Goal: Task Accomplishment & Management: Use online tool/utility

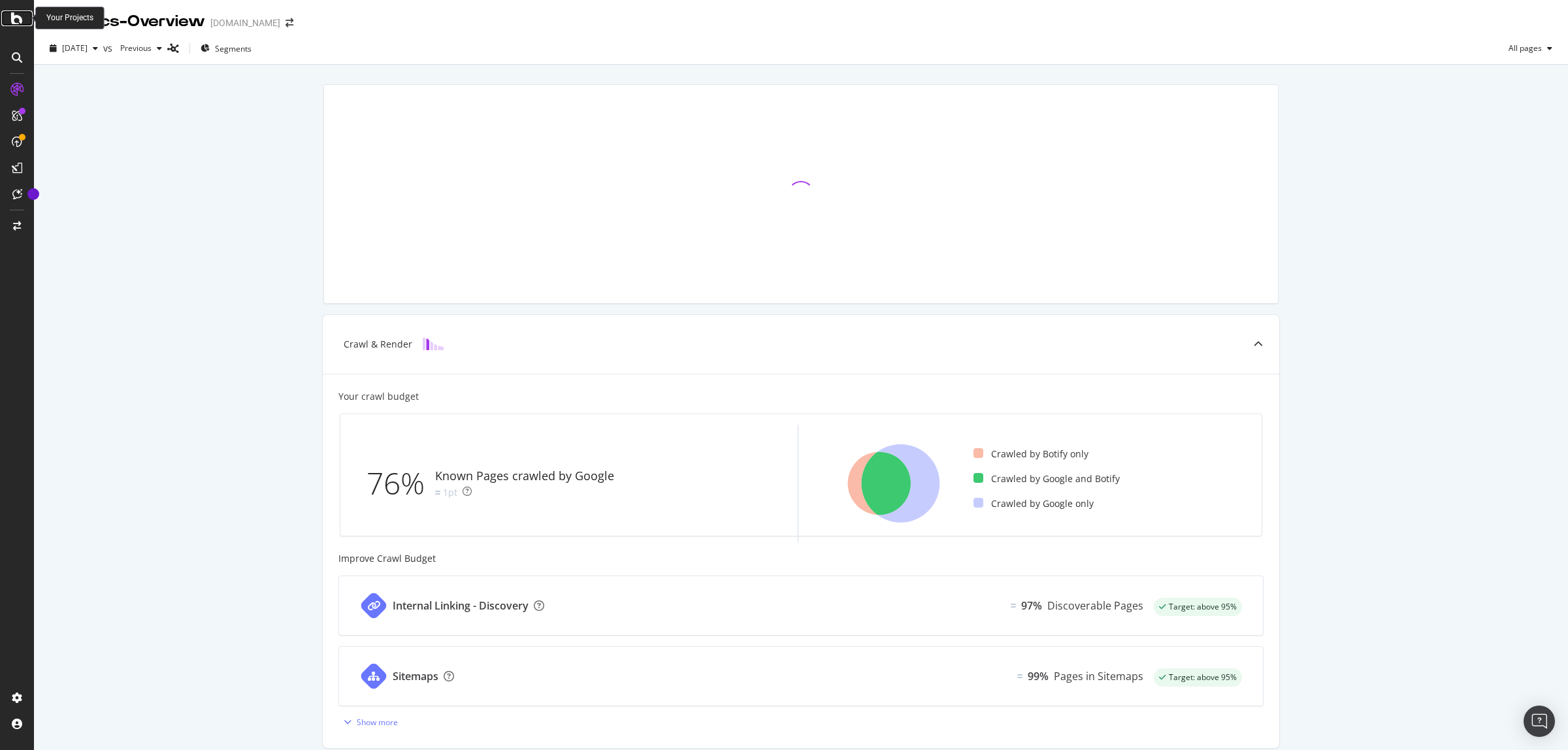
click at [10, 21] on div at bounding box center [17, 18] width 31 height 16
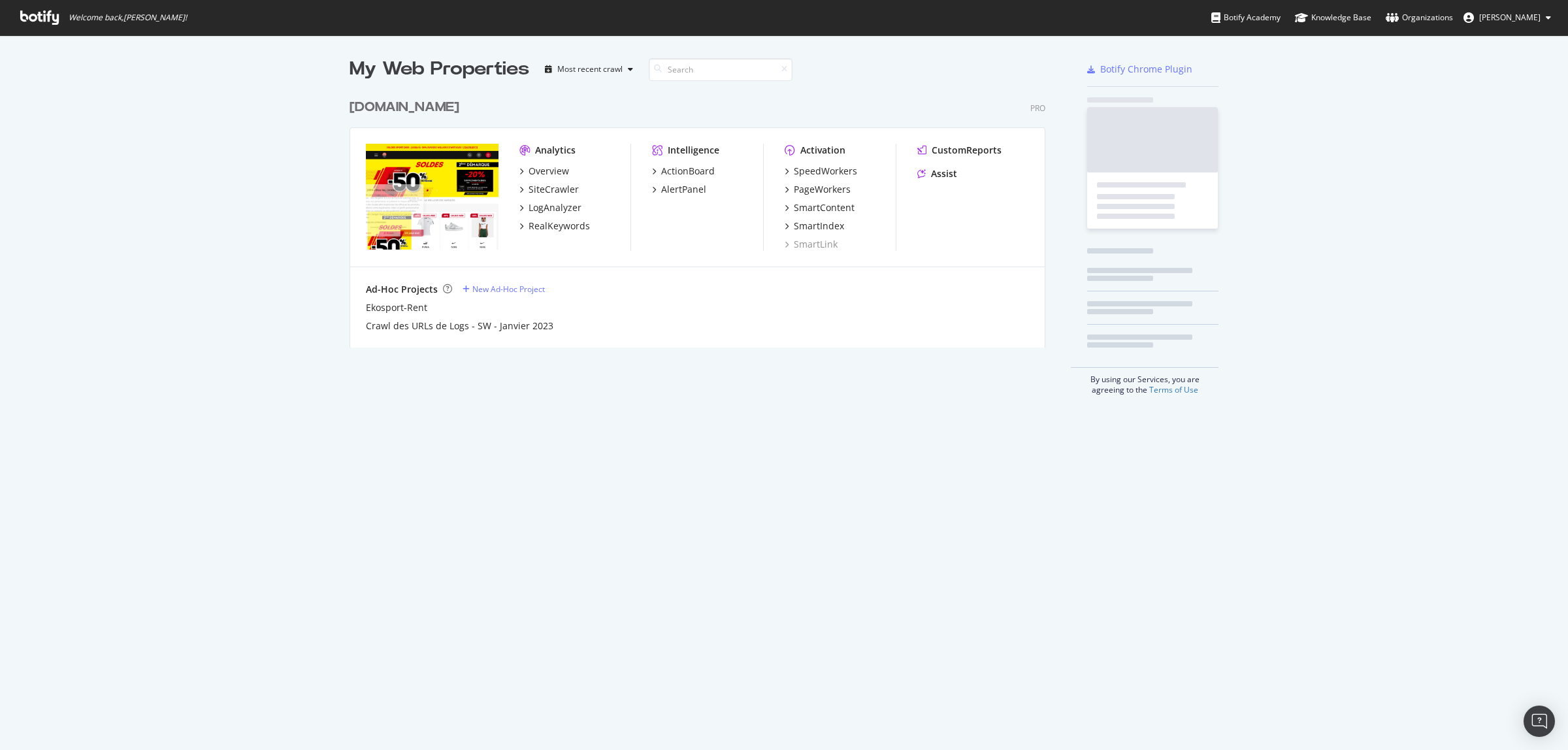
scroll to position [738, 1544]
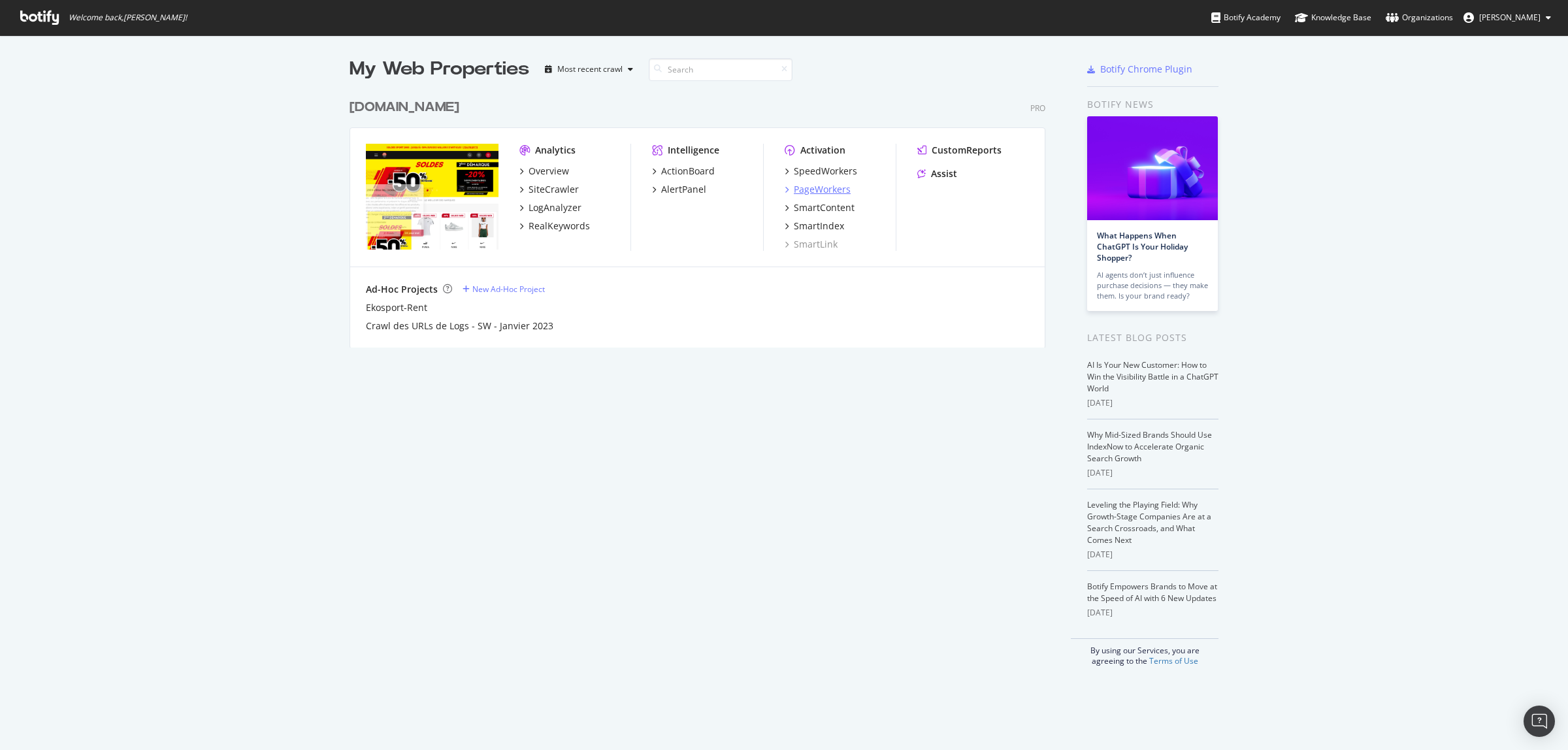
click at [825, 191] on div "PageWorkers" at bounding box center [823, 189] width 57 height 13
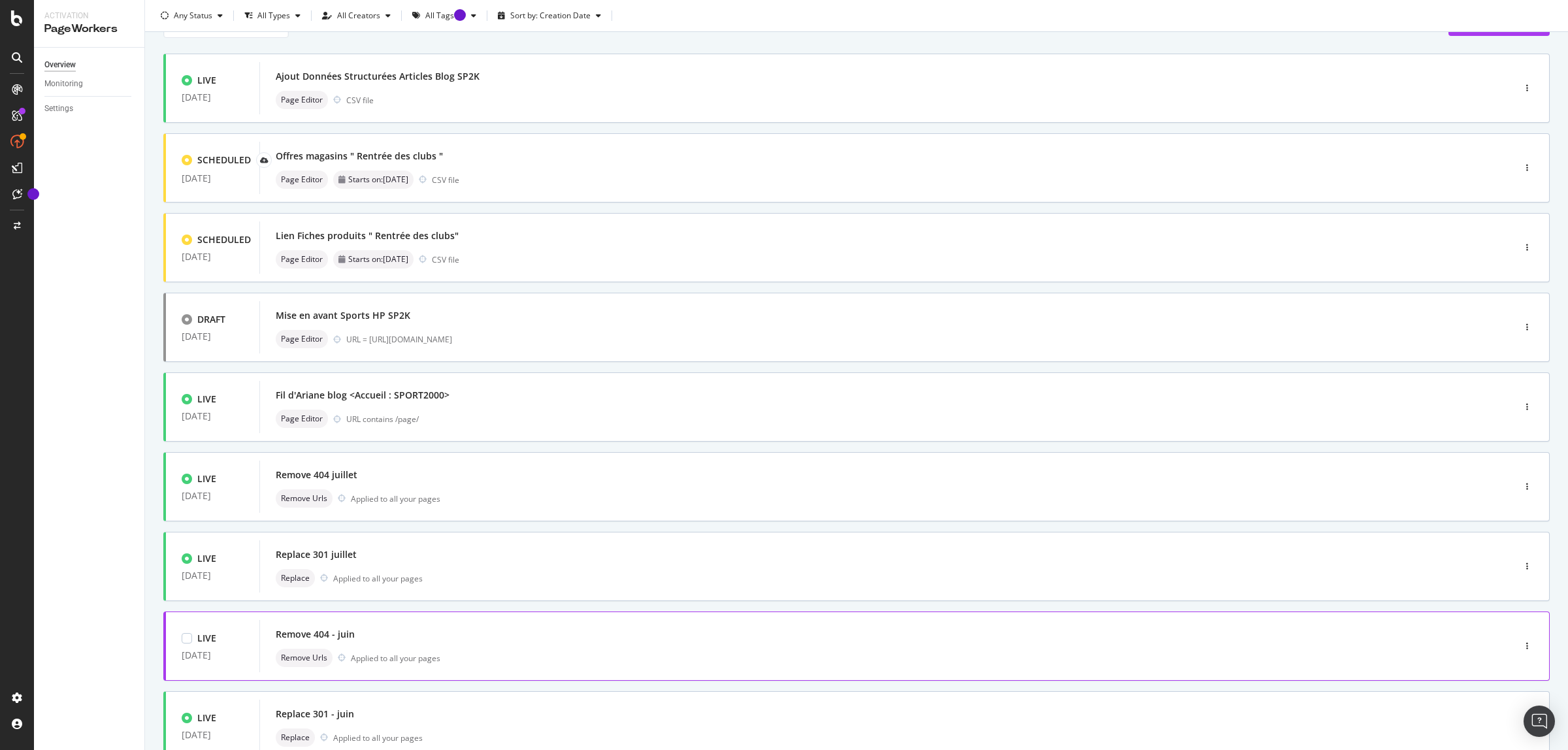
scroll to position [240, 0]
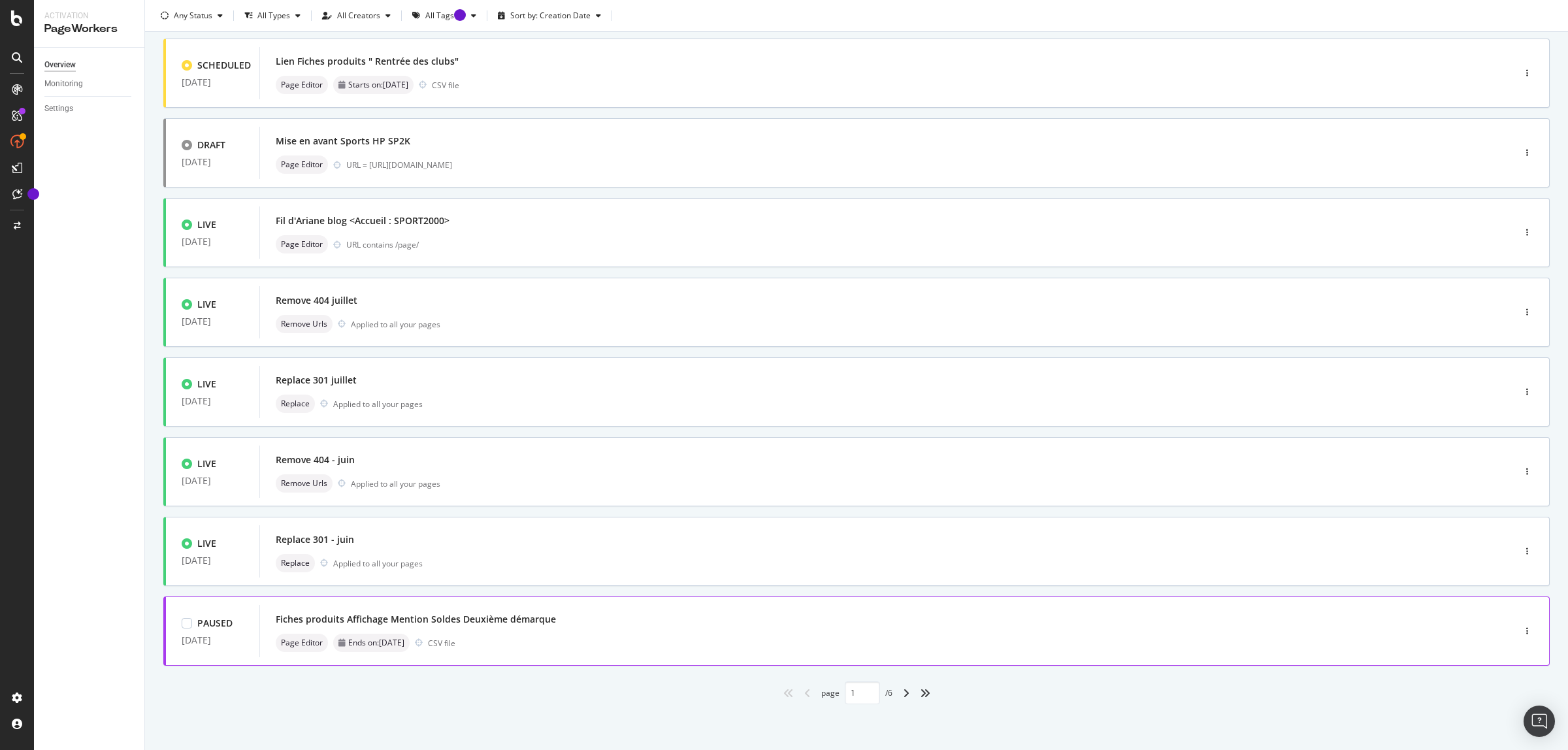
click at [542, 621] on div "Fiches produits Affichage Mention Soldes Deuxième démarque" at bounding box center [415, 619] width 280 height 13
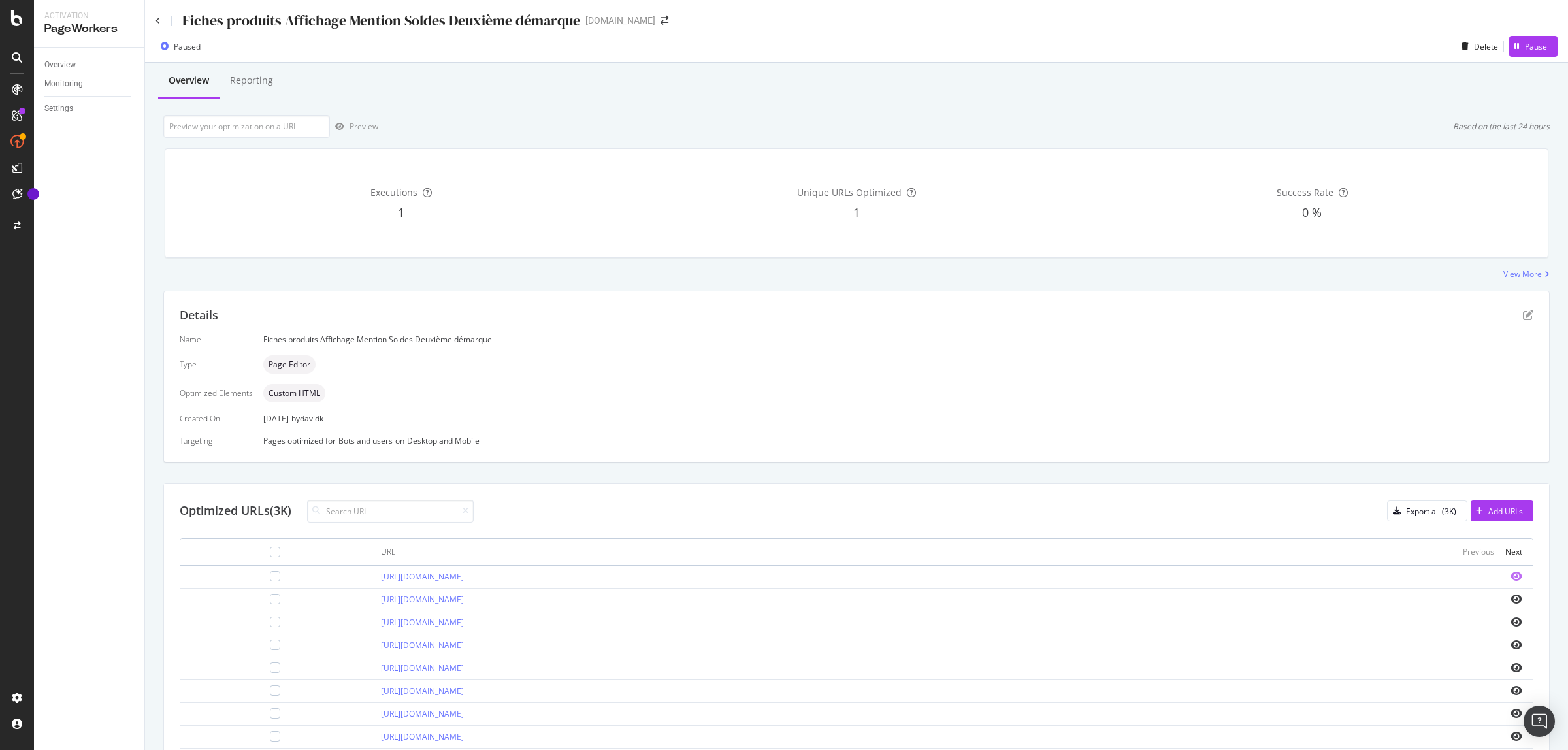
click at [1511, 573] on icon "eye" at bounding box center [1516, 576] width 12 height 10
click at [1523, 317] on icon "pen-to-square" at bounding box center [1528, 314] width 10 height 10
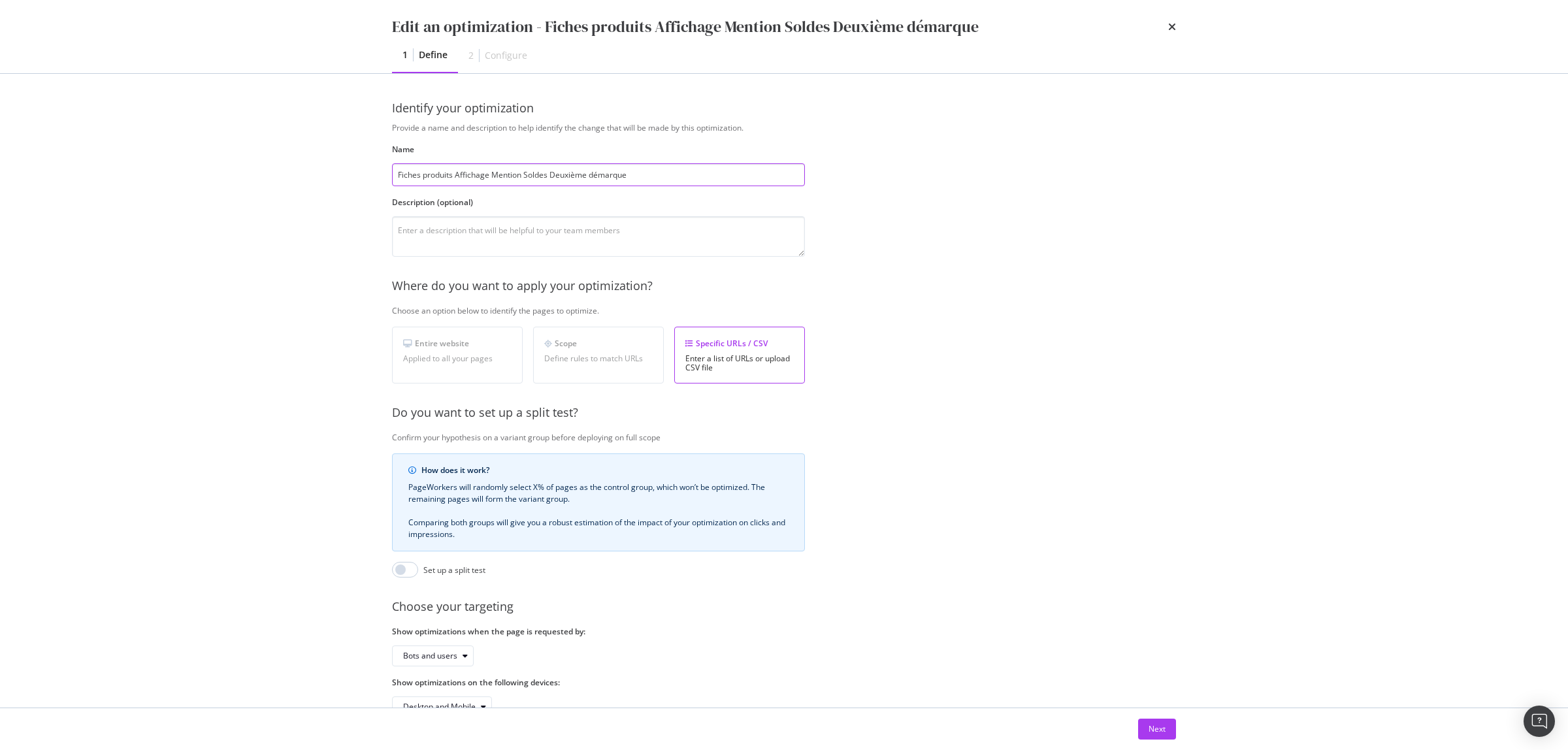
drag, startPoint x: 491, startPoint y: 175, endPoint x: 639, endPoint y: 171, distance: 148.1
click at [639, 171] on input "Fiches produits Affichage Mention Soldes Deuxième démarque" at bounding box center [598, 175] width 413 height 23
type input "Fiches produits Affichage la prime au sport"
click at [1164, 731] on div "Next" at bounding box center [1157, 728] width 17 height 11
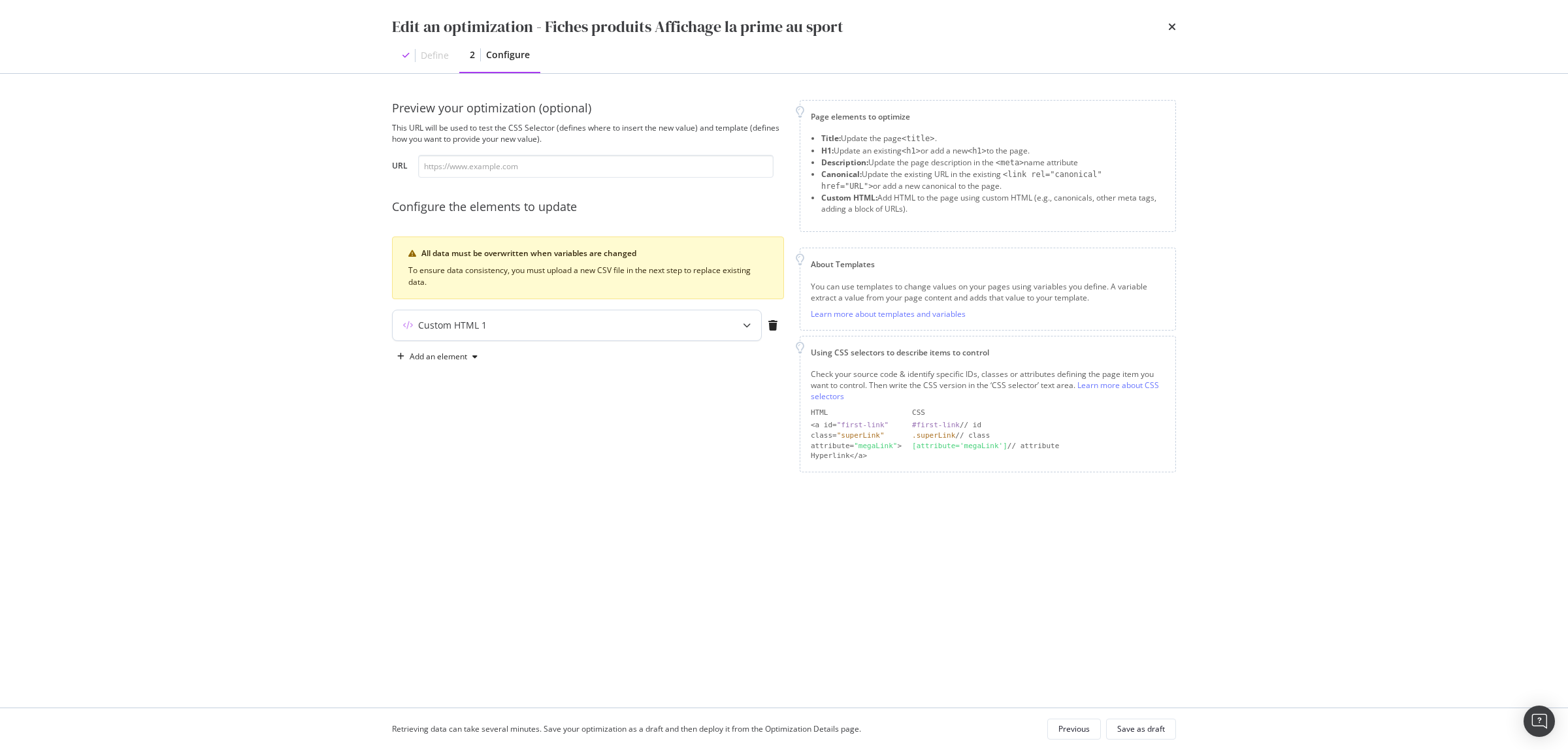
click at [747, 329] on icon "modal" at bounding box center [747, 325] width 8 height 8
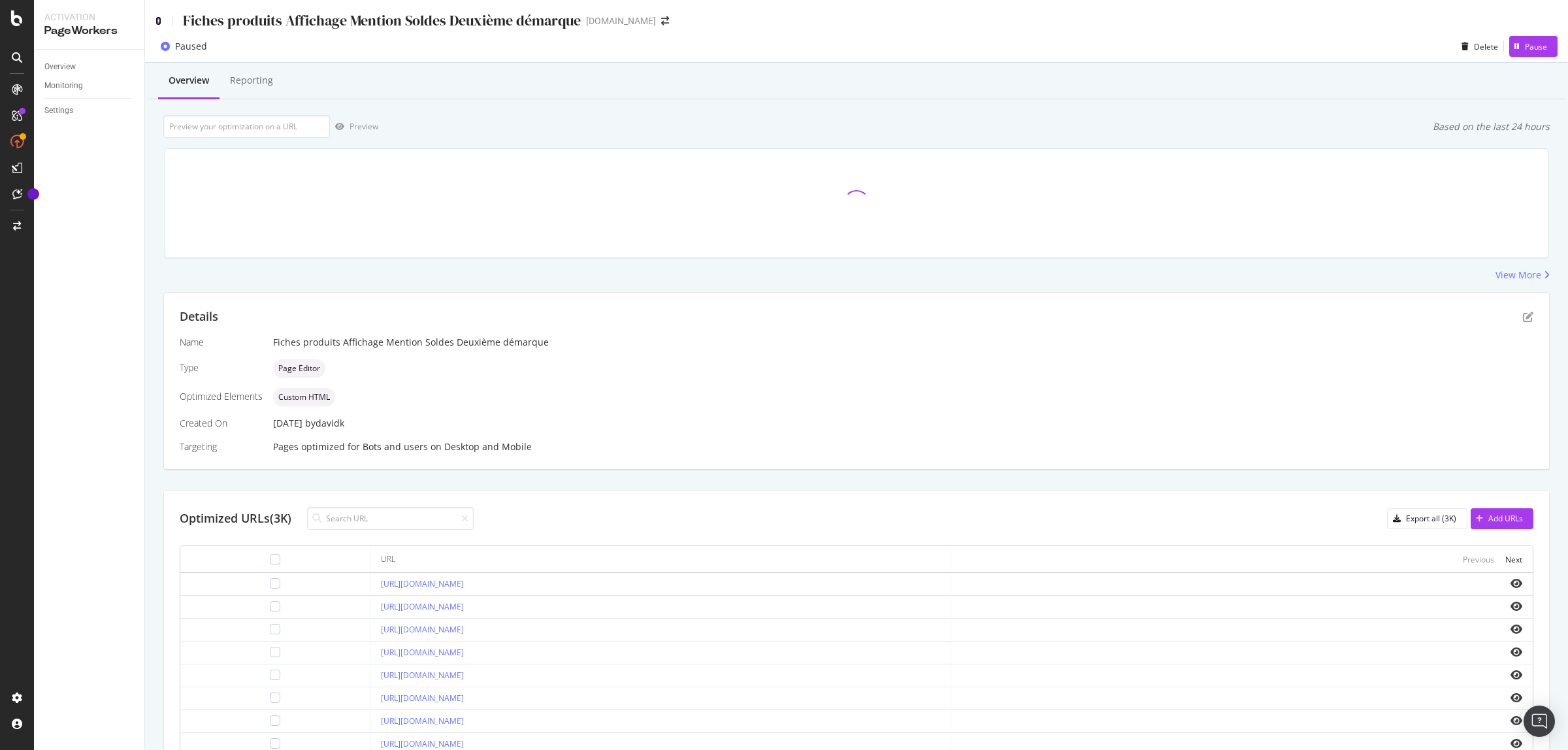
click at [160, 17] on icon at bounding box center [158, 20] width 6 height 9
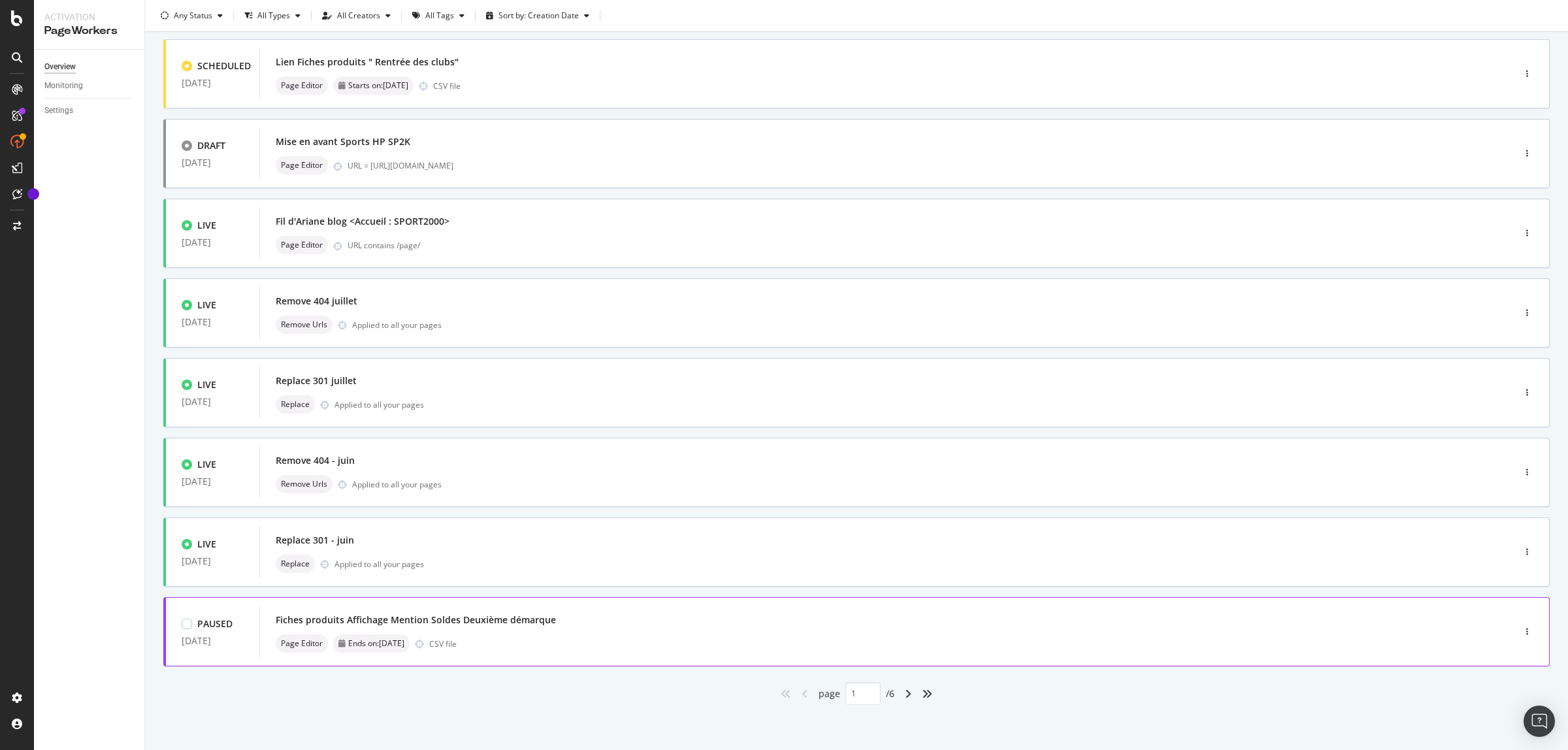
scroll to position [240, 0]
click at [971, 630] on div "Fiches produits Affichage Mention Soldes Deuxième démarque Page Editor Ends on:…" at bounding box center [866, 631] width 1182 height 42
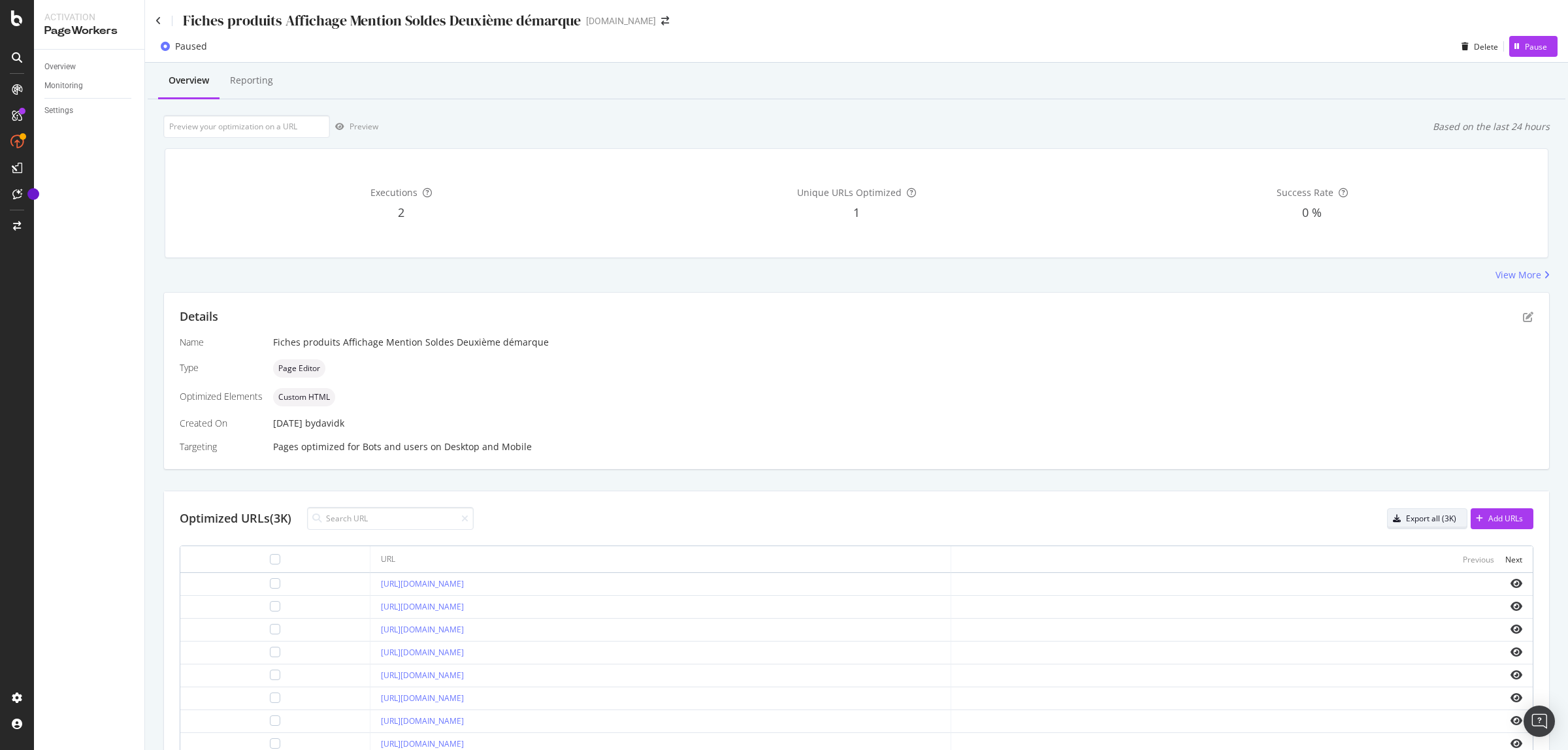
click at [1416, 520] on div "Export all (3K)" at bounding box center [1432, 518] width 50 height 11
click at [158, 18] on icon at bounding box center [158, 20] width 6 height 9
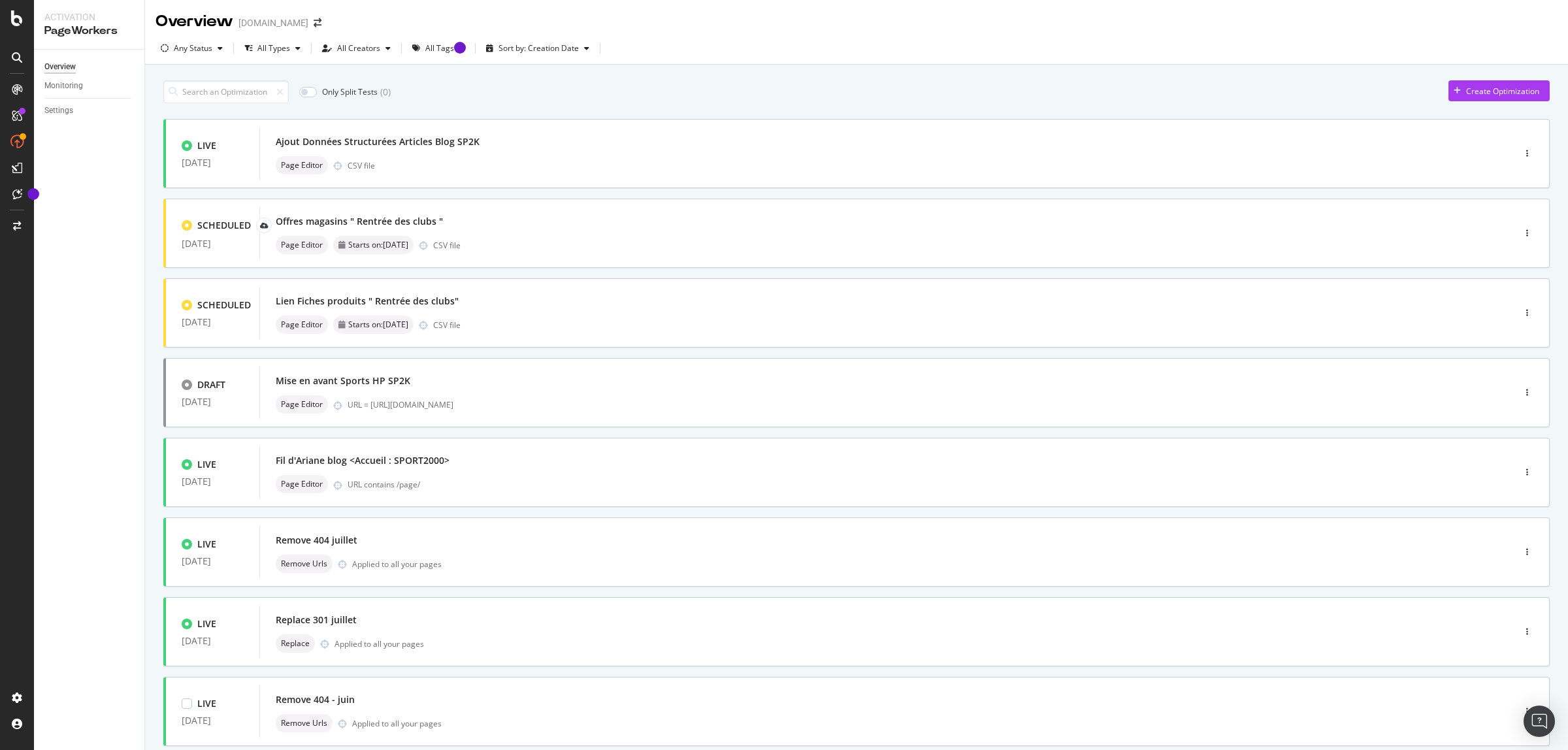
click at [918, 686] on div "Remove 404 - juin Remove Urls Applied to all your pages" at bounding box center [866, 711] width 1214 height 52
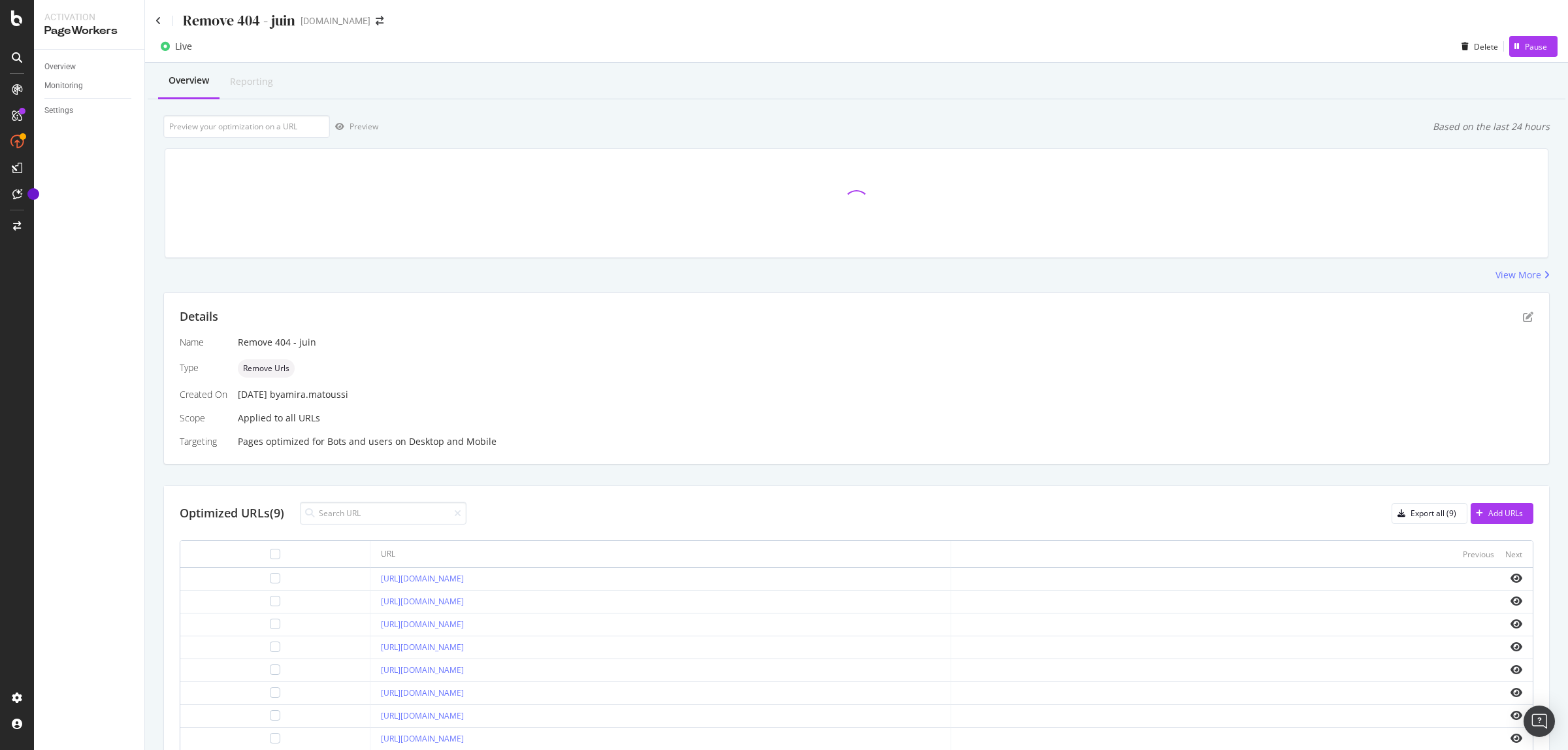
click at [155, 13] on div "Remove 404 - juin" at bounding box center [225, 20] width 140 height 20
click at [159, 21] on icon at bounding box center [158, 20] width 6 height 9
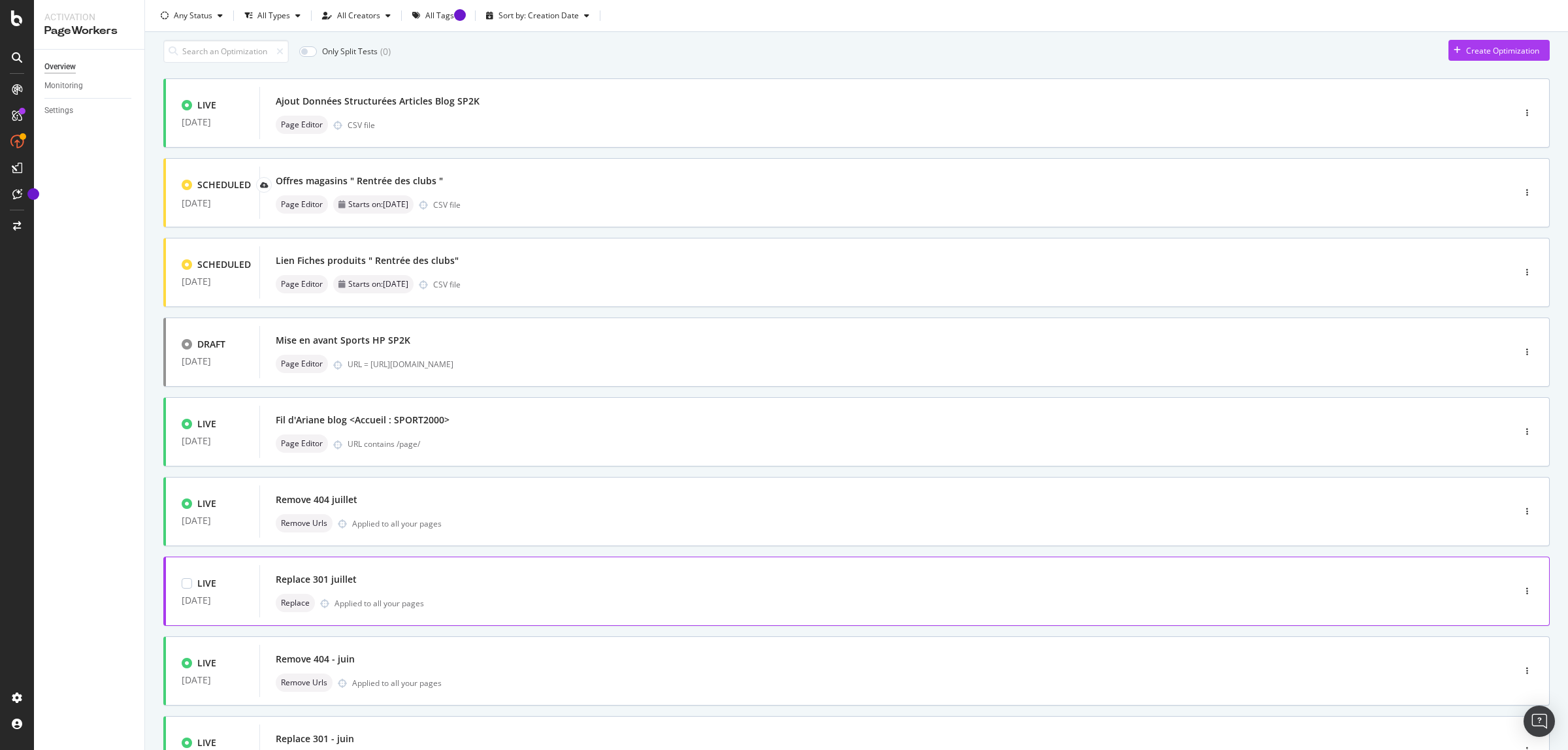
scroll to position [240, 0]
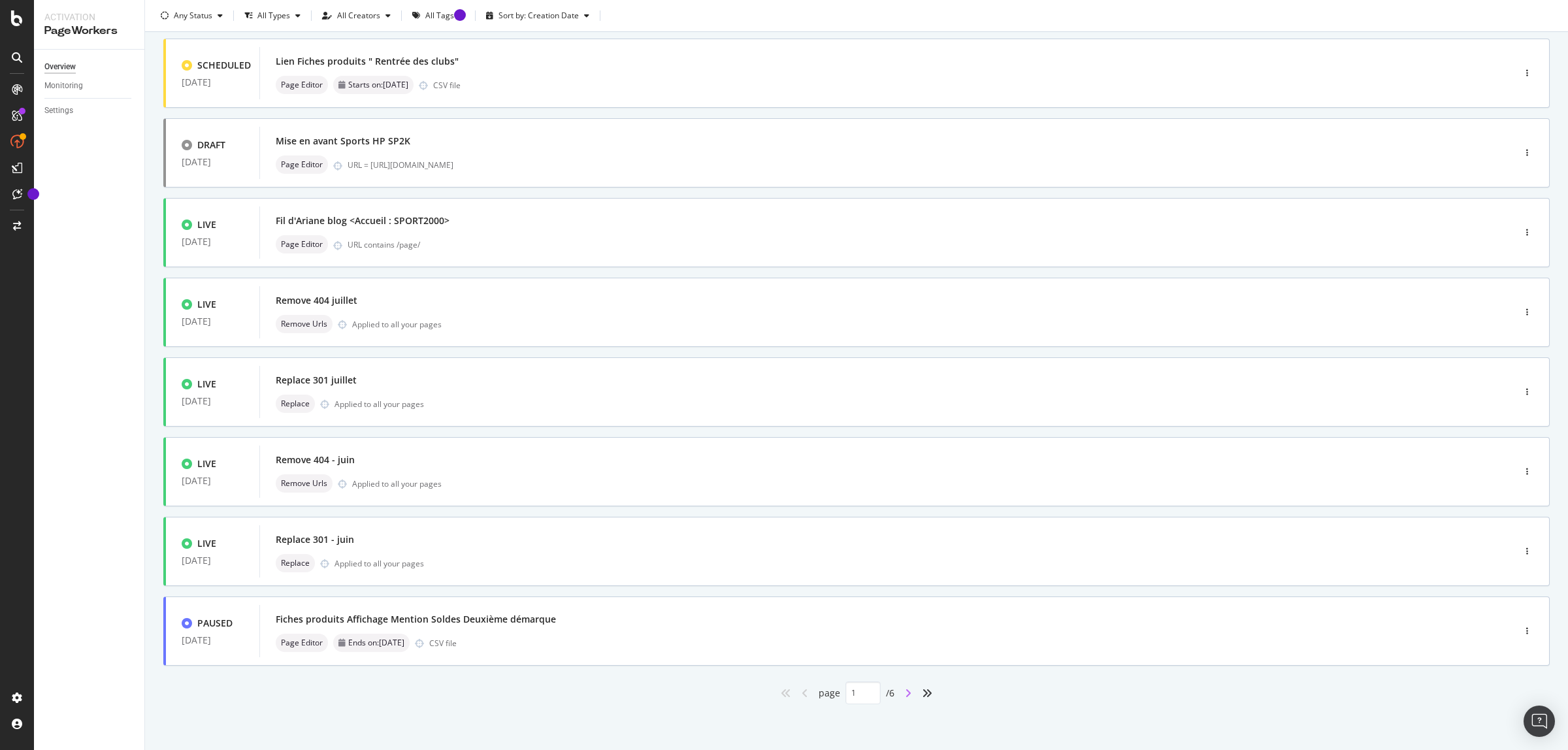
click at [905, 690] on icon "angle-right" at bounding box center [908, 693] width 6 height 10
type input "2"
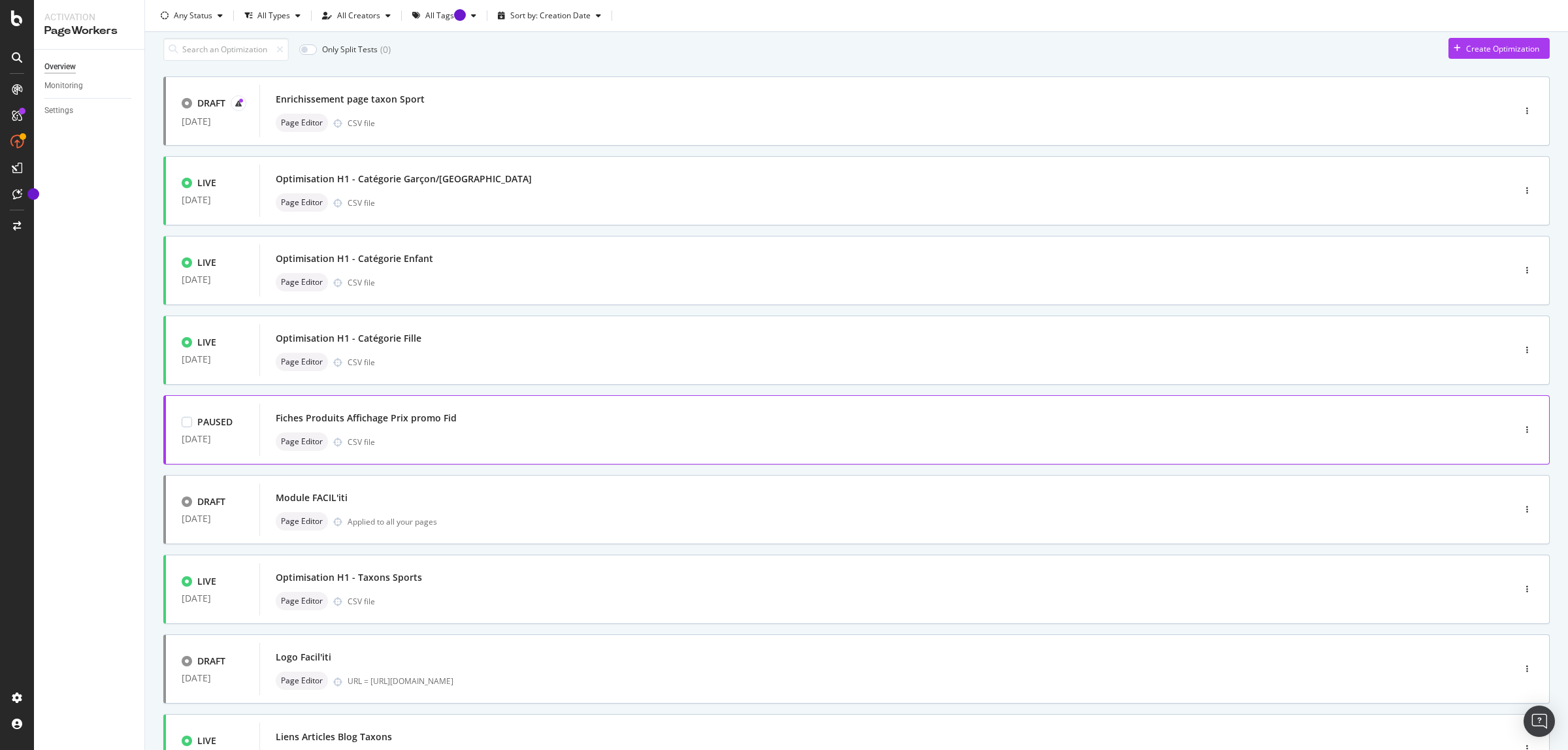
scroll to position [163, 0]
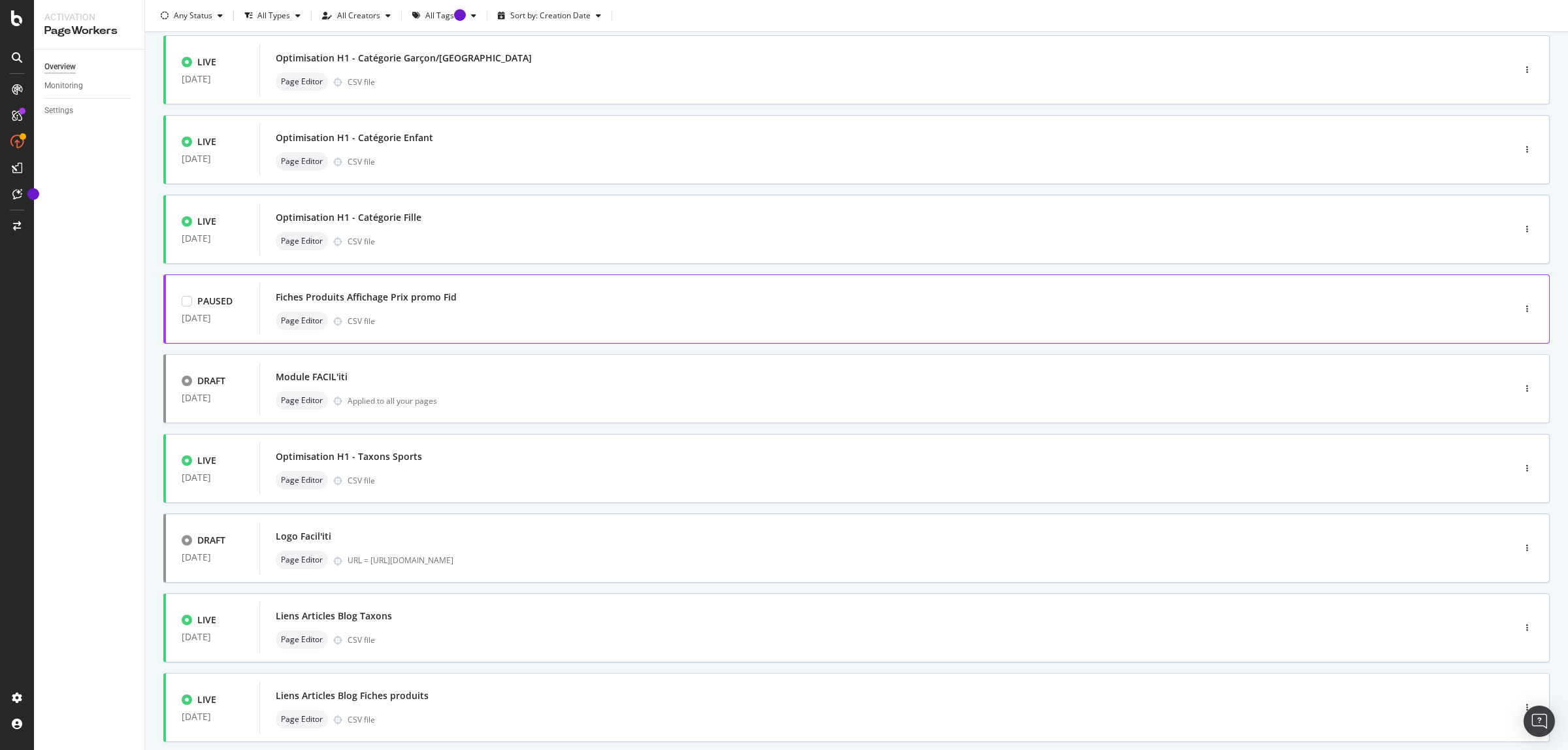
click at [537, 318] on div "Page Editor CSV file" at bounding box center [866, 321] width 1182 height 18
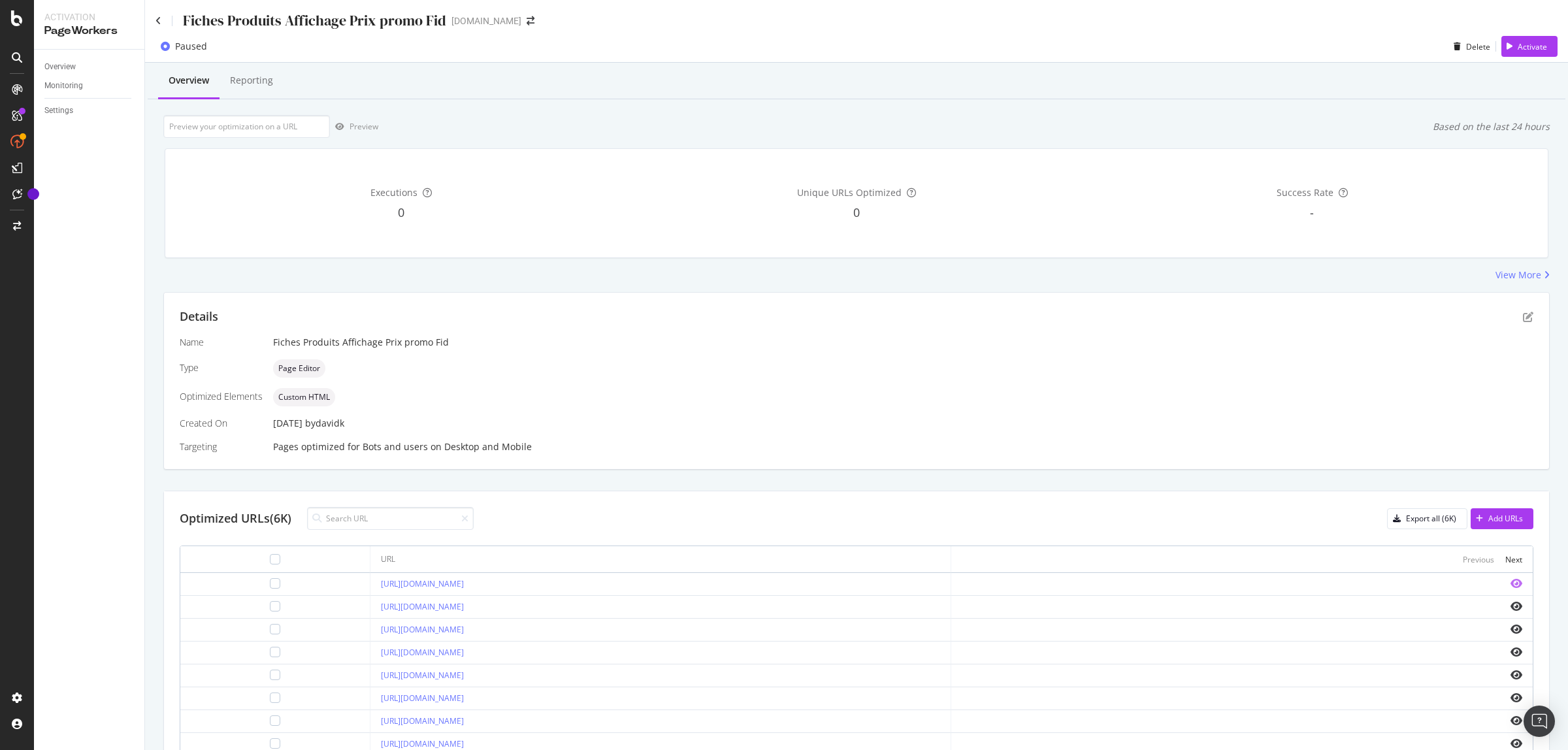
click at [1511, 582] on icon "eye" at bounding box center [1516, 583] width 12 height 10
click at [1428, 525] on div "Export all (6K)" at bounding box center [1422, 518] width 69 height 18
click at [1523, 322] on icon "pen-to-square" at bounding box center [1528, 317] width 10 height 10
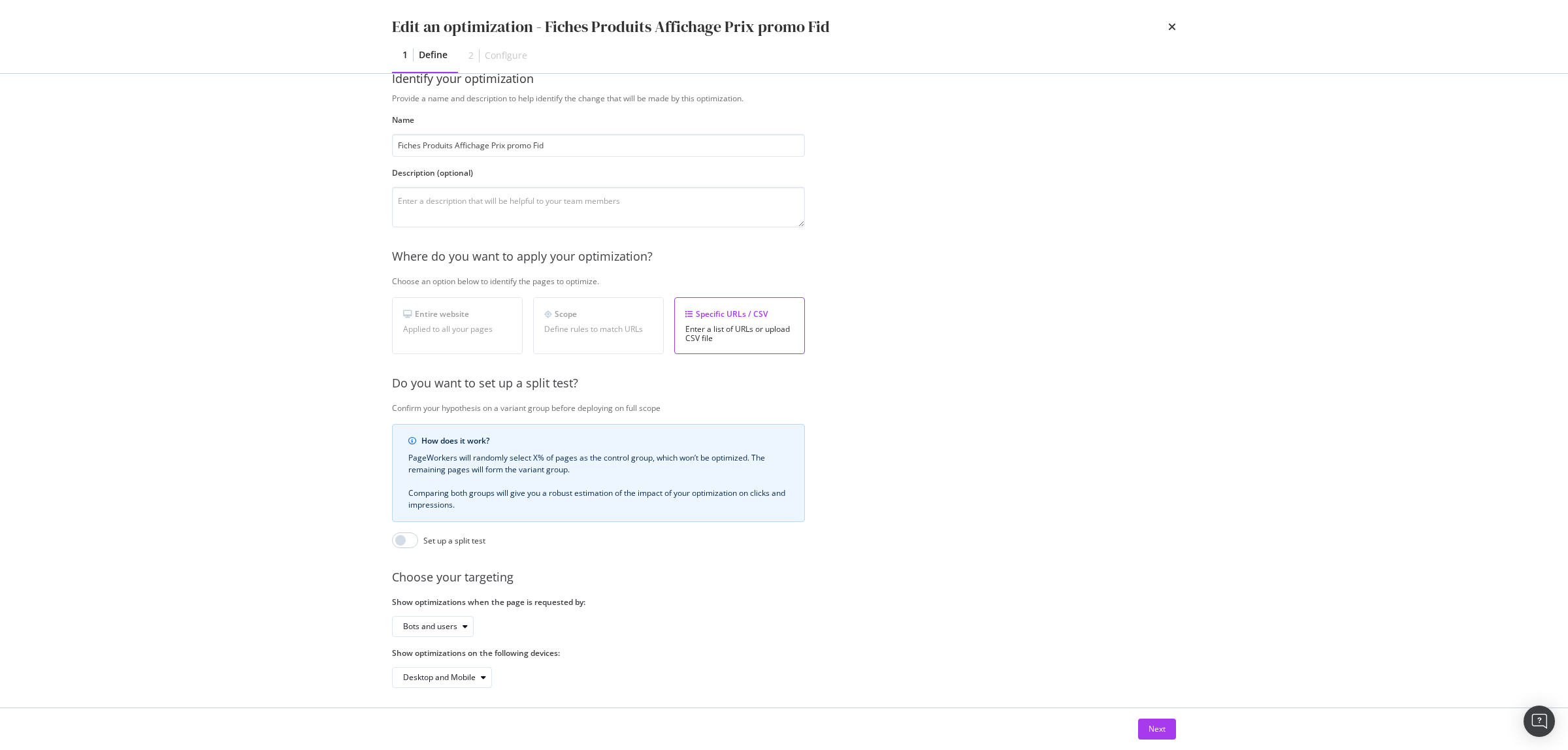
scroll to position [49, 0]
click at [1152, 729] on div "Next" at bounding box center [1157, 728] width 17 height 11
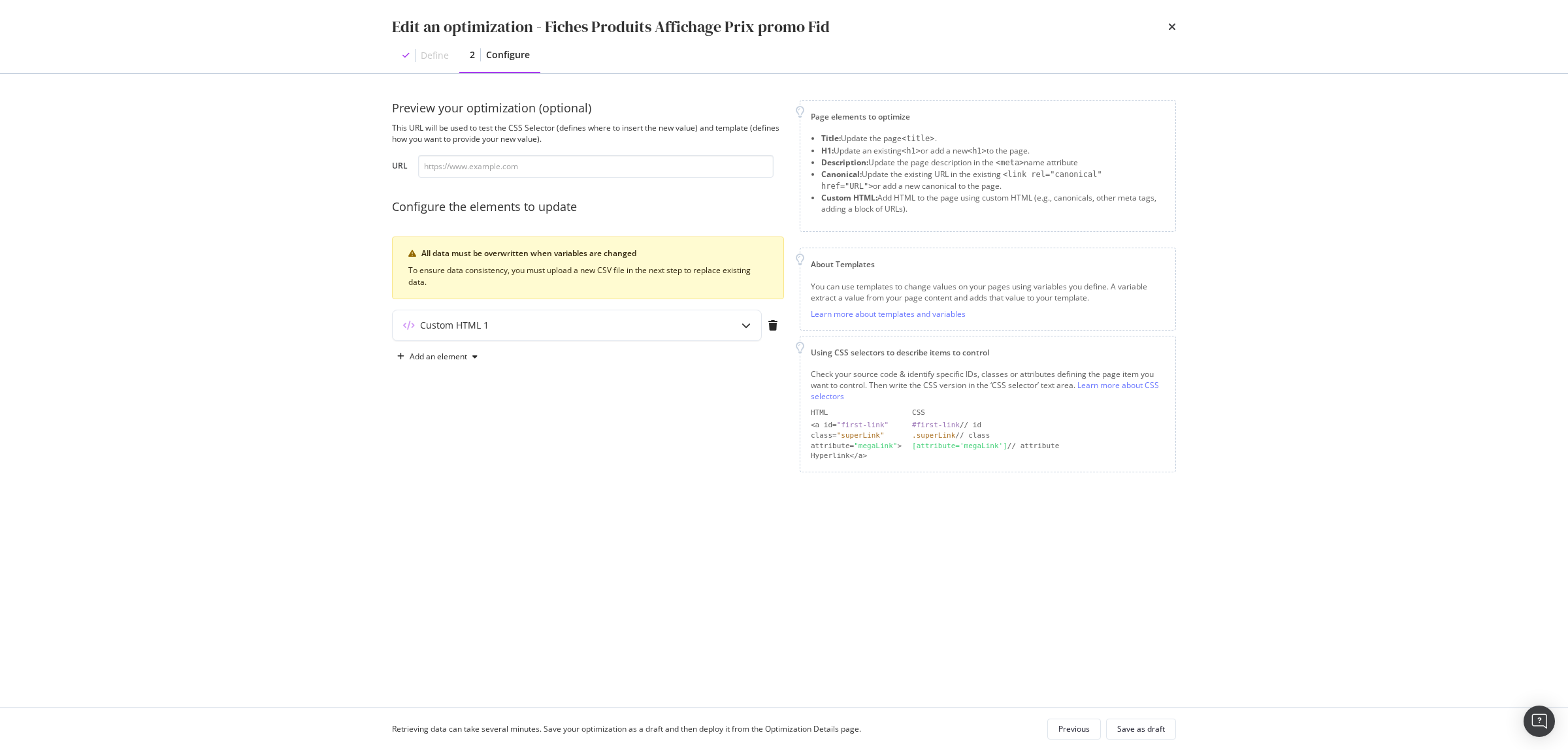
scroll to position [0, 0]
click at [744, 324] on icon "modal" at bounding box center [746, 325] width 9 height 9
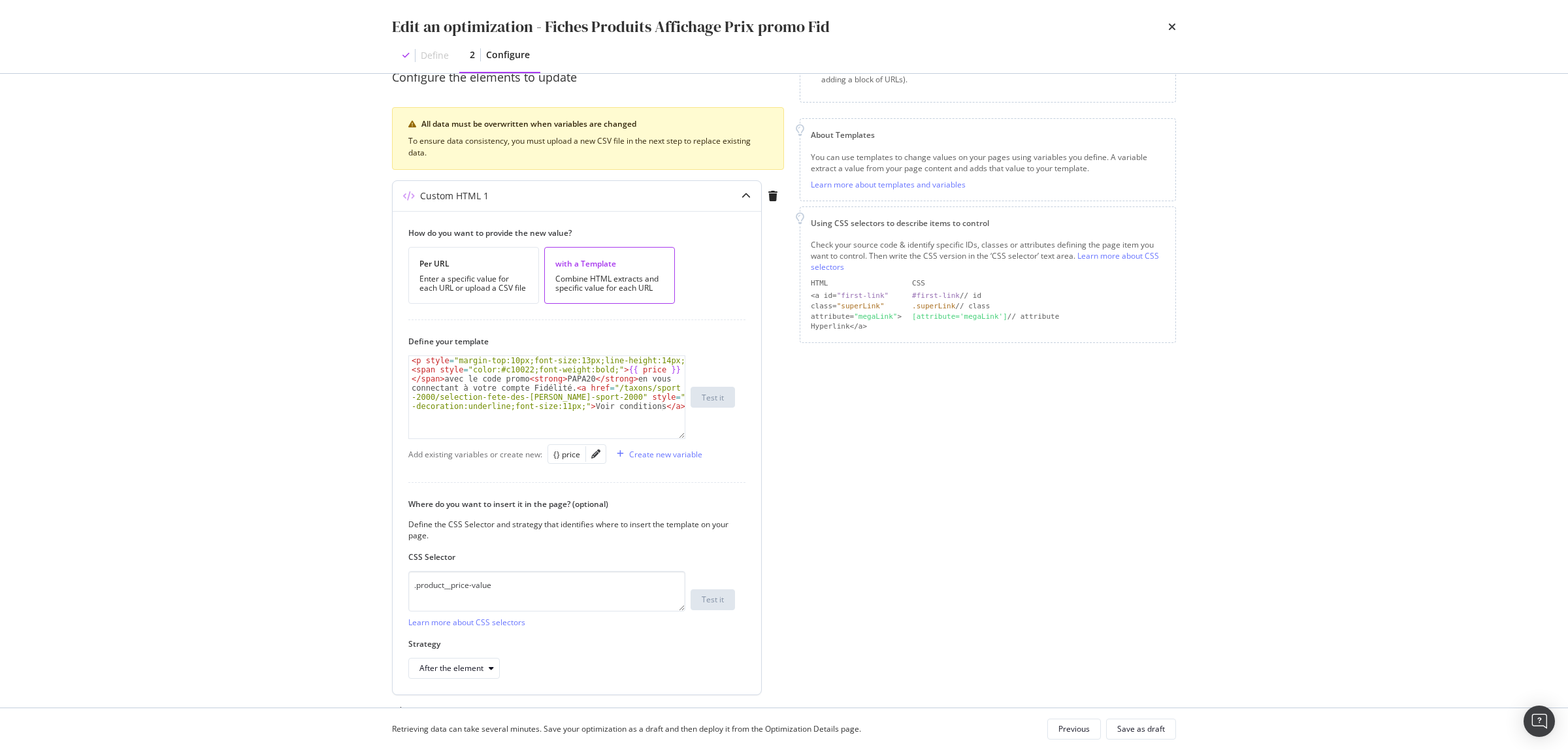
scroll to position [163, 0]
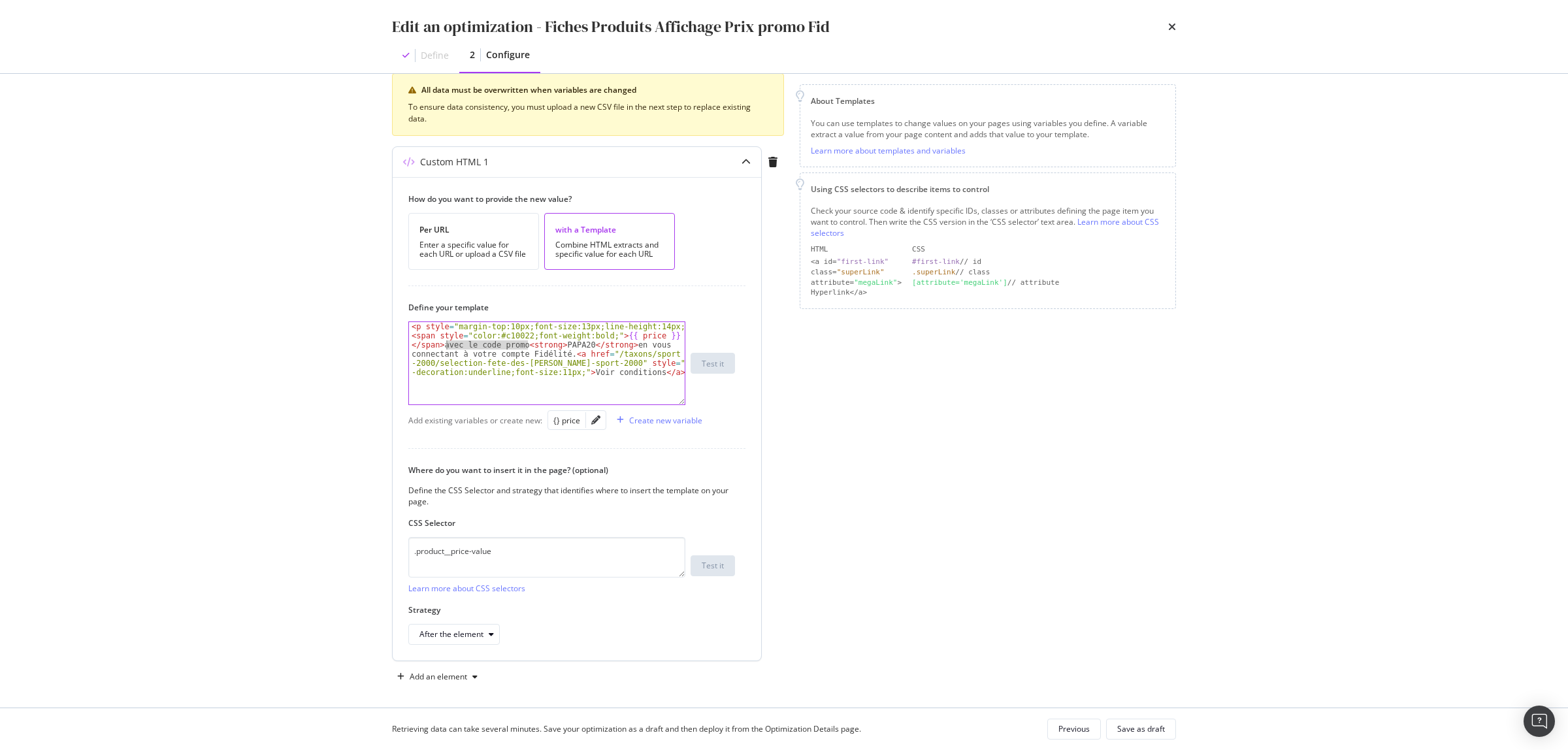
drag, startPoint x: 527, startPoint y: 347, endPoint x: 446, endPoint y: 347, distance: 81.0
click at [446, 347] on div "< p style = "margin-top:10px;font-size:13px;line-height:14px;" > < span style =…" at bounding box center [547, 390] width 276 height 136
paste textarea "avec votre compte Fidélité.Voir conditions."
drag, startPoint x: 636, startPoint y: 347, endPoint x: 448, endPoint y: 346, distance: 188.0
click at [448, 346] on div "< p style = "margin-top:10px;font-size:13px;line-height:14px;" > < span style =…" at bounding box center [547, 394] width 276 height 145
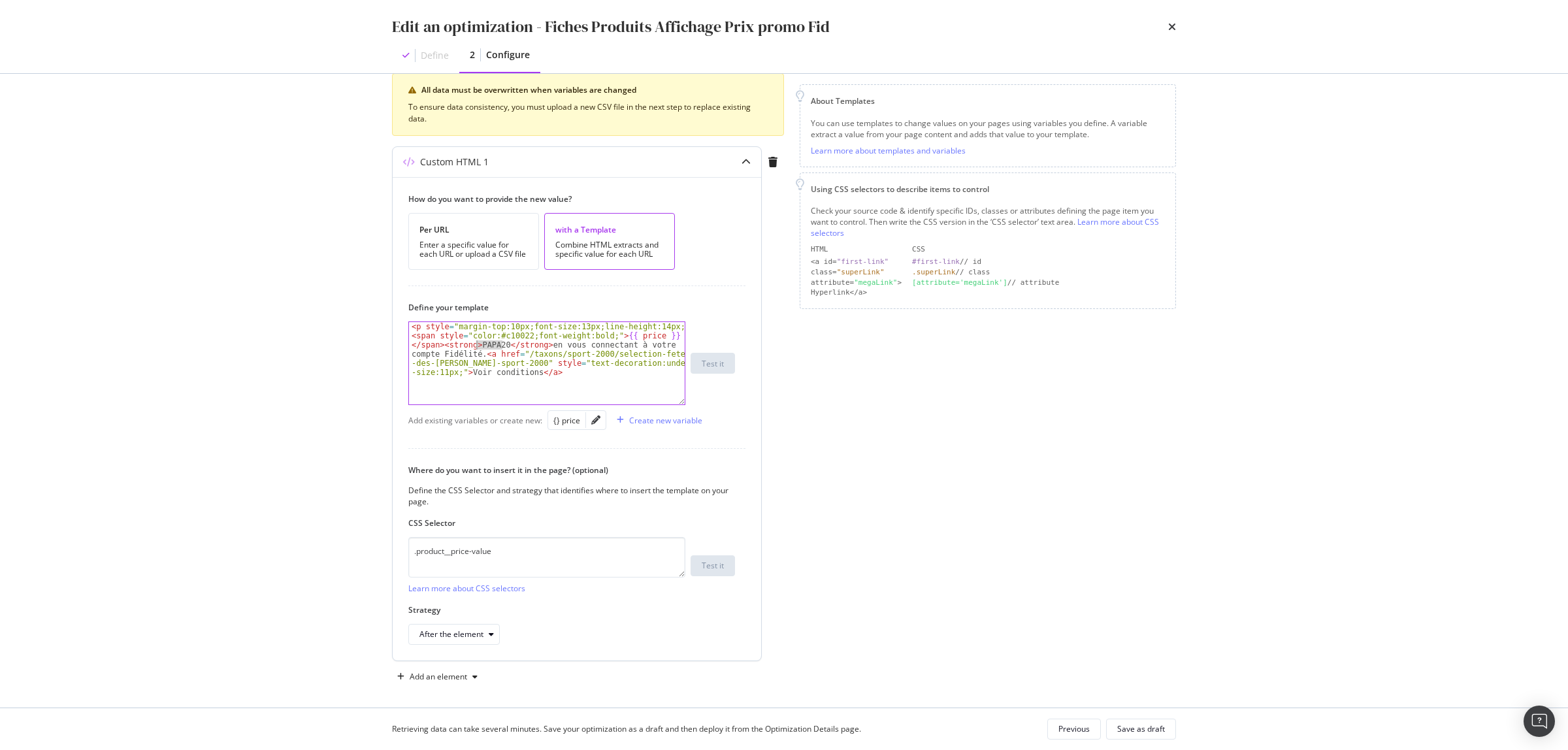
drag, startPoint x: 502, startPoint y: 345, endPoint x: 477, endPoint y: 345, distance: 25.0
click at [477, 345] on div "< p style = "margin-top:10px;font-size:13px;line-height:14px;" > < span style =…" at bounding box center [547, 390] width 276 height 136
paste textarea "avec votre compte Fidélité.Voir conditions."
drag, startPoint x: 647, startPoint y: 353, endPoint x: 454, endPoint y: 354, distance: 193.0
click at [454, 354] on div "< p style = "margin-top:10px;font-size:13px;line-height:14px;" > < span style =…" at bounding box center [547, 394] width 276 height 145
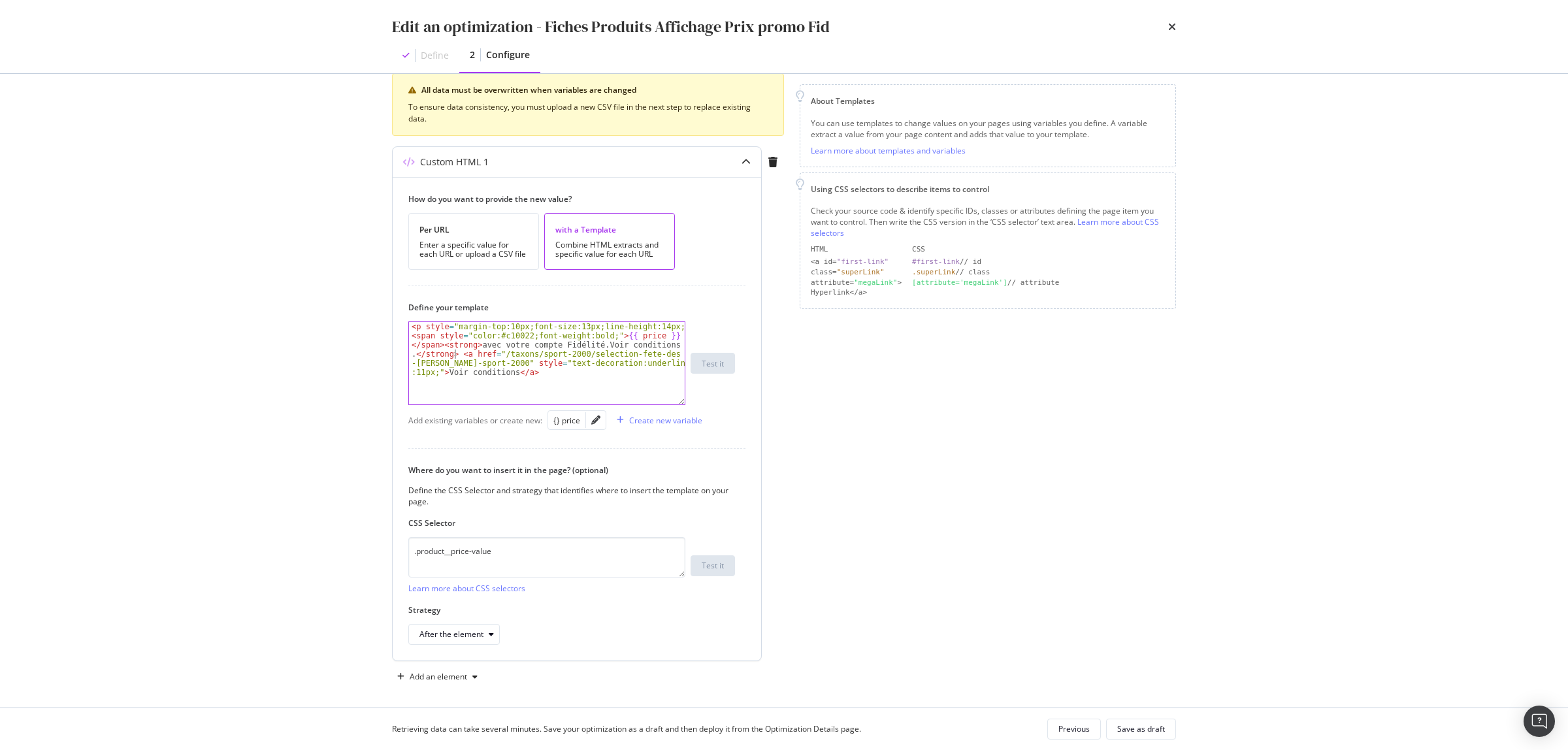
click at [459, 354] on div "< p style = "margin-top:10px;font-size:13px;line-height:14px;" > < span style =…" at bounding box center [547, 390] width 276 height 136
click at [412, 359] on div "< p style = "margin-top:10px;font-size:13px;line-height:14px;" > < span style =…" at bounding box center [547, 390] width 276 height 136
click at [658, 344] on div "< p style = "margin-top:10px;font-size:13px;line-height:14px;" > < span style =…" at bounding box center [547, 390] width 276 height 136
drag, startPoint x: 458, startPoint y: 366, endPoint x: 495, endPoint y: 354, distance: 38.9
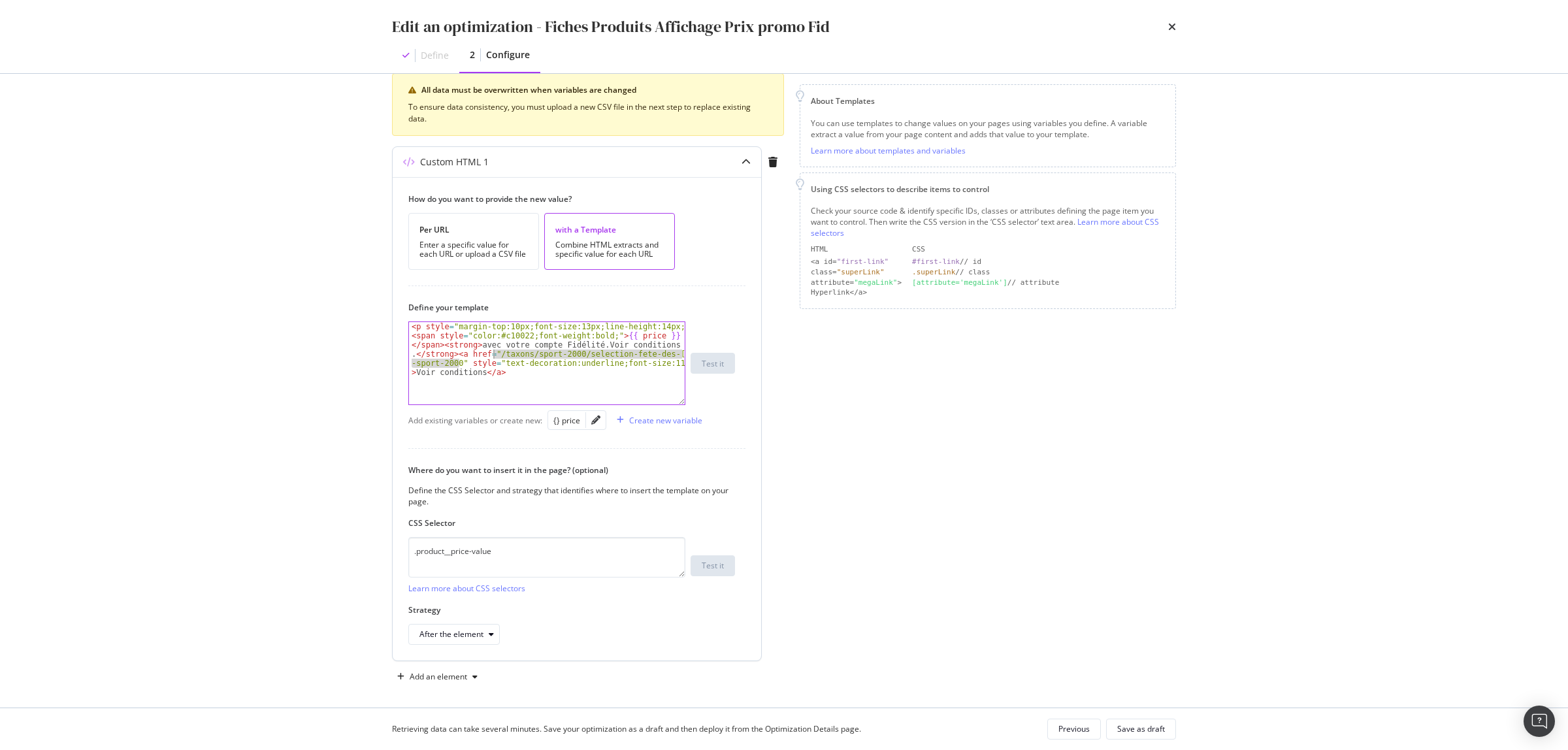
click at [495, 354] on div "< p style = "margin-top:10px;font-size:13px;line-height:14px;" > < span style =…" at bounding box center [547, 390] width 276 height 136
paste textarea "axons/sport-2000/selection-prime-sport"
click at [459, 365] on div "< p style = "margin-top:10px;font-size:13px;line-height:14px;" > < span style =…" at bounding box center [547, 363] width 276 height 82
click at [683, 370] on div "< p style = "margin-top:10px;font-size:13px;line-height:14px;" > < span style =…" at bounding box center [547, 390] width 276 height 136
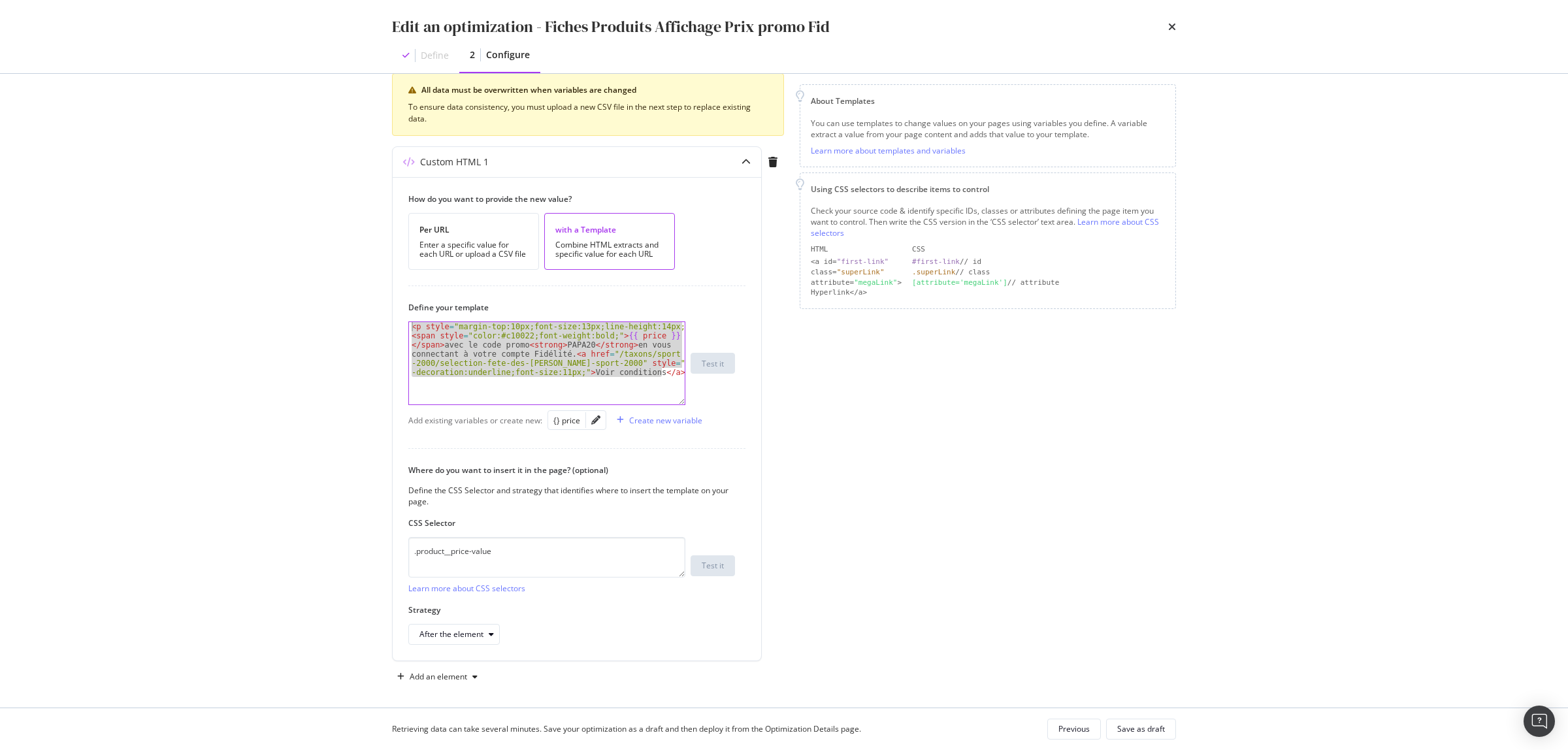
drag, startPoint x: 632, startPoint y: 360, endPoint x: 380, endPoint y: 317, distance: 255.6
click at [380, 317] on div "Preview your optimization (optional) This URL will be used to test the CSS Sele…" at bounding box center [784, 390] width 837 height 634
click at [573, 390] on div "< p style = "margin-top:10px;font-size:13px;line-height:14px;" > < span style =…" at bounding box center [547, 363] width 276 height 82
drag, startPoint x: 587, startPoint y: 366, endPoint x: 605, endPoint y: 353, distance: 22.2
click at [605, 353] on div "< p style = "margin-top:10px;font-size:13px;line-height:14px;" > < span style =…" at bounding box center [547, 390] width 276 height 136
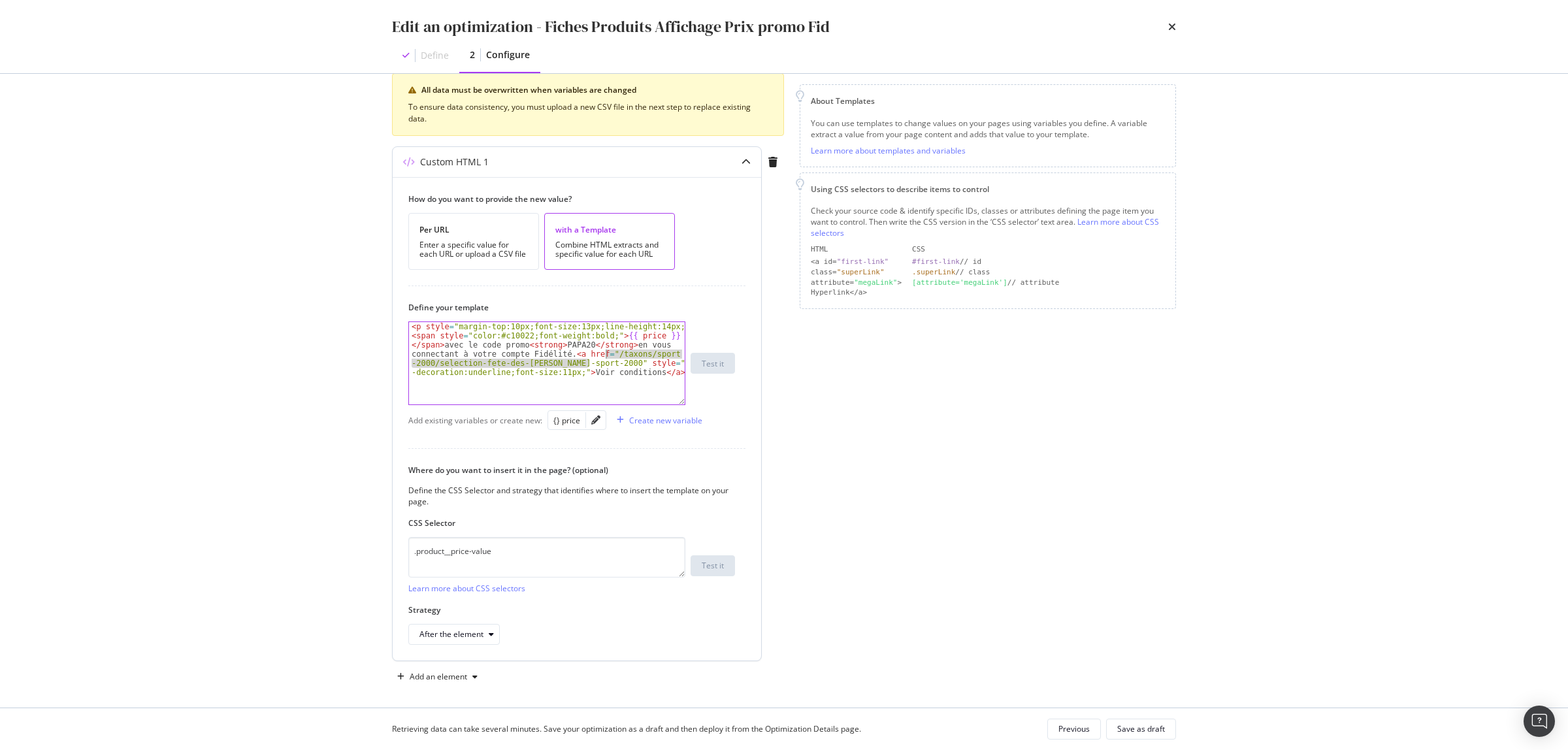
paste textarea "prime-sport"
click at [635, 348] on div "< p style = "margin-top:10px;font-size:13px;line-height:14px;" > < span style =…" at bounding box center [547, 390] width 276 height 136
drag, startPoint x: 631, startPoint y: 345, endPoint x: 562, endPoint y: 353, distance: 69.5
click at [562, 353] on div "< p style = "margin-top:10px;font-size:13px;line-height:14px;" > < span style =…" at bounding box center [547, 390] width 276 height 136
click at [637, 346] on div "< p style = "margin-top:10px;font-size:13px;line-height:14px;" > < span style =…" at bounding box center [547, 385] width 276 height 127
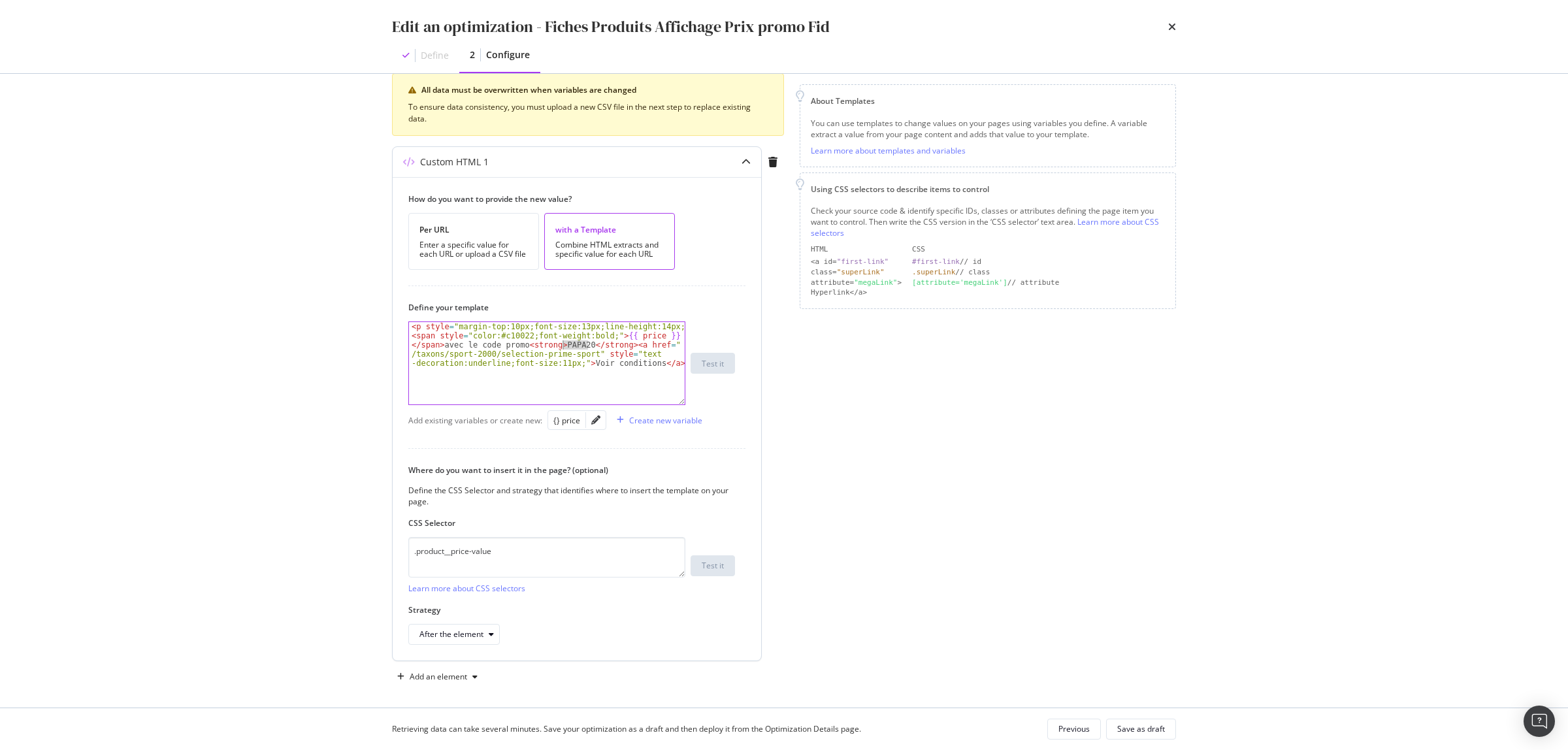
drag, startPoint x: 588, startPoint y: 343, endPoint x: 564, endPoint y: 347, distance: 24.3
click at [564, 347] on div "< p style = "margin-top:10px;font-size:13px;line-height:14px;" > < span style =…" at bounding box center [547, 385] width 276 height 127
paste textarea "avec votre compte Fidélité.Voir conditions."
drag, startPoint x: 530, startPoint y: 346, endPoint x: 443, endPoint y: 346, distance: 87.0
click at [443, 346] on div "< p style = "margin-top:10px;font-size:13px;line-height:14px;" > < span style =…" at bounding box center [547, 390] width 276 height 136
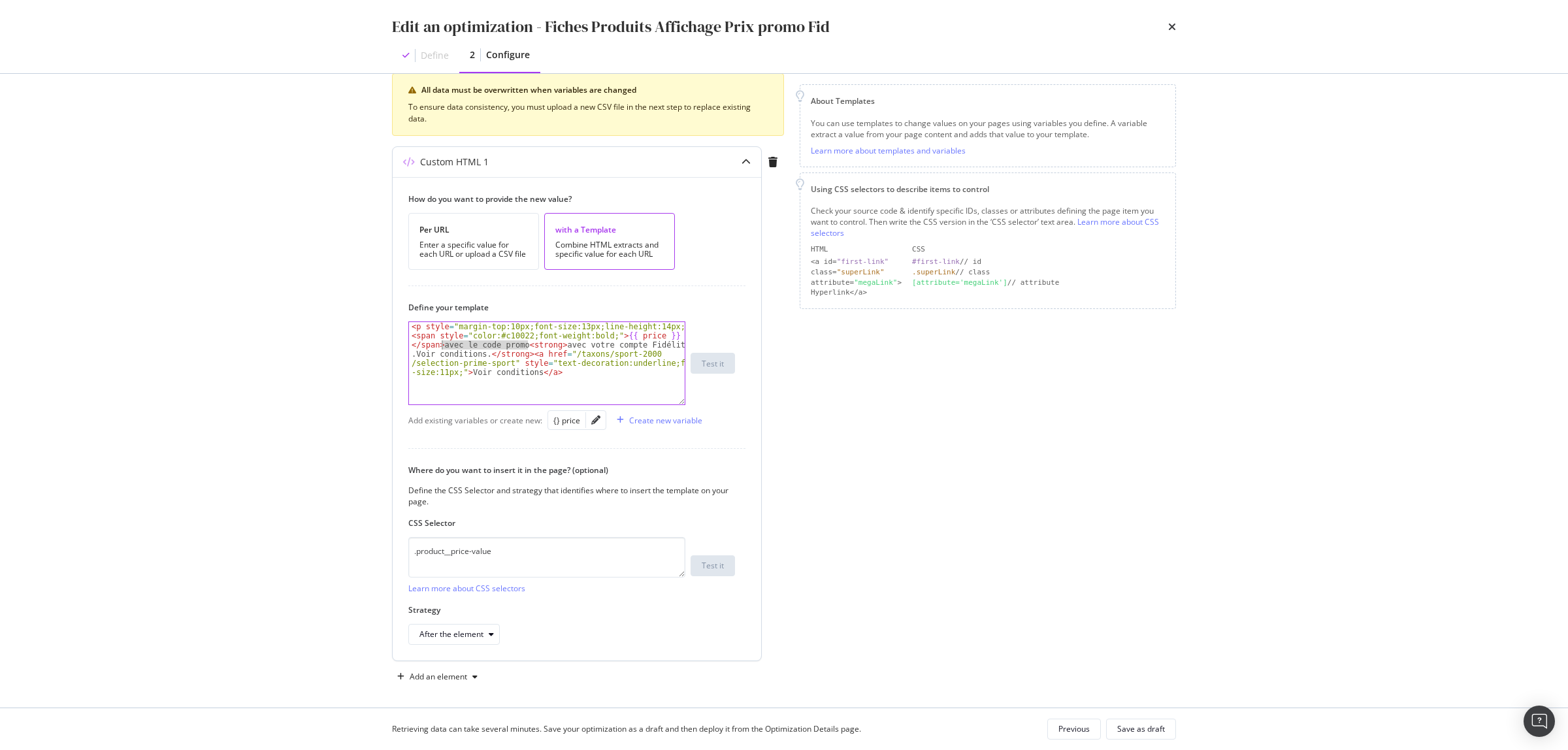
type textarea "<span style="color:#c10022;font-weight:bold;">{{ price }}</span><strong>avec vo…"
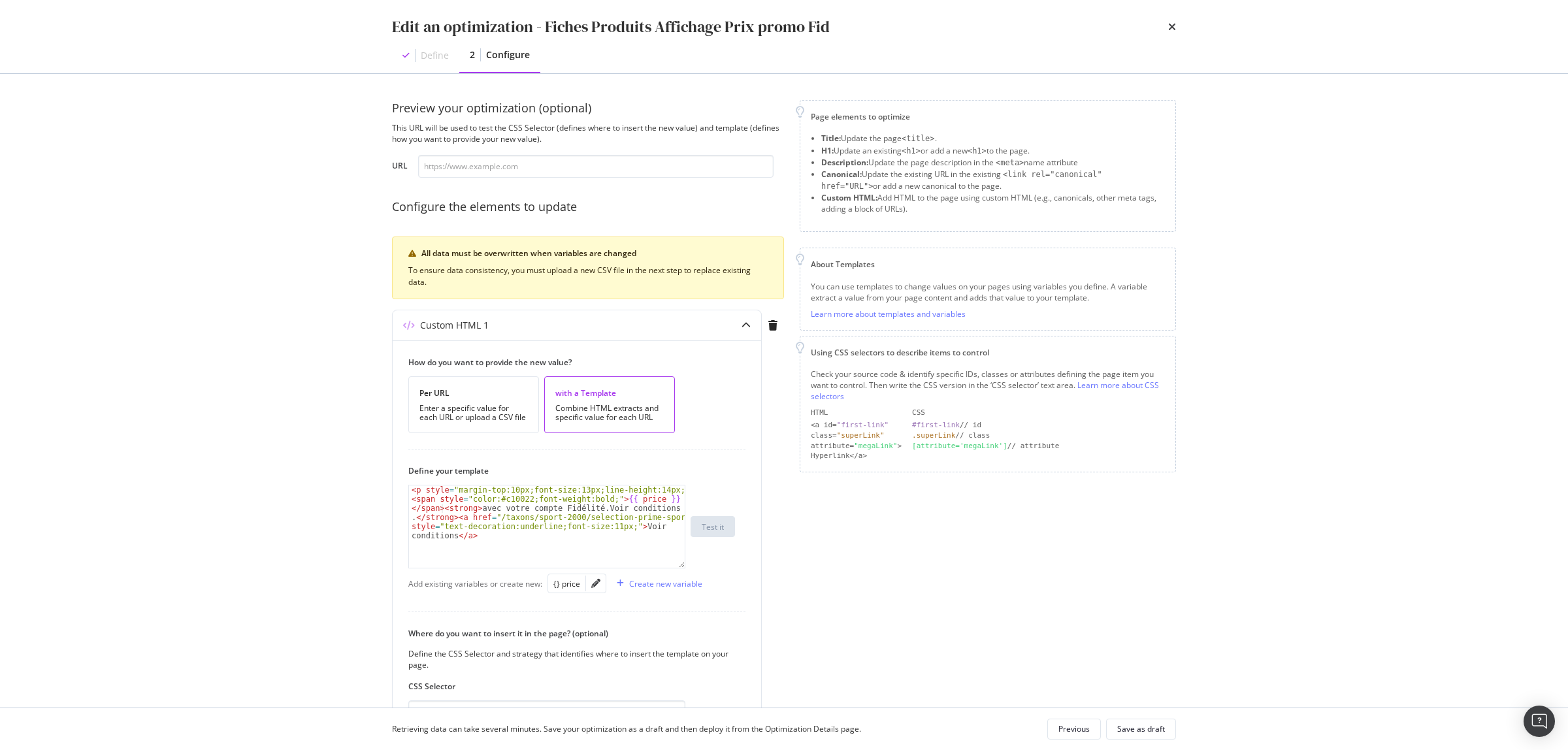
click at [440, 53] on div "Define" at bounding box center [435, 55] width 28 height 13
click at [1060, 728] on div "Previous" at bounding box center [1074, 728] width 31 height 11
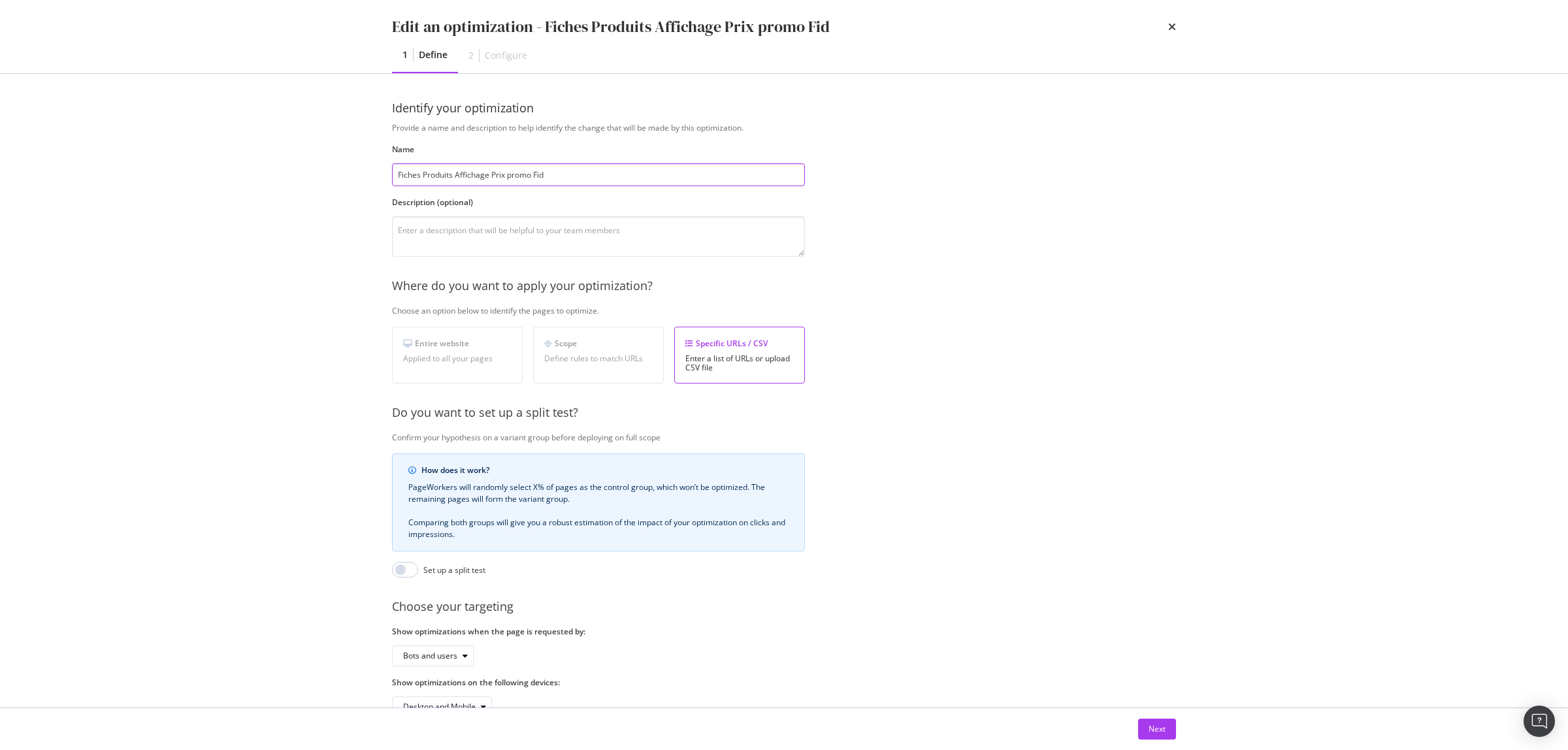
click at [498, 178] on input "Fiches Produits Affichage Prix promo Fid" at bounding box center [598, 175] width 413 height 23
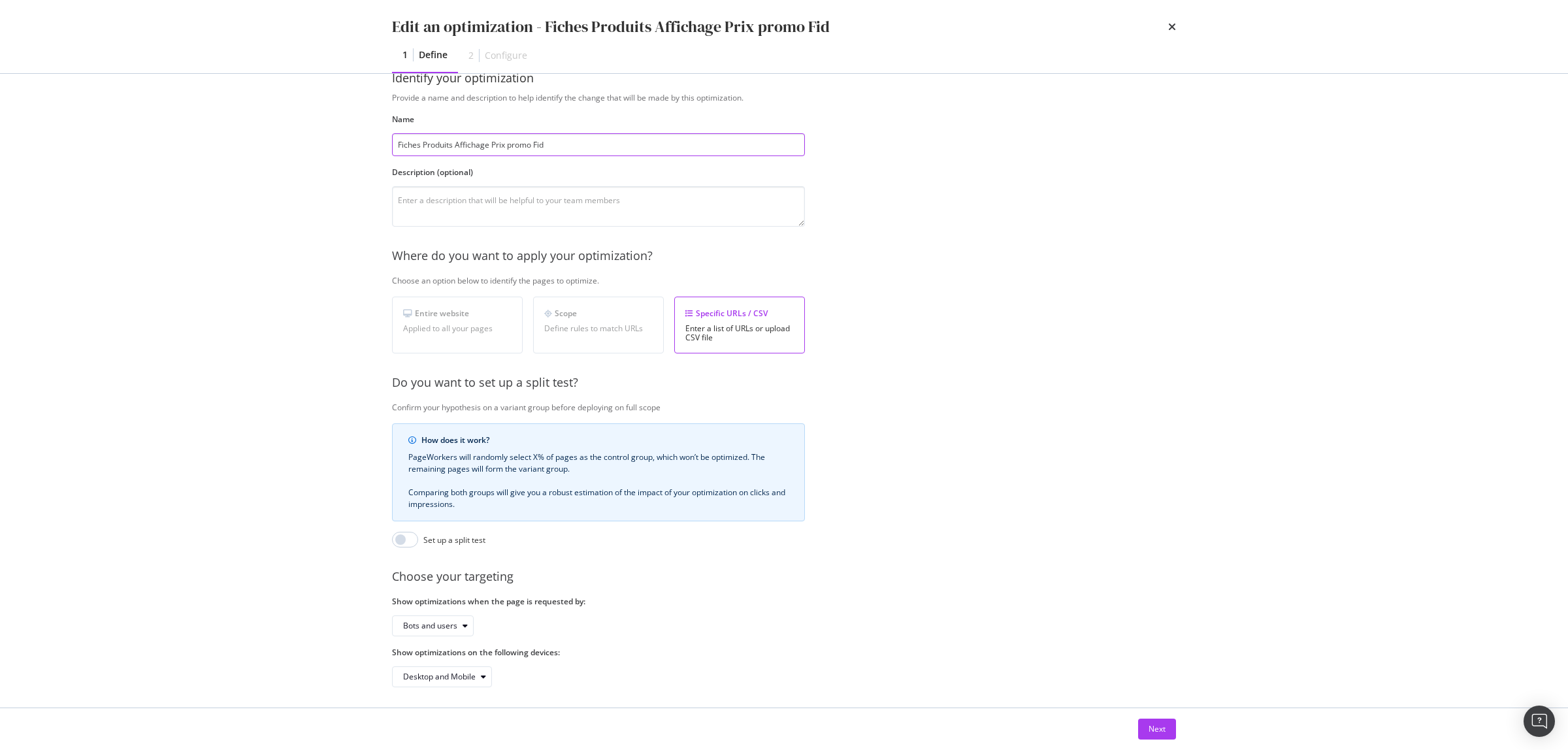
scroll to position [49, 0]
drag, startPoint x: 1150, startPoint y: 730, endPoint x: 1079, endPoint y: 684, distance: 84.6
click at [1150, 728] on div "Next" at bounding box center [1157, 728] width 17 height 11
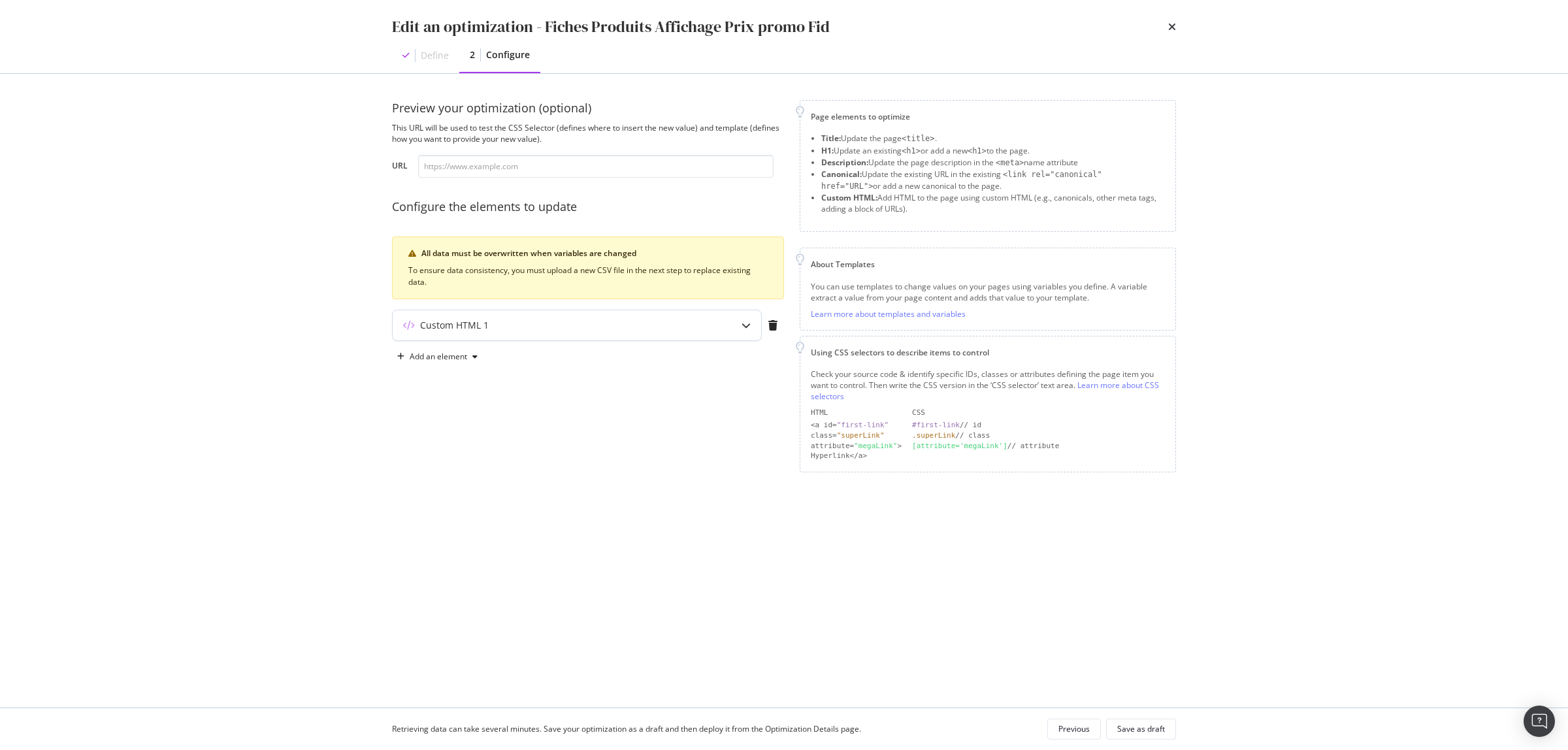
click at [589, 328] on div "Custom HTML 1" at bounding box center [551, 325] width 317 height 13
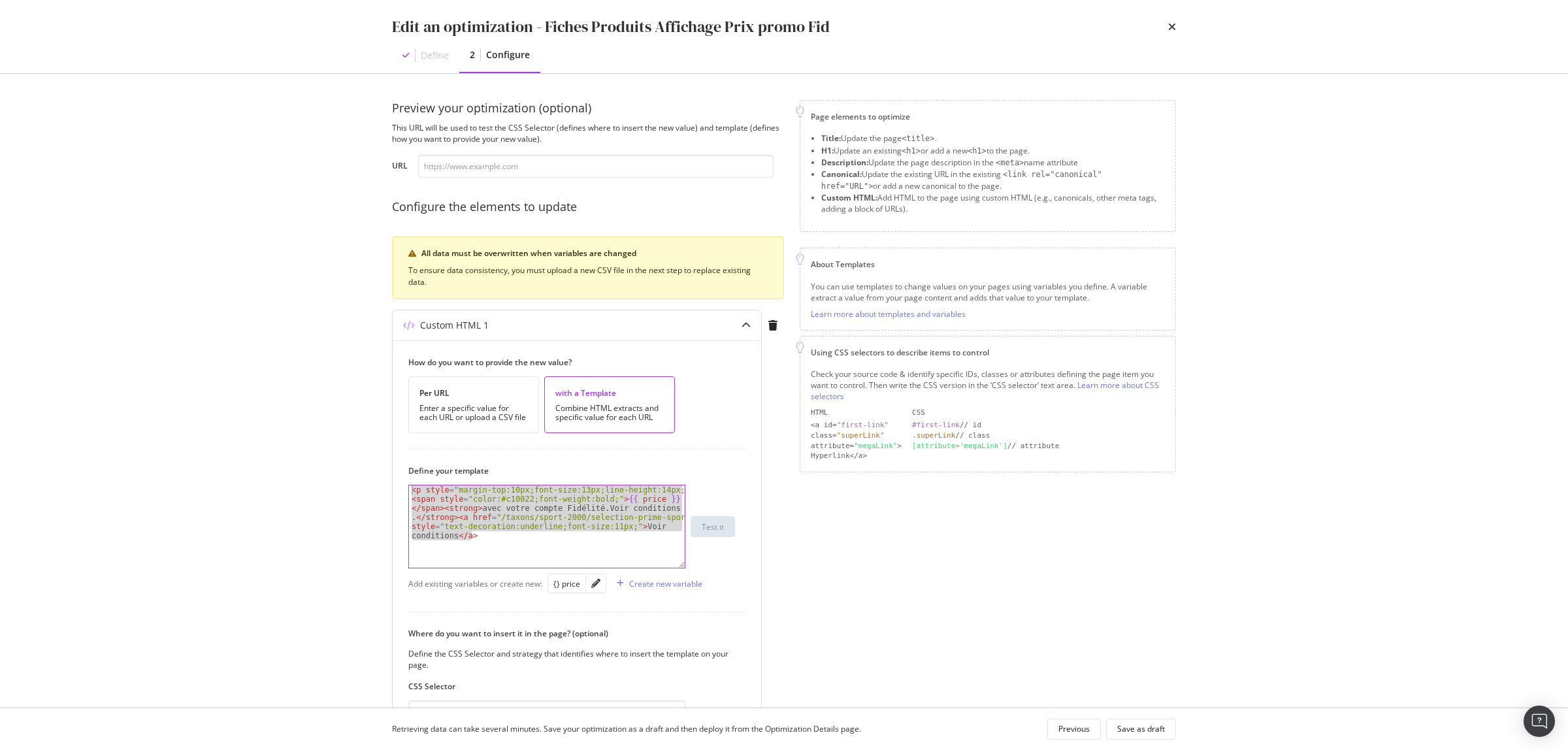
drag, startPoint x: 498, startPoint y: 543, endPoint x: 399, endPoint y: 491, distance: 111.8
click at [399, 491] on div "How do you want to provide the new value? Per URL Enter a specific value for ea…" at bounding box center [577, 582] width 369 height 484
type textarea "<p style="margin-top:10px;font-size:13px;line-height:14px;"> <span style="color…"
click at [596, 584] on icon "pencil" at bounding box center [596, 583] width 9 height 9
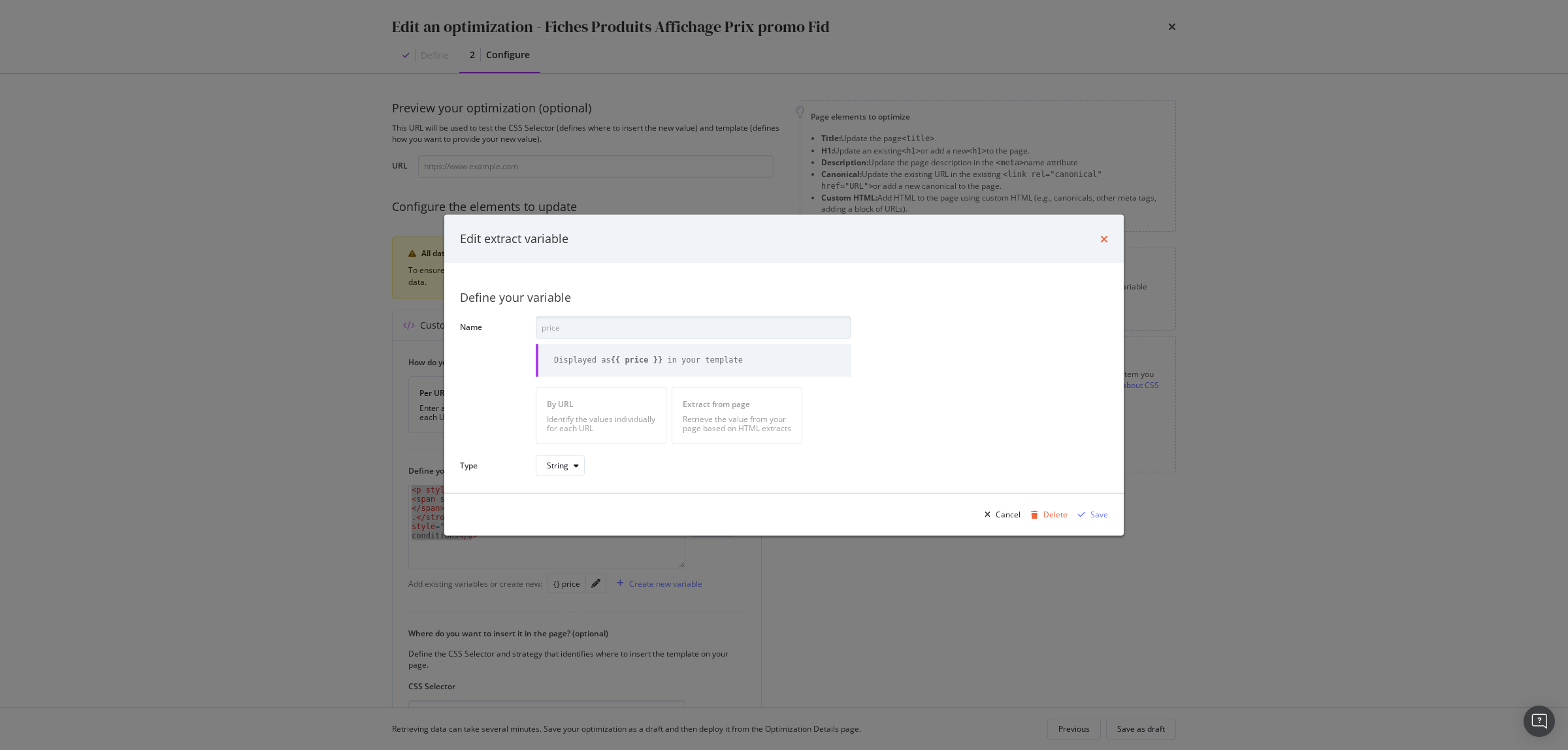
click at [1102, 237] on icon "times" at bounding box center [1104, 239] width 8 height 10
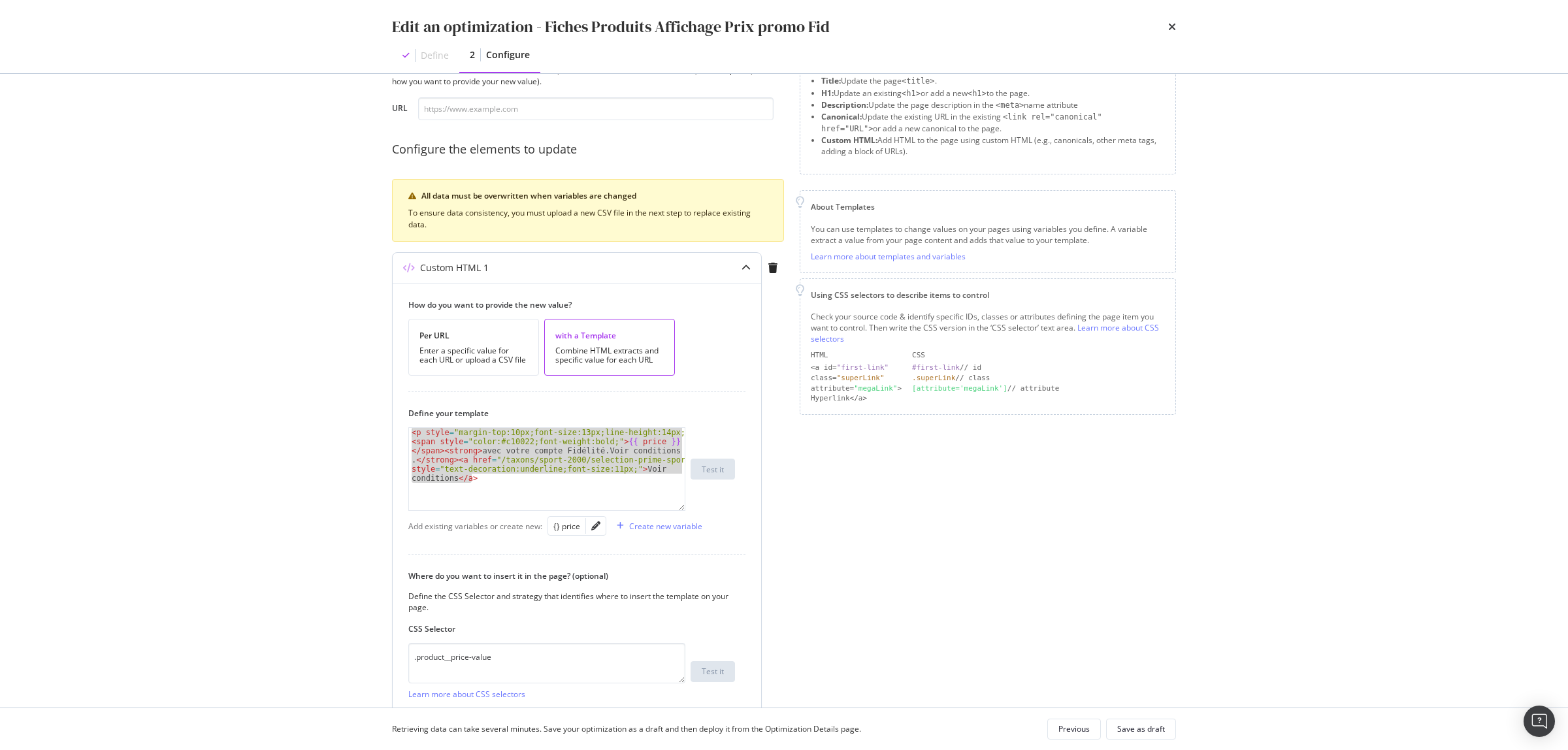
scroll to position [170, 0]
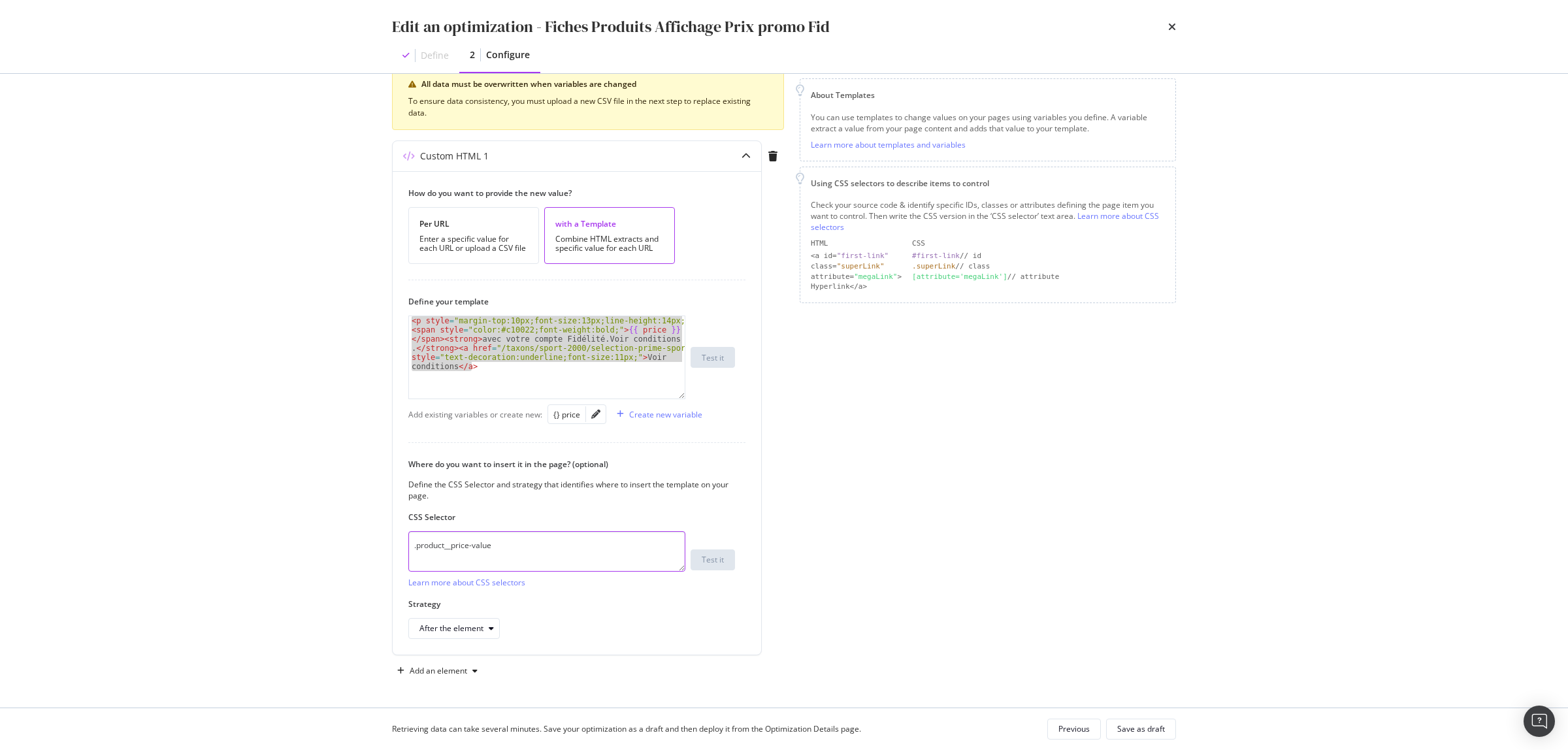
drag, startPoint x: 511, startPoint y: 552, endPoint x: 263, endPoint y: 551, distance: 248.0
click at [263, 551] on div "Edit an optimization - Fiches Produits Affichage Prix promo Fid Define 2 Config…" at bounding box center [784, 375] width 1568 height 750
click at [1079, 729] on div "Previous" at bounding box center [1074, 728] width 31 height 11
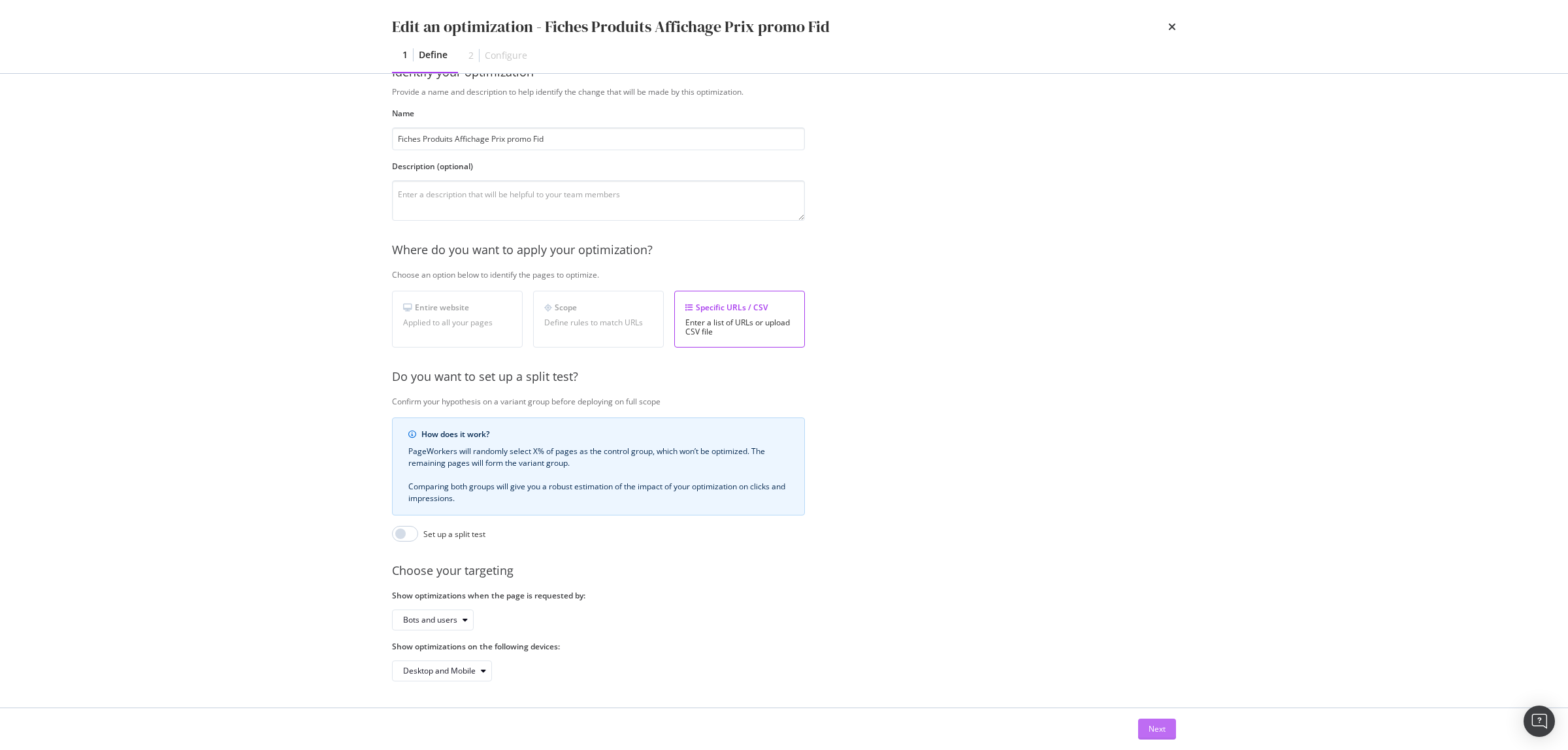
scroll to position [49, 0]
click at [1169, 24] on icon "times" at bounding box center [1172, 26] width 8 height 10
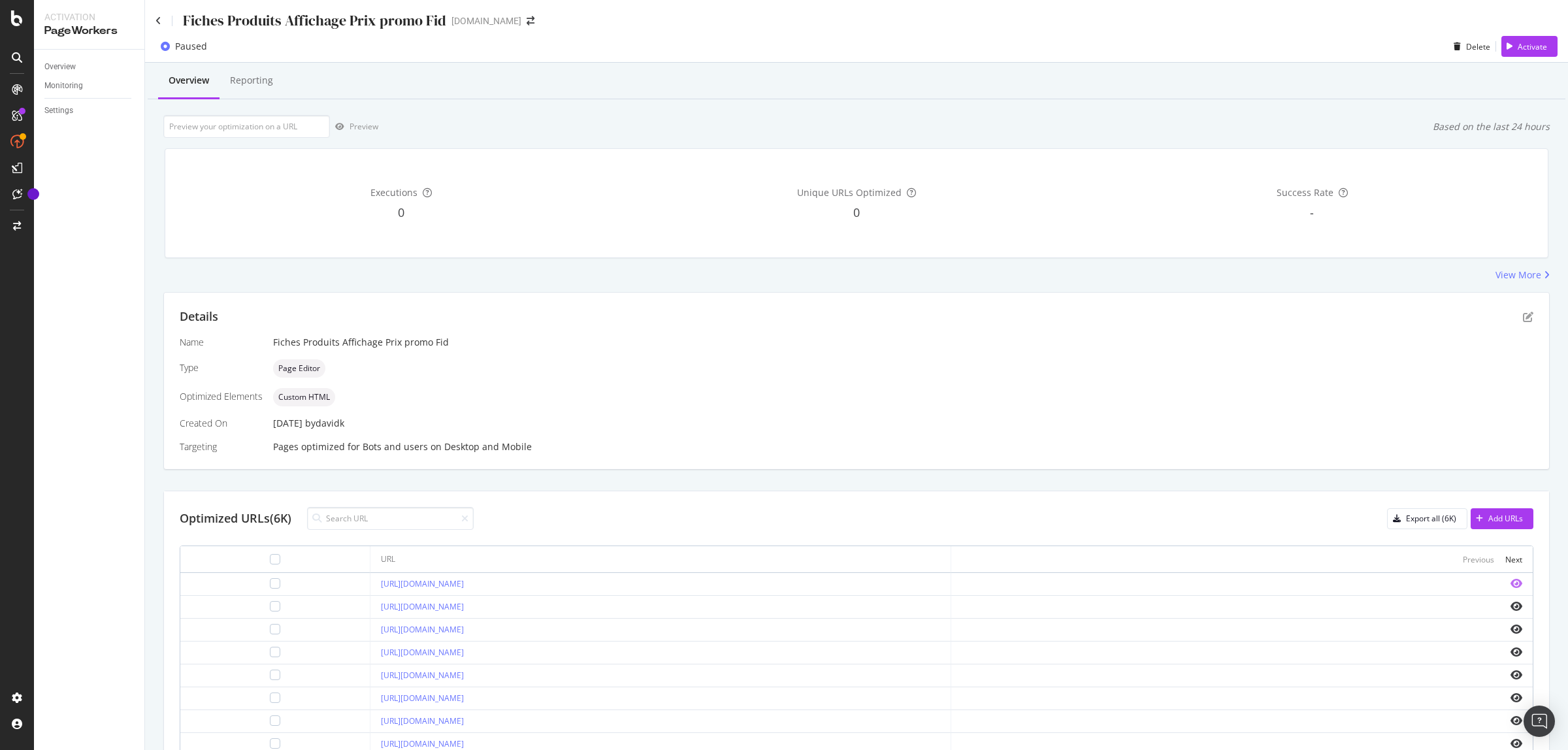
click at [1511, 582] on icon "eye" at bounding box center [1516, 583] width 12 height 10
click at [1523, 317] on icon "pen-to-square" at bounding box center [1528, 317] width 10 height 10
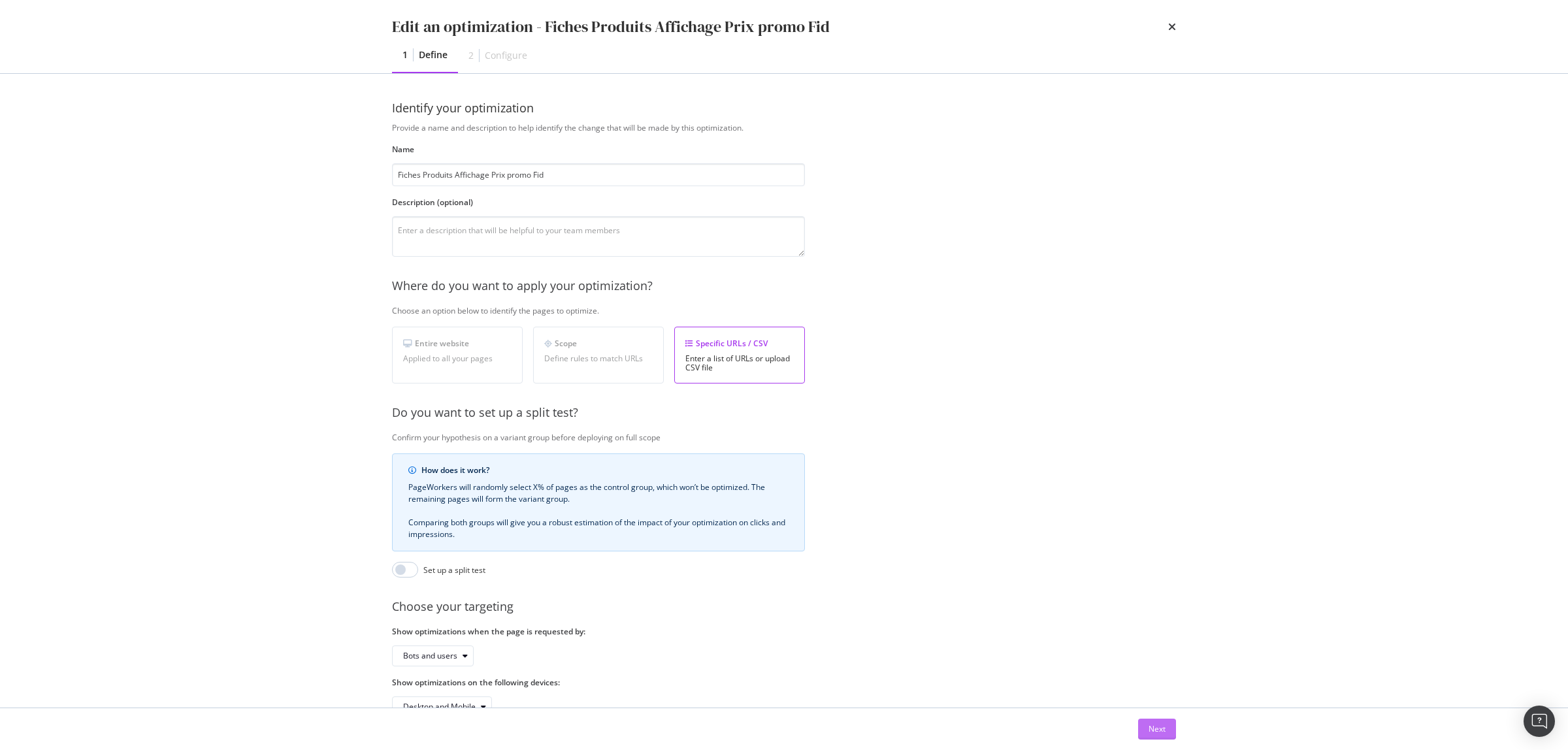
click at [1157, 732] on div "Next" at bounding box center [1157, 728] width 17 height 11
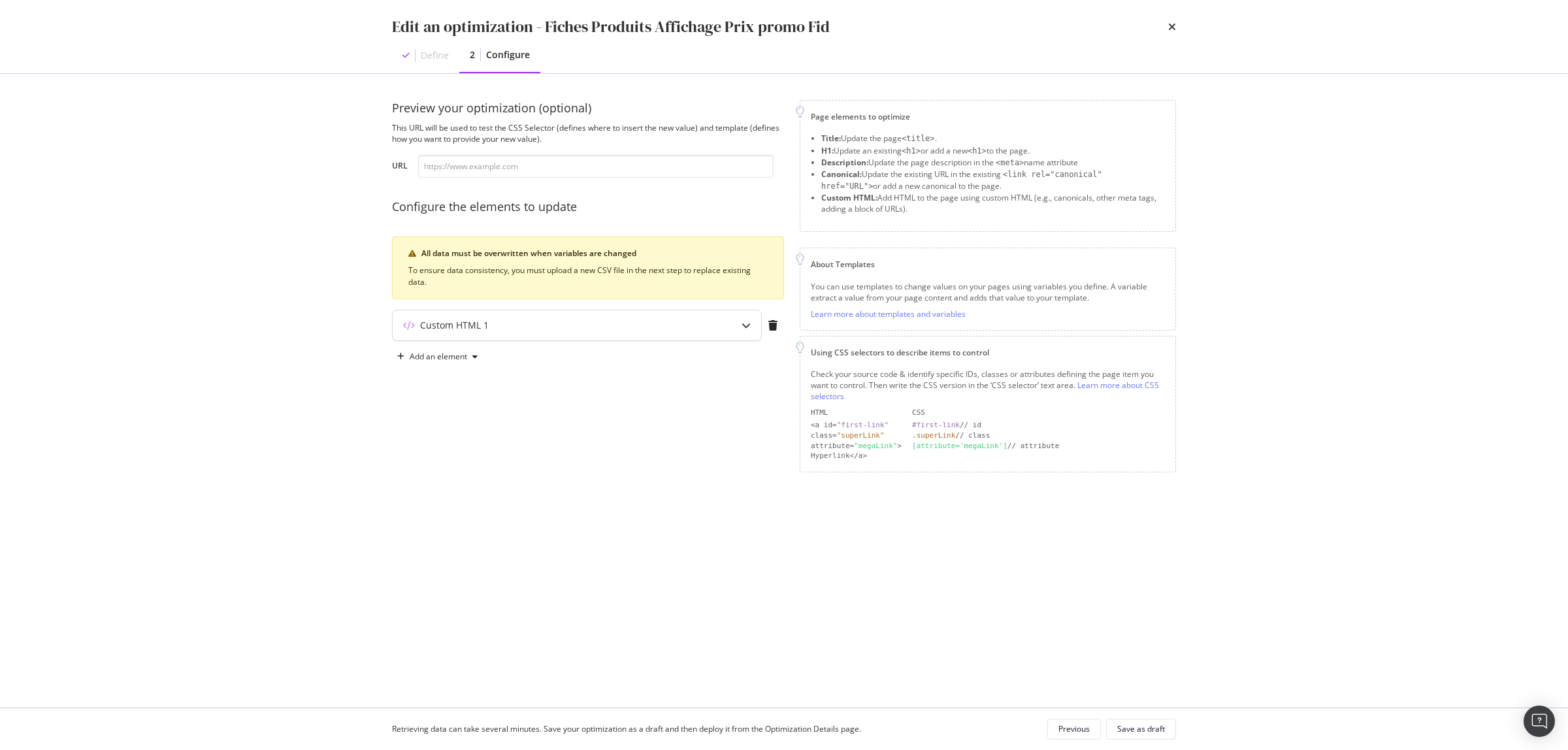
click at [745, 328] on icon "modal" at bounding box center [746, 325] width 9 height 9
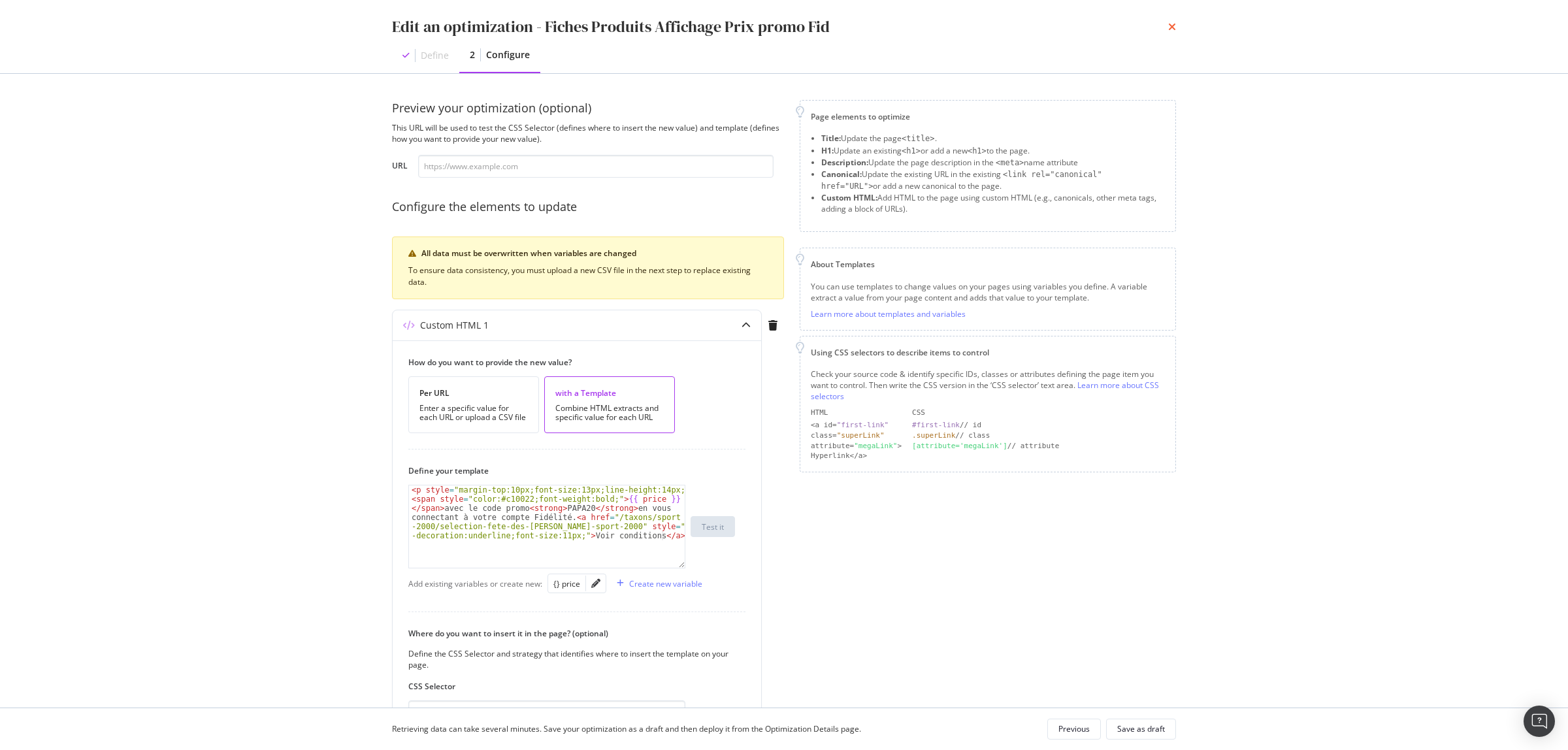
click at [1173, 22] on icon "times" at bounding box center [1172, 26] width 8 height 10
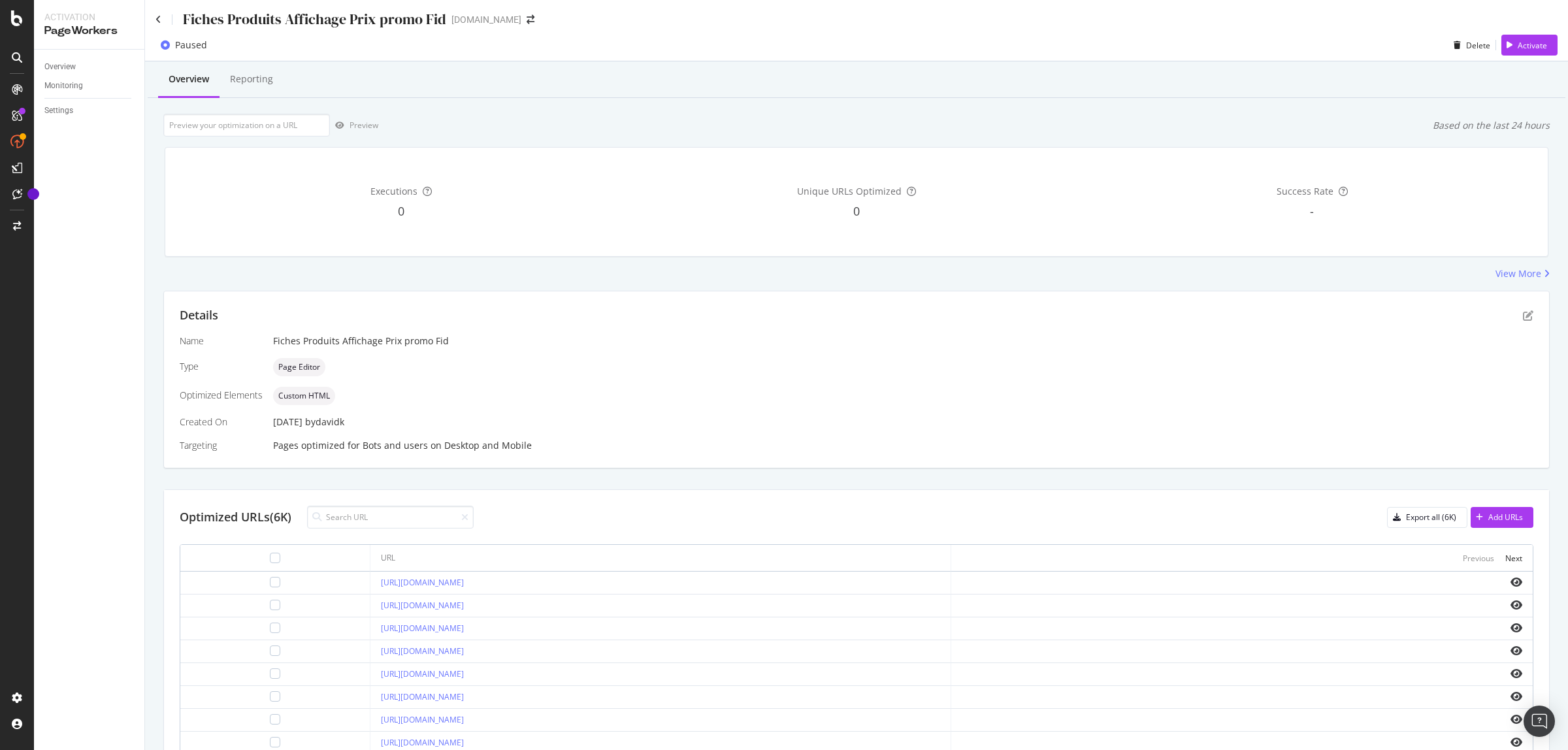
scroll to position [0, 0]
click at [1511, 582] on icon "eye" at bounding box center [1516, 583] width 12 height 10
click at [157, 17] on icon at bounding box center [158, 20] width 6 height 9
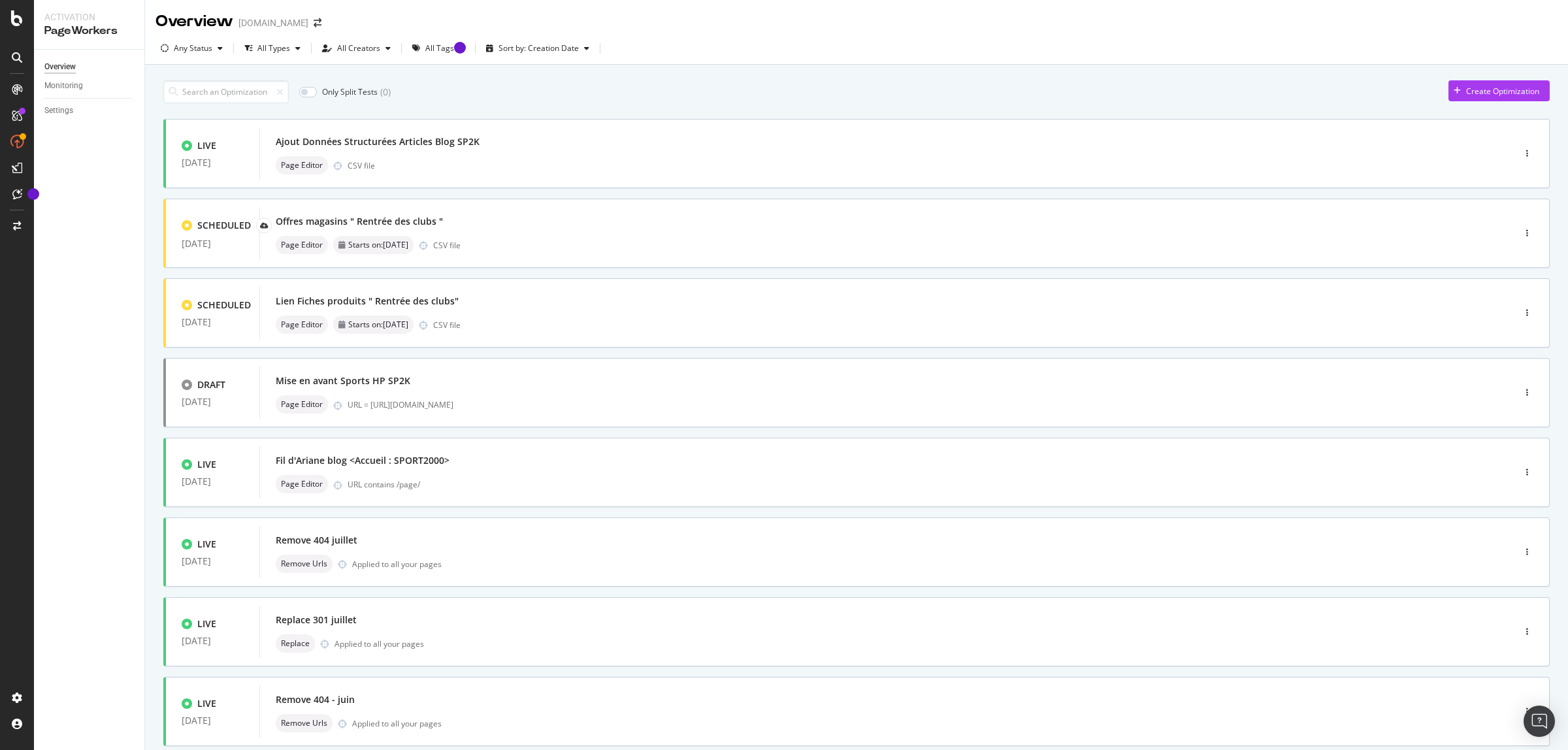
scroll to position [240, 0]
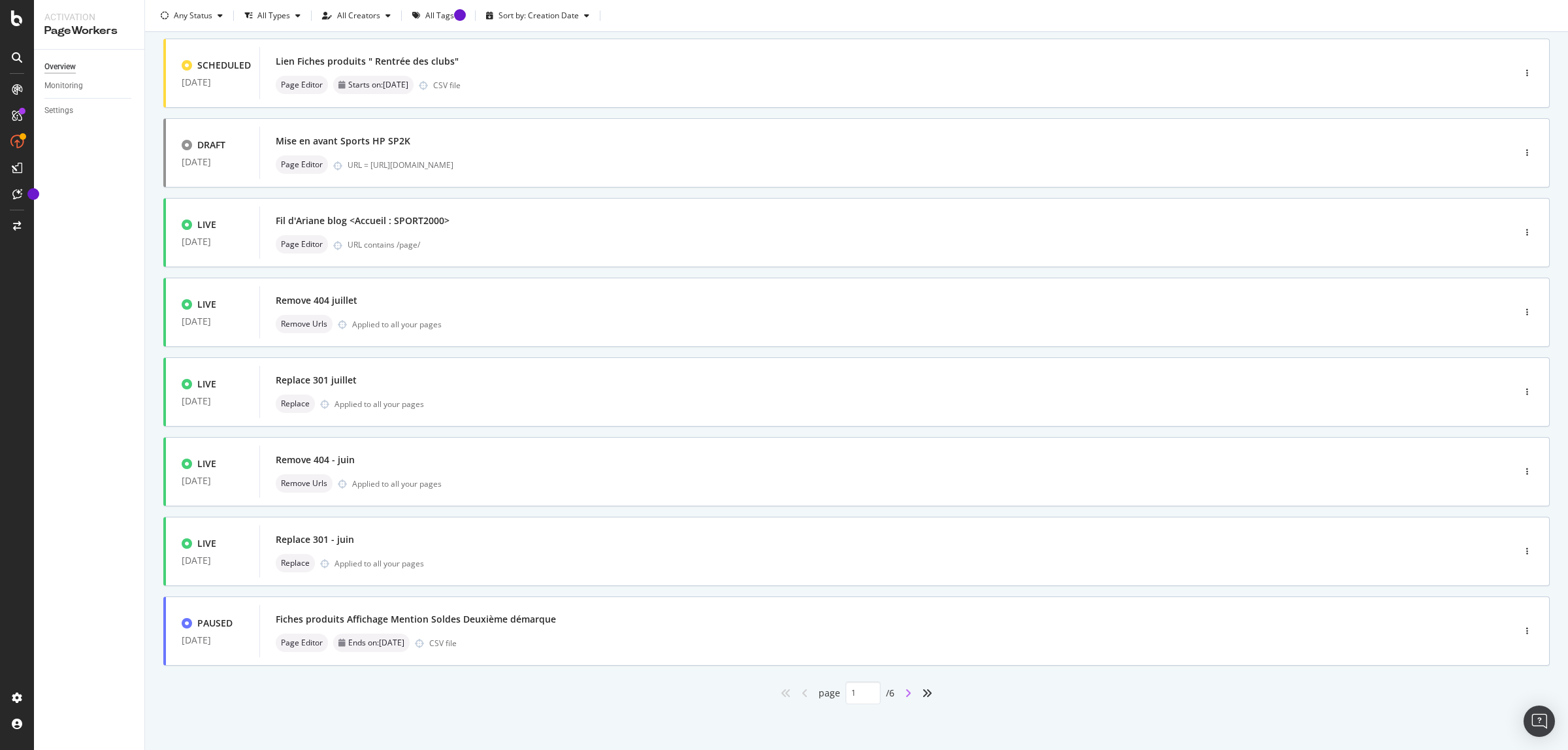
click at [905, 694] on icon "angle-right" at bounding box center [908, 693] width 6 height 10
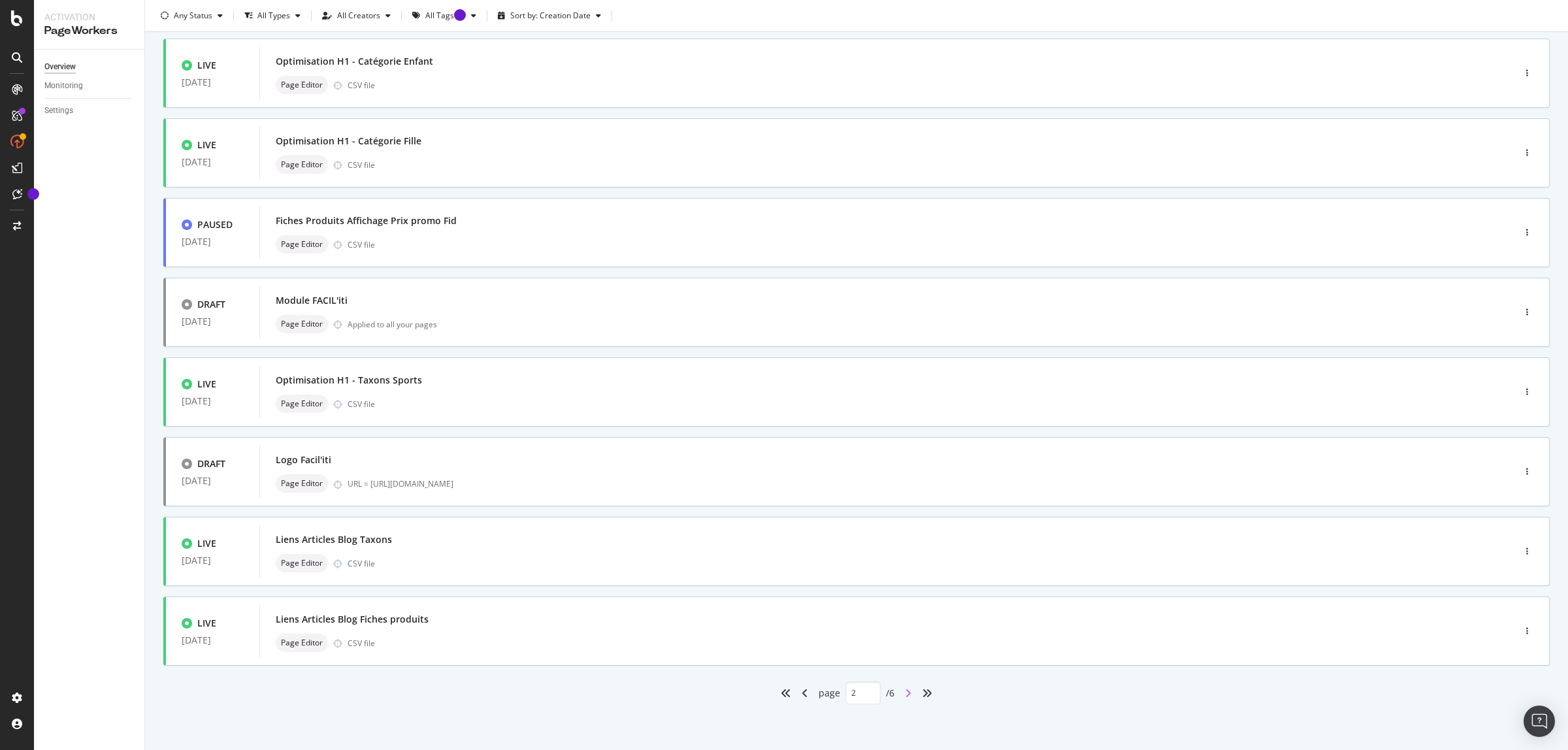
click at [905, 691] on icon "angle-right" at bounding box center [908, 693] width 6 height 10
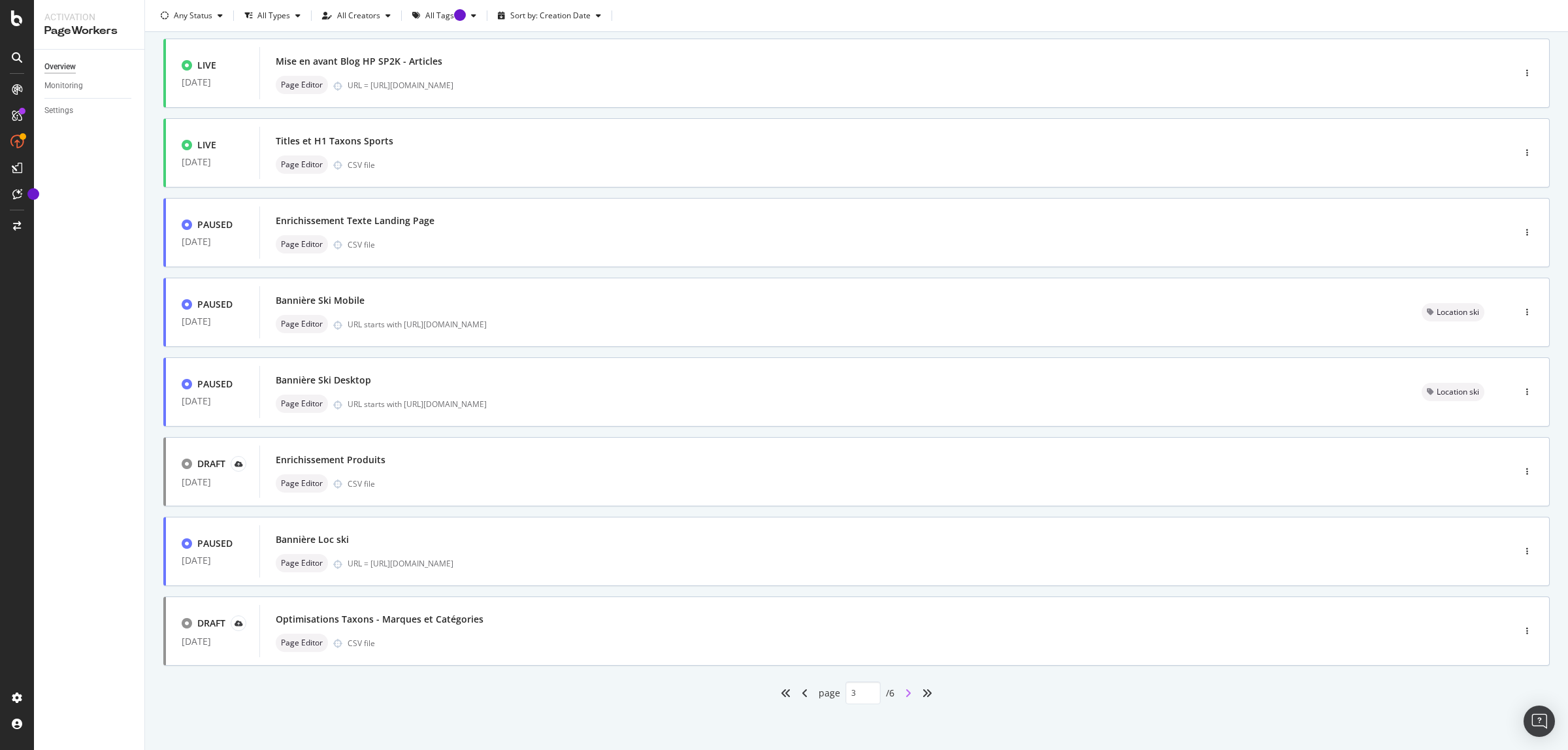
click at [905, 691] on icon "angle-right" at bounding box center [908, 693] width 6 height 10
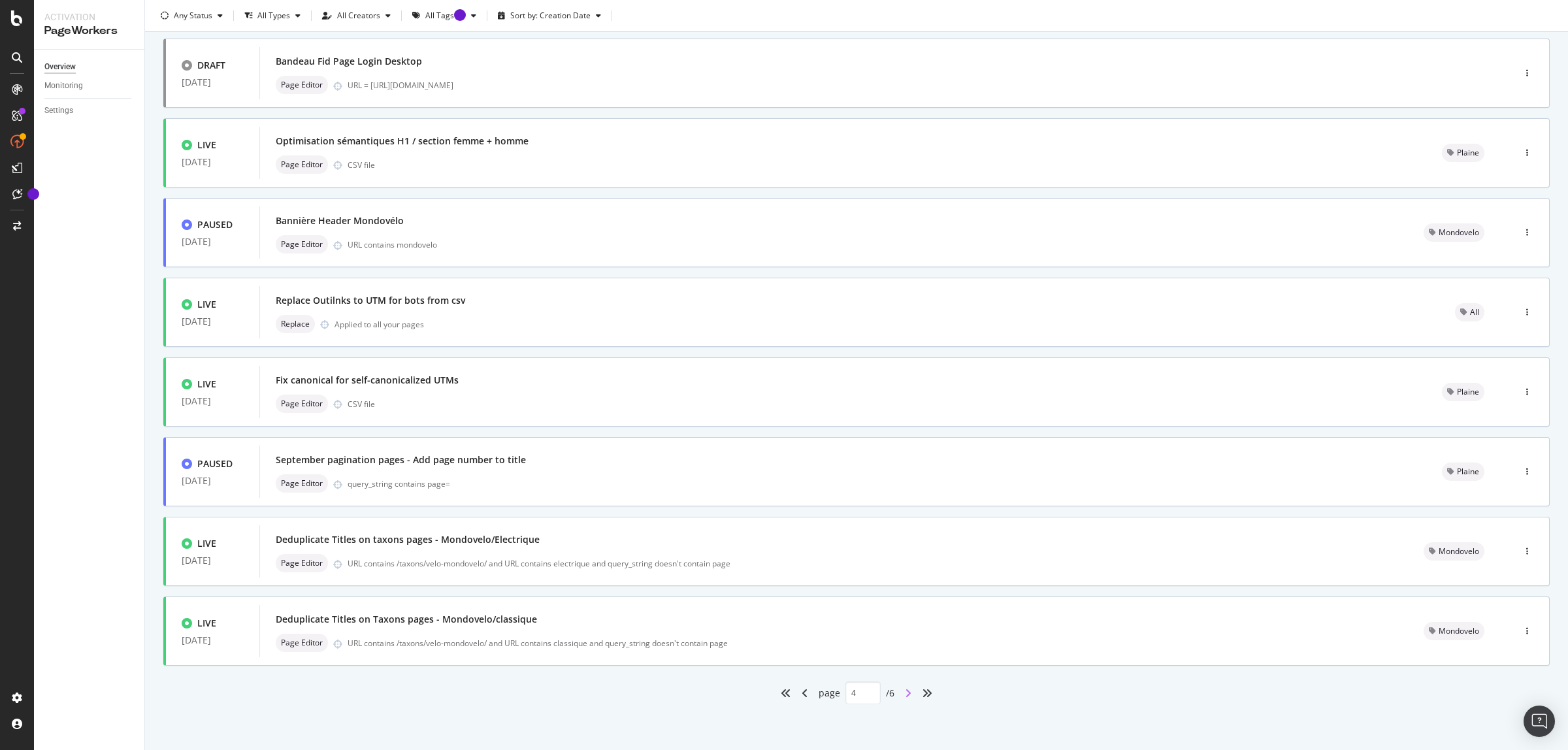
click at [905, 690] on icon "angle-right" at bounding box center [908, 693] width 6 height 10
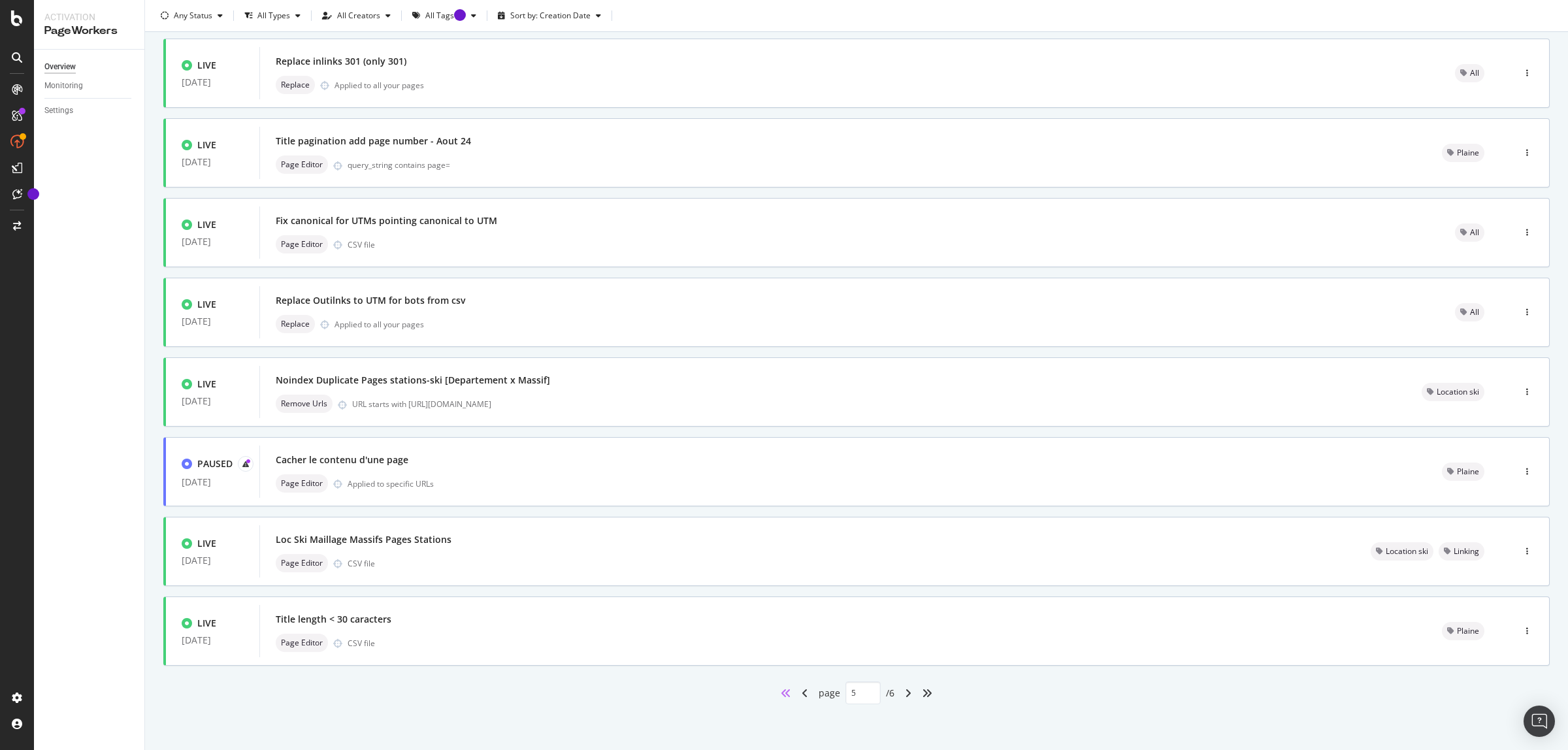
click at [782, 693] on icon "angles-left" at bounding box center [786, 693] width 10 height 10
type input "1"
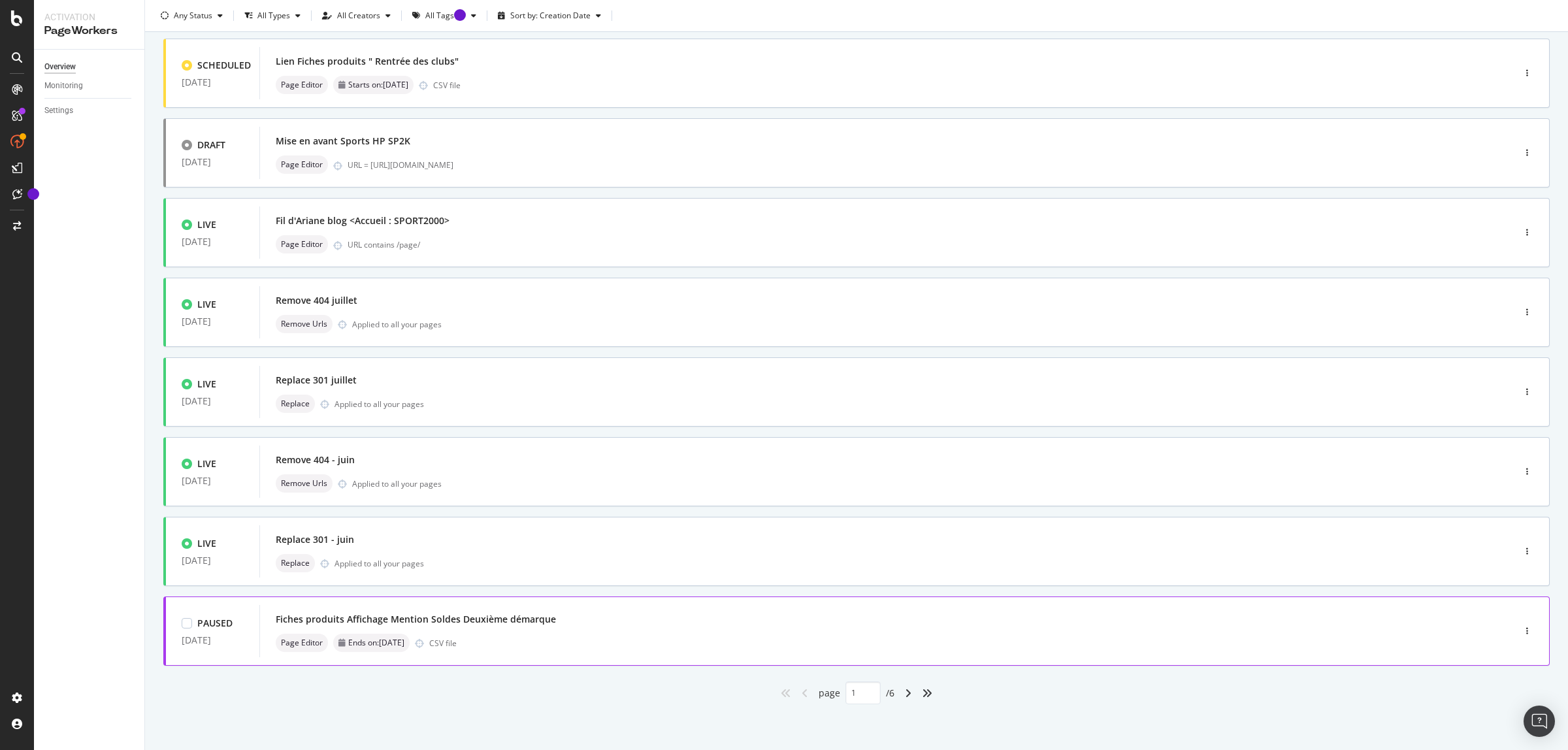
click at [546, 616] on div "Fiches produits Affichage Mention Soldes Deuxième démarque" at bounding box center [415, 619] width 280 height 13
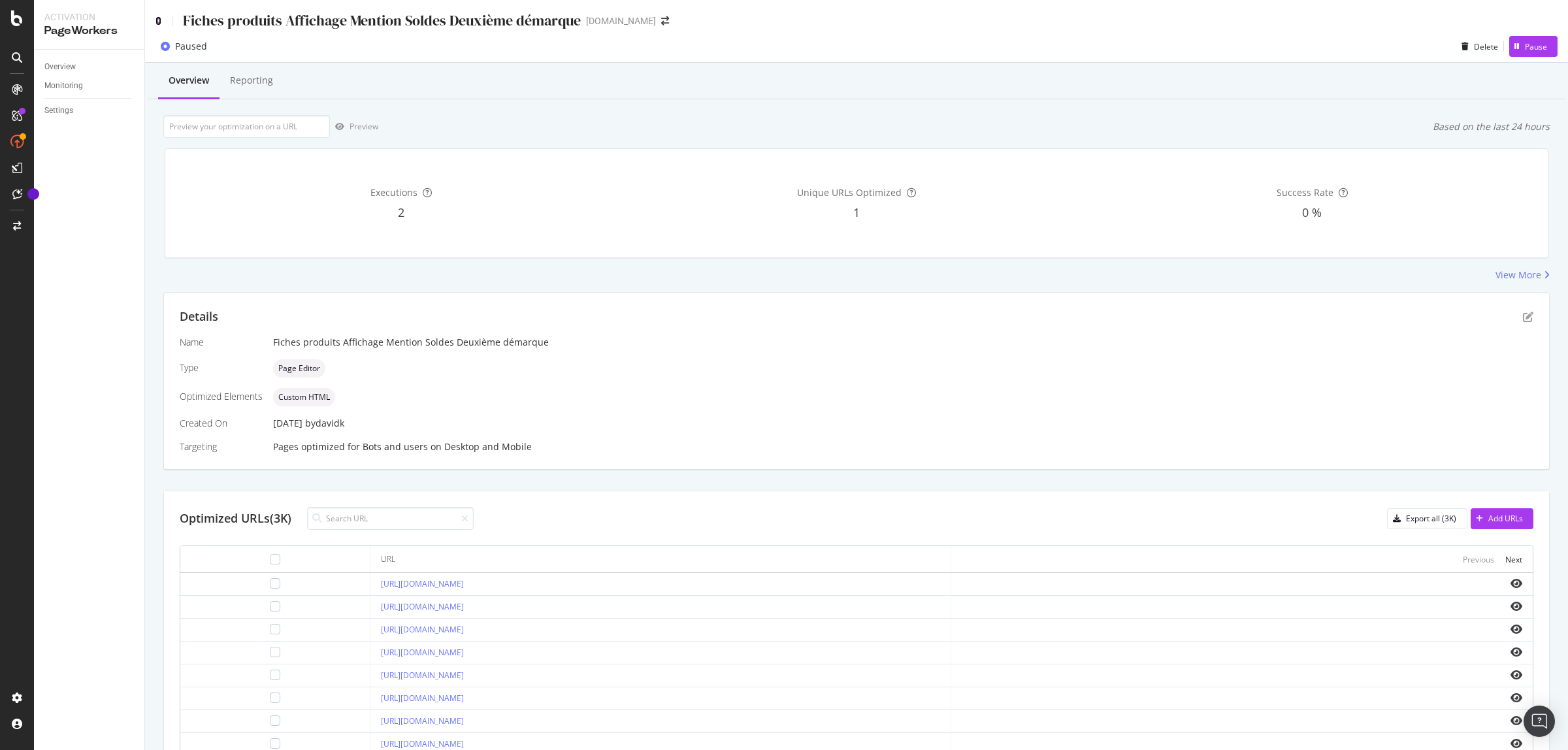
click at [158, 16] on icon at bounding box center [158, 20] width 6 height 9
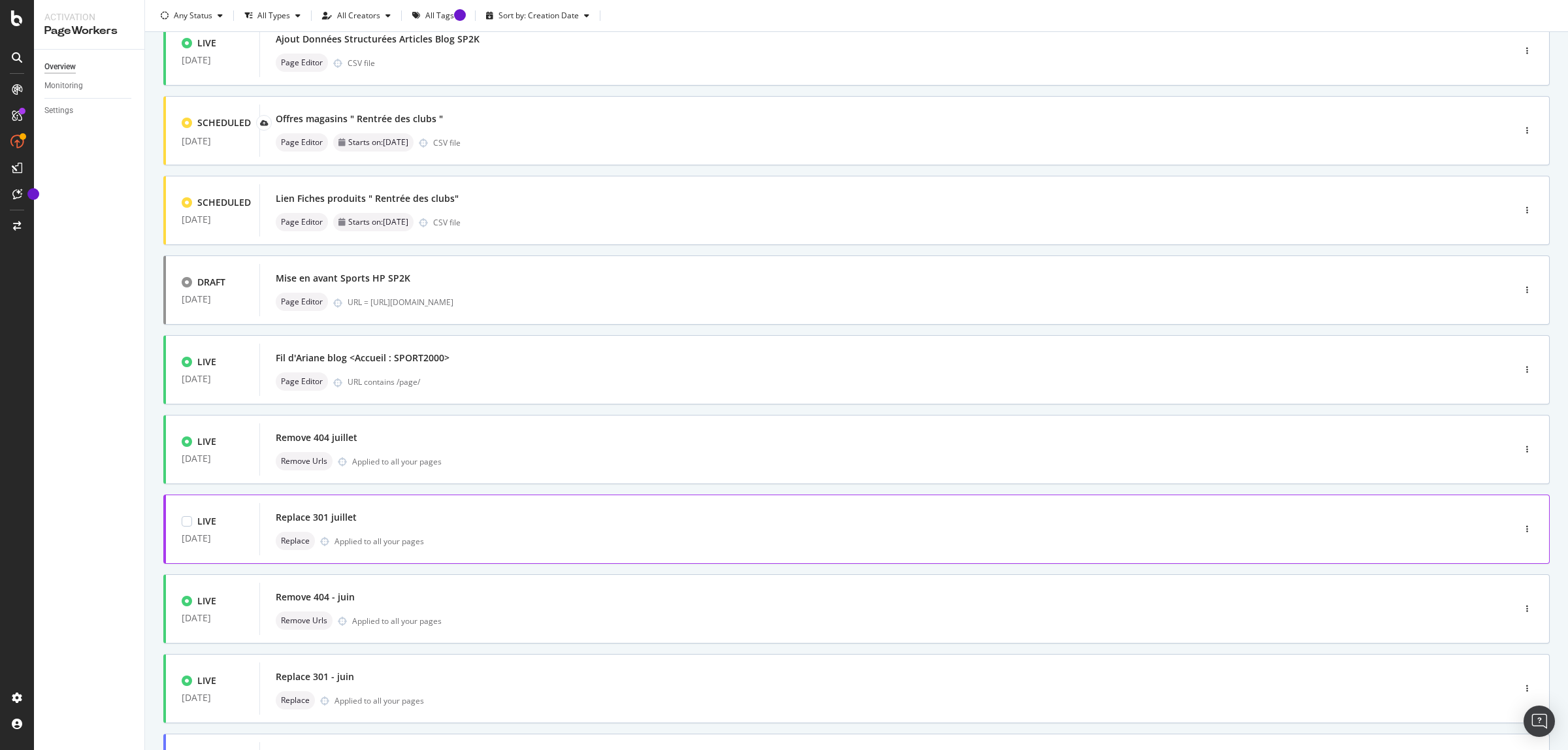
scroll to position [240, 0]
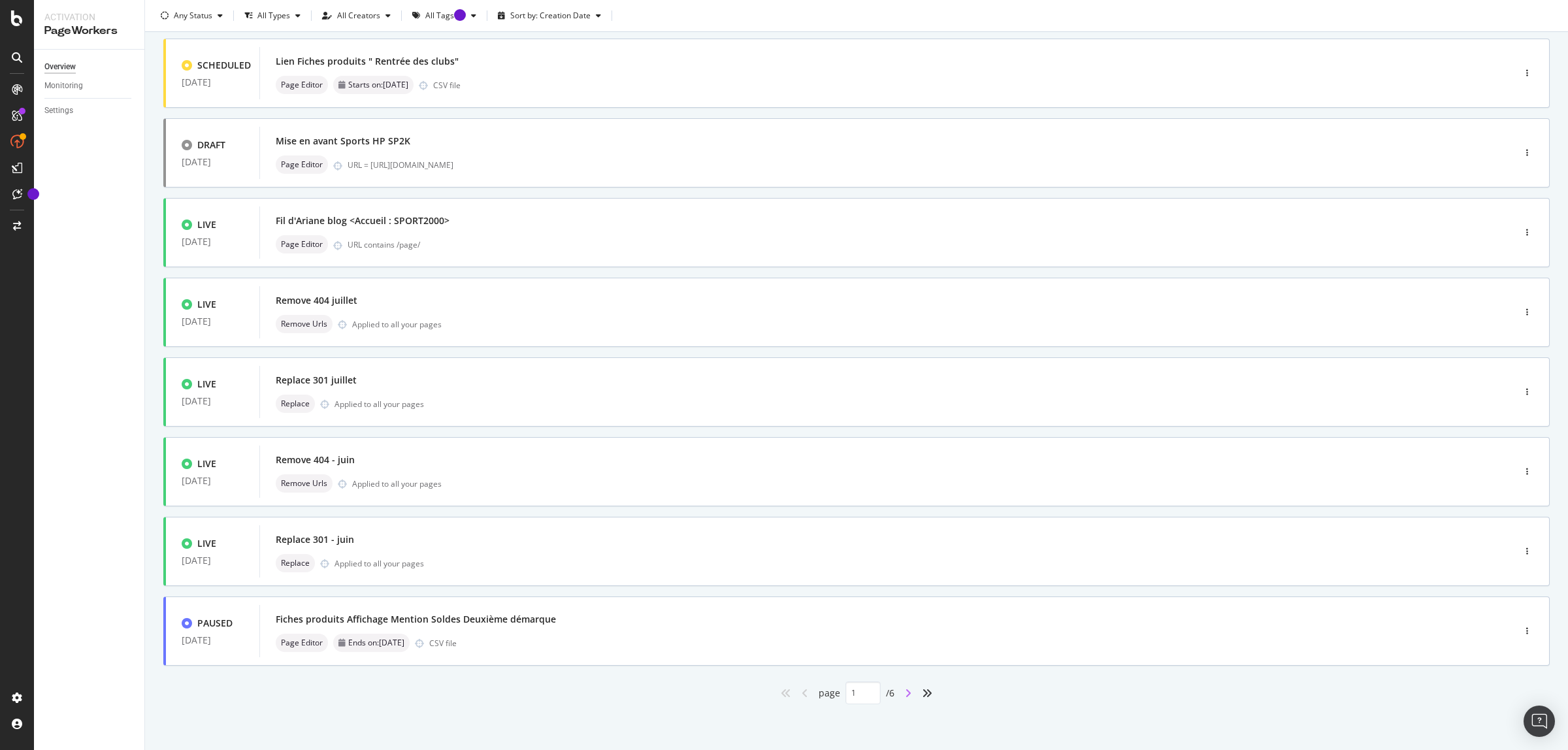
click at [905, 694] on icon "angle-right" at bounding box center [908, 693] width 6 height 10
type input "2"
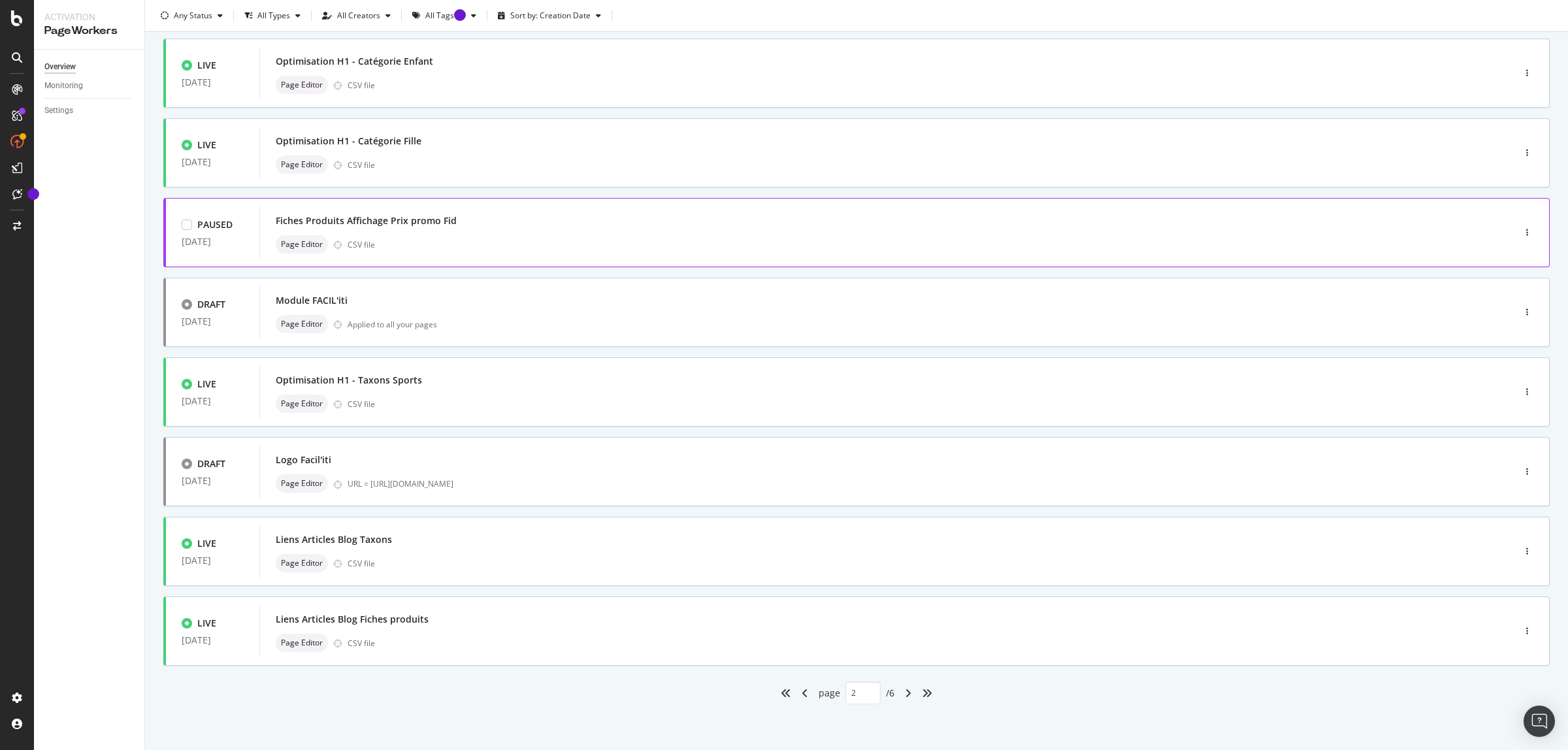
click at [681, 235] on div "Page Editor CSV file" at bounding box center [866, 244] width 1182 height 18
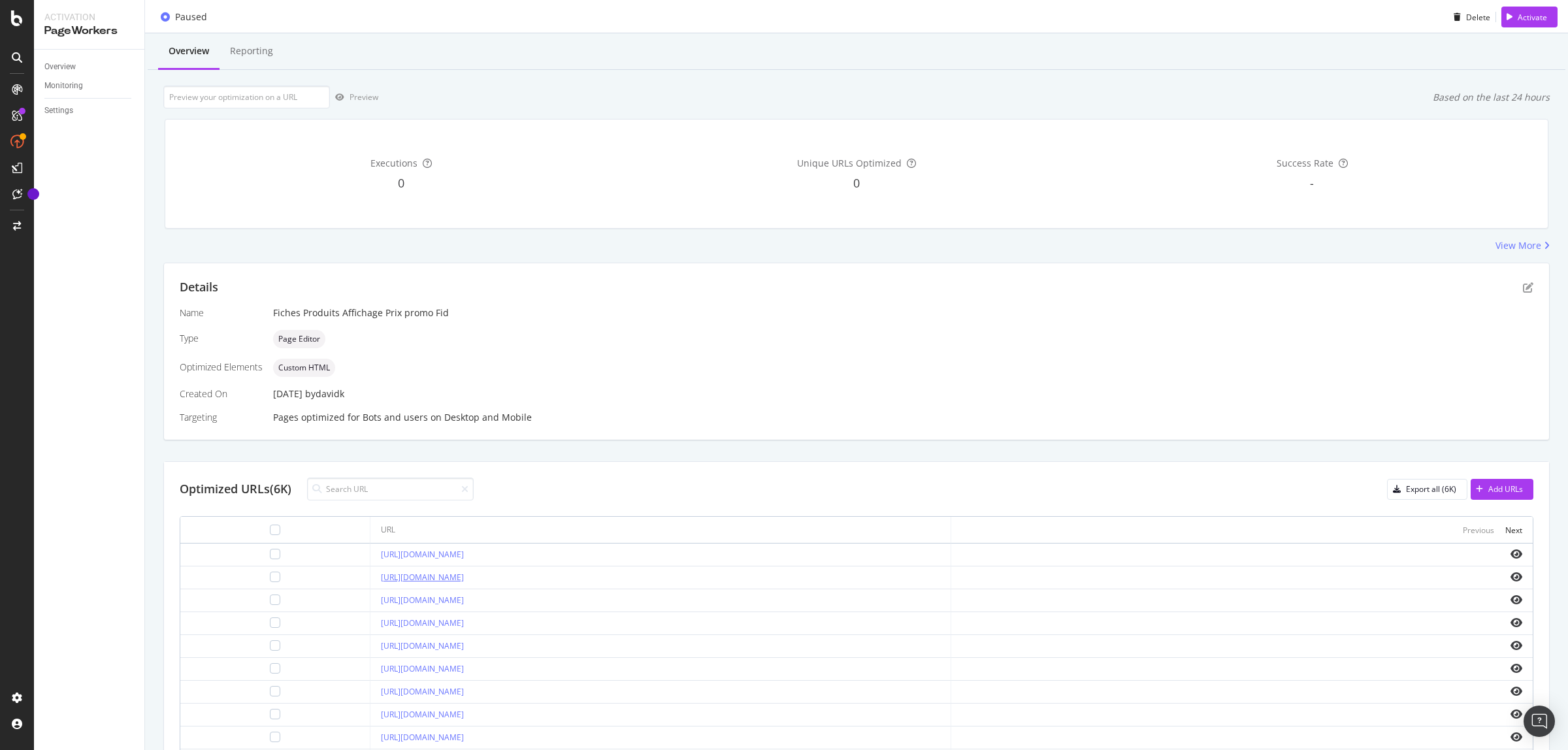
scroll to position [232, 0]
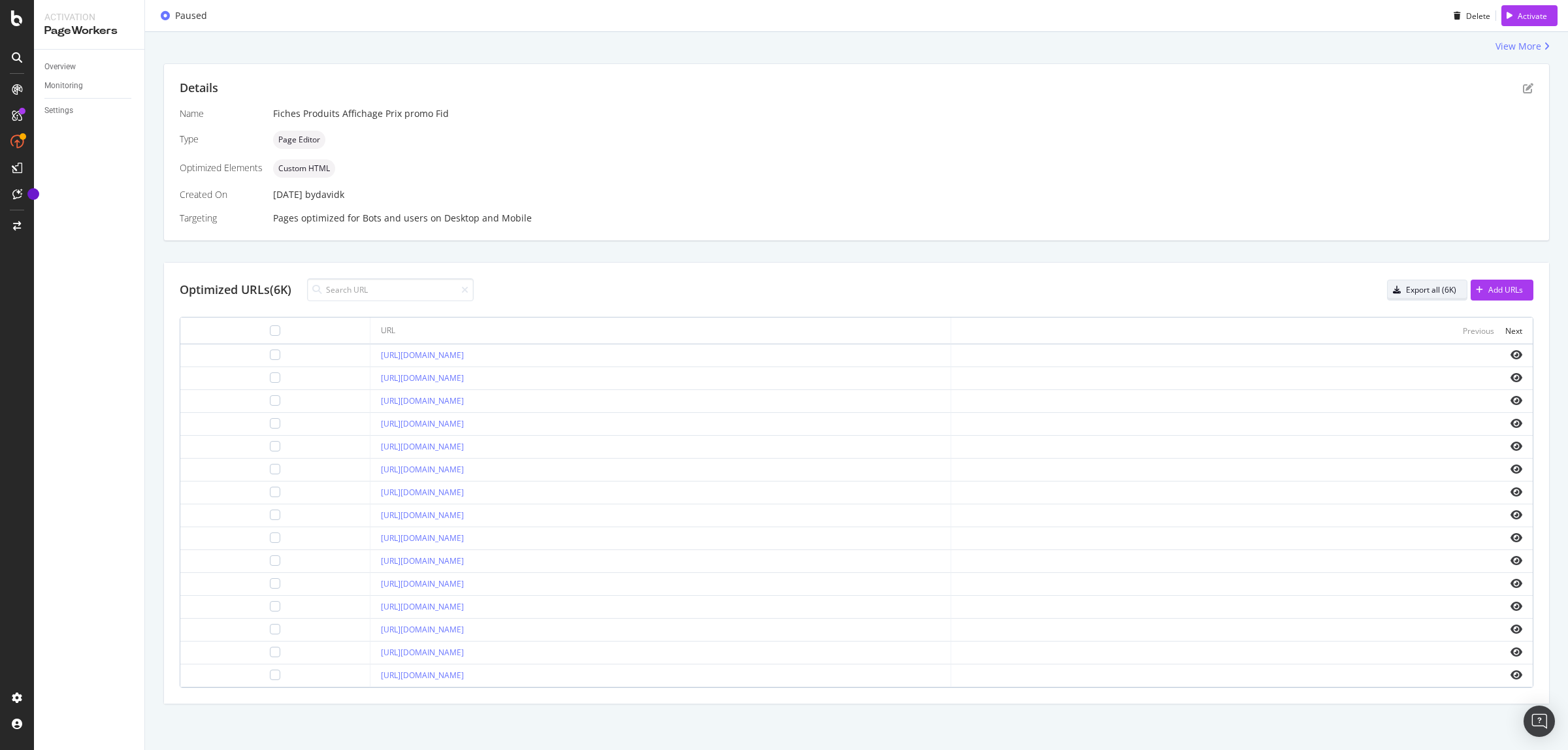
click at [1423, 292] on div "Export all (6K)" at bounding box center [1432, 289] width 50 height 11
drag, startPoint x: 1397, startPoint y: 45, endPoint x: 1361, endPoint y: 29, distance: 39.4
click at [1394, 43] on div "View More" at bounding box center [857, 46] width 1386 height 13
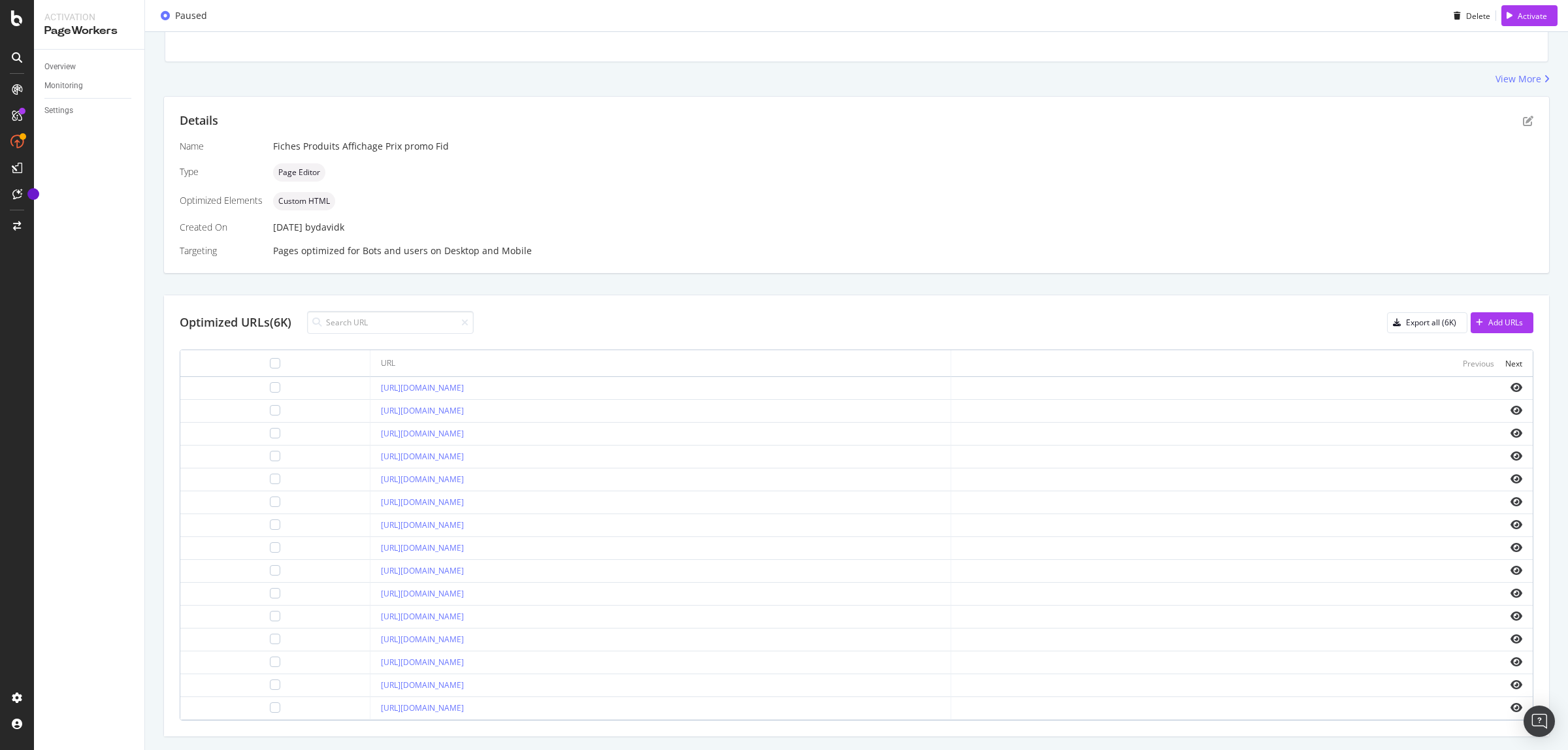
scroll to position [0, 0]
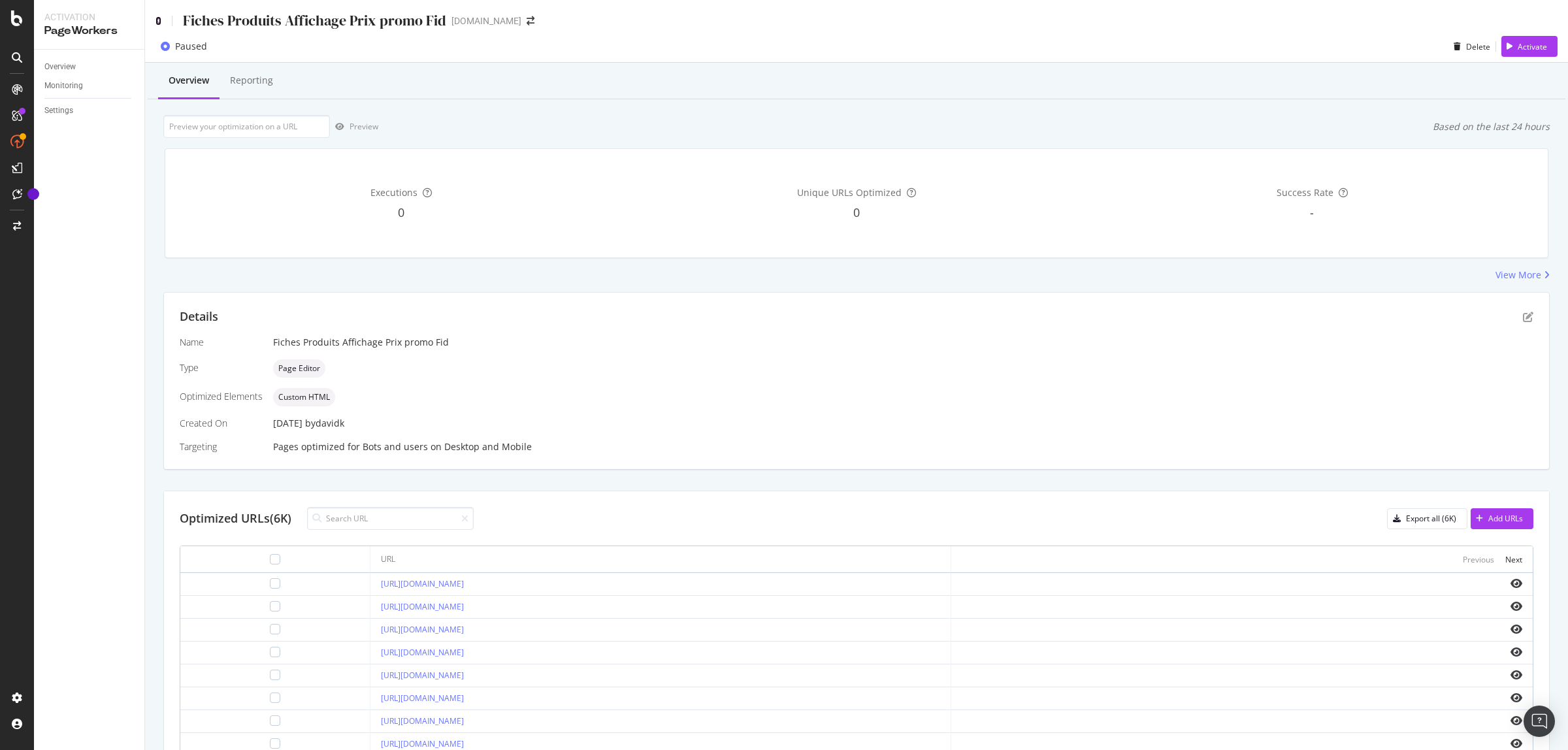
click at [160, 17] on icon at bounding box center [158, 20] width 6 height 9
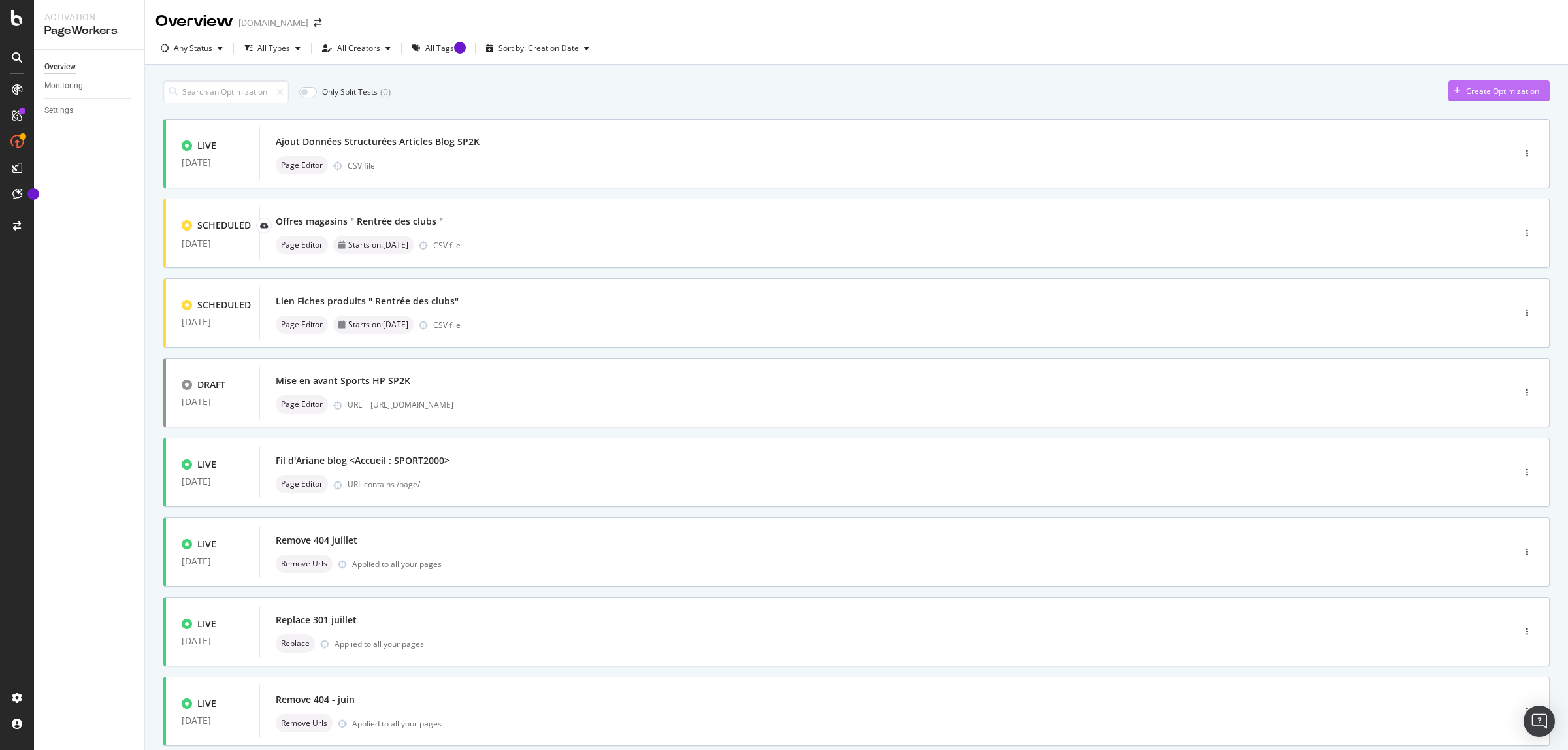
click at [1498, 88] on div "Create Optimization" at bounding box center [1503, 91] width 73 height 11
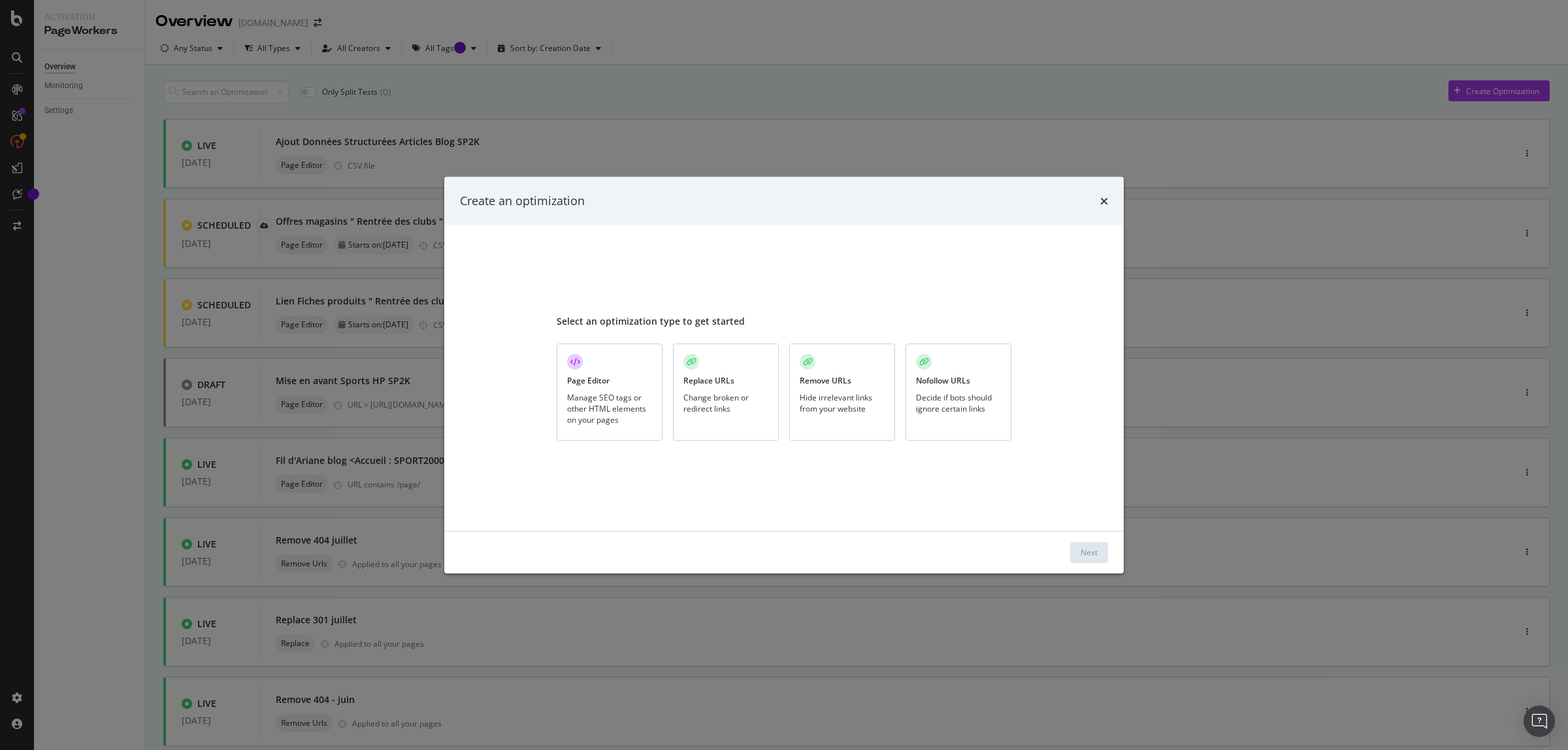
drag, startPoint x: 606, startPoint y: 392, endPoint x: 657, endPoint y: 394, distance: 51.0
click at [608, 391] on div "Manage SEO tags or other HTML elements on your pages" at bounding box center [610, 408] width 85 height 33
click at [1098, 551] on button "Next" at bounding box center [1089, 552] width 38 height 21
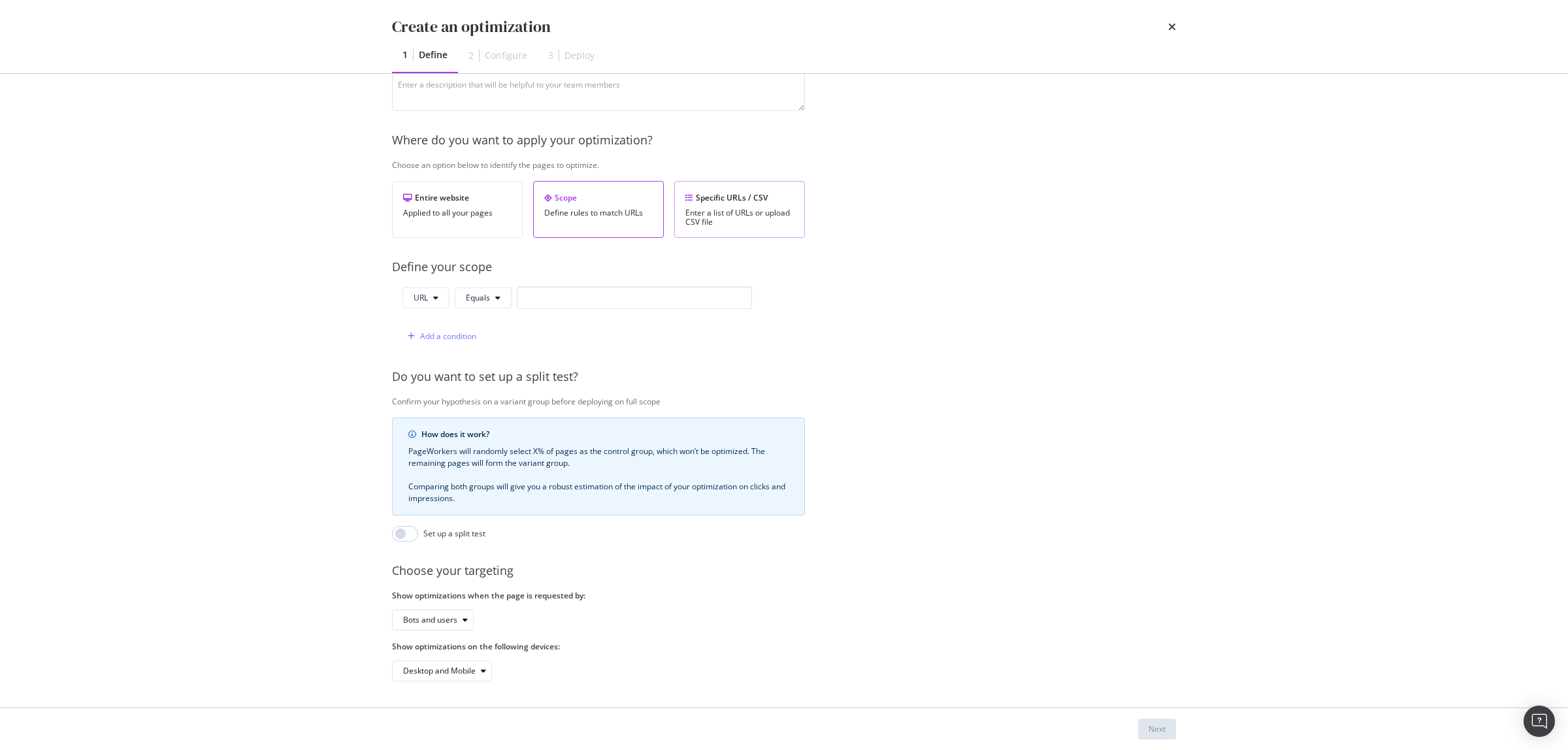
click at [727, 210] on div "Enter a list of URLs or upload CSV file" at bounding box center [740, 218] width 109 height 18
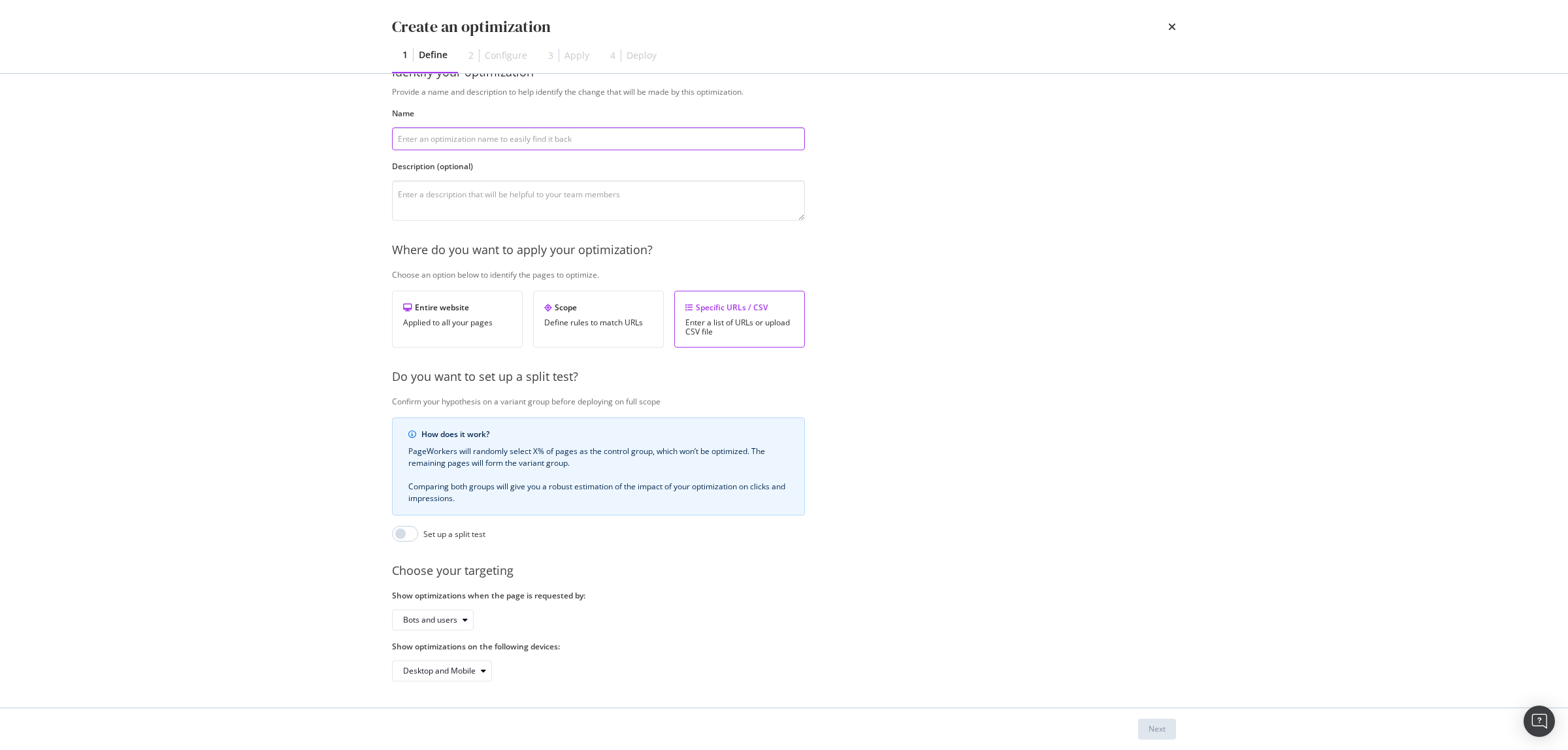
click at [657, 127] on input "modal" at bounding box center [598, 138] width 413 height 23
paste input "Fiches Produits Affichage Prix"
type input "Fiches Produits Affichage Prix"
click at [1159, 730] on div "Next" at bounding box center [1157, 728] width 17 height 11
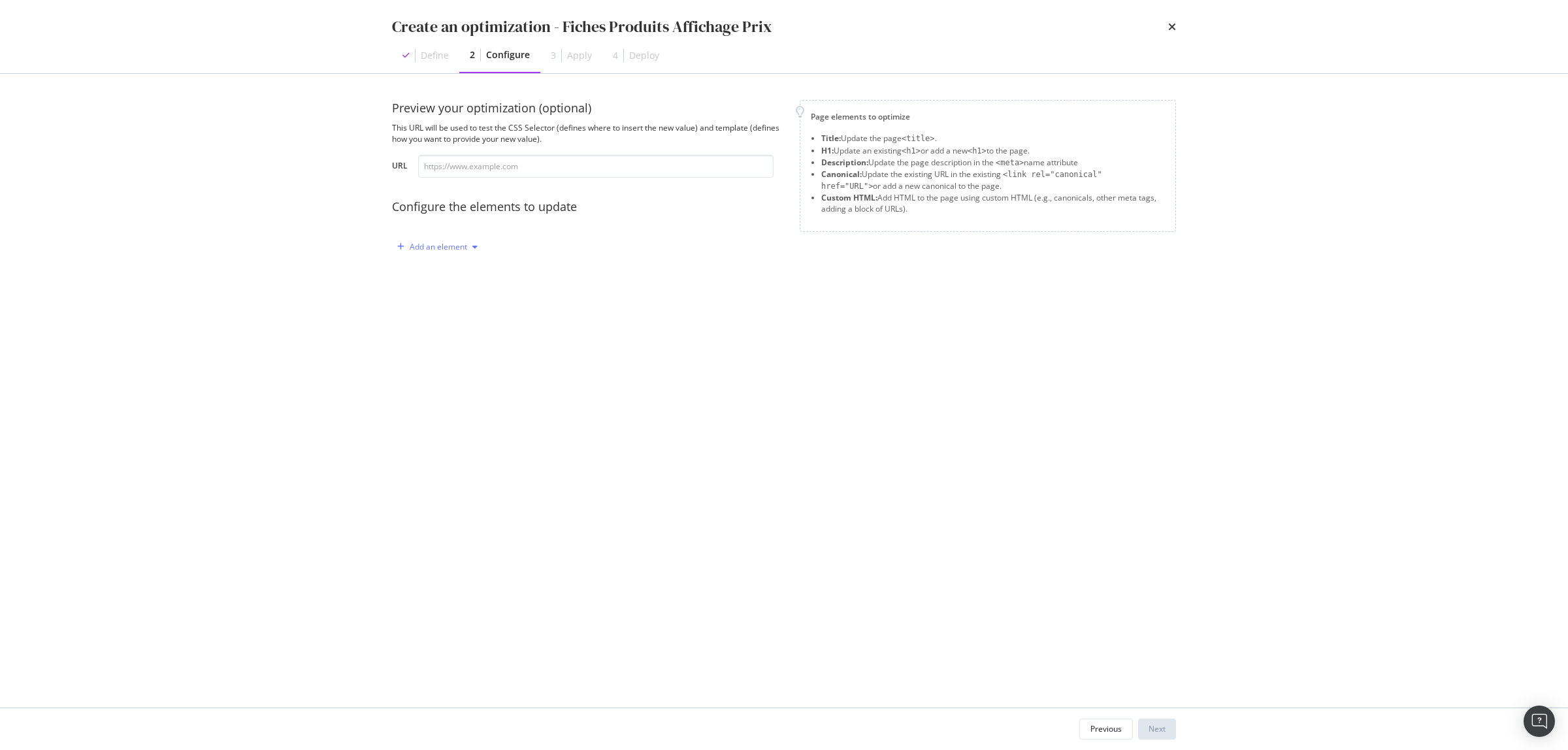
click at [440, 252] on div "Add an element" at bounding box center [437, 247] width 91 height 19
click at [452, 357] on div "Custom HTML" at bounding box center [452, 359] width 52 height 11
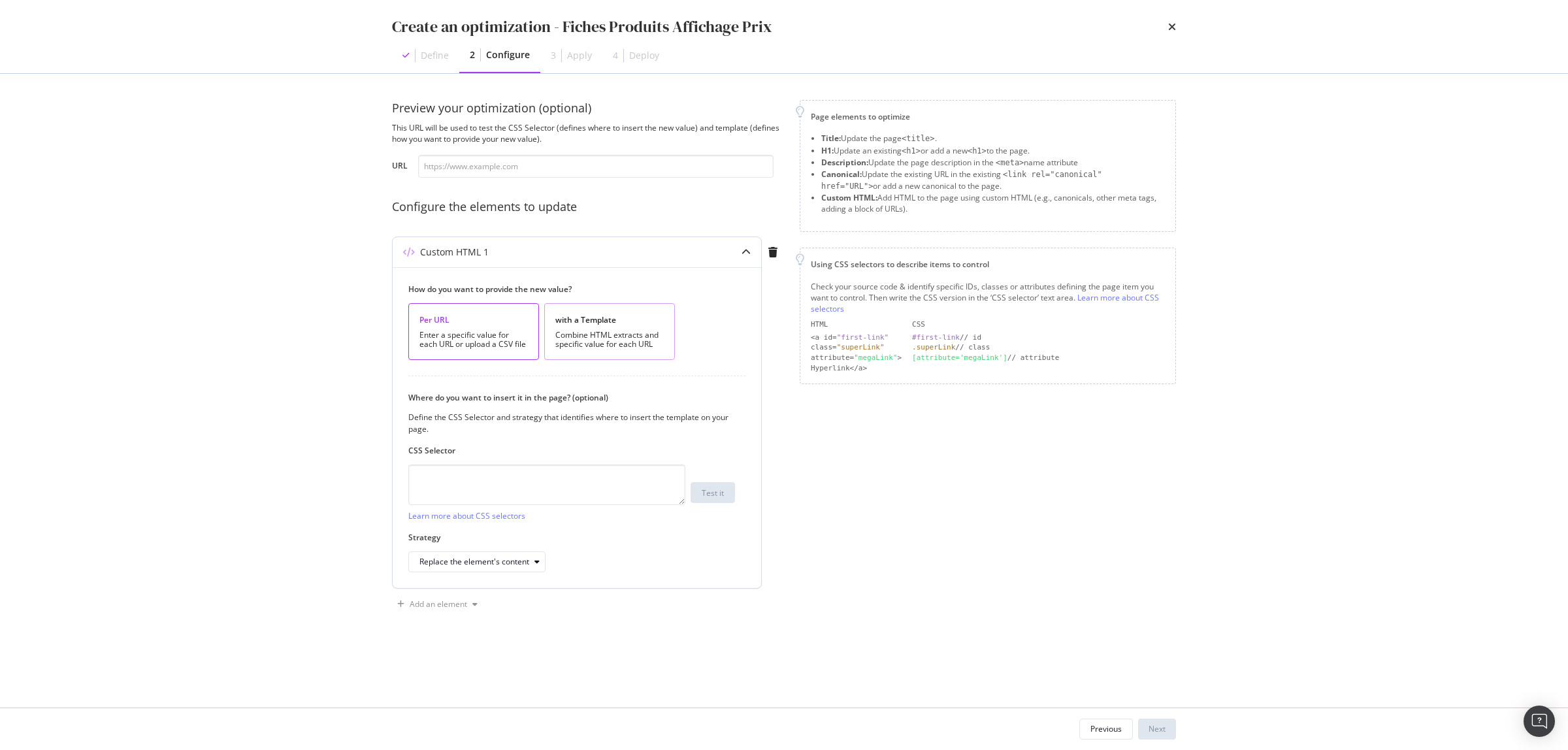
drag, startPoint x: 663, startPoint y: 326, endPoint x: 657, endPoint y: 341, distance: 16.2
click at [662, 326] on div "with a Template Combine HTML extracts and specific value for each URL" at bounding box center [610, 332] width 131 height 57
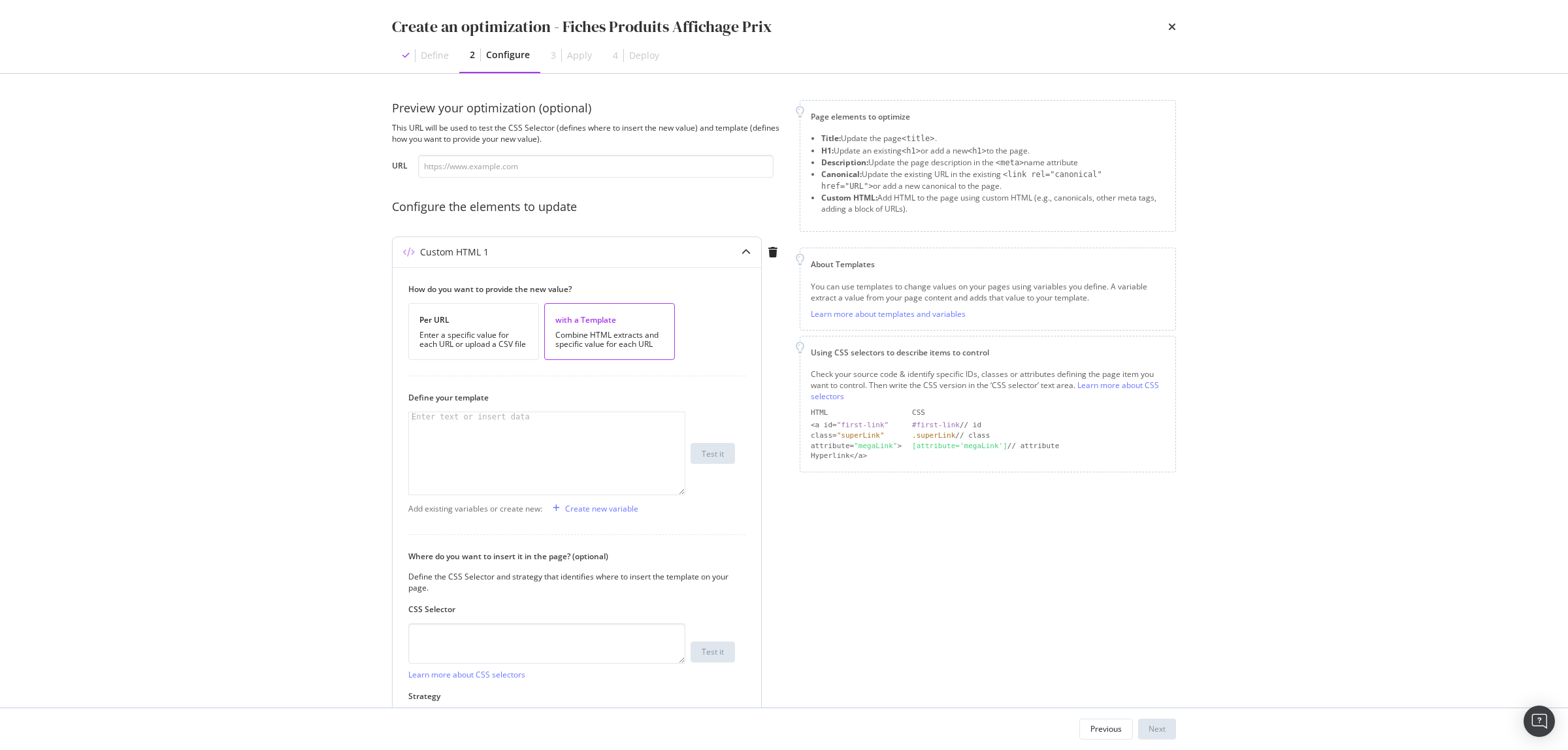
click at [540, 448] on div "modal" at bounding box center [547, 462] width 276 height 100
paste textarea "<span style="color:#c10022;font-weight:bold;">{{ price }}</span> avec le code p…"
type textarea "<span style="color:#c10022;font-weight:bold;">{{ price }}</span> avec le code p…"
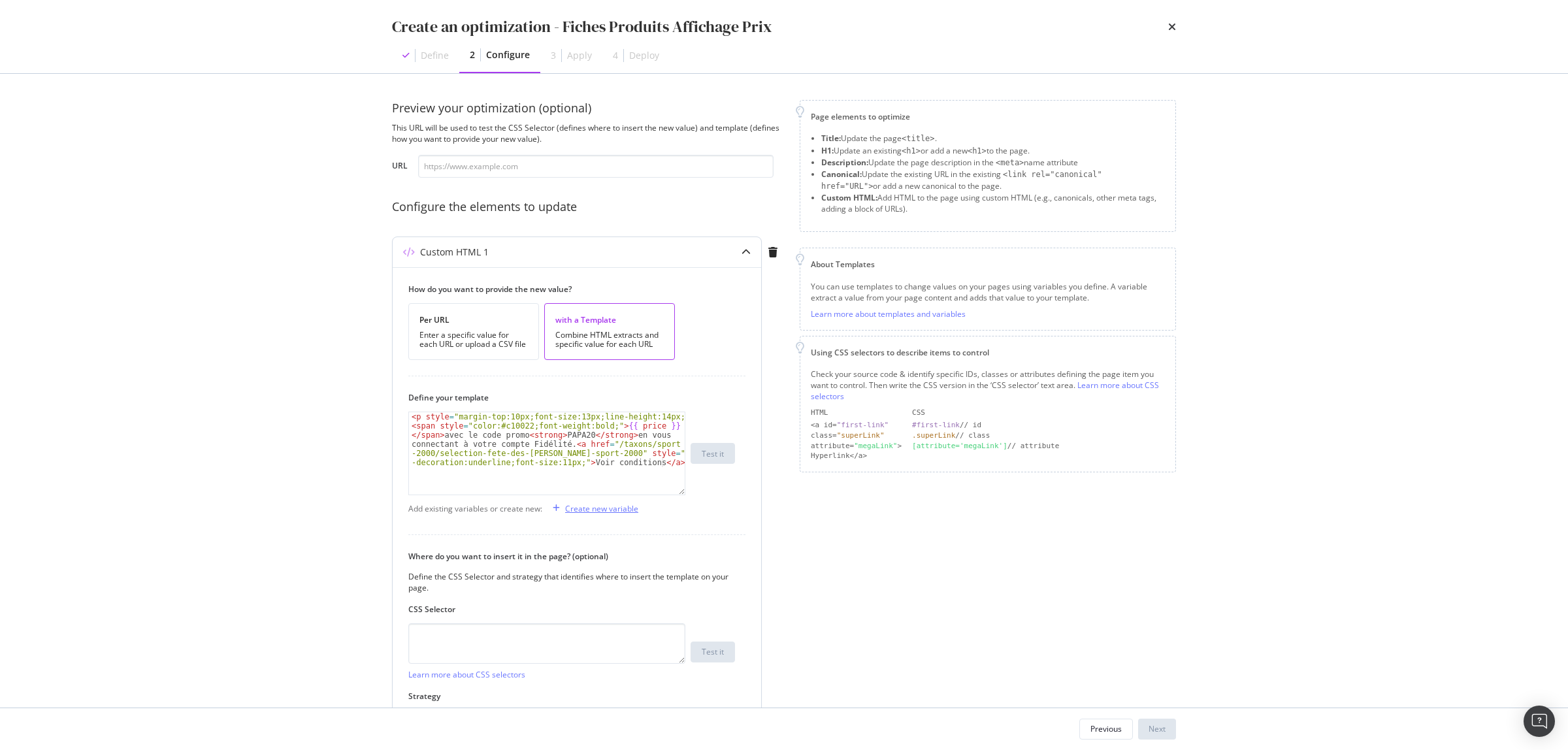
click at [590, 502] on div "Create new variable" at bounding box center [593, 508] width 91 height 19
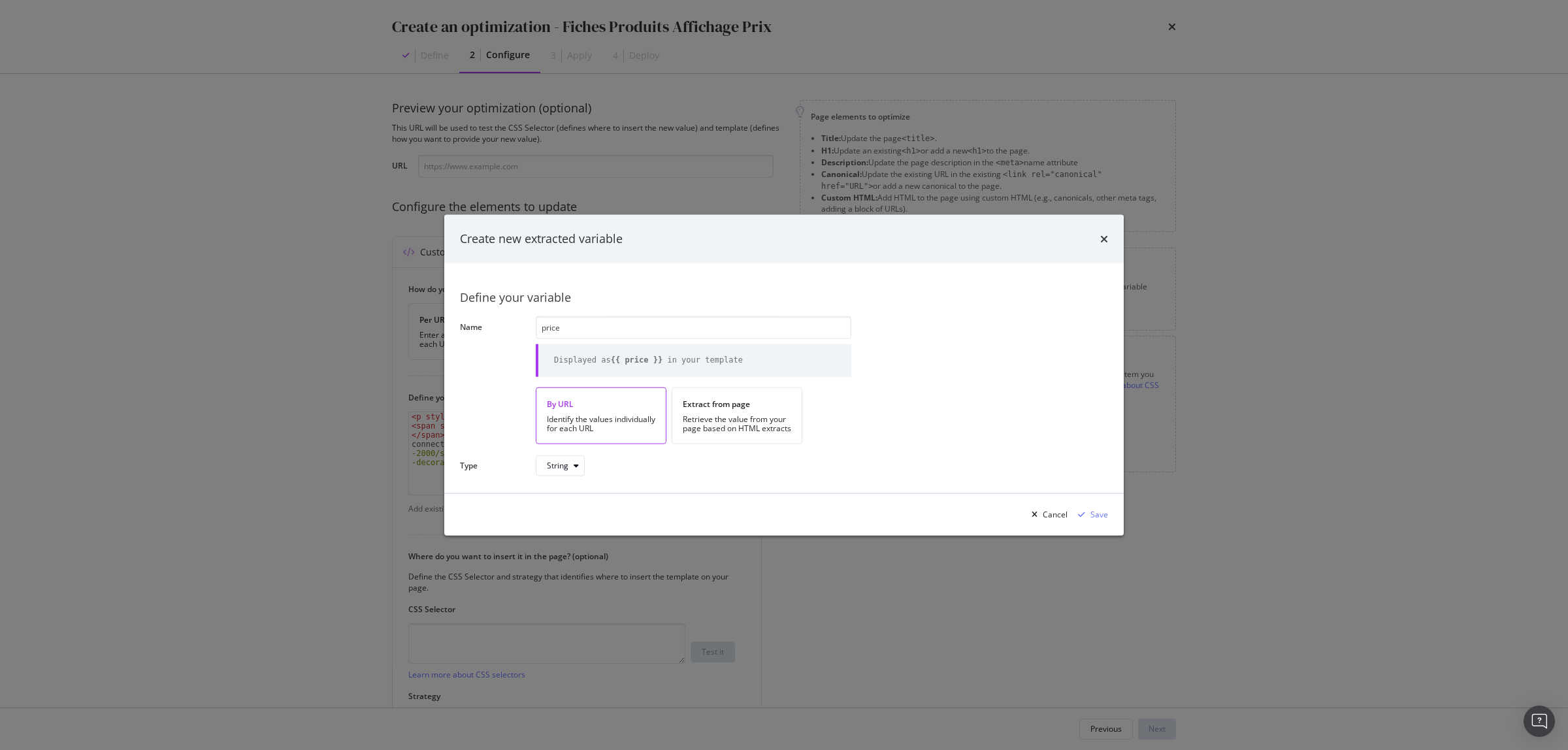
type input "price"
click at [1109, 513] on div "Cancel Save" at bounding box center [784, 514] width 680 height 42
click at [1103, 516] on div "Save" at bounding box center [1099, 514] width 17 height 11
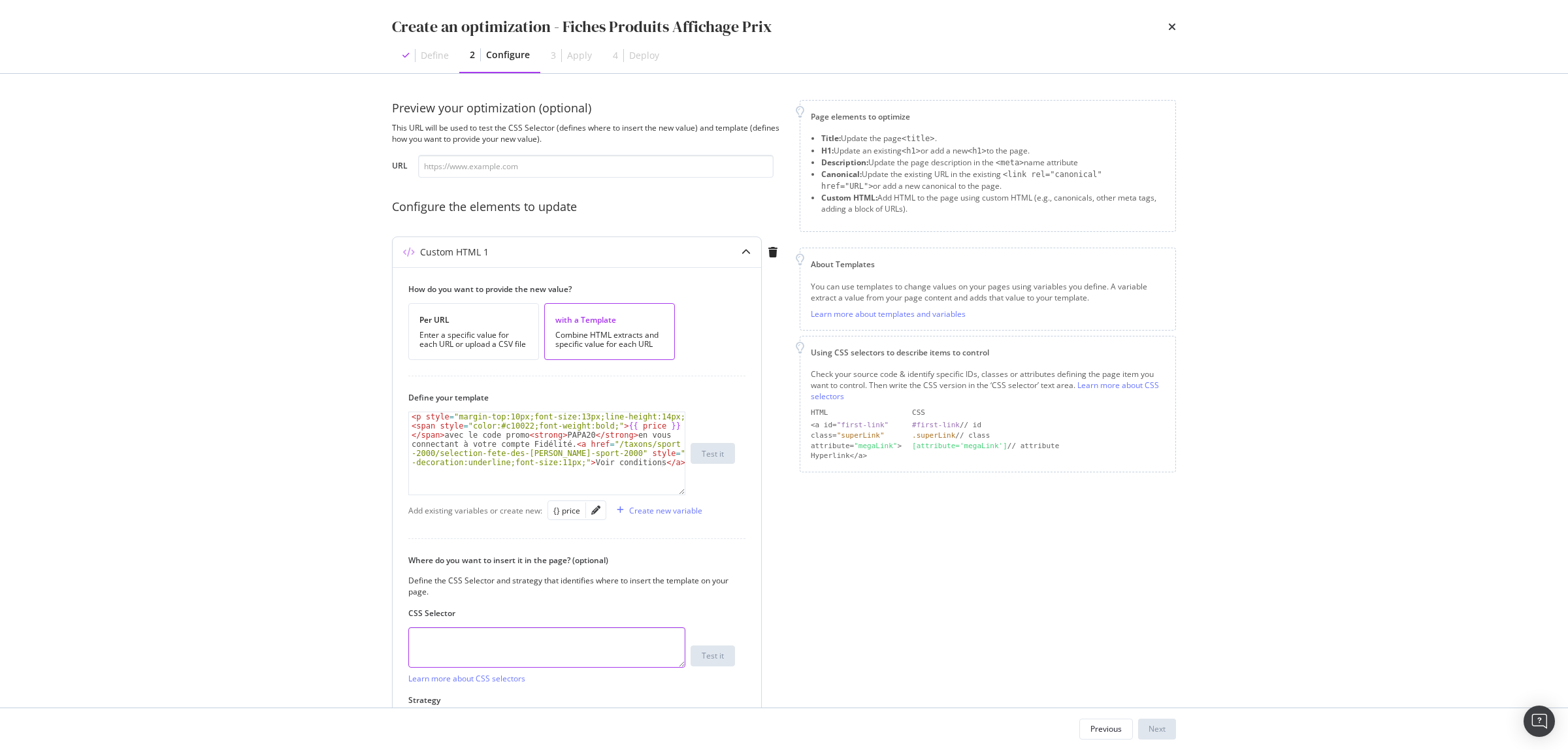
click at [491, 632] on textarea "modal" at bounding box center [547, 647] width 277 height 40
paste textarea ".product__price-value"
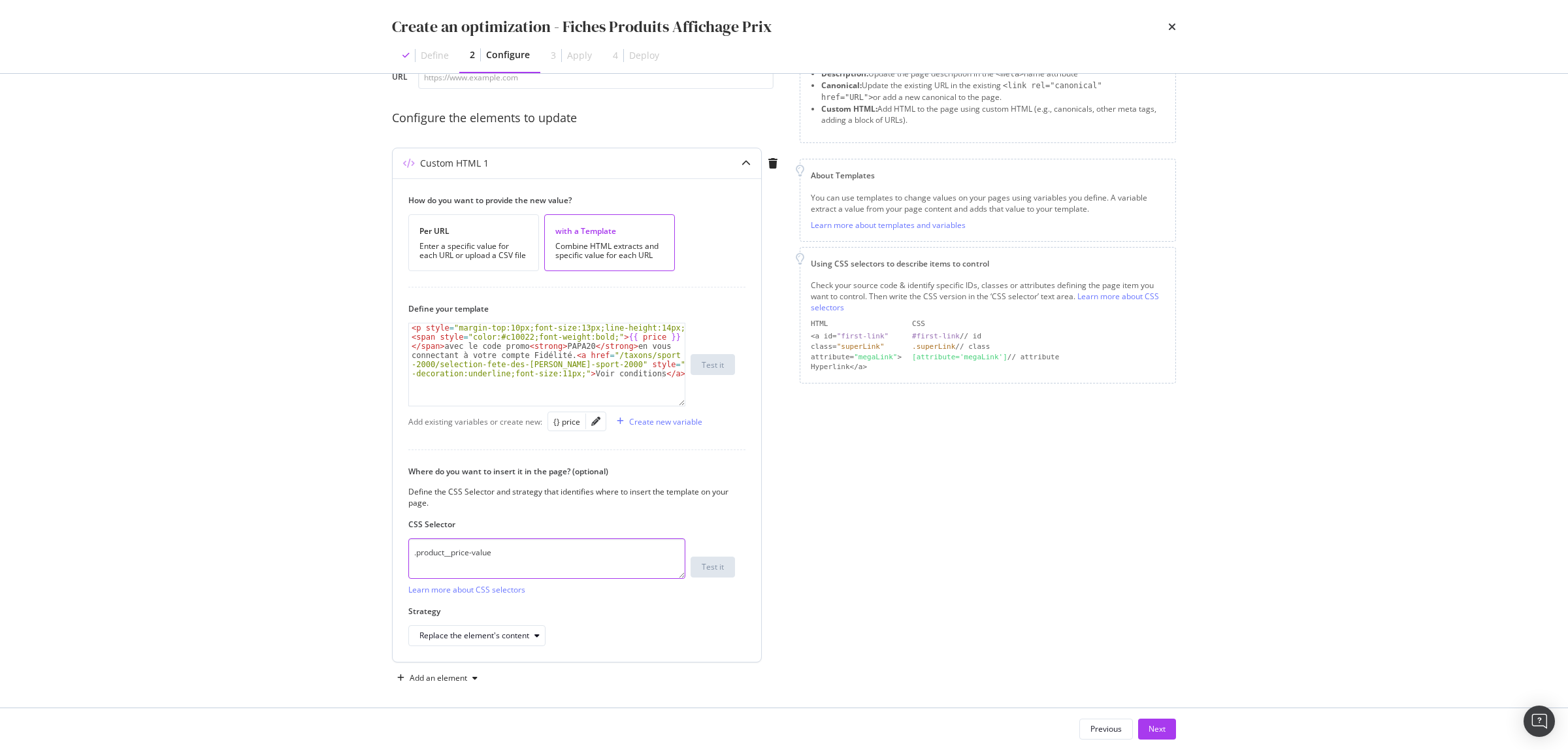
scroll to position [97, 0]
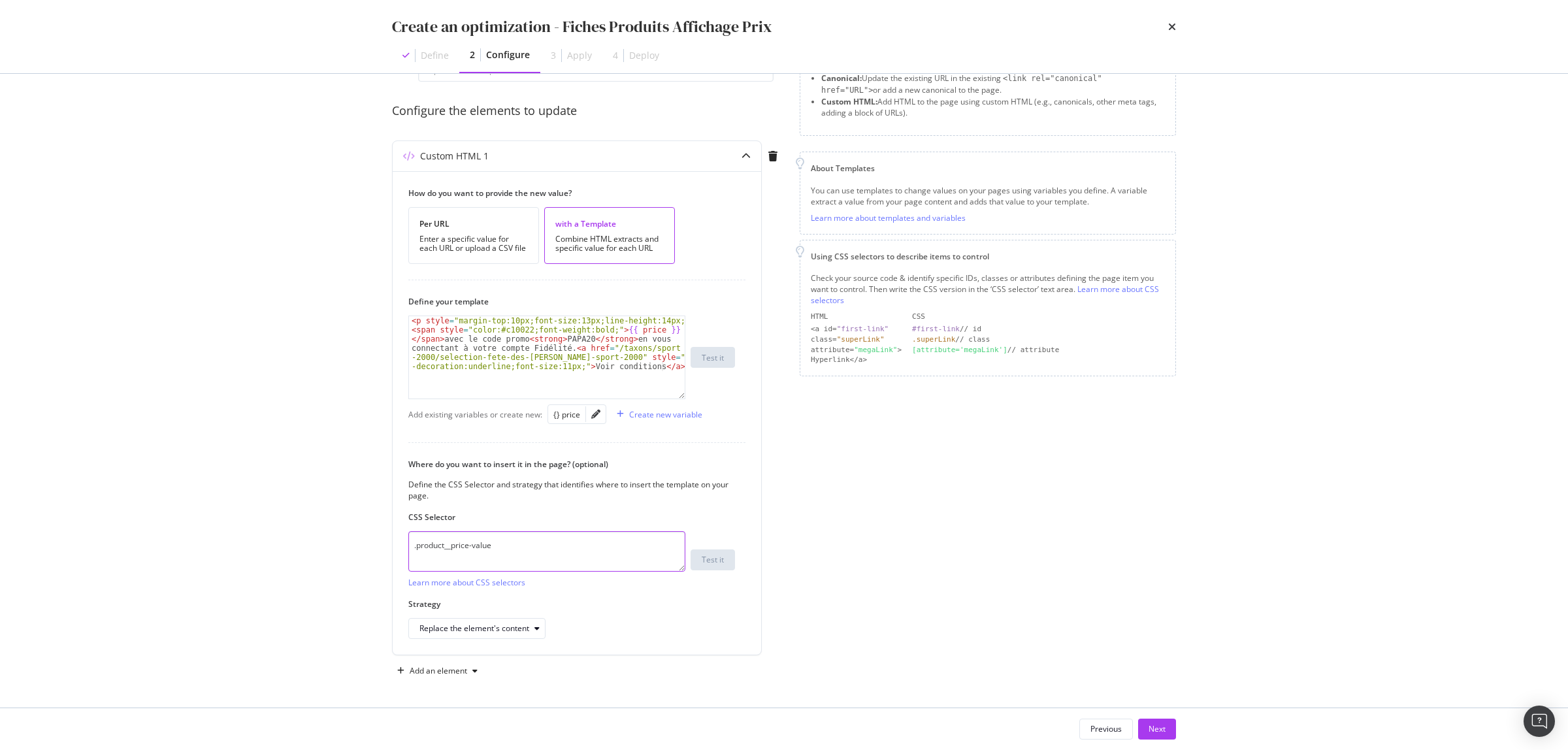
type textarea ".product__price-value"
drag, startPoint x: 589, startPoint y: 337, endPoint x: 562, endPoint y: 337, distance: 27.0
click at [562, 337] on div "< p style = "margin-top:10px;font-size:13px;line-height:14px;" > < span style =…" at bounding box center [547, 384] width 276 height 136
paste textarea "avec votre compte Fidélité"
drag, startPoint x: 527, startPoint y: 340, endPoint x: 441, endPoint y: 340, distance: 86.0
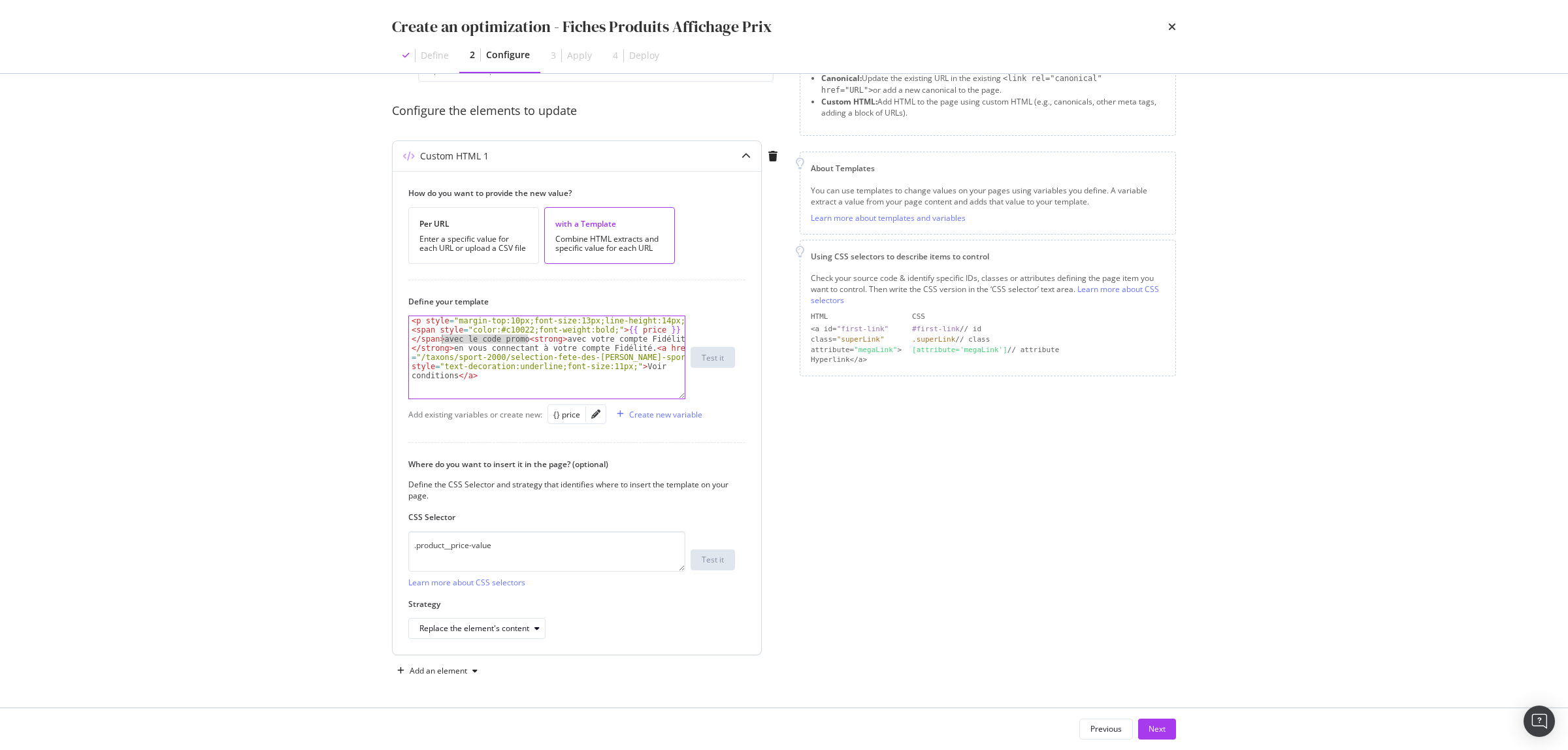
click at [441, 340] on div "< p style = "margin-top:10px;font-size:13px;line-height:14px;" > < span style =…" at bounding box center [547, 388] width 276 height 145
drag, startPoint x: 662, startPoint y: 340, endPoint x: 633, endPoint y: 335, distance: 29.4
click at [633, 335] on div "< p style = "margin-top:10px;font-size:13px;line-height:14px;" > < span style =…" at bounding box center [547, 384] width 276 height 136
drag, startPoint x: 514, startPoint y: 348, endPoint x: 627, endPoint y: 342, distance: 113.2
click at [627, 342] on div "< p style = "margin-top:10px;font-size:13px;line-height:14px;" > < span style =…" at bounding box center [547, 384] width 276 height 136
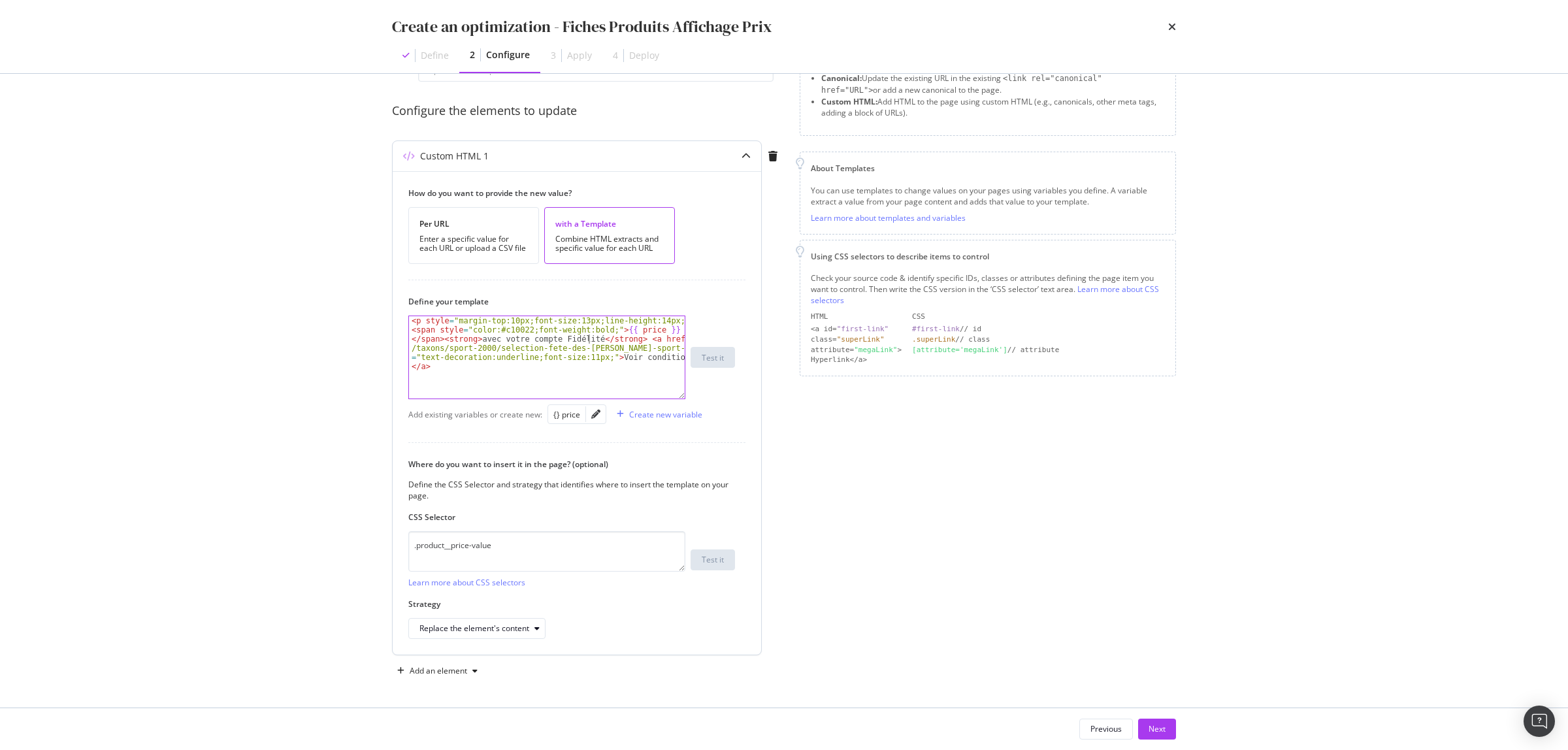
drag, startPoint x: 589, startPoint y: 337, endPoint x: 650, endPoint y: 314, distance: 65.2
click at [589, 337] on div "< p style = "margin-top:10px;font-size:13px;line-height:14px;" > < span style =…" at bounding box center [547, 384] width 276 height 136
click at [636, 356] on div "< p style = "margin-top:10px;font-size:13px;line-height:14px;" > < span style =…" at bounding box center [547, 384] width 276 height 136
drag, startPoint x: 644, startPoint y: 349, endPoint x: 409, endPoint y: 347, distance: 235.0
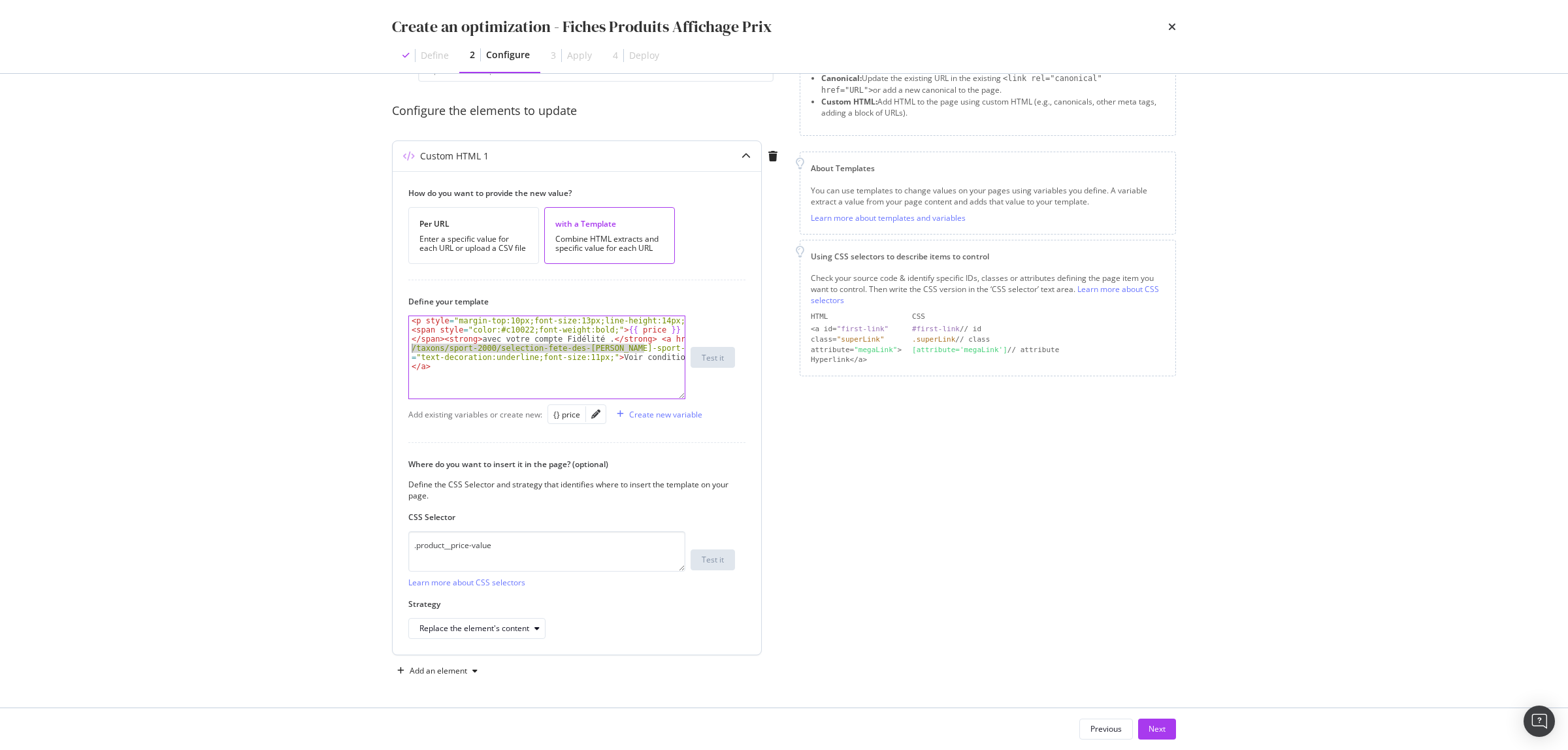
click at [409, 347] on div "<span style="color:#c10022;font-weight:bold;">{{ price }}</span><strong>avec vo…" at bounding box center [547, 358] width 277 height 83
paste textarea "prime-sport"
type textarea "<span style="color:#c10022;font-weight:bold;">{{ price }}</span><strong>avec vo…"
click at [498, 619] on div "Replace the element's content" at bounding box center [482, 628] width 125 height 18
click at [461, 557] on div "After the element" at bounding box center [457, 563] width 64 height 11
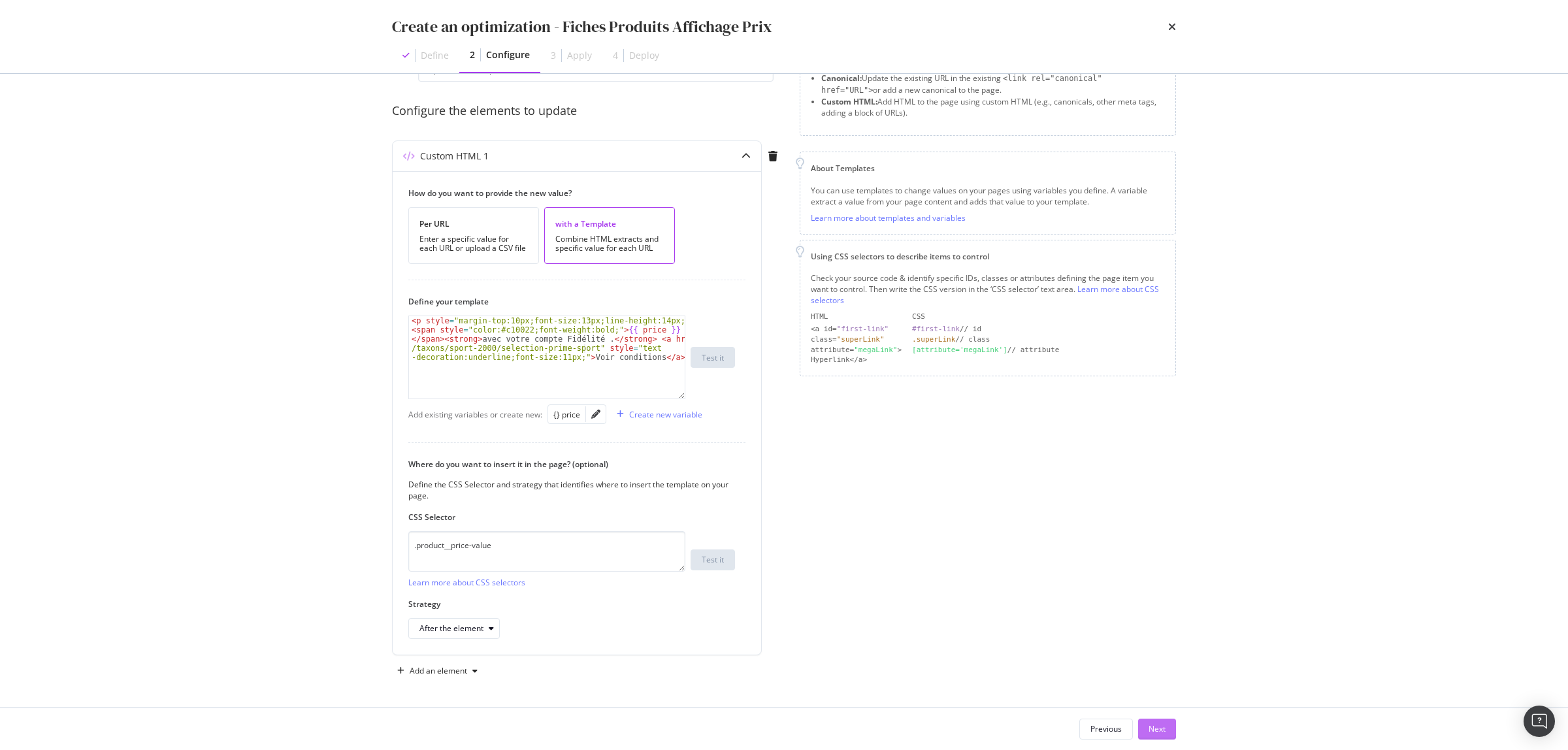
click at [1164, 726] on div "Next" at bounding box center [1157, 728] width 17 height 11
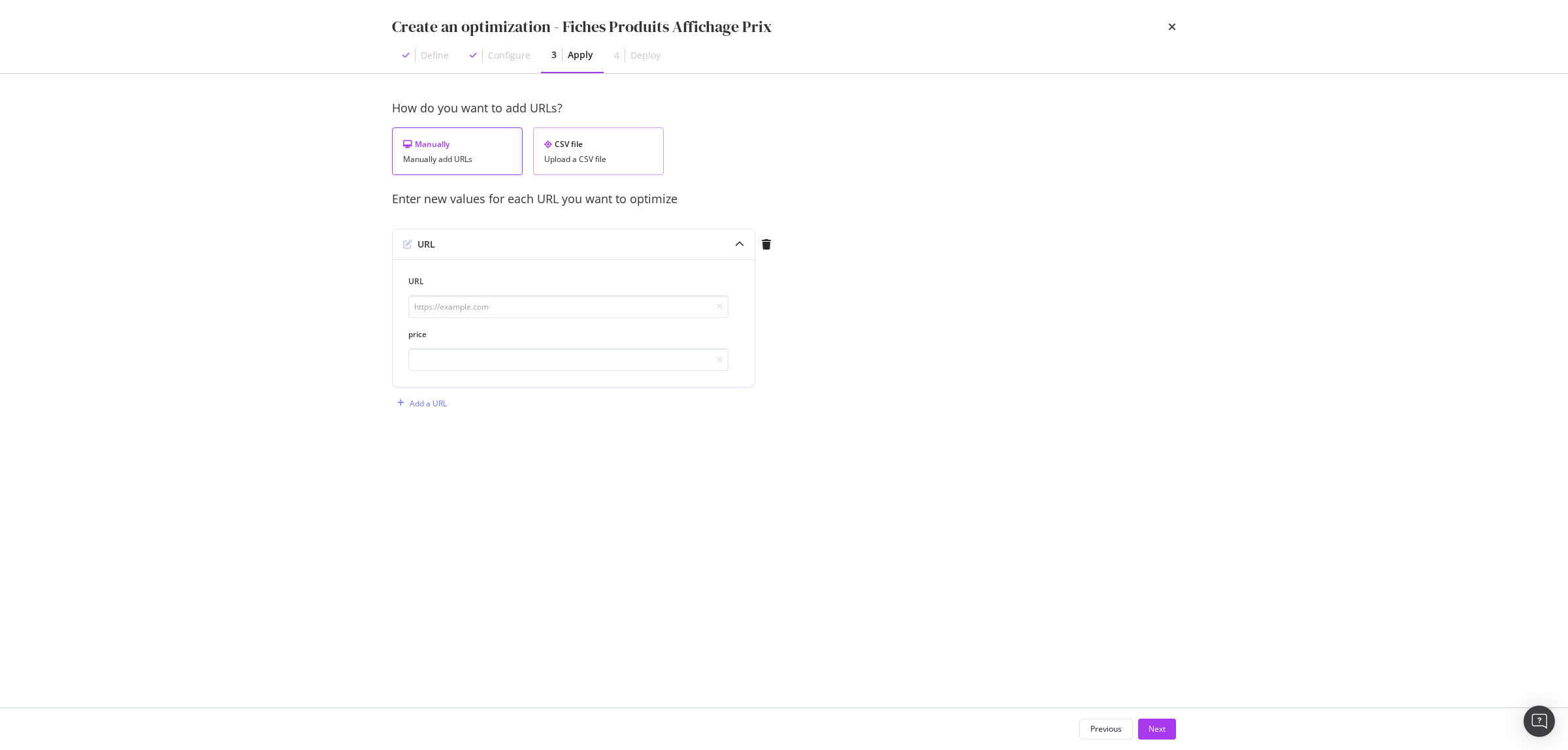
click at [583, 136] on div "CSV file Upload a CSV file" at bounding box center [599, 151] width 131 height 48
click at [454, 245] on div "Upload .CSV file" at bounding box center [440, 245] width 58 height 11
drag, startPoint x: 1167, startPoint y: 730, endPoint x: 1150, endPoint y: 702, distance: 32.8
click at [1166, 727] on button "Next" at bounding box center [1157, 729] width 38 height 21
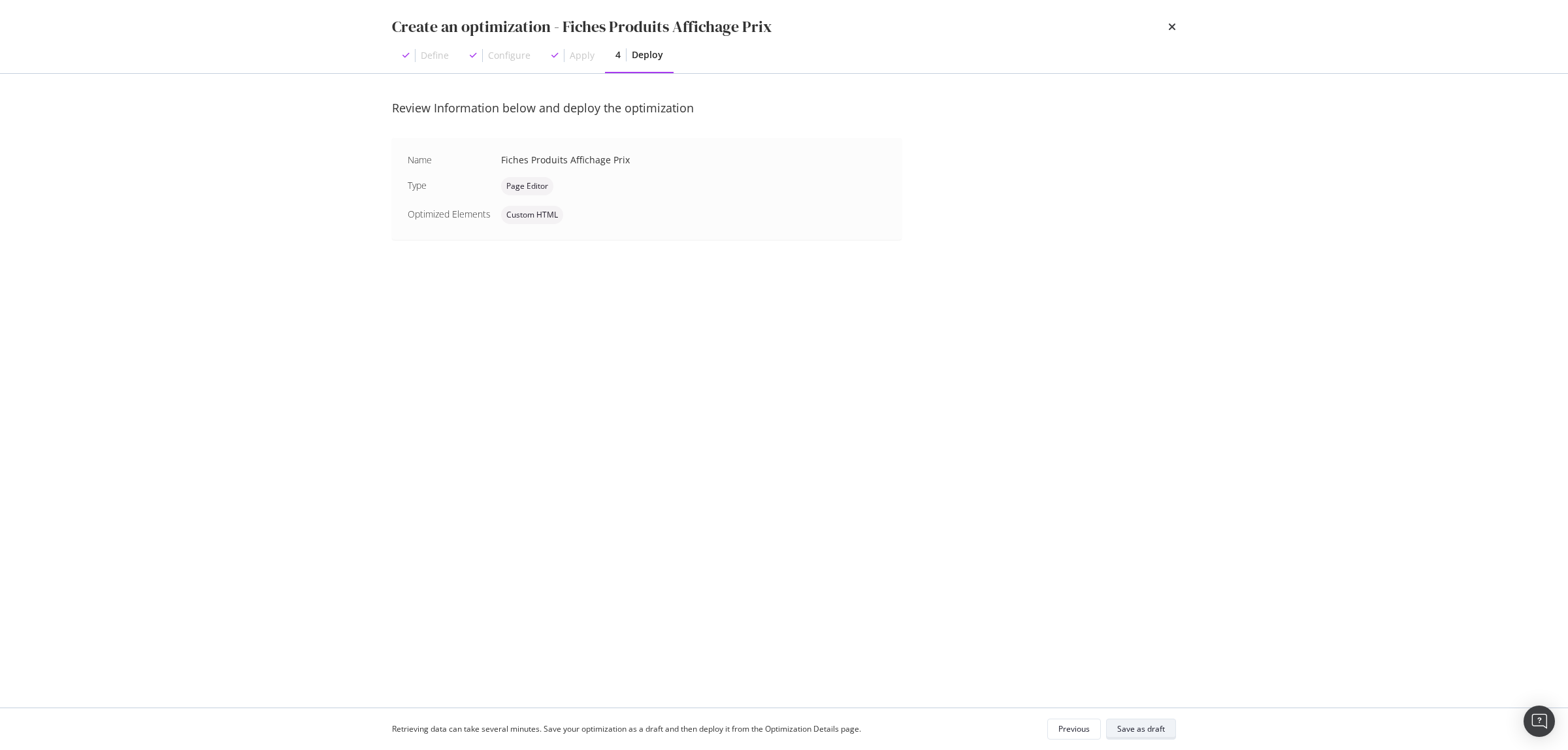
click at [1139, 731] on div "Save as draft" at bounding box center [1141, 728] width 48 height 11
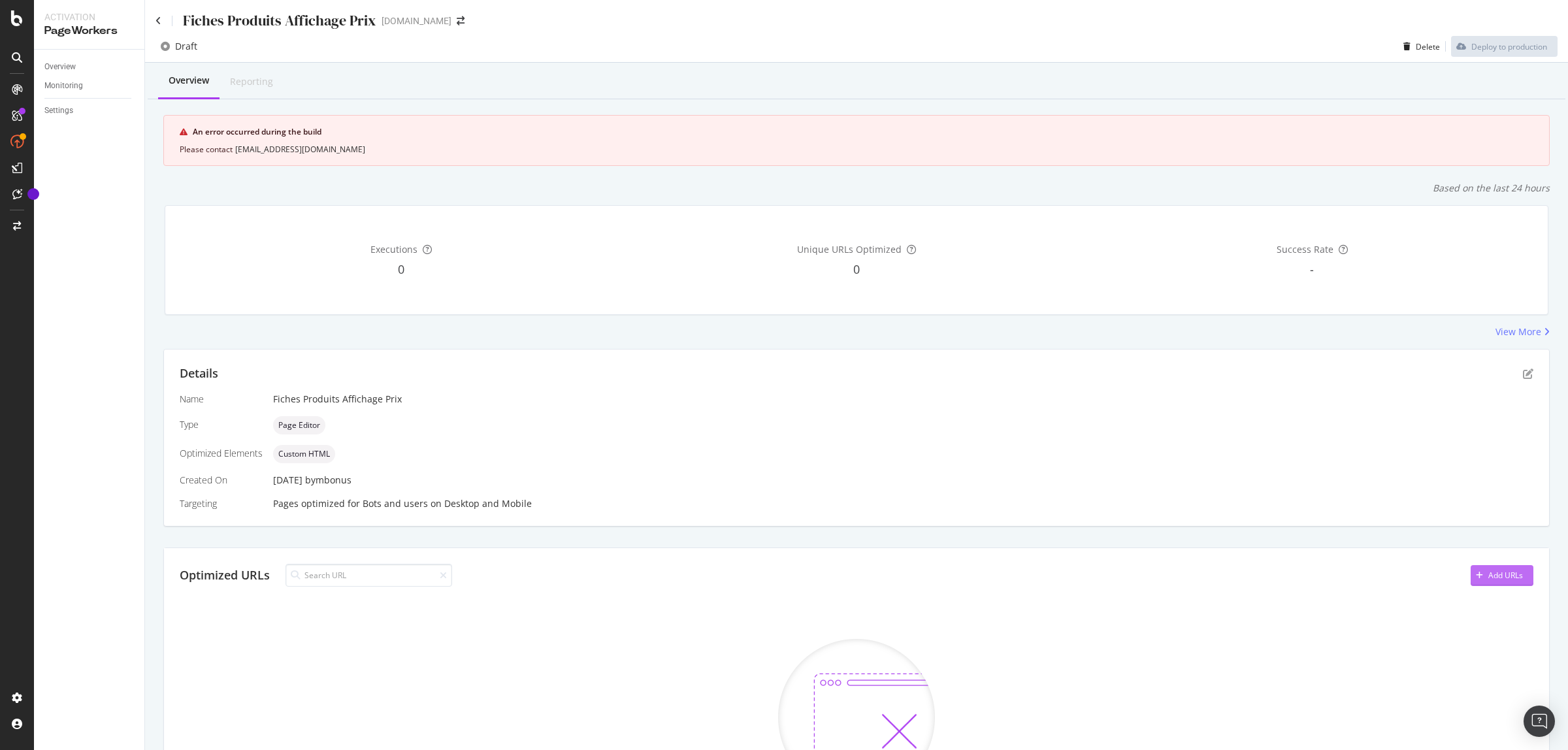
click at [1489, 581] on div "Add URLs" at bounding box center [1506, 575] width 35 height 11
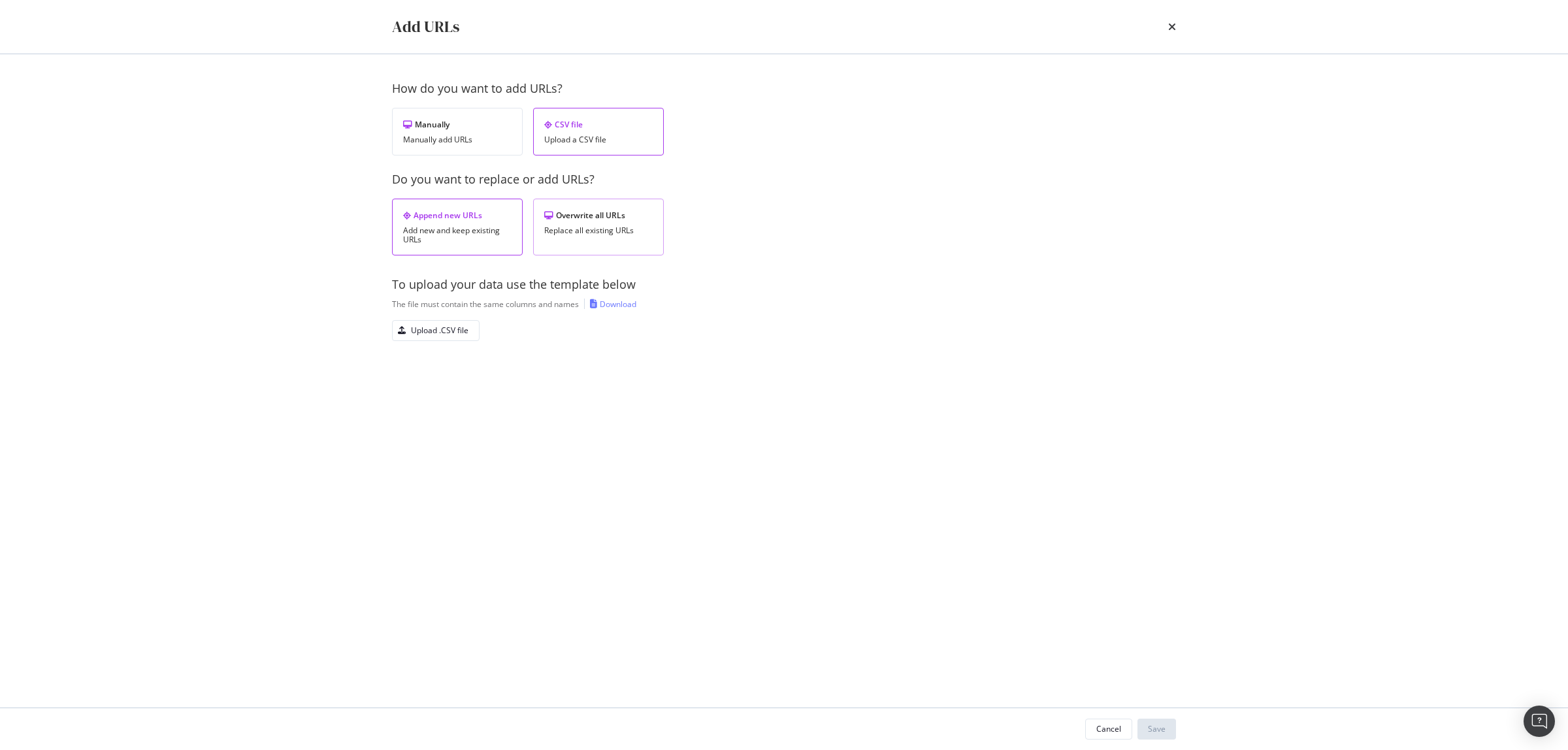
click at [560, 222] on div "Overwrite all URLs Replace all existing URLs" at bounding box center [599, 227] width 131 height 57
click at [416, 334] on div "Upload .CSV file" at bounding box center [440, 330] width 58 height 11
click at [1155, 728] on div "Save" at bounding box center [1157, 728] width 17 height 11
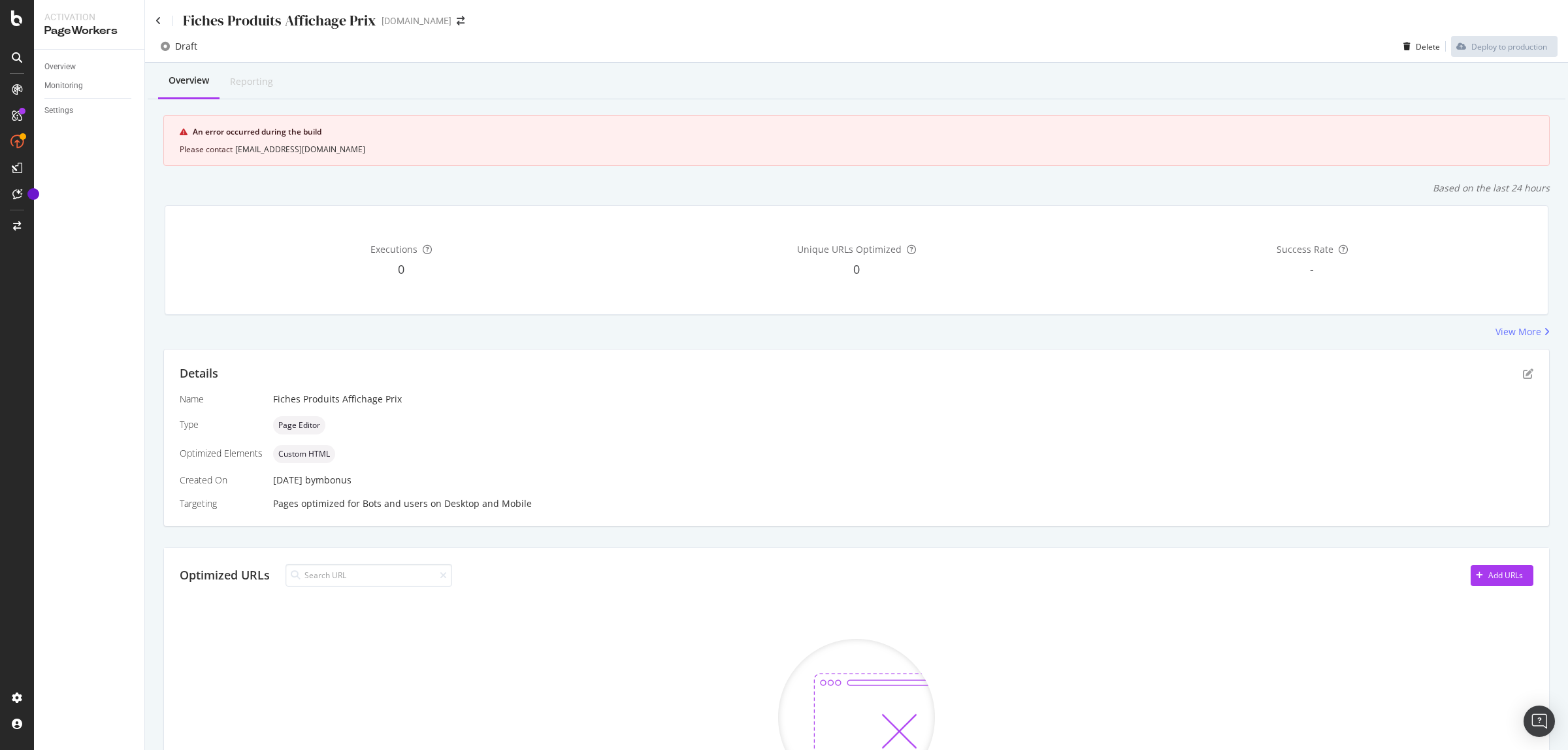
click at [633, 47] on div "Draft Delete Deploy to production" at bounding box center [856, 49] width 1423 height 26
click at [1489, 573] on div "Add URLs" at bounding box center [1506, 575] width 35 height 11
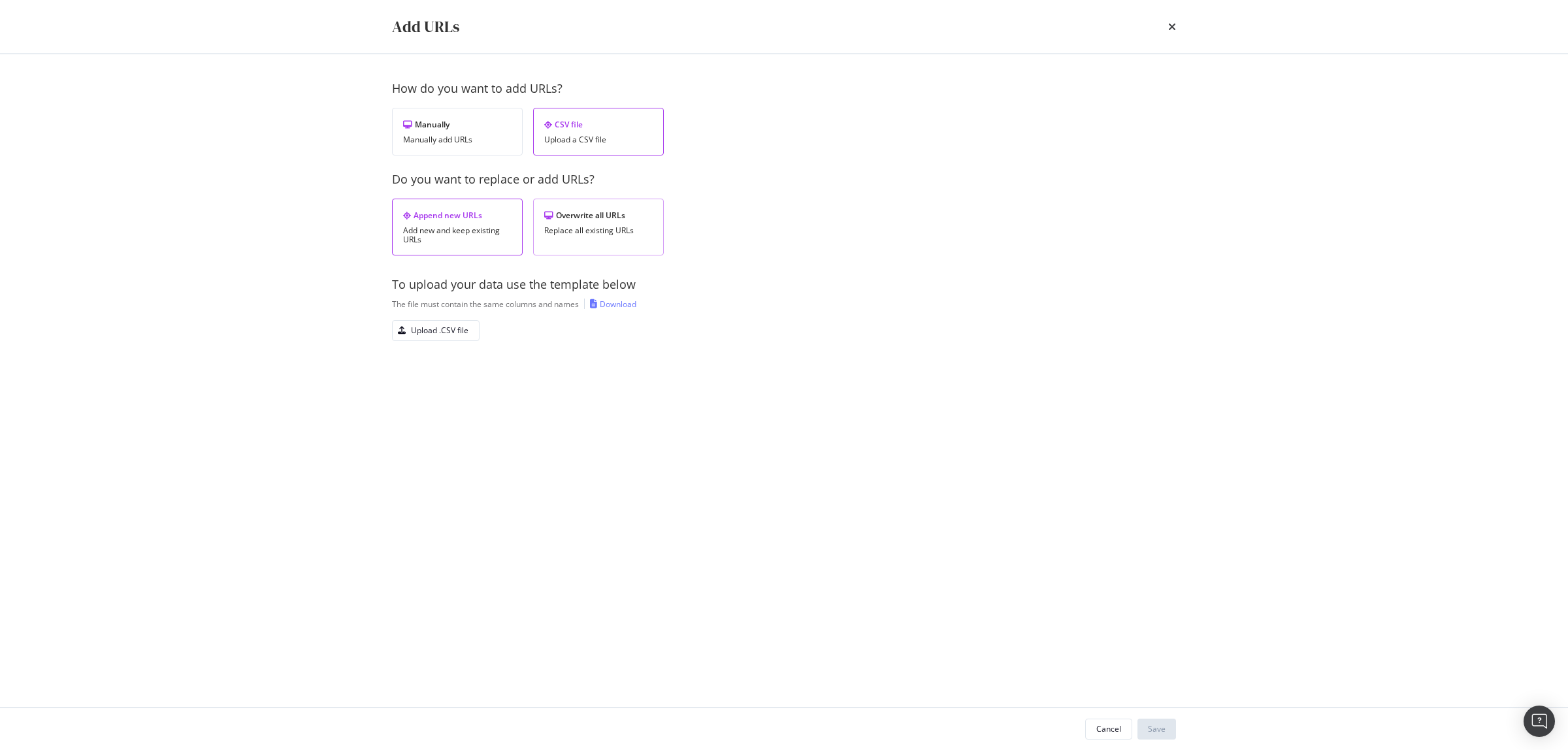
click at [617, 226] on div "Replace all existing URLs" at bounding box center [599, 230] width 109 height 9
click at [439, 336] on div "Upload .CSV file" at bounding box center [440, 330] width 58 height 11
click at [1159, 720] on div "Save" at bounding box center [1157, 729] width 17 height 19
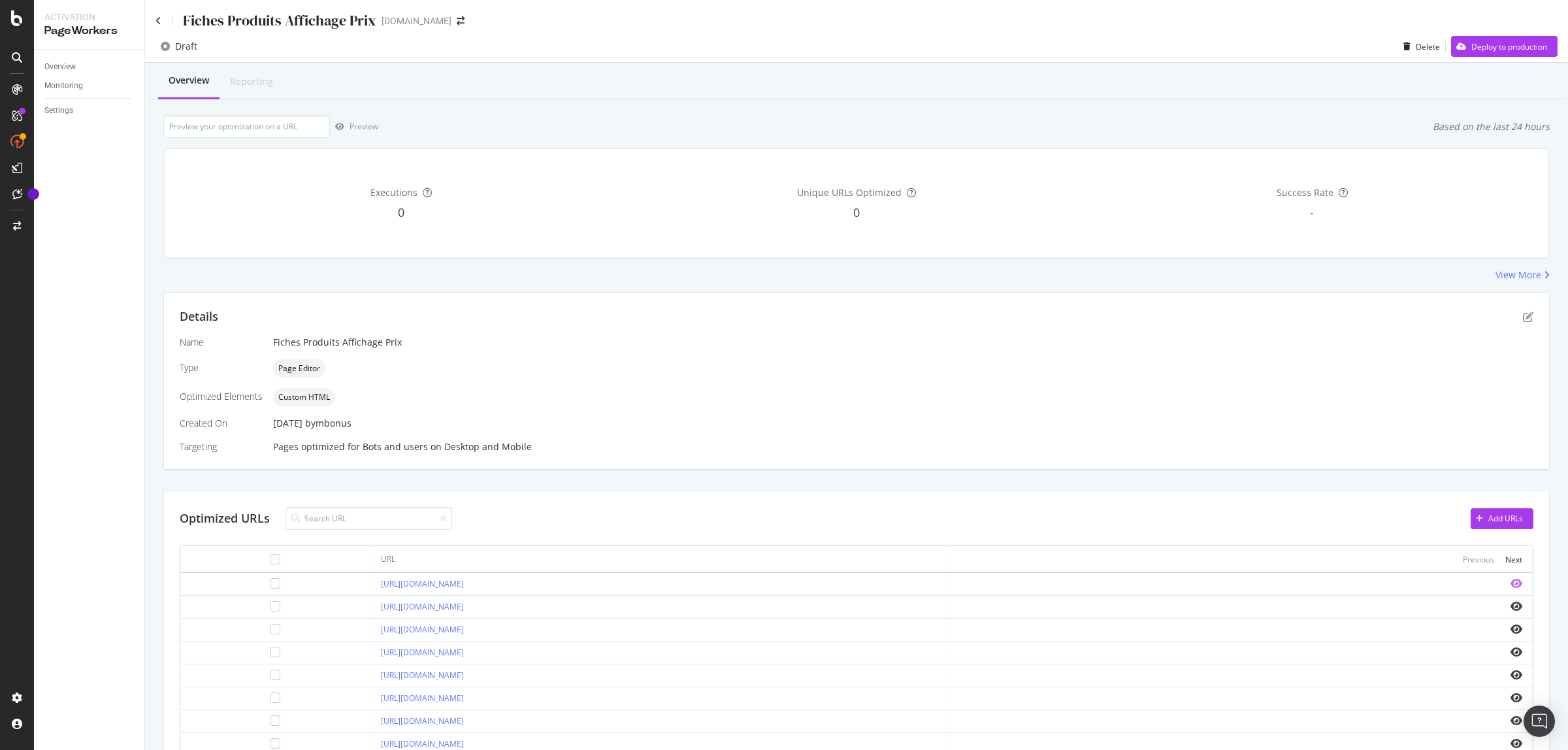
click at [1511, 582] on icon "eye" at bounding box center [1516, 583] width 12 height 10
click at [1523, 315] on icon "pen-to-square" at bounding box center [1528, 317] width 10 height 10
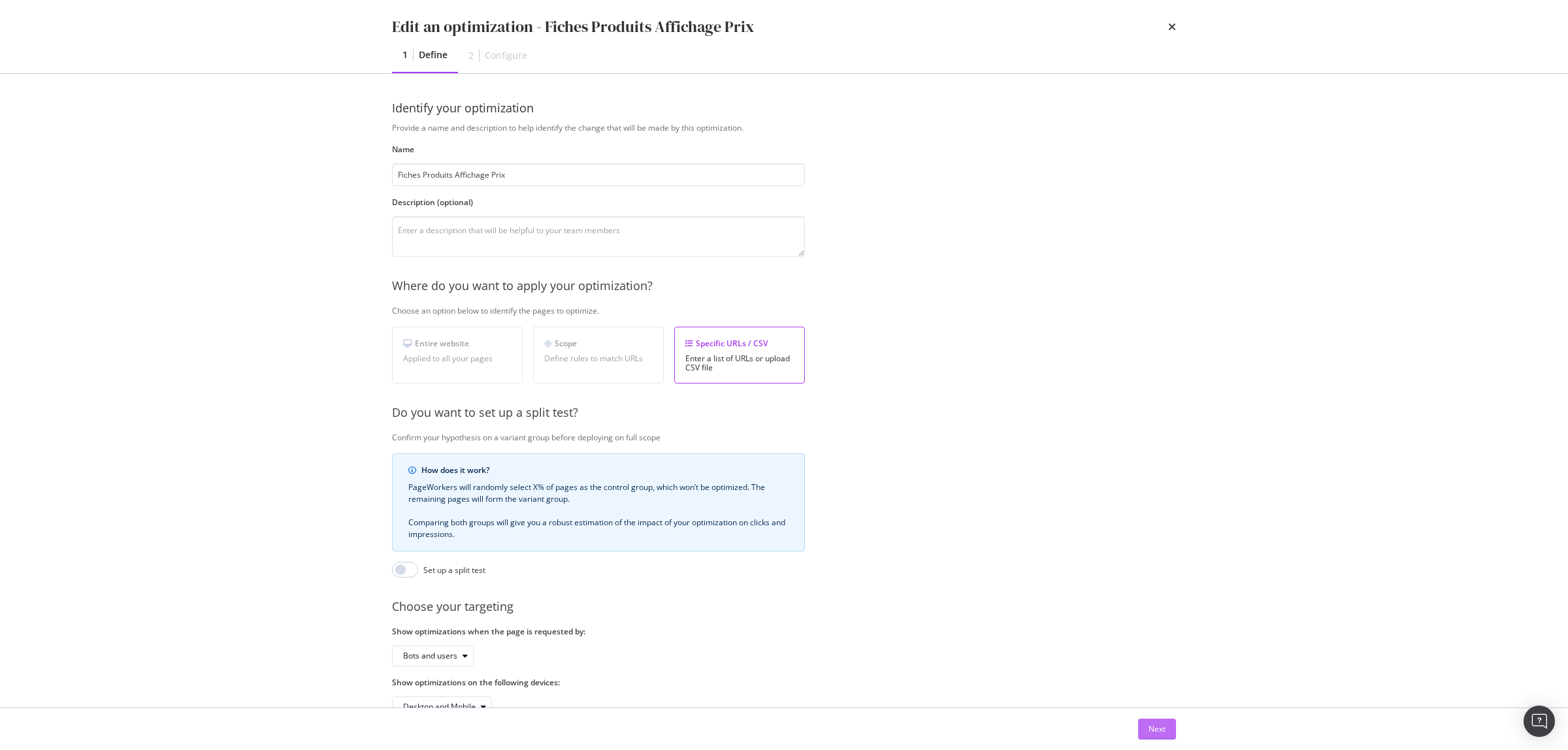
click at [1159, 731] on div "Next" at bounding box center [1157, 728] width 17 height 11
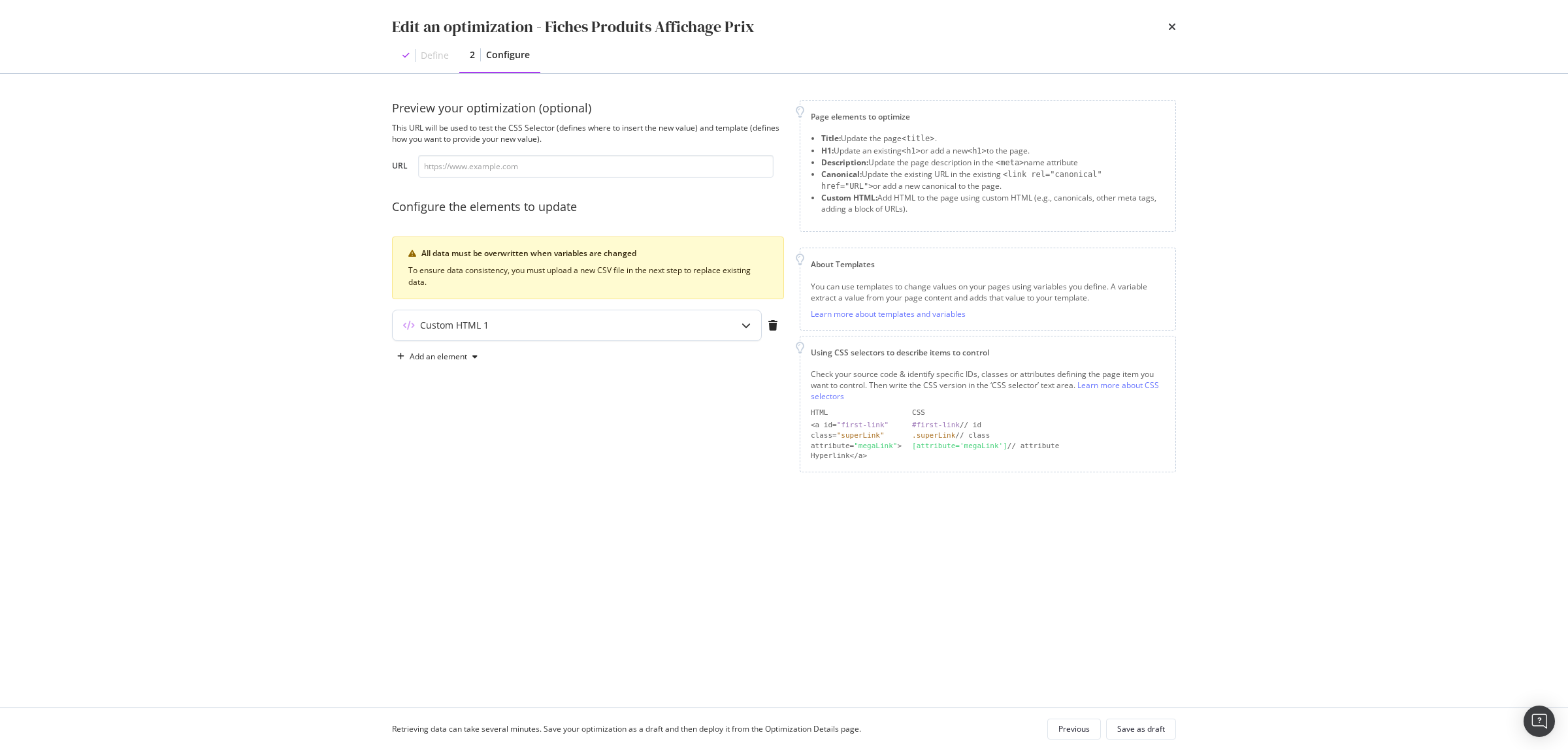
click at [754, 326] on div "modal" at bounding box center [746, 325] width 30 height 30
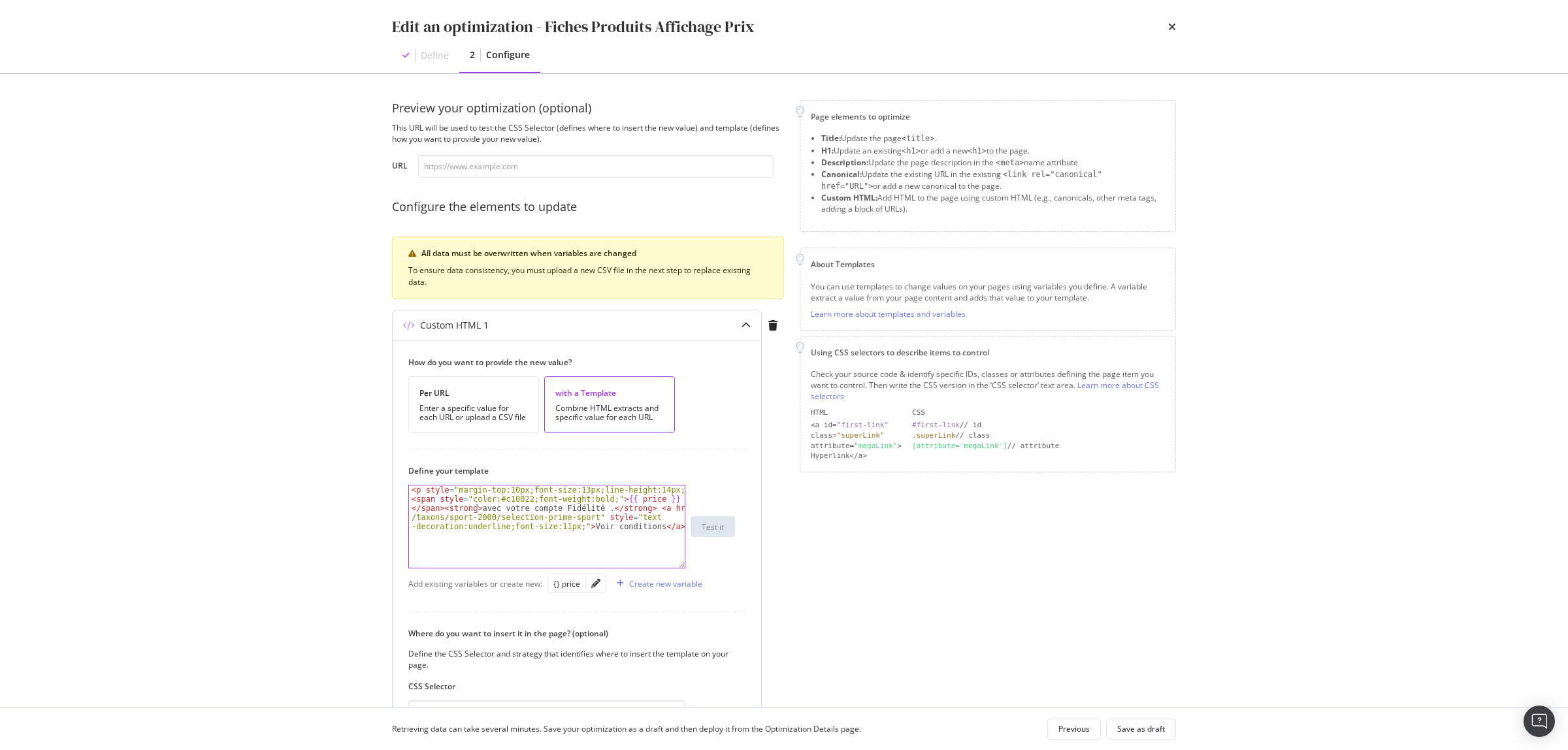
click at [477, 513] on div "< p style = "margin-top:10px;font-size:13px;line-height:14px;" > < span style =…" at bounding box center [547, 549] width 276 height 127
click at [530, 506] on div "< p style = "margin-top:10px;font-size:13px;line-height:14px;" > < span style =…" at bounding box center [547, 549] width 276 height 127
type textarea "<span style="color:#c10022;font-weight:bold;">{{ price }}</span><strong> avec v…"
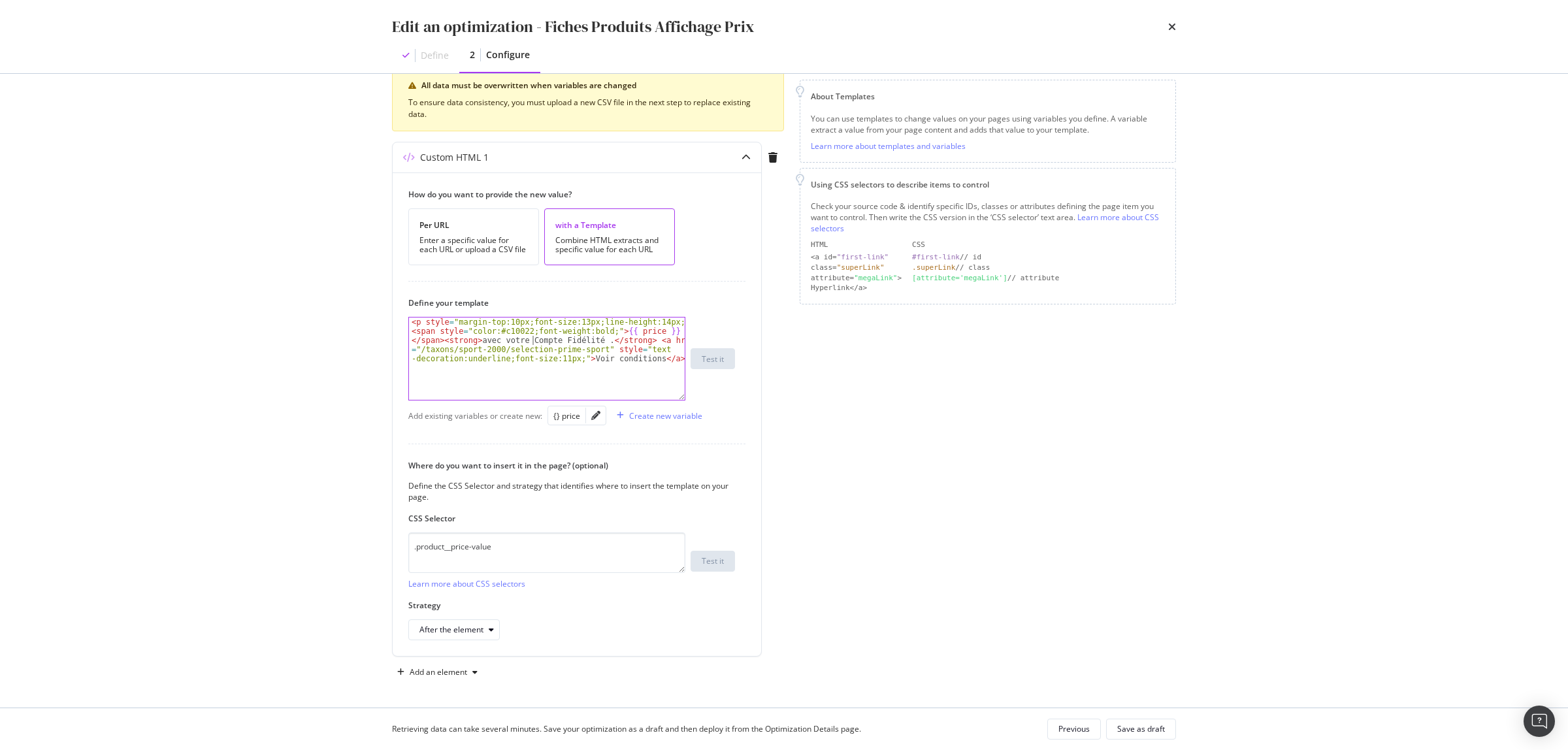
scroll to position [170, 0]
click at [1152, 731] on div "Save as draft" at bounding box center [1141, 728] width 48 height 11
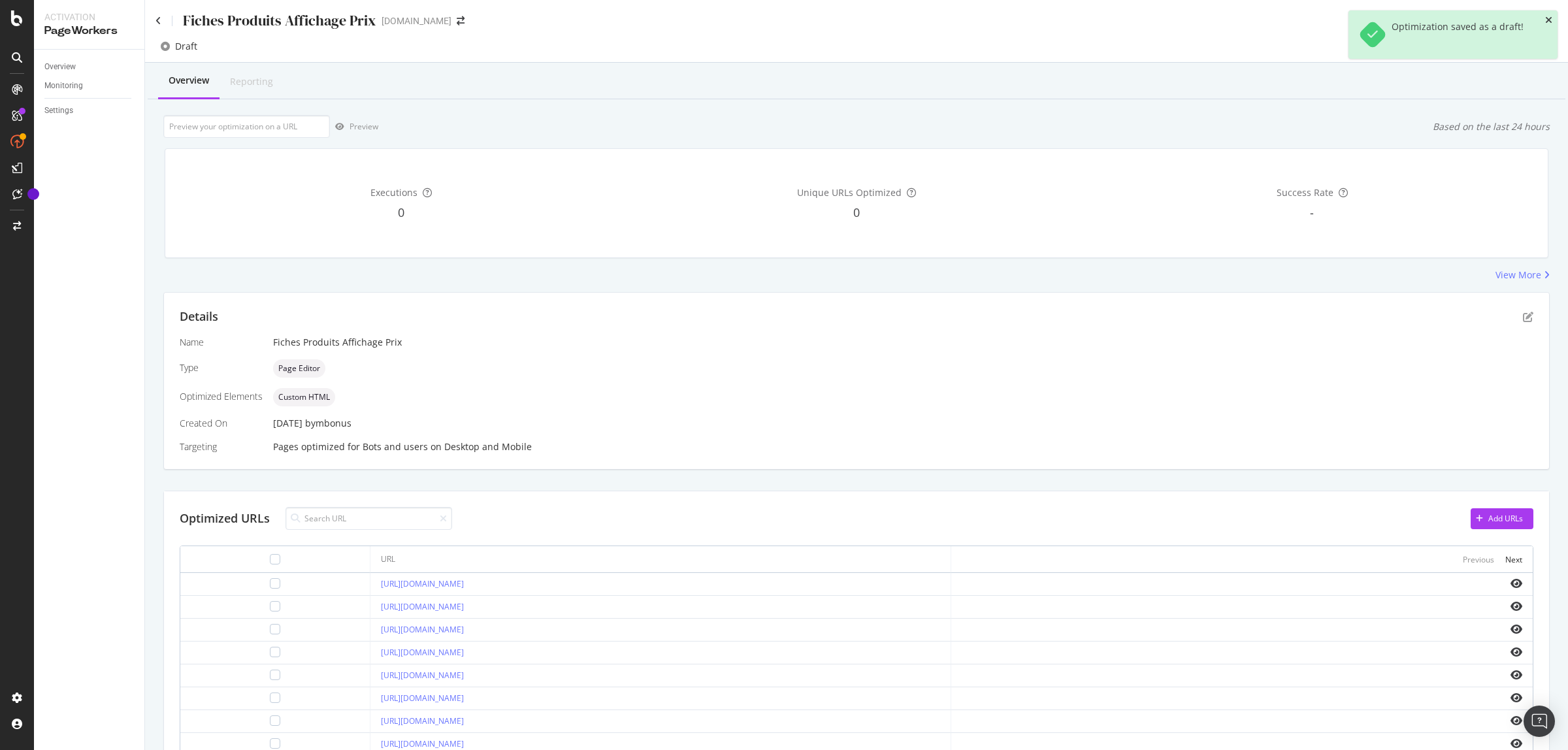
click at [1551, 17] on icon "close toast" at bounding box center [1549, 20] width 7 height 9
click at [1512, 48] on div "Deploy to production" at bounding box center [1510, 47] width 76 height 11
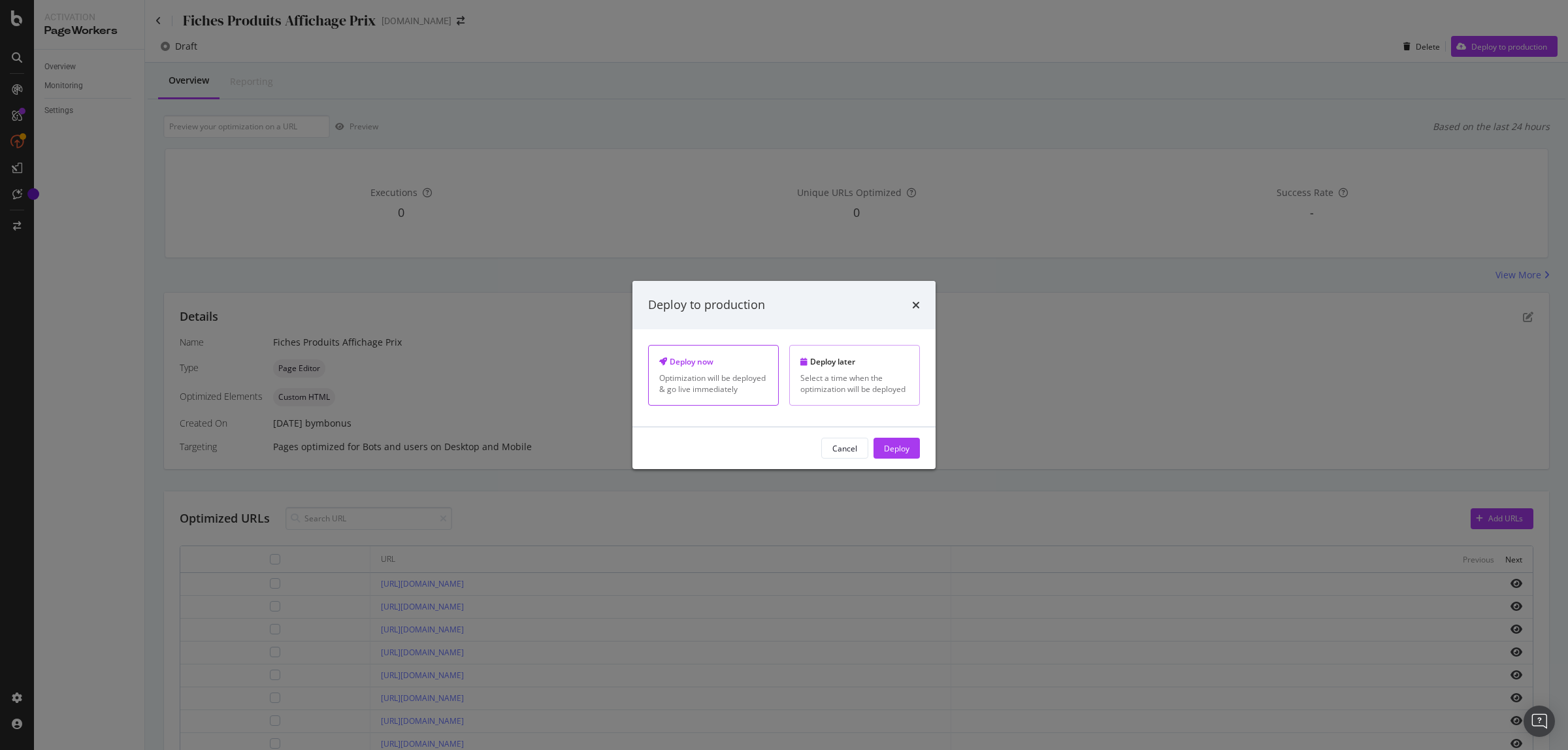
click at [834, 372] on div "Select a time when the optimization will be deployed" at bounding box center [855, 383] width 109 height 22
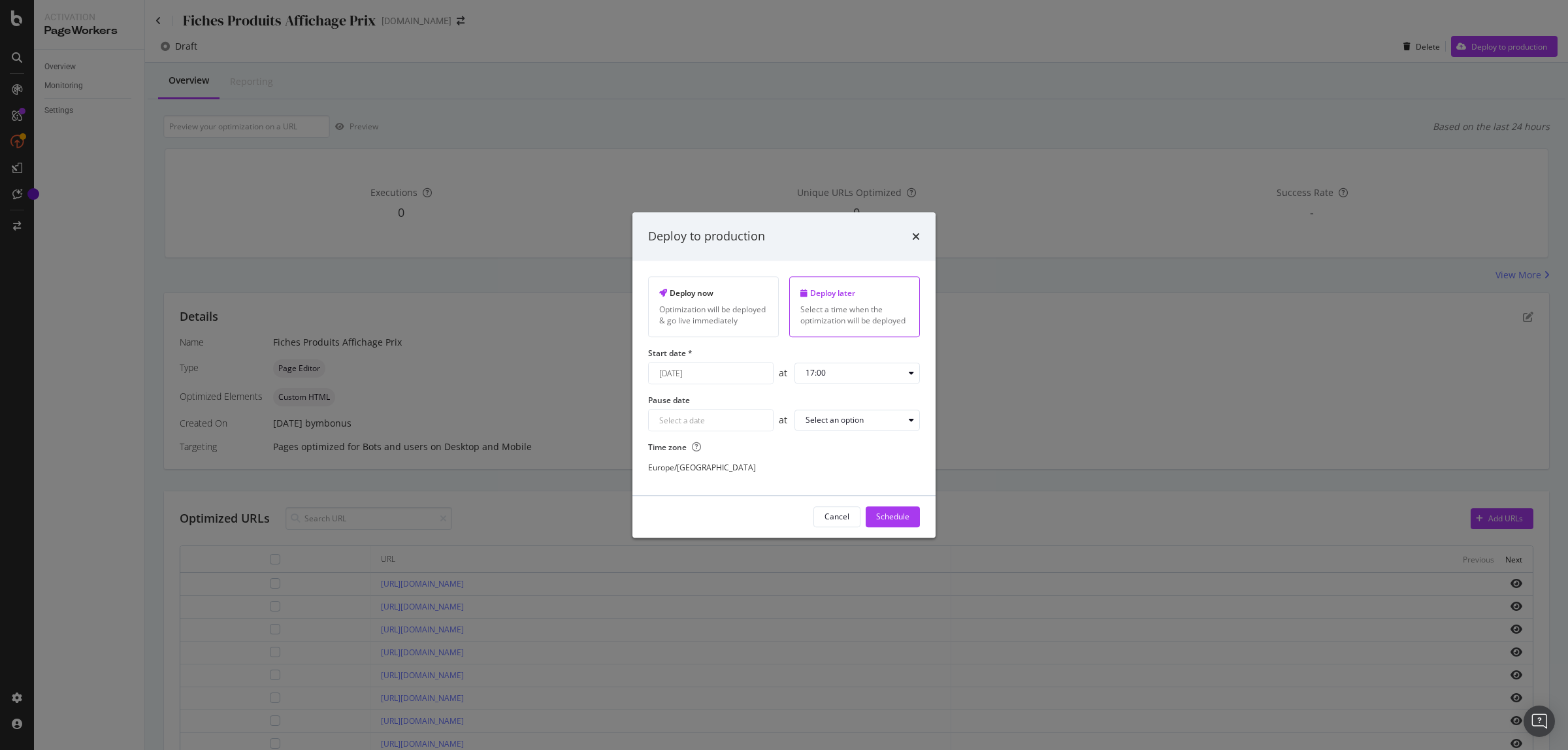
click at [756, 381] on div "August 14th 2025 Navigate forward to interact with the calendar and select a da…" at bounding box center [711, 373] width 125 height 22
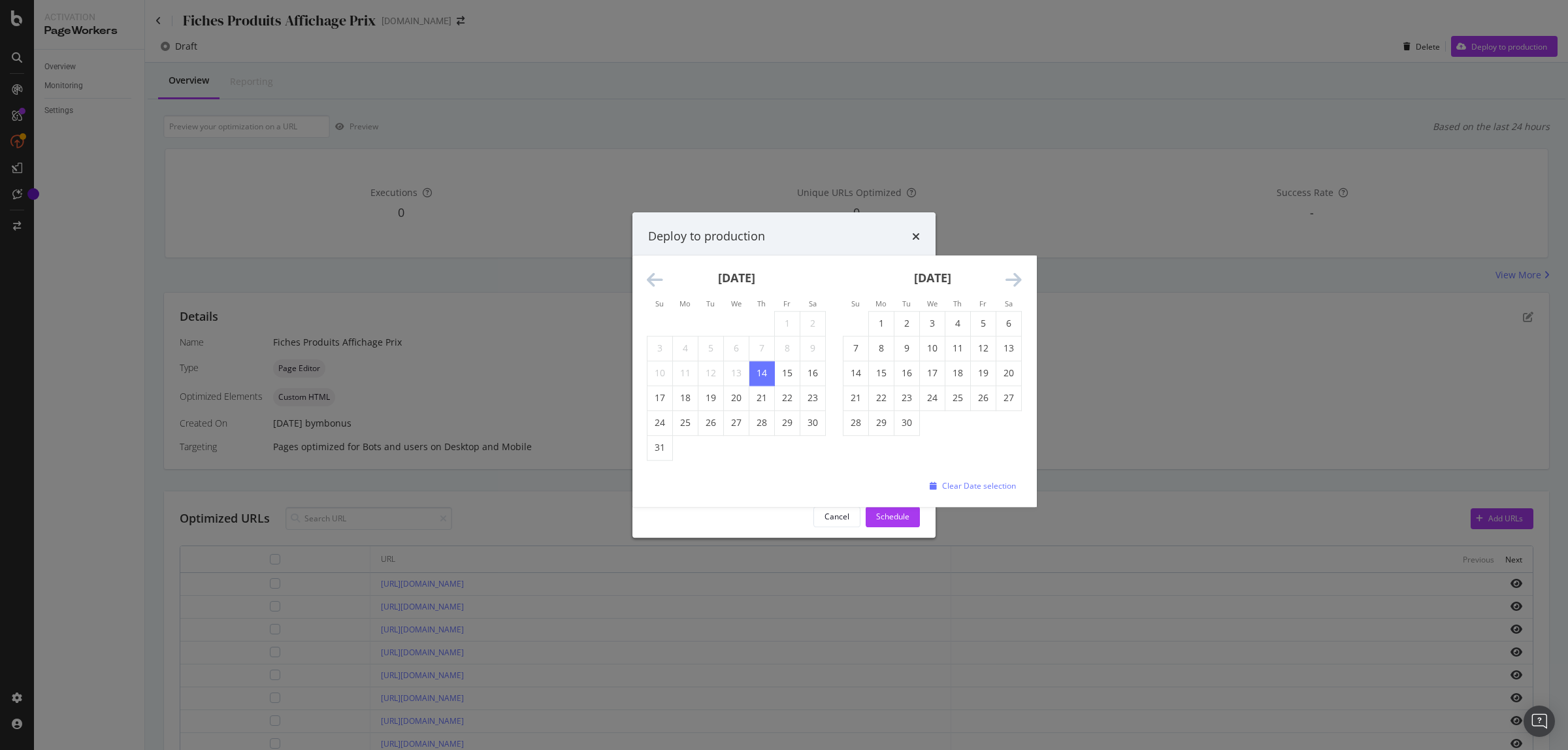
click at [688, 394] on td "18" at bounding box center [686, 398] width 26 height 25
type input "August 18th 2025"
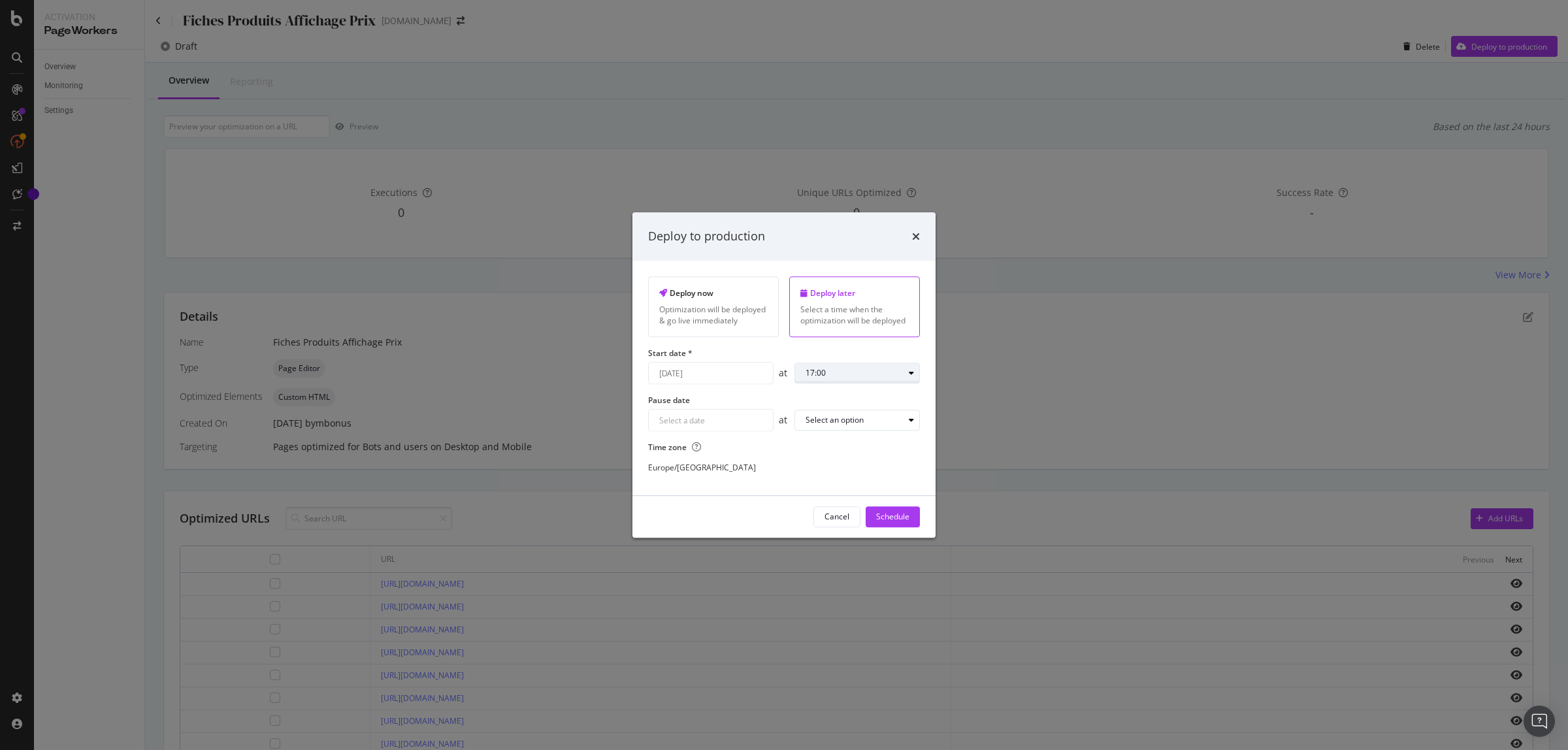
click at [910, 377] on icon "modal" at bounding box center [912, 373] width 6 height 8
click at [830, 513] on div "09:00" at bounding box center [821, 514] width 20 height 11
click at [755, 428] on div "Navigate forward to interact with the calendar and select a date. Press the que…" at bounding box center [711, 421] width 125 height 22
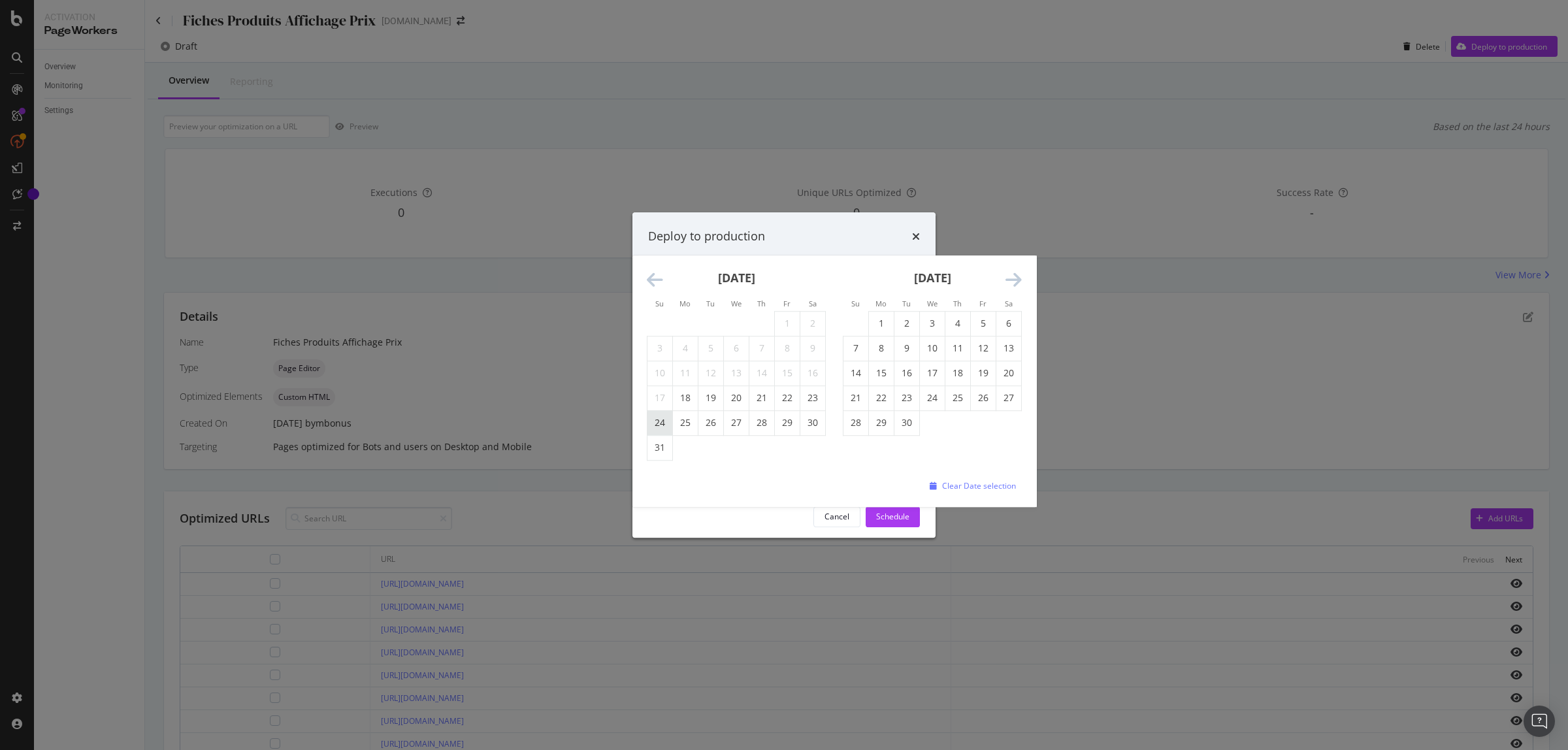
click at [660, 413] on td "24" at bounding box center [660, 423] width 26 height 25
type input "August 24th 2025"
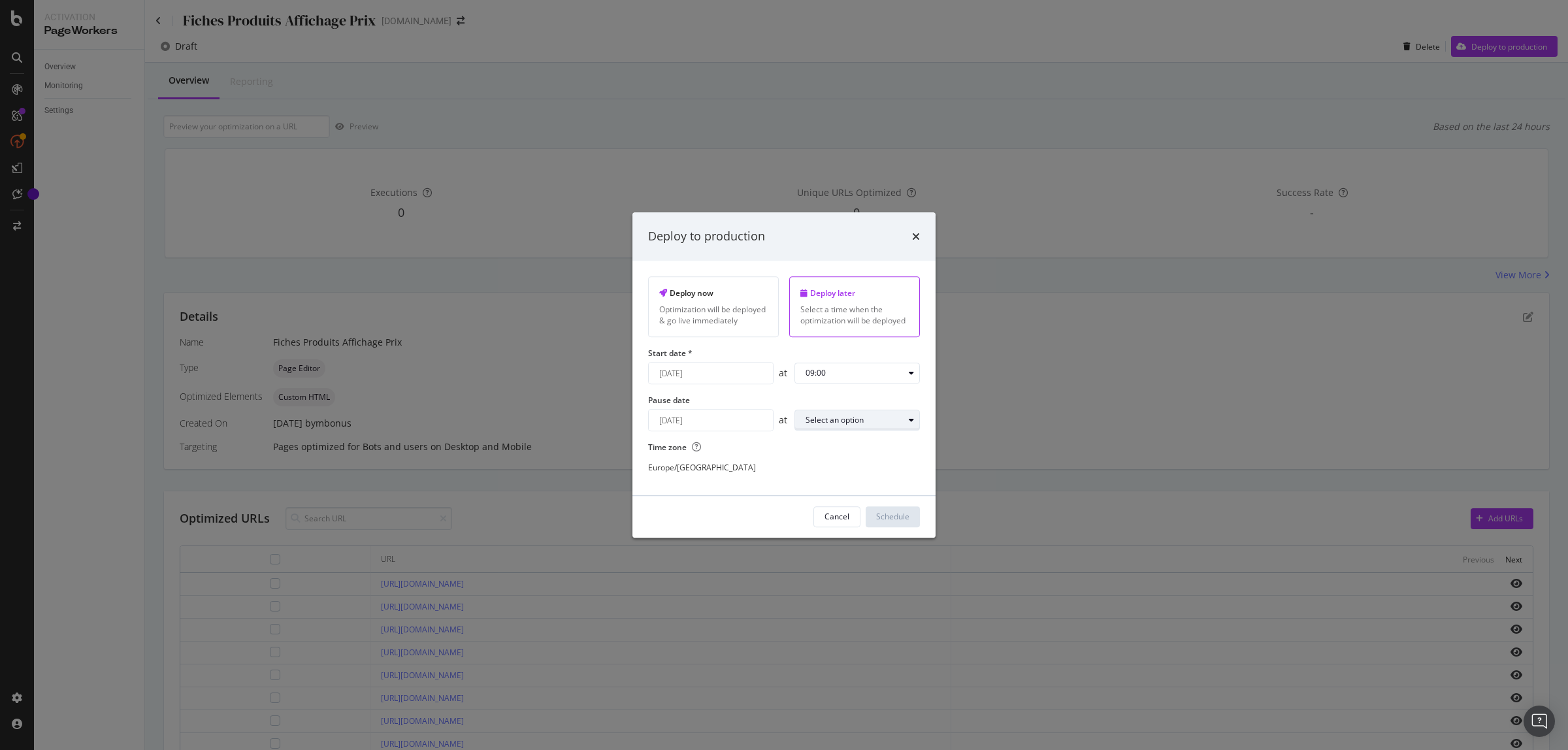
click at [909, 424] on icon "modal" at bounding box center [912, 420] width 6 height 8
click at [829, 556] on div "09:00" at bounding box center [821, 561] width 20 height 11
click at [890, 520] on div "Schedule" at bounding box center [893, 516] width 33 height 11
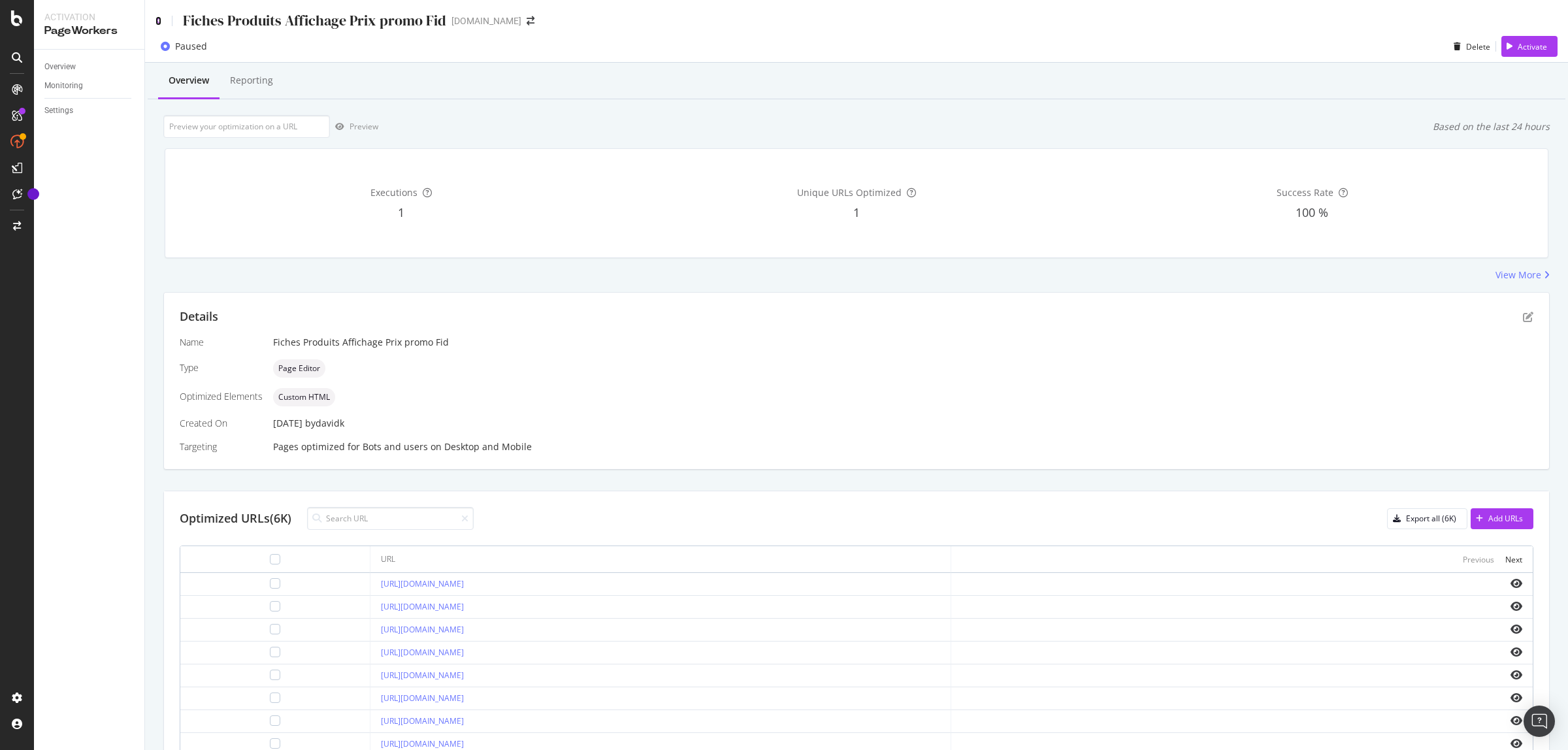
click at [157, 19] on icon at bounding box center [158, 20] width 6 height 9
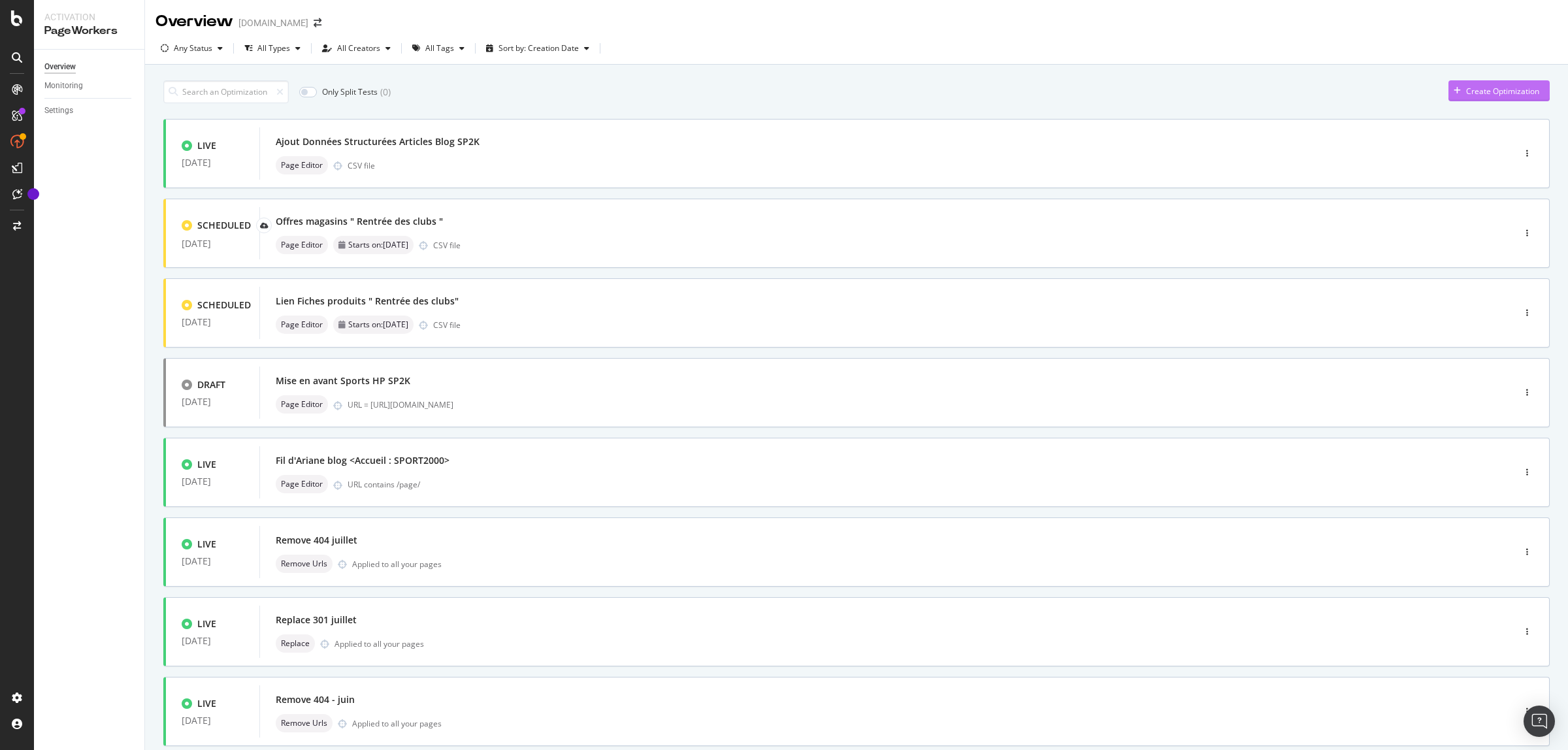
click at [1489, 87] on div "Create Optimization" at bounding box center [1503, 91] width 73 height 11
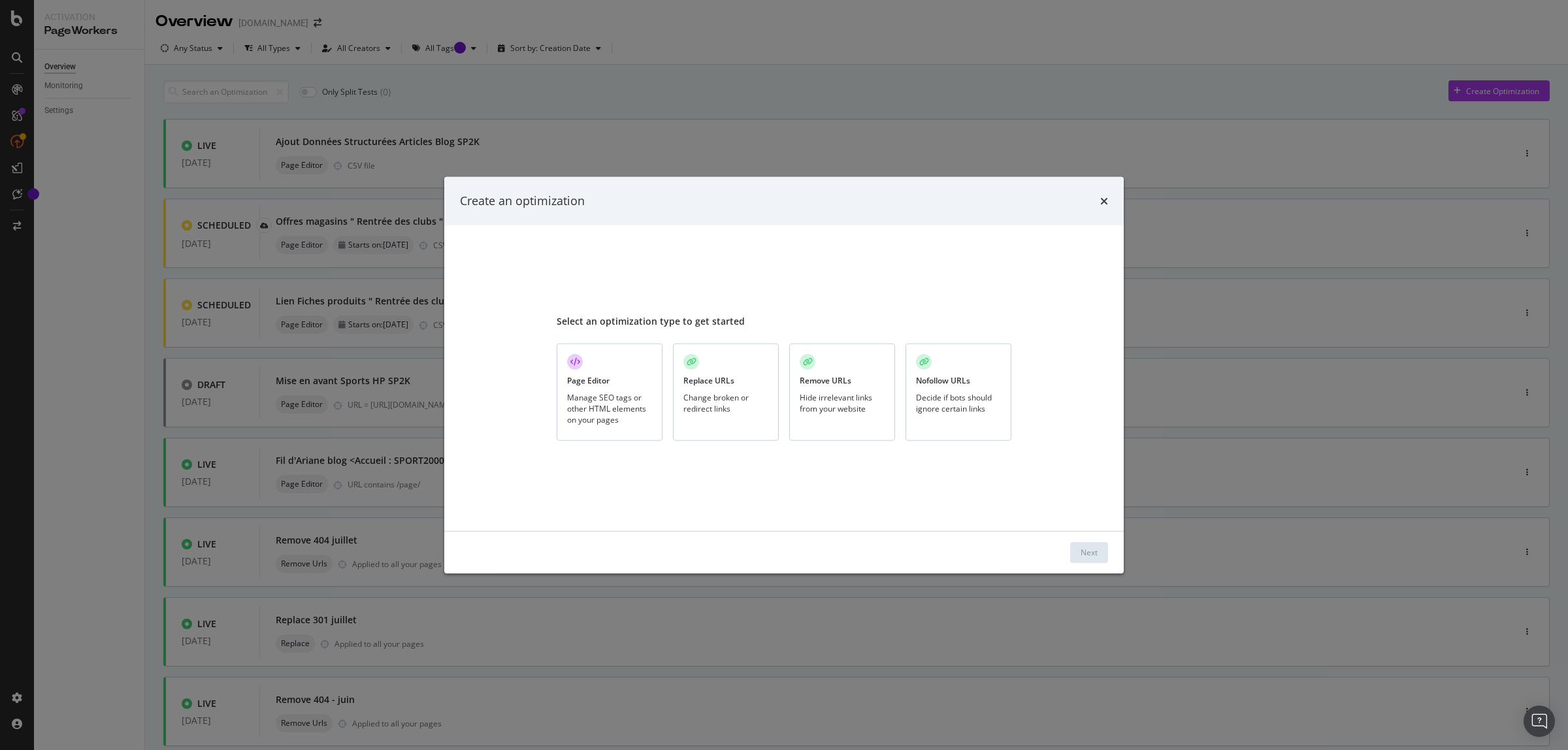
click at [625, 419] on div "Manage SEO tags or other HTML elements on your pages" at bounding box center [610, 408] width 85 height 33
click at [1095, 552] on div "Next" at bounding box center [1089, 552] width 17 height 11
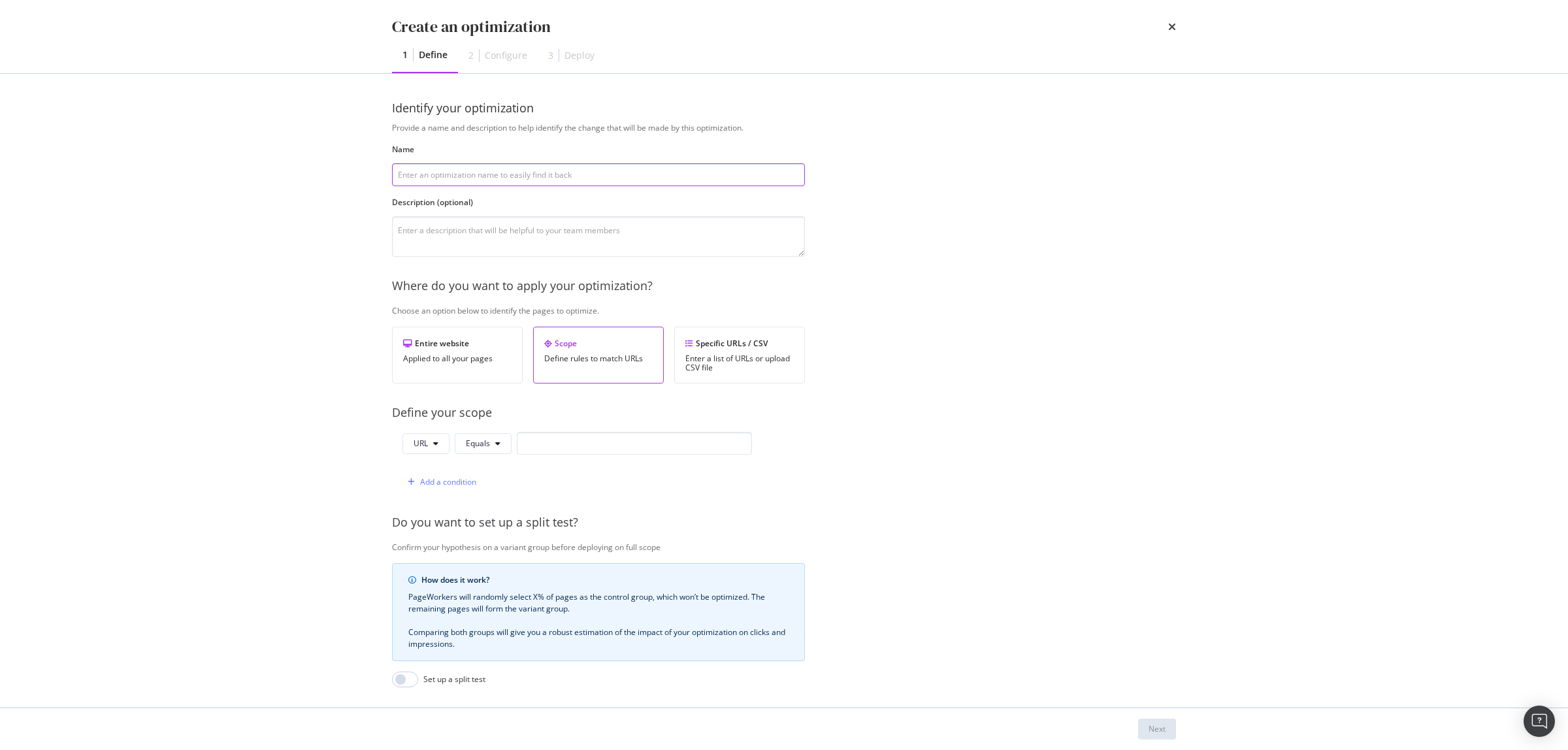
click at [526, 170] on input "modal" at bounding box center [598, 175] width 413 height 23
paste input "Fiches Produits Affichage Prix promo Fid"
drag, startPoint x: 555, startPoint y: 175, endPoint x: 509, endPoint y: 174, distance: 46.0
click at [509, 174] on input "Fiches Produits Affichage Prix promo Fid" at bounding box center [598, 175] width 413 height 23
type input "Fiches Produits Affichage Prix la prime au sport"
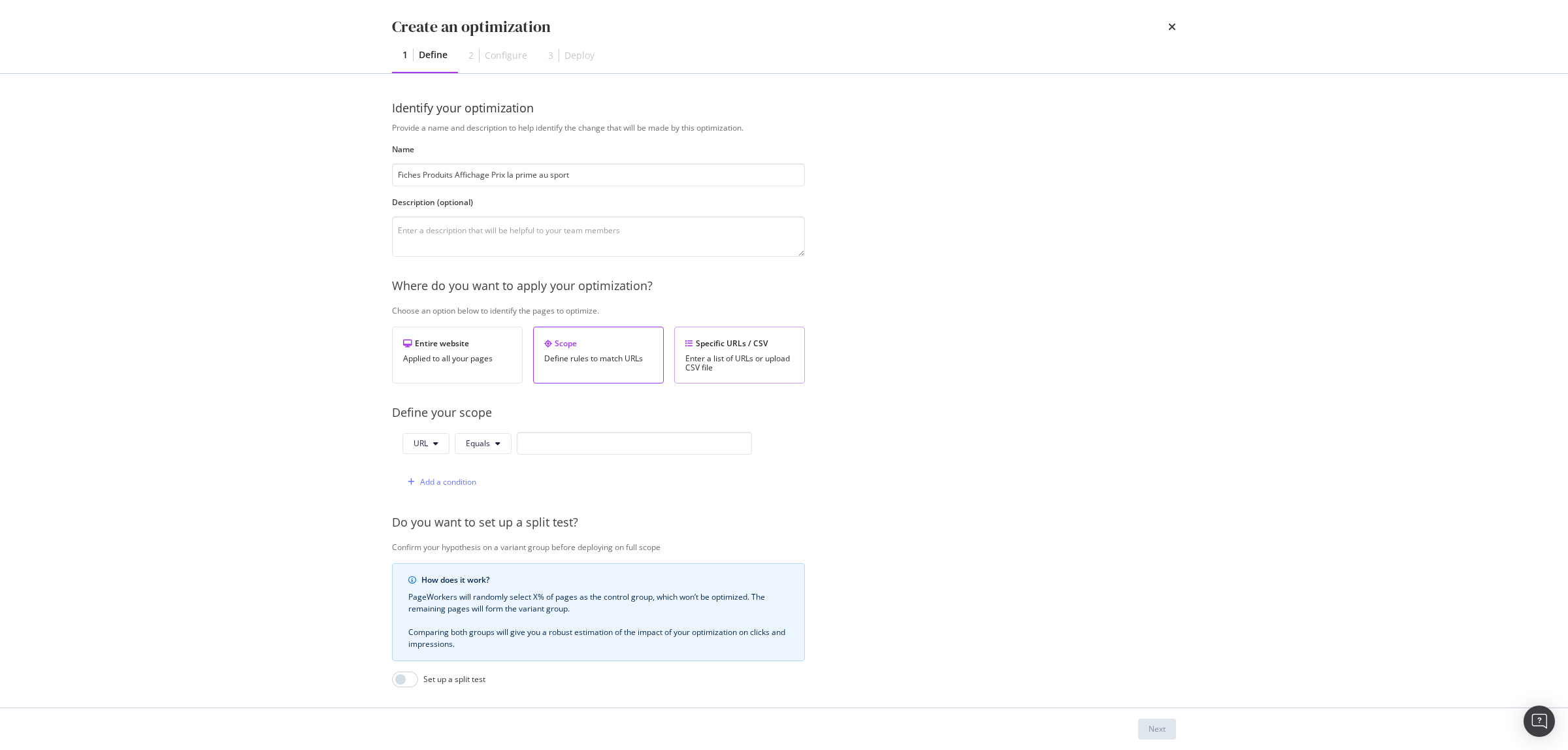
click at [740, 338] on div "Specific URLs / CSV" at bounding box center [740, 343] width 109 height 11
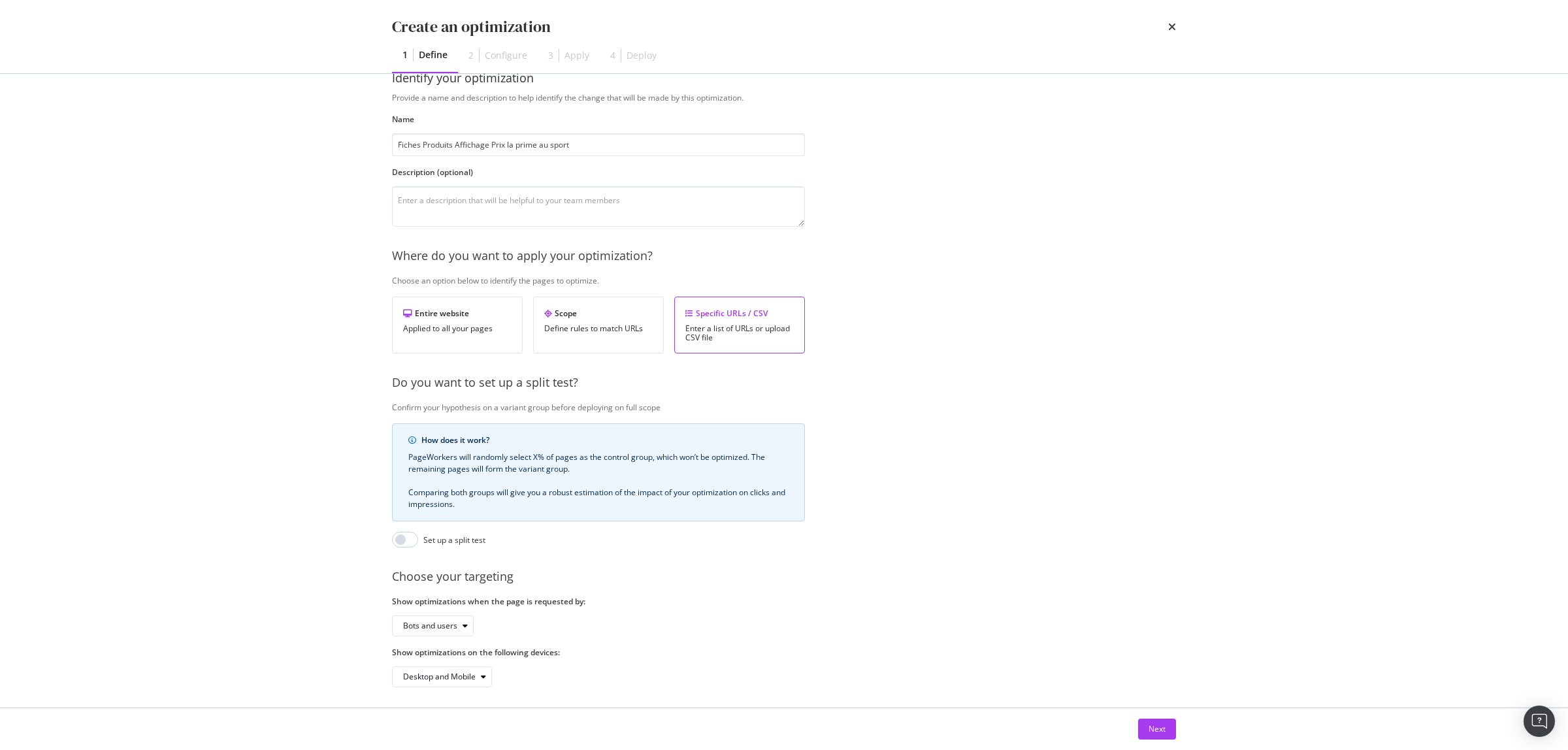
scroll to position [49, 0]
click at [1152, 727] on div "Next" at bounding box center [1157, 728] width 17 height 11
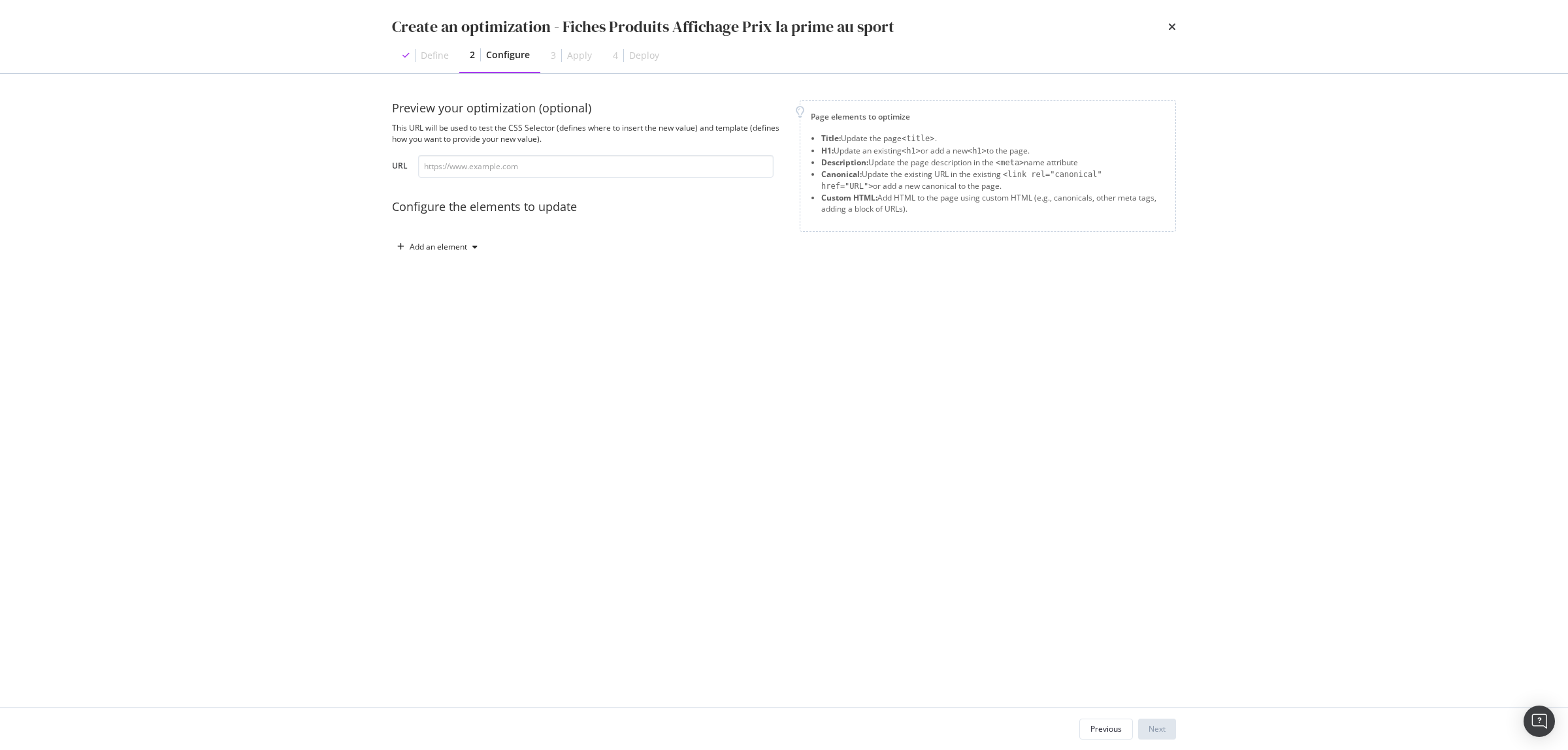
scroll to position [0, 0]
click at [416, 246] on div "Add an element" at bounding box center [438, 246] width 58 height 8
click at [449, 360] on div "Custom HTML" at bounding box center [452, 359] width 52 height 11
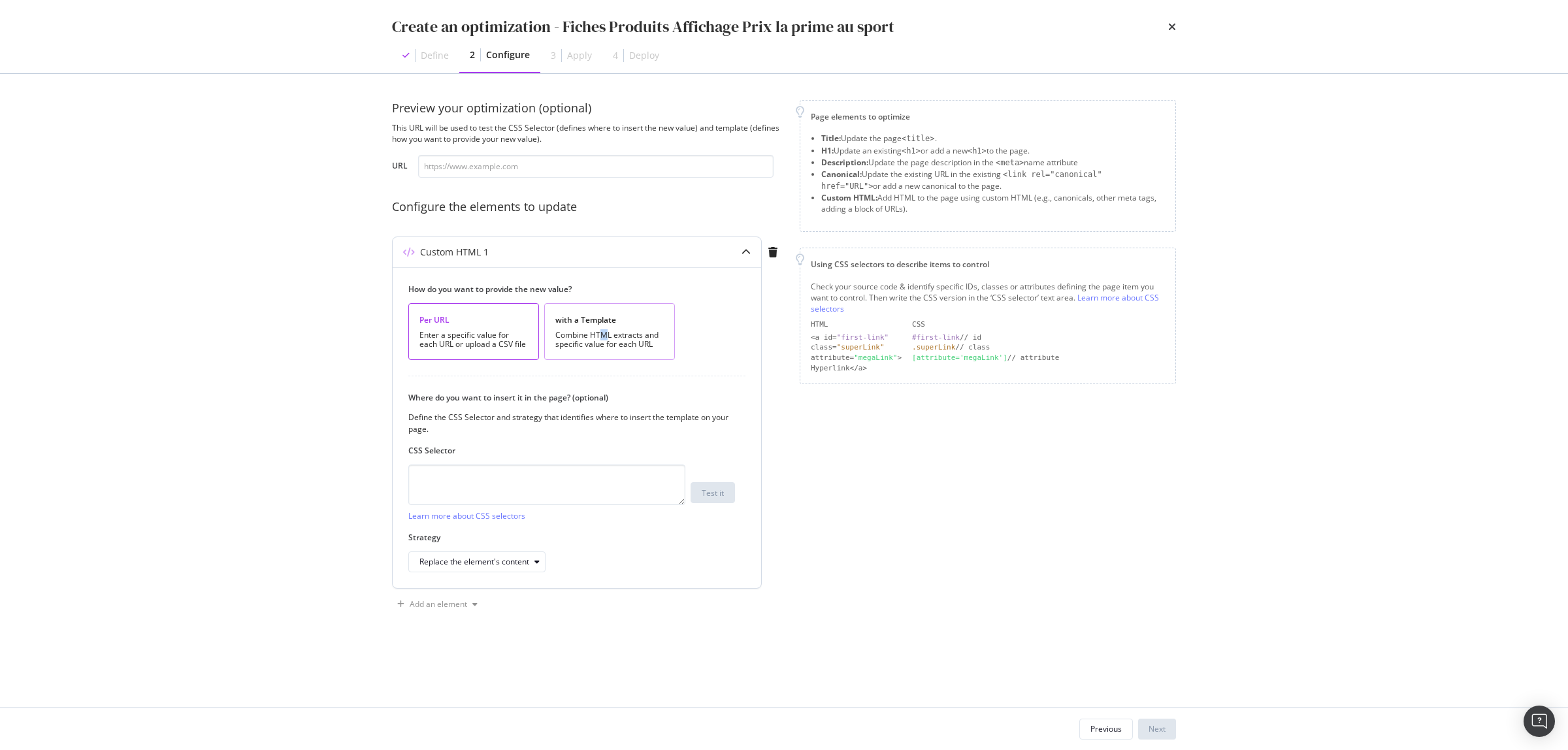
click at [605, 335] on div "Combine HTML extracts and specific value for each URL" at bounding box center [610, 340] width 109 height 18
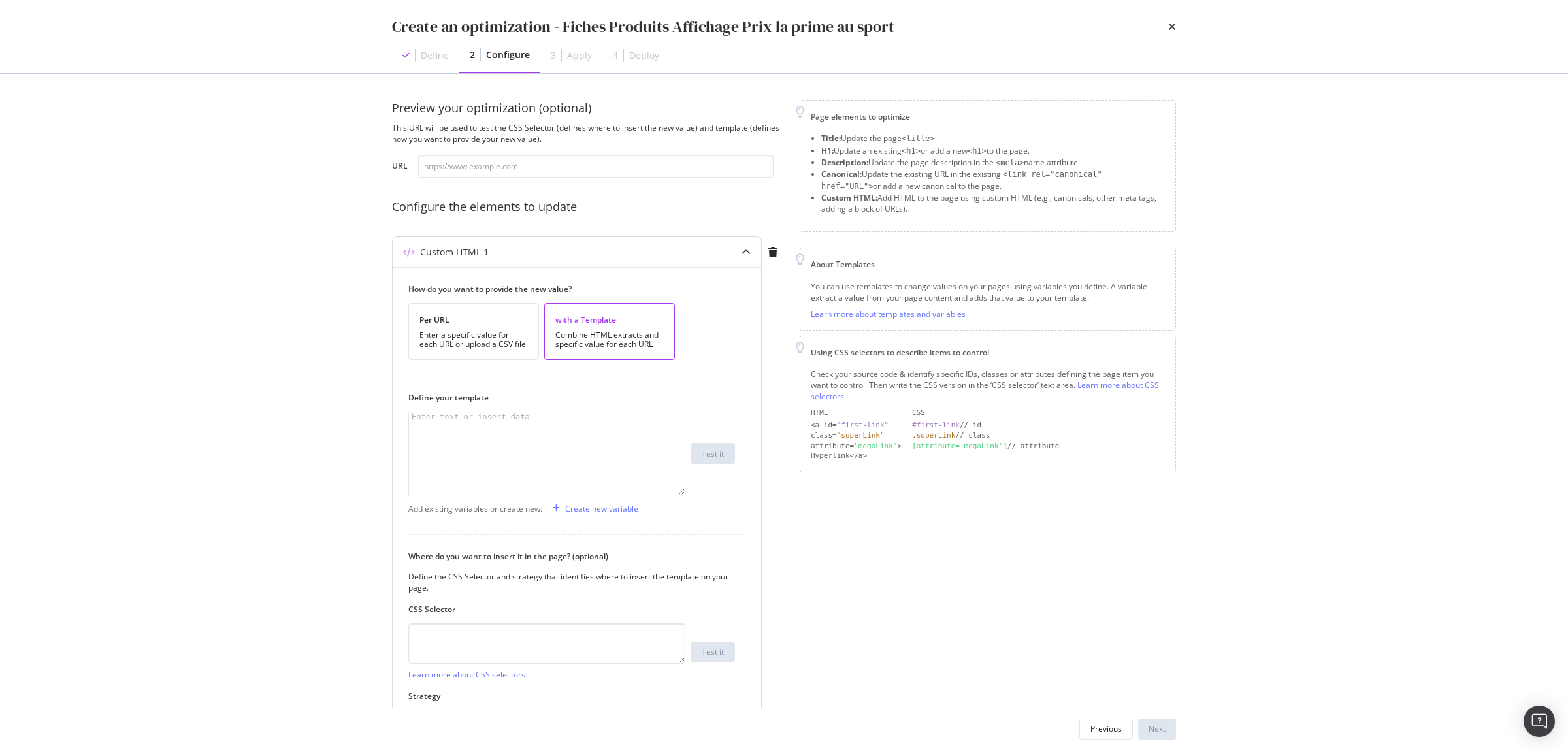
click at [533, 440] on div "modal" at bounding box center [547, 462] width 276 height 100
paste textarea "<span style="color:#c10022;font-weight:bold;">{{ price }}</span><strong>avec vo…"
type textarea "<span style="color:#c10022;font-weight:bold;">{{ price }}</span><strong>avec vo…"
click at [616, 505] on div "Create new variable" at bounding box center [601, 509] width 73 height 11
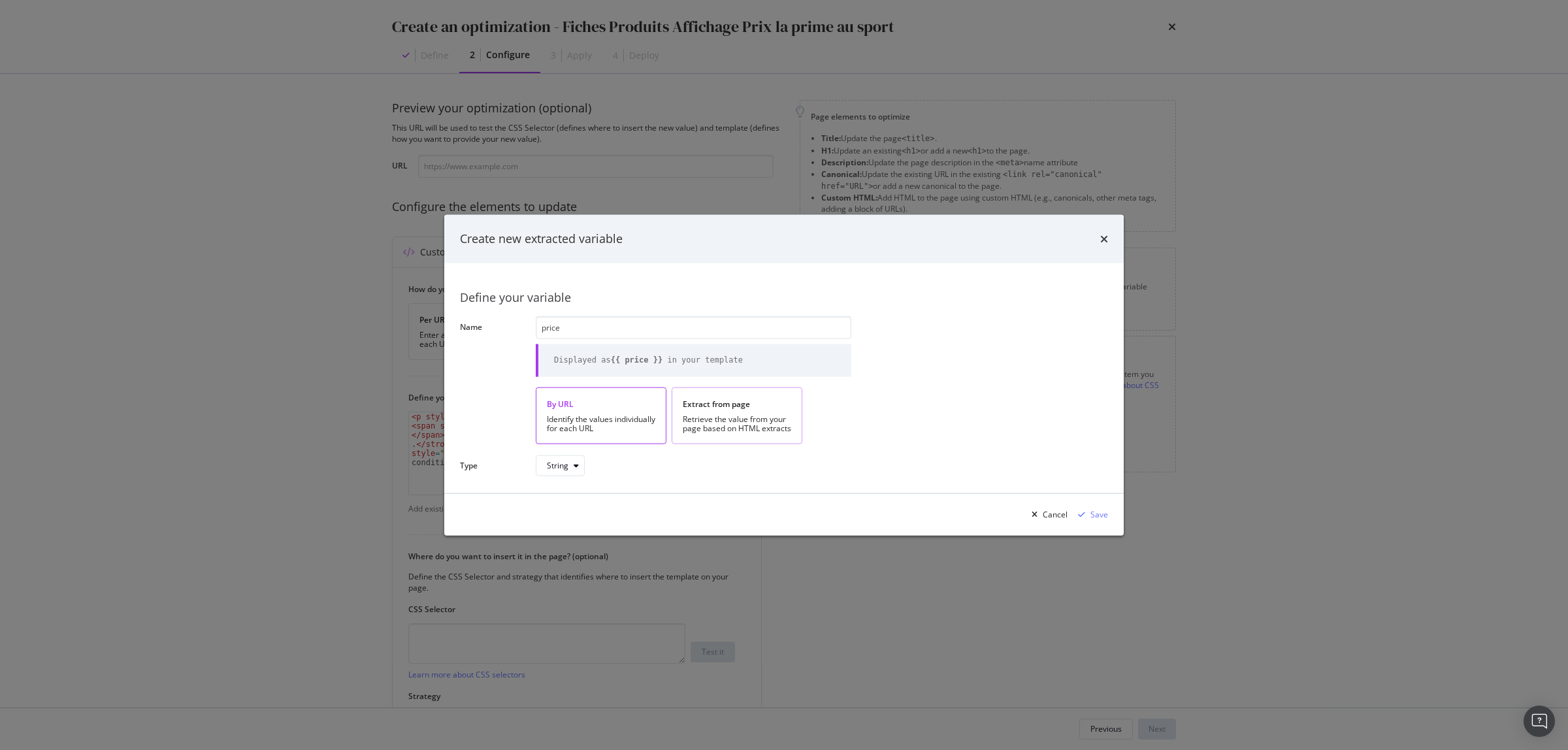
type input "price"
click at [709, 422] on div "Retrieve the value from your page based on HTML extracts" at bounding box center [737, 423] width 109 height 18
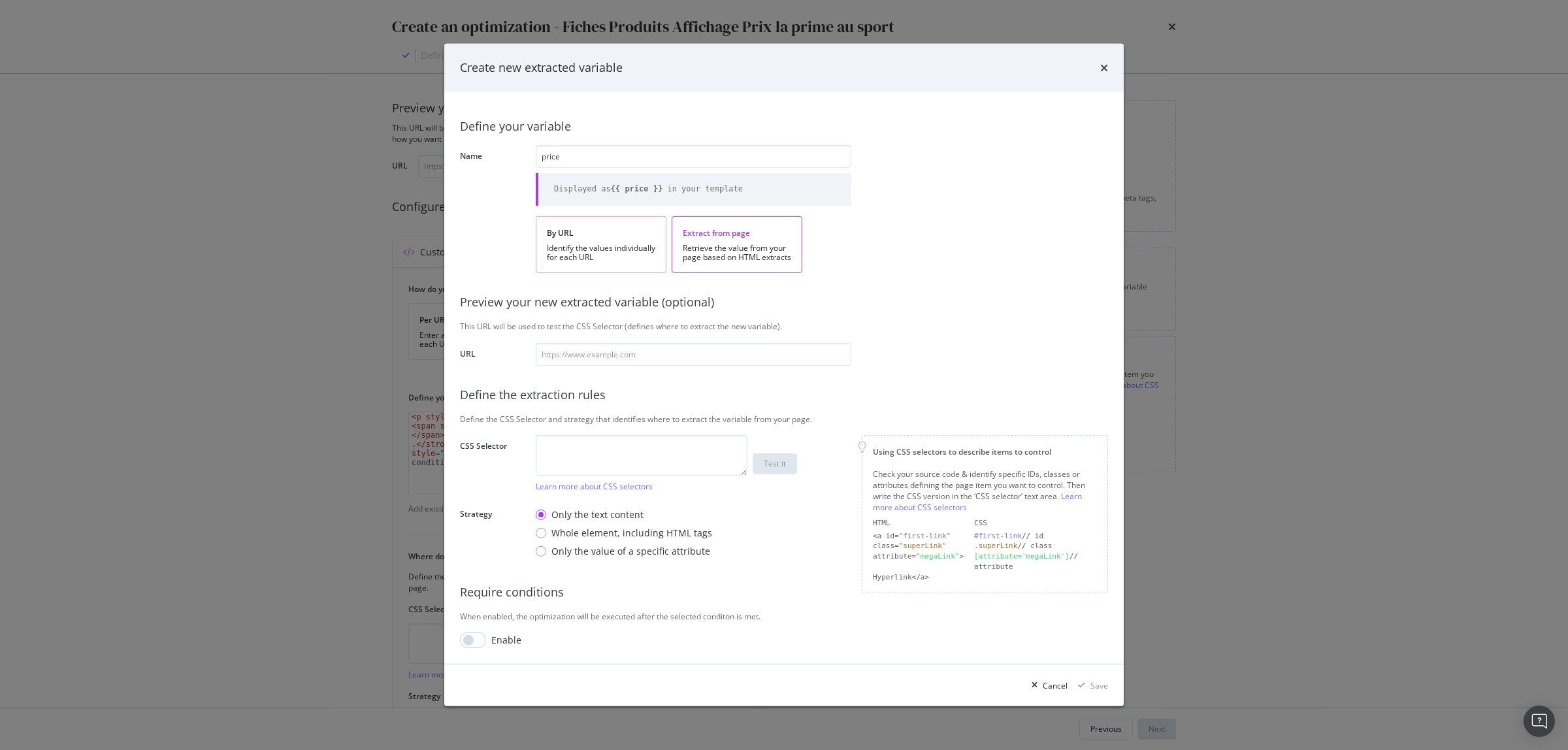
click at [639, 251] on div "Identify the values individually for each URL" at bounding box center [601, 253] width 109 height 18
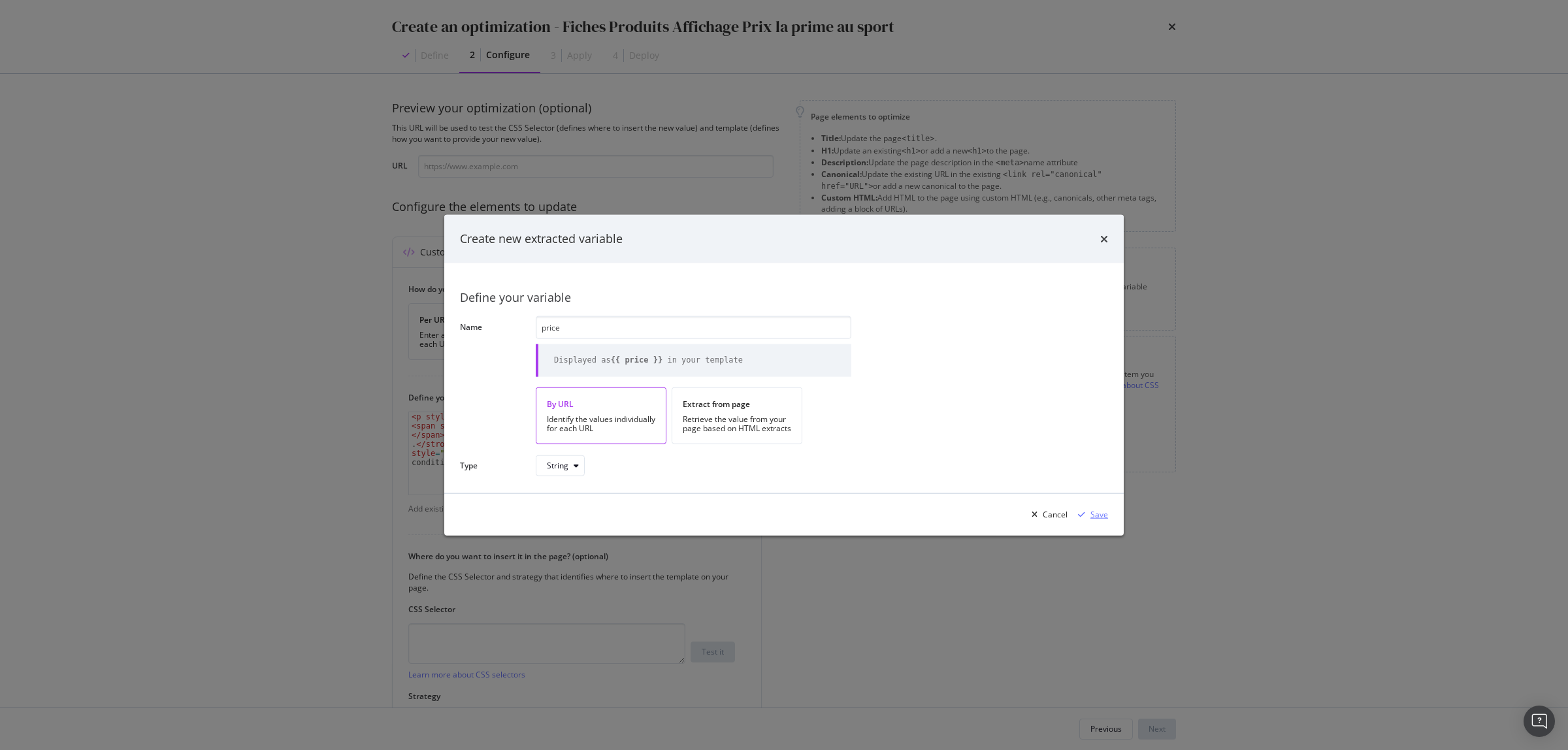
click at [1092, 509] on div "Save" at bounding box center [1099, 514] width 17 height 11
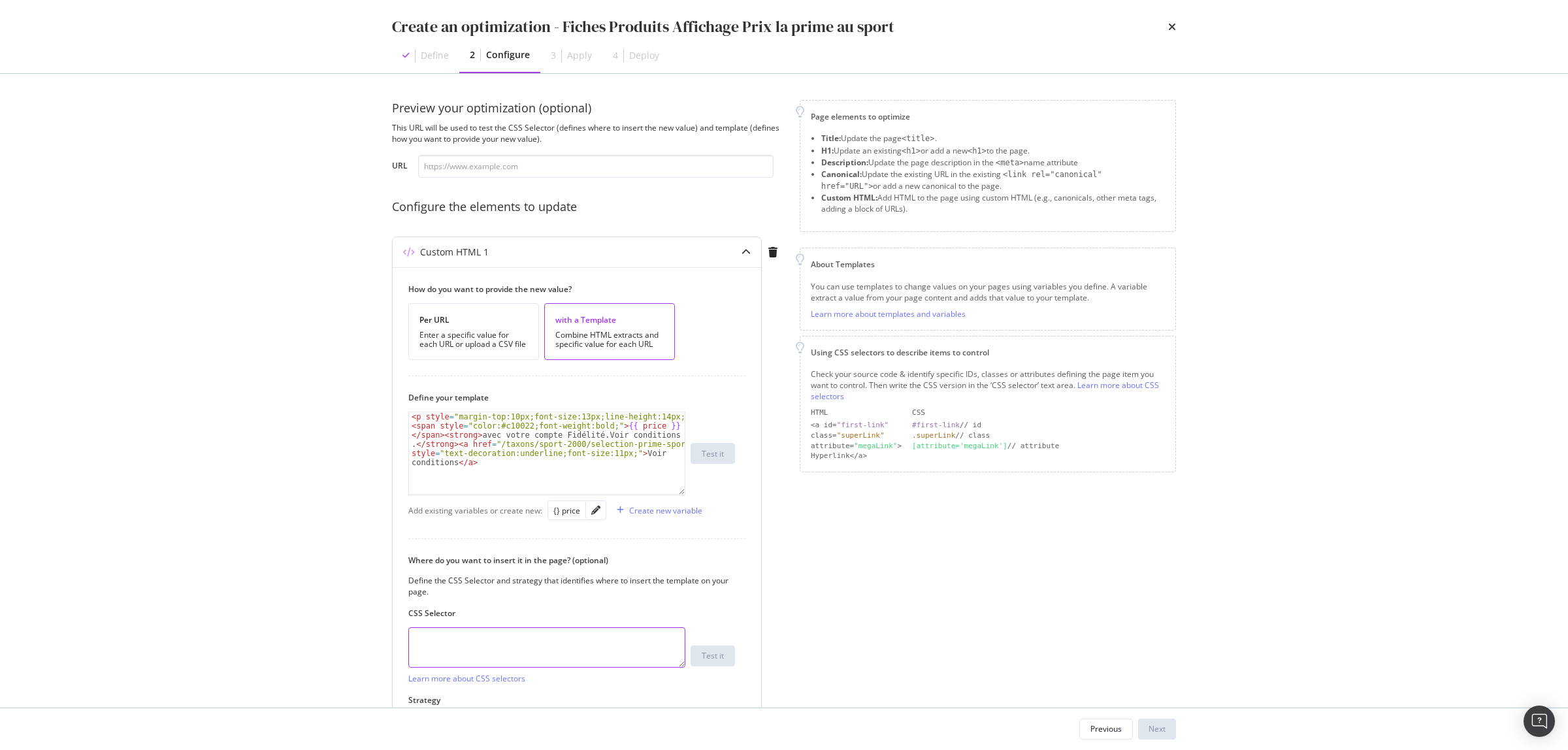
click at [518, 652] on textarea "modal" at bounding box center [547, 647] width 277 height 40
paste textarea ".product__price-value"
type textarea ".product__price-value"
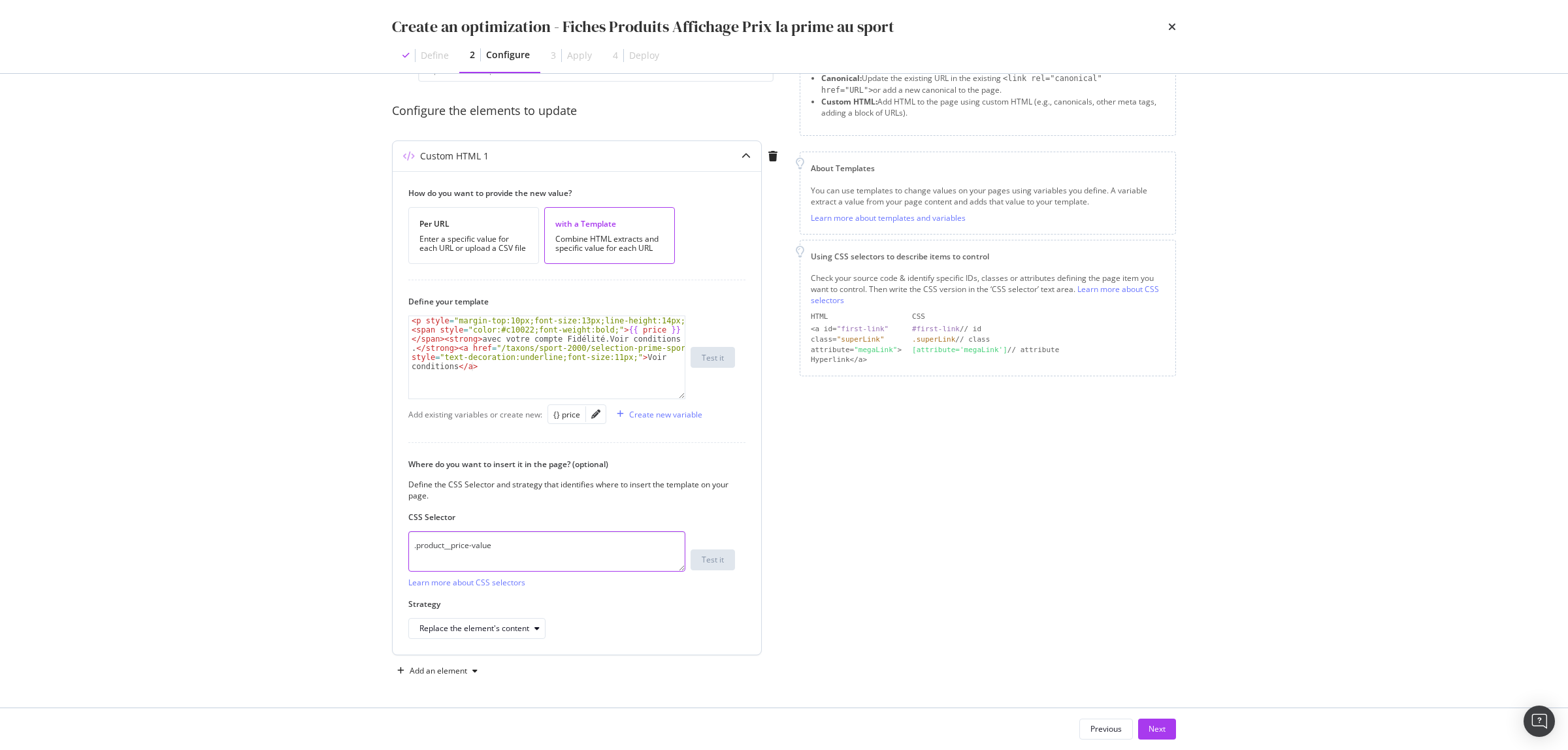
scroll to position [97, 0]
click at [475, 635] on div "Replace the element's content" at bounding box center [482, 628] width 125 height 18
click at [469, 567] on div "After the element" at bounding box center [457, 563] width 64 height 11
click at [1155, 731] on div "Next" at bounding box center [1157, 728] width 17 height 11
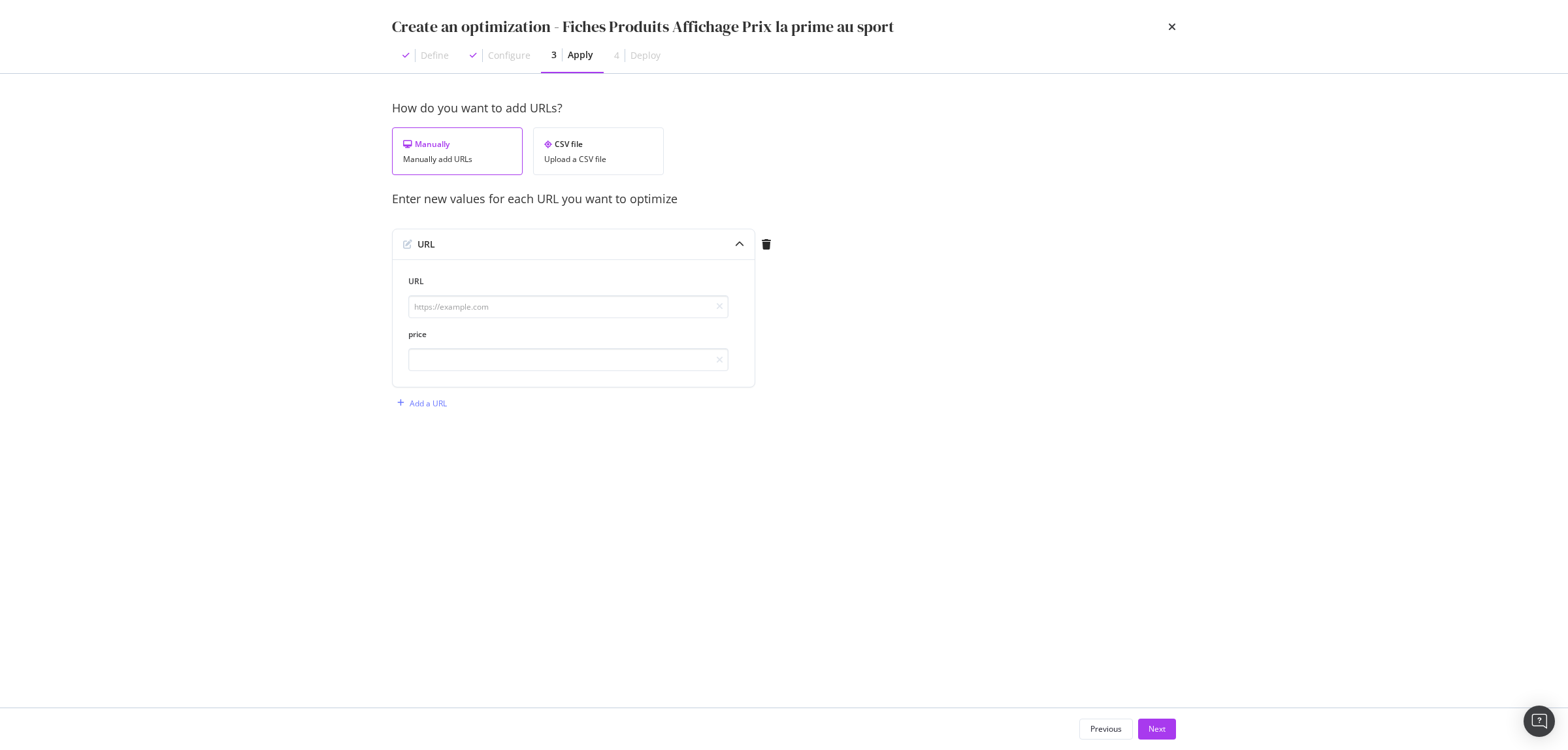
scroll to position [0, 0]
click at [599, 137] on div "CSV file Upload a CSV file" at bounding box center [599, 151] width 131 height 48
click at [432, 243] on div "Upload .CSV file" at bounding box center [440, 245] width 58 height 11
click at [1165, 730] on div "Next" at bounding box center [1157, 728] width 17 height 11
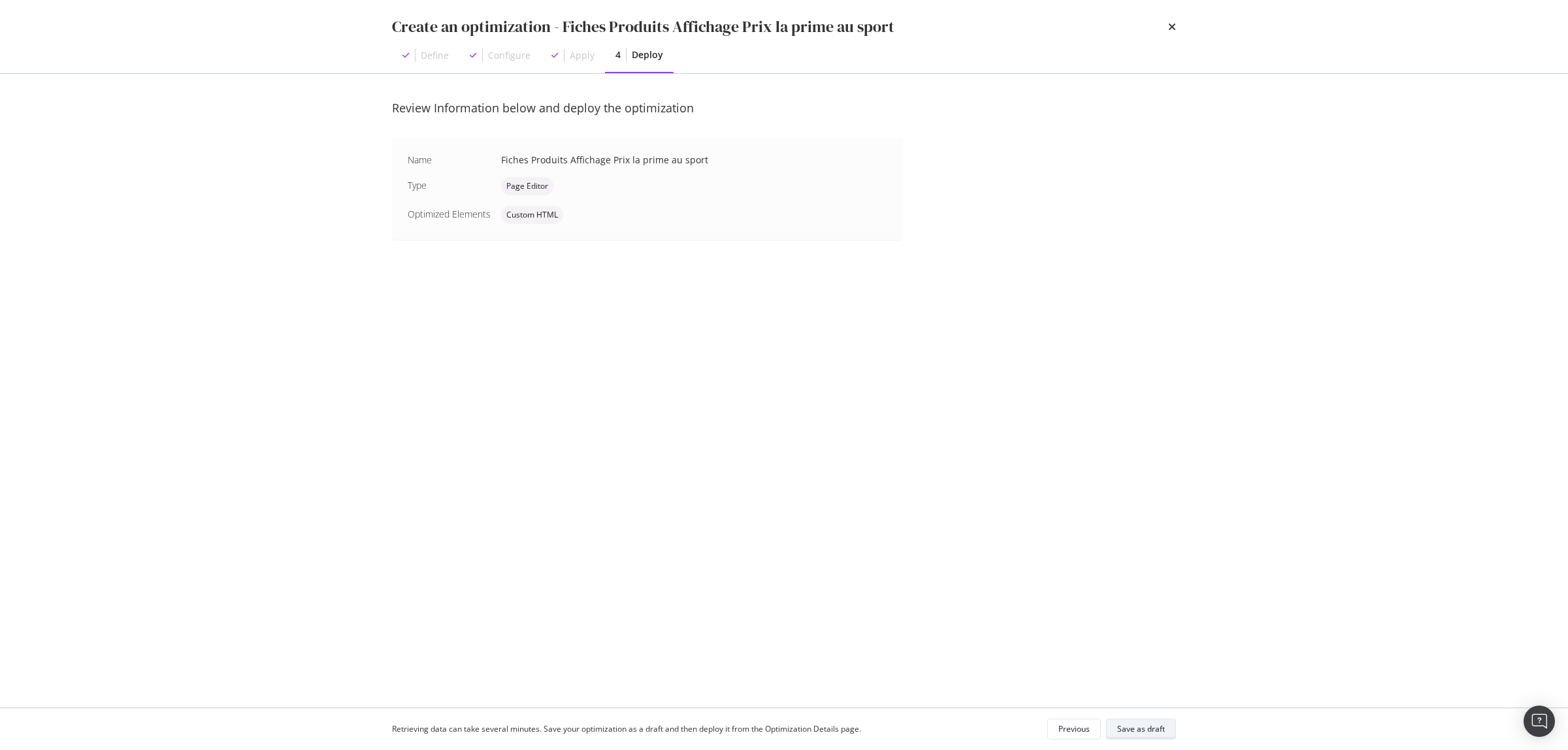
click at [1160, 725] on div "Save as draft" at bounding box center [1141, 728] width 48 height 11
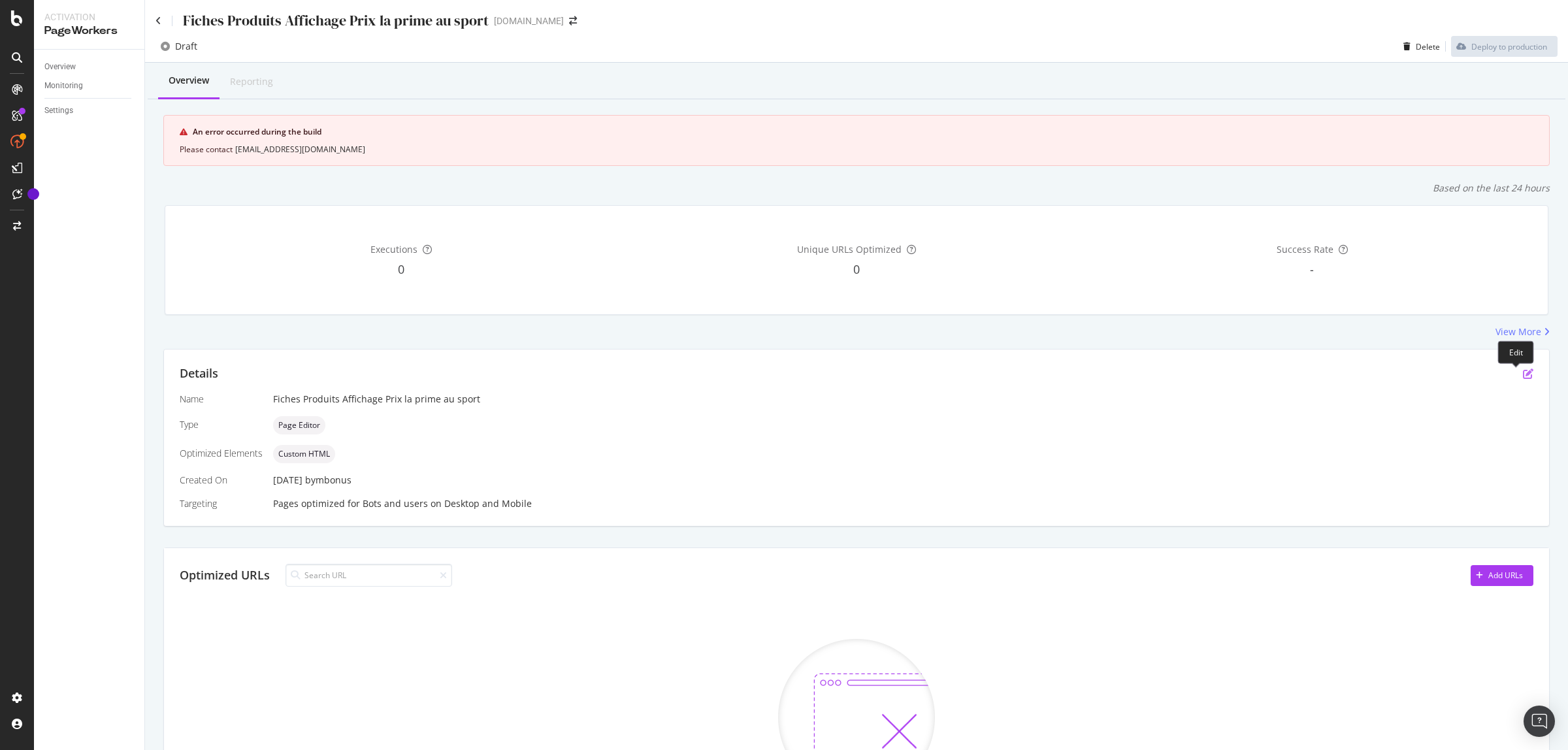
click at [1523, 373] on icon "pen-to-square" at bounding box center [1528, 374] width 10 height 10
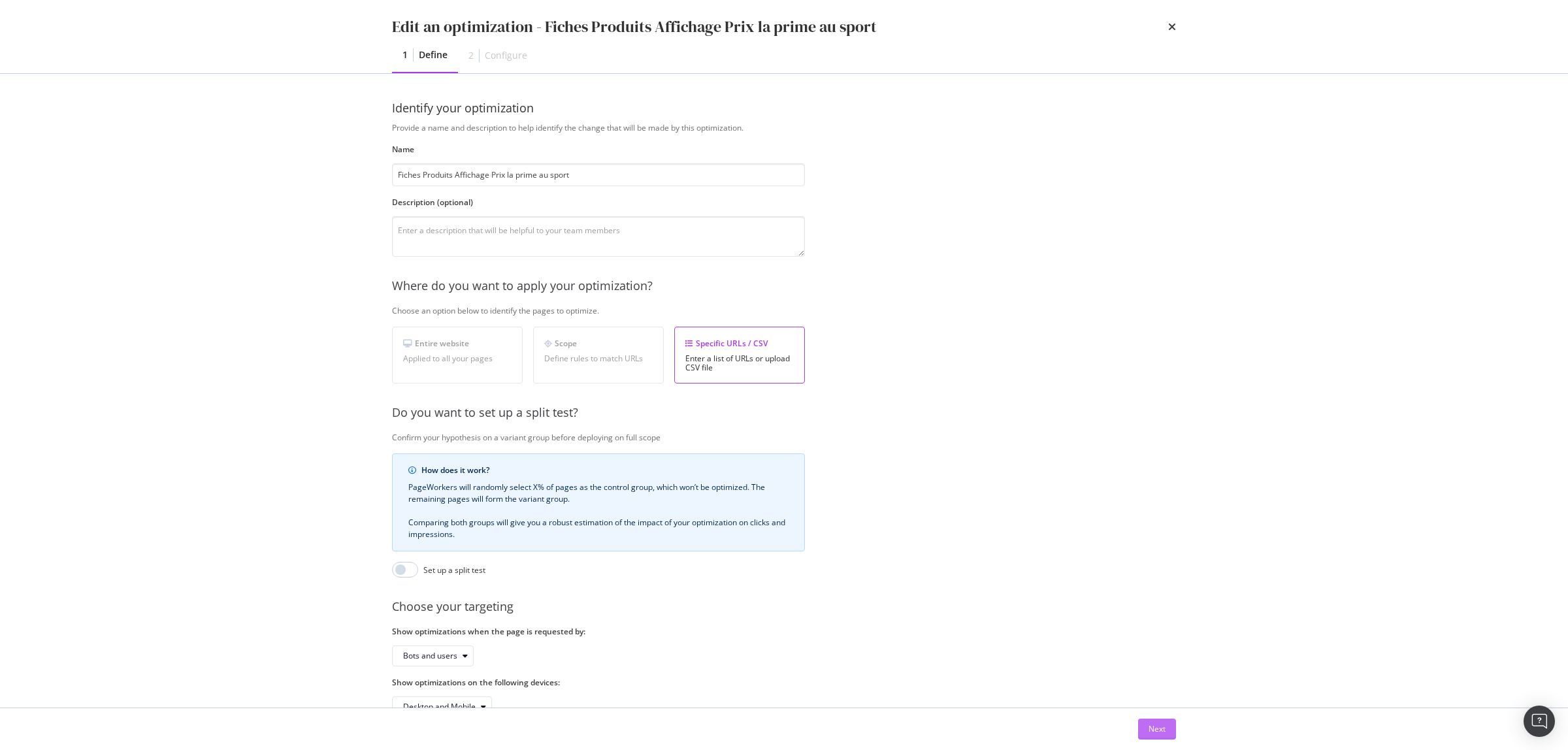
click at [1157, 727] on div "Next" at bounding box center [1157, 728] width 17 height 11
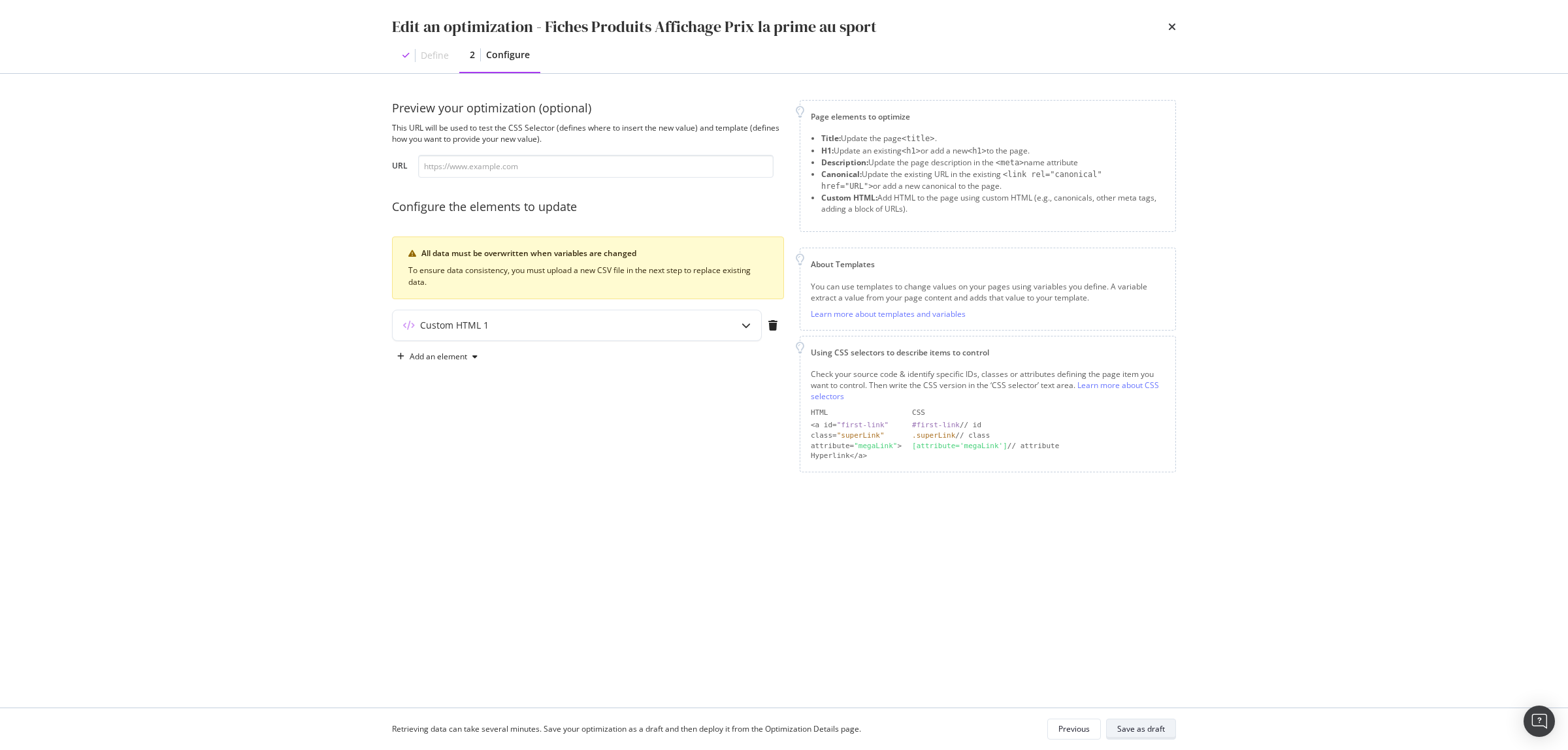
click at [1134, 727] on div "Save as draft" at bounding box center [1141, 728] width 48 height 11
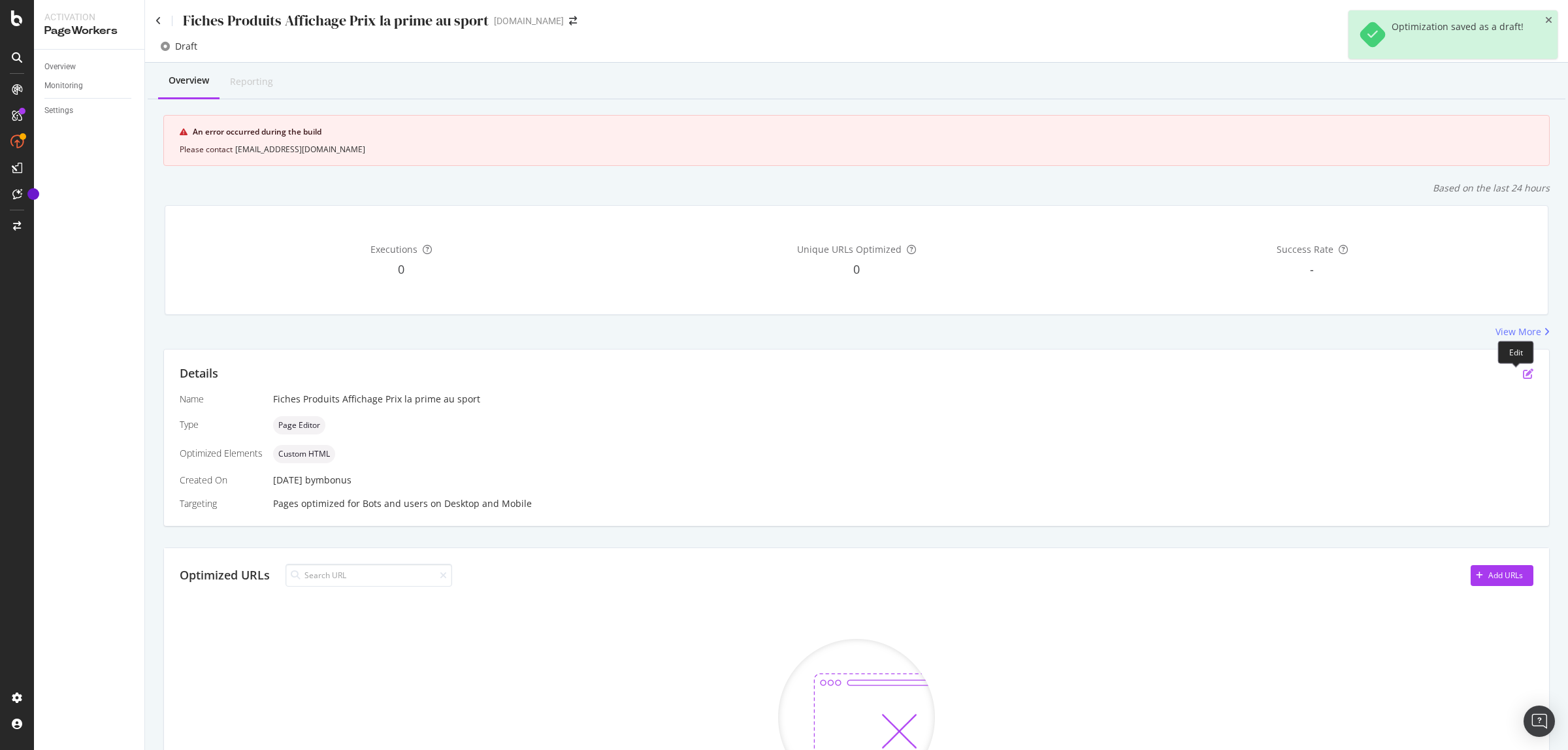
click at [1523, 372] on icon "pen-to-square" at bounding box center [1528, 374] width 10 height 10
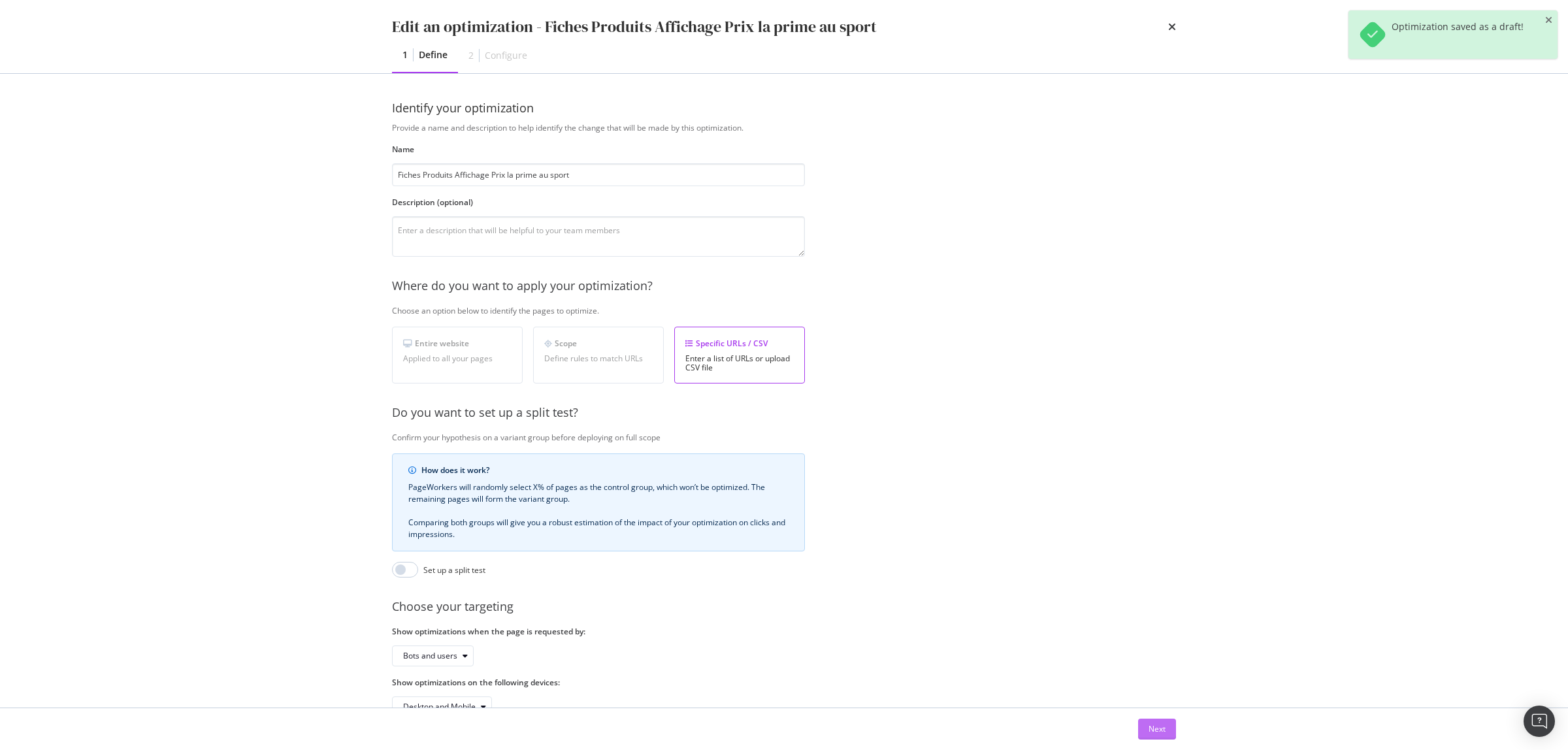
click at [1162, 731] on div "Next" at bounding box center [1157, 728] width 17 height 11
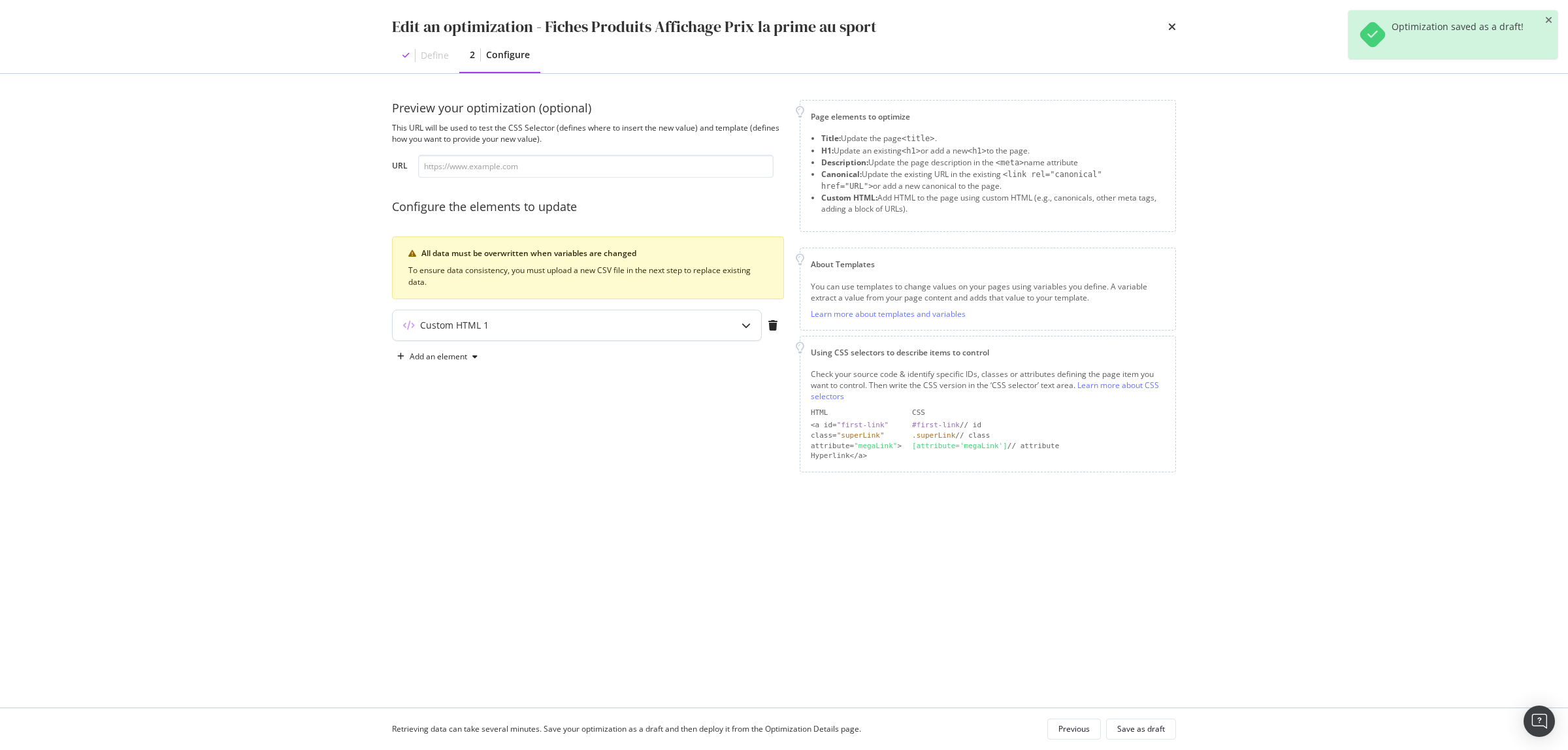
click at [752, 326] on div "modal" at bounding box center [746, 325] width 30 height 30
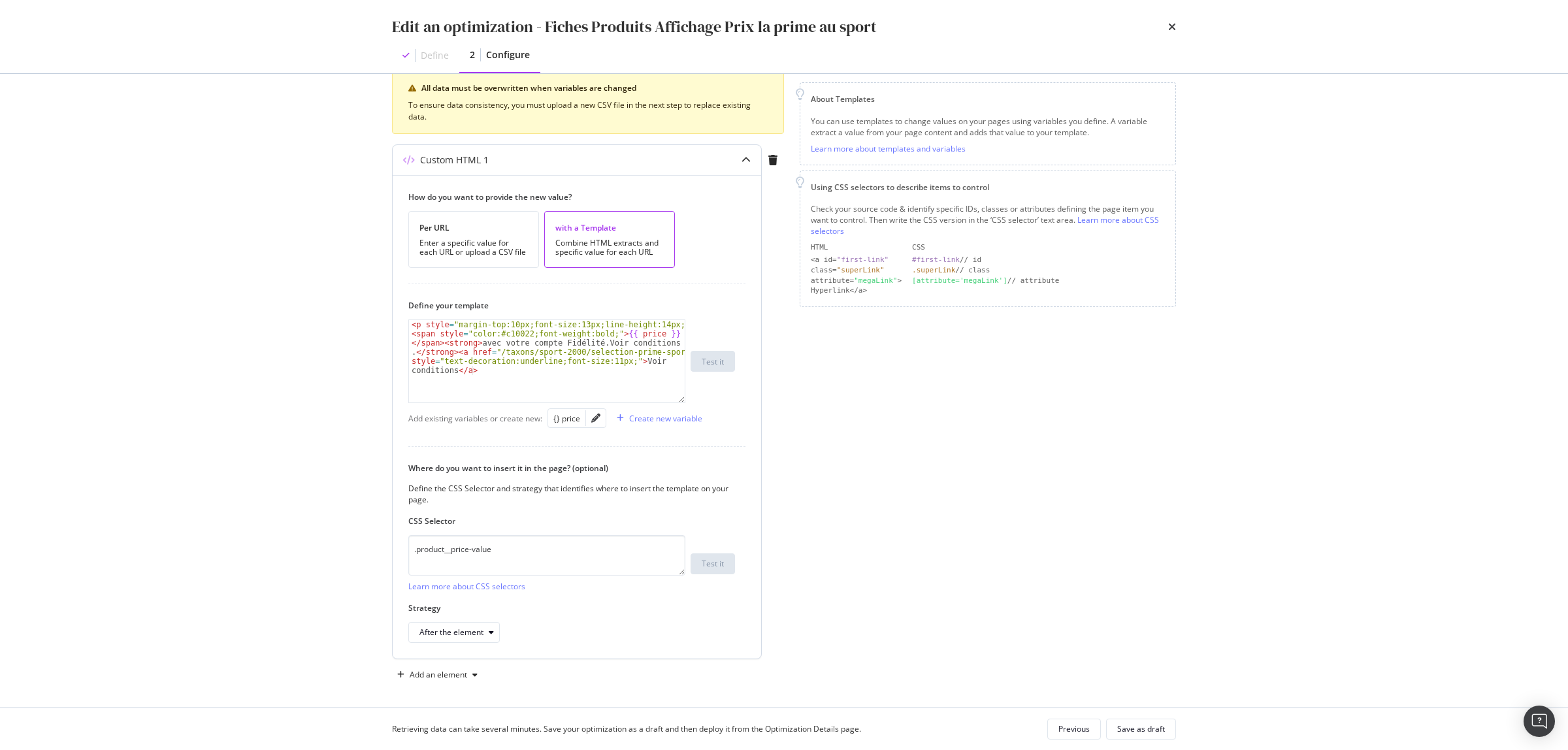
scroll to position [170, 0]
click at [573, 340] on div "< p style = "margin-top:10px;font-size:13px;line-height:14px;" > < span style =…" at bounding box center [547, 384] width 276 height 136
click at [589, 338] on div "< p style = "margin-top:10px;font-size:13px;line-height:14px;" > < span style =…" at bounding box center [547, 384] width 276 height 136
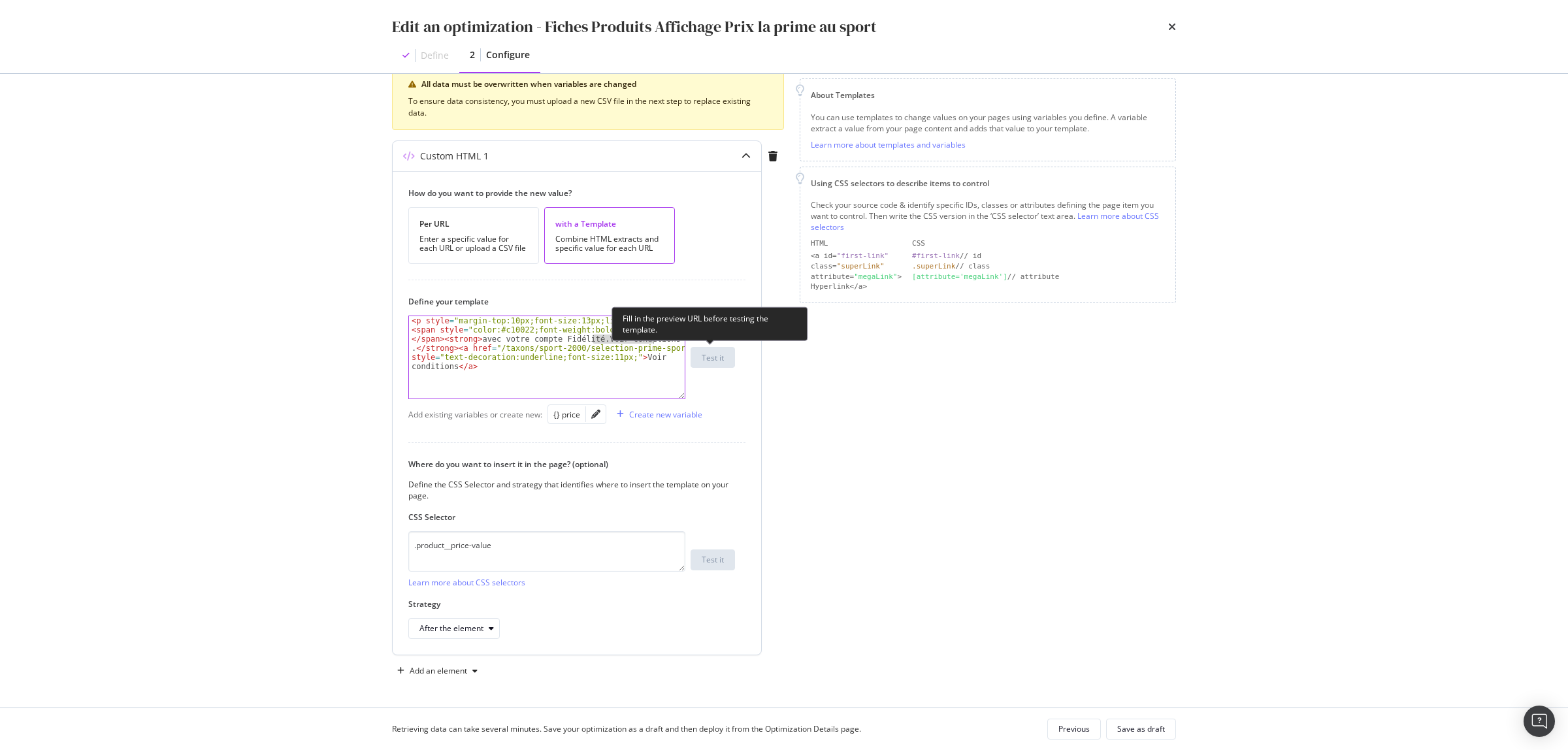
drag, startPoint x: 592, startPoint y: 337, endPoint x: 660, endPoint y: 344, distance: 68.4
click at [660, 344] on div "< p style = "margin-top:10px;font-size:13px;line-height:14px;" > < span style =…" at bounding box center [547, 384] width 276 height 136
type textarea "<span style="color:#c10022;font-weight:bold;">{{ price }}</span><strong>avec vo…"
click at [1147, 729] on div "Save as draft" at bounding box center [1141, 728] width 48 height 11
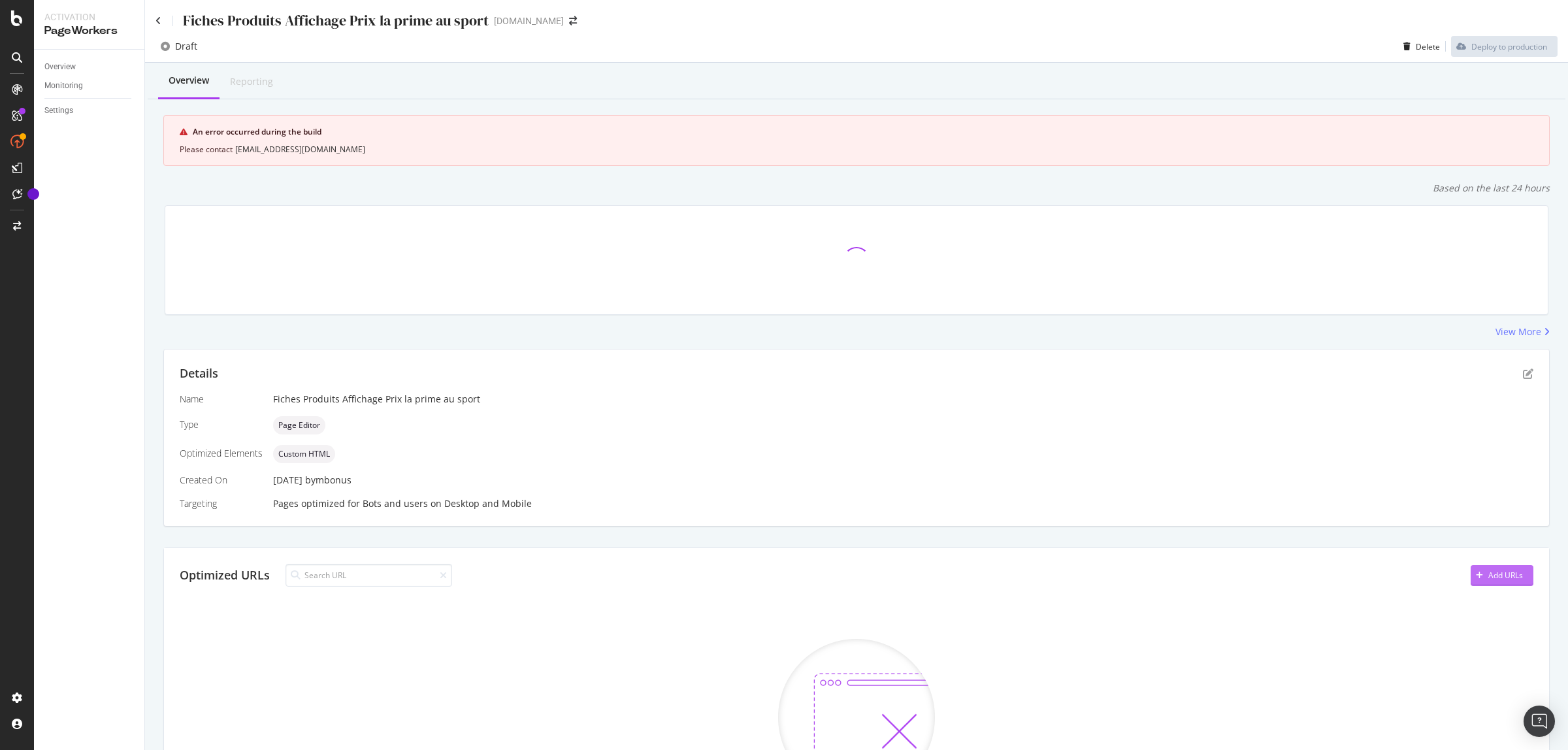
click at [1498, 578] on div "Add URLs" at bounding box center [1506, 575] width 35 height 11
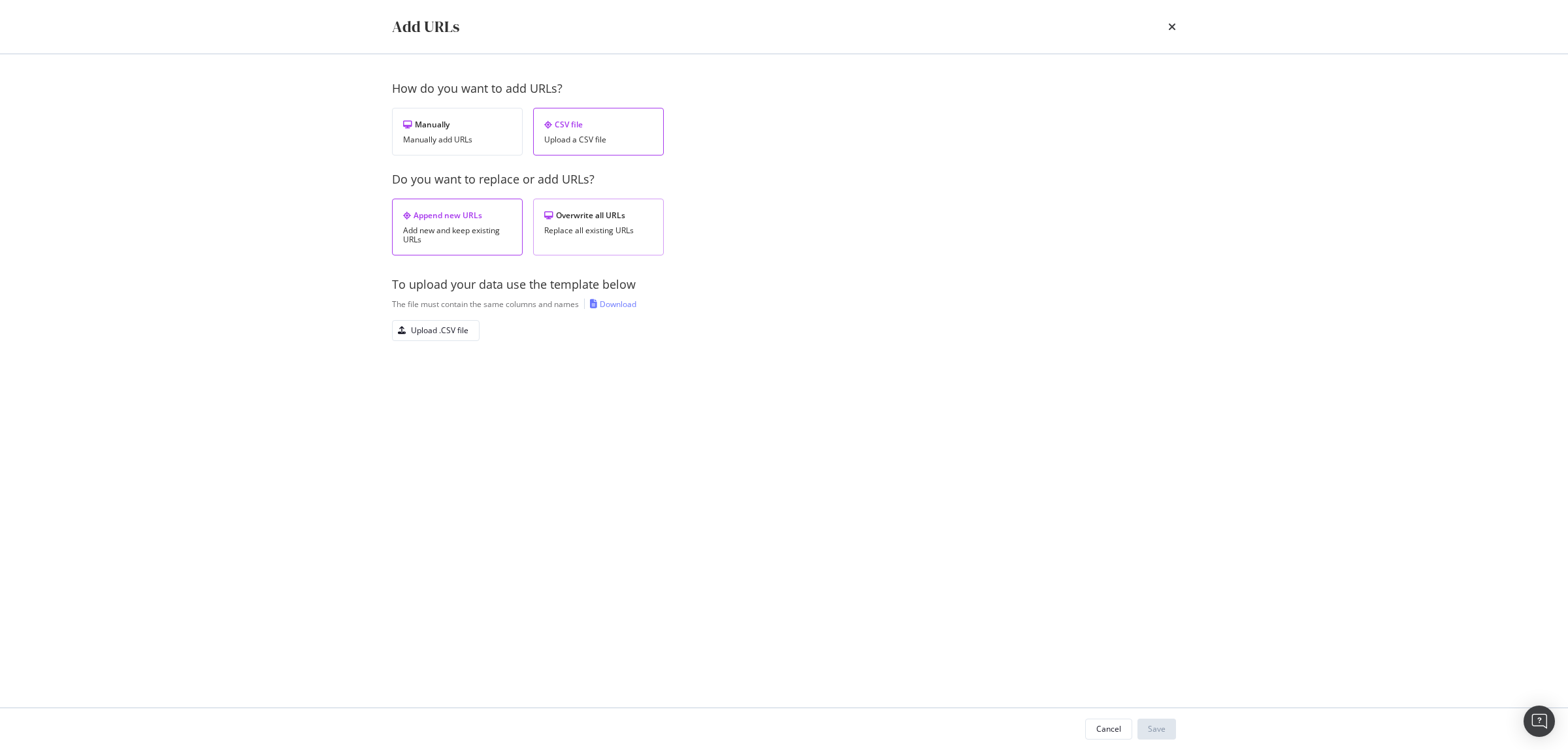
click at [610, 239] on div "Overwrite all URLs Replace all existing URLs" at bounding box center [599, 227] width 131 height 57
click at [444, 330] on div "Upload .CSV file" at bounding box center [440, 330] width 58 height 11
click at [1153, 727] on div "Save" at bounding box center [1157, 728] width 17 height 11
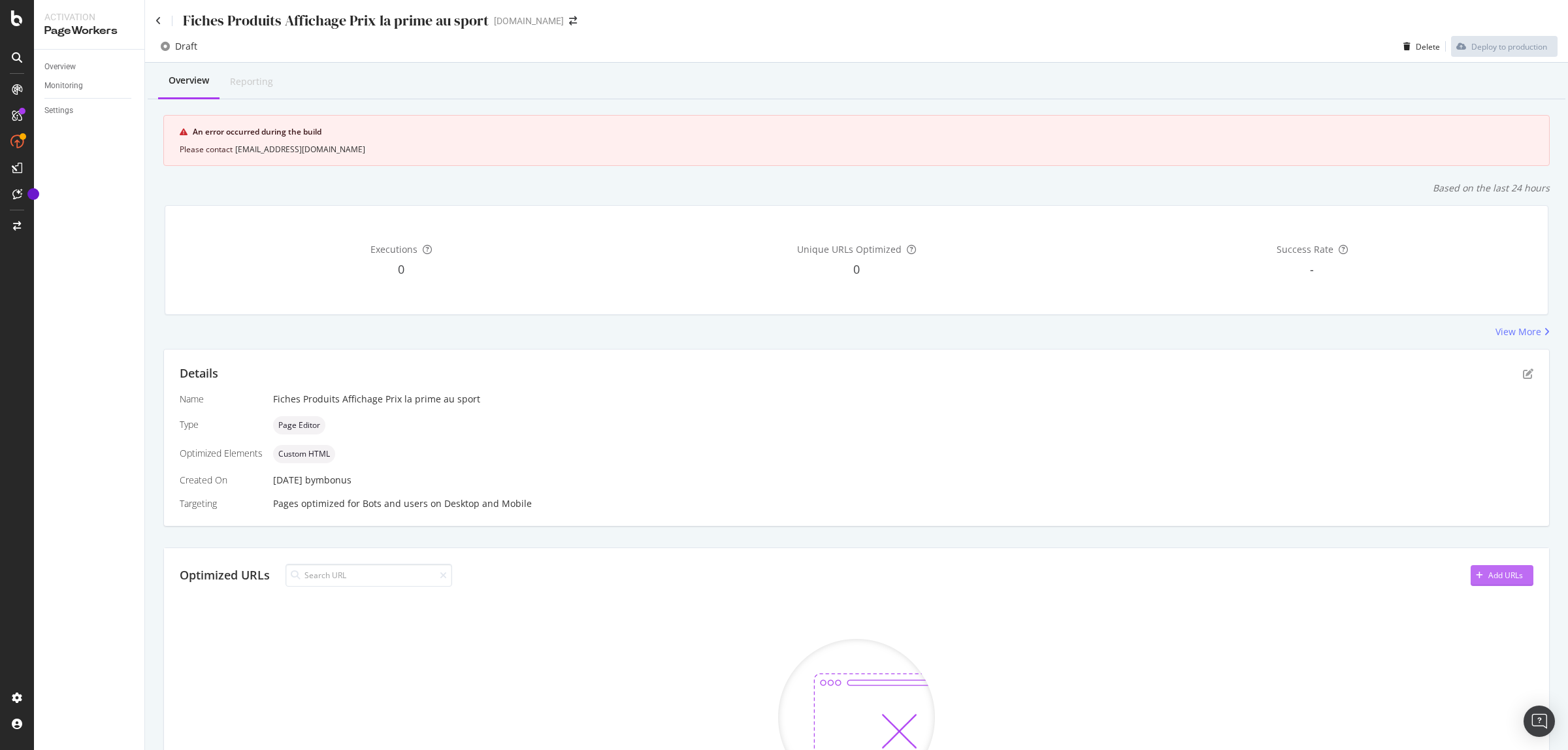
click at [1477, 567] on div "Add URLs" at bounding box center [1497, 575] width 52 height 19
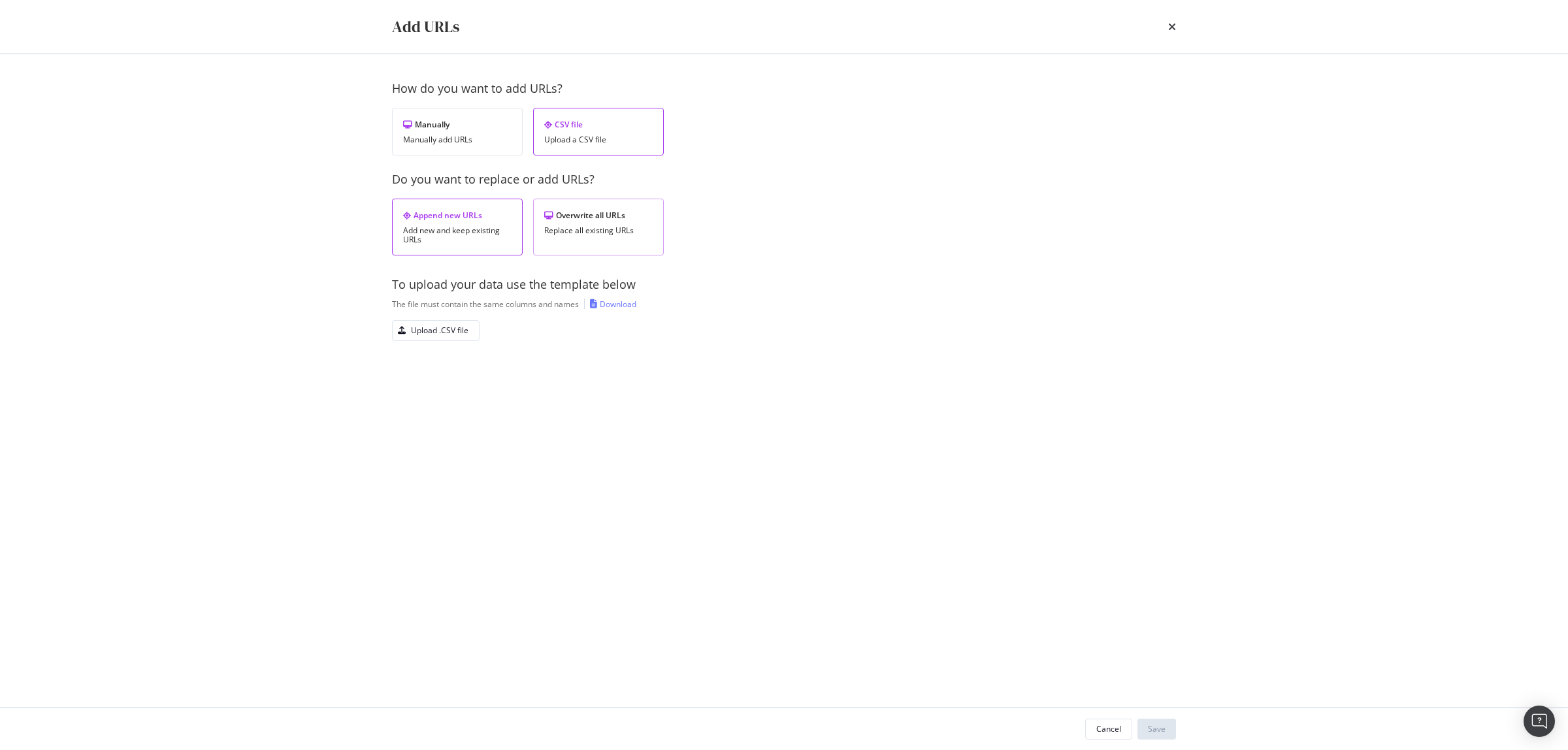
click at [583, 235] on div "Replace all existing URLs" at bounding box center [599, 230] width 109 height 9
click at [422, 326] on div "Upload .CSV file" at bounding box center [440, 330] width 58 height 11
click at [1164, 728] on div "Save" at bounding box center [1157, 728] width 17 height 11
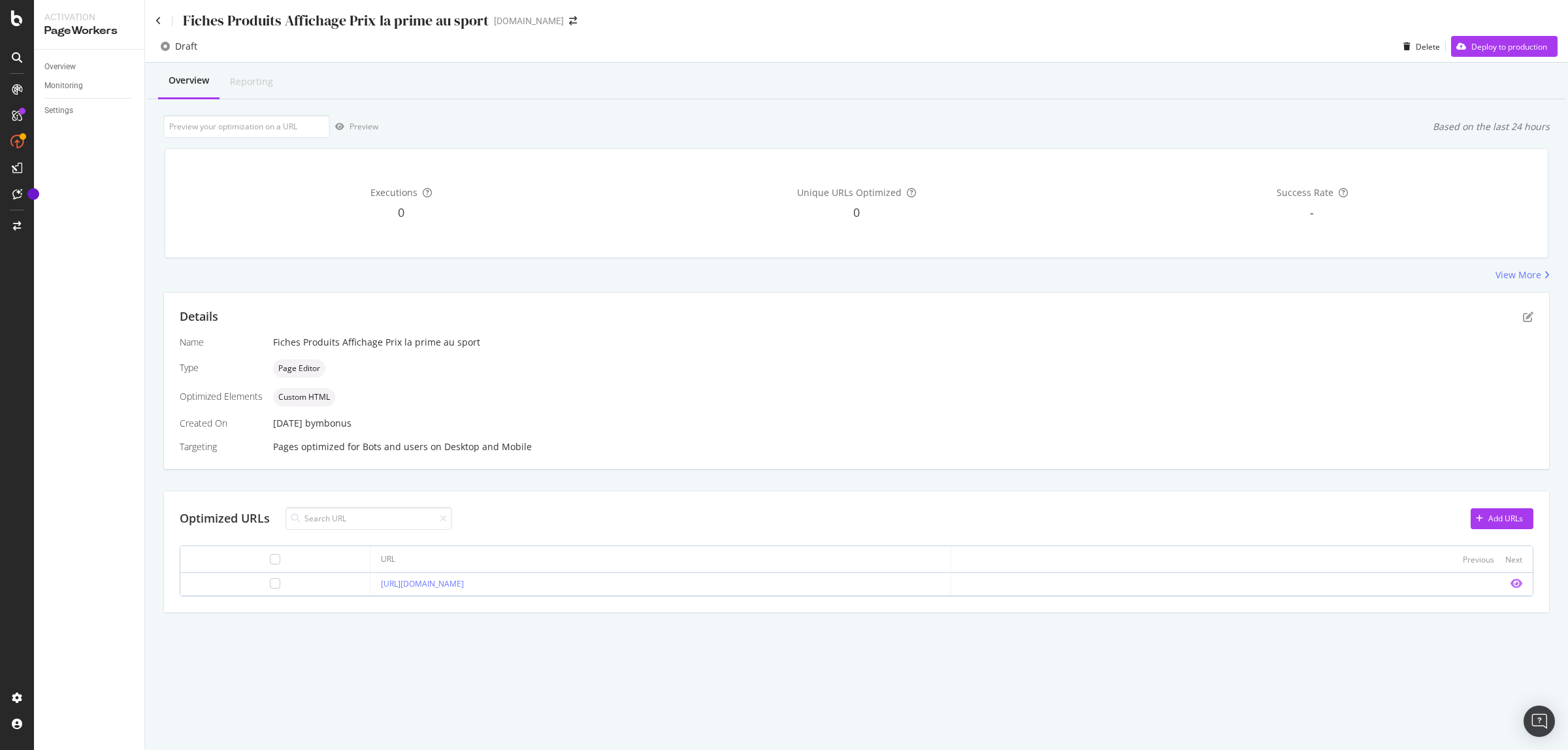
click at [1519, 587] on icon "eye" at bounding box center [1516, 583] width 12 height 10
click at [1527, 321] on icon "pen-to-square" at bounding box center [1528, 317] width 10 height 10
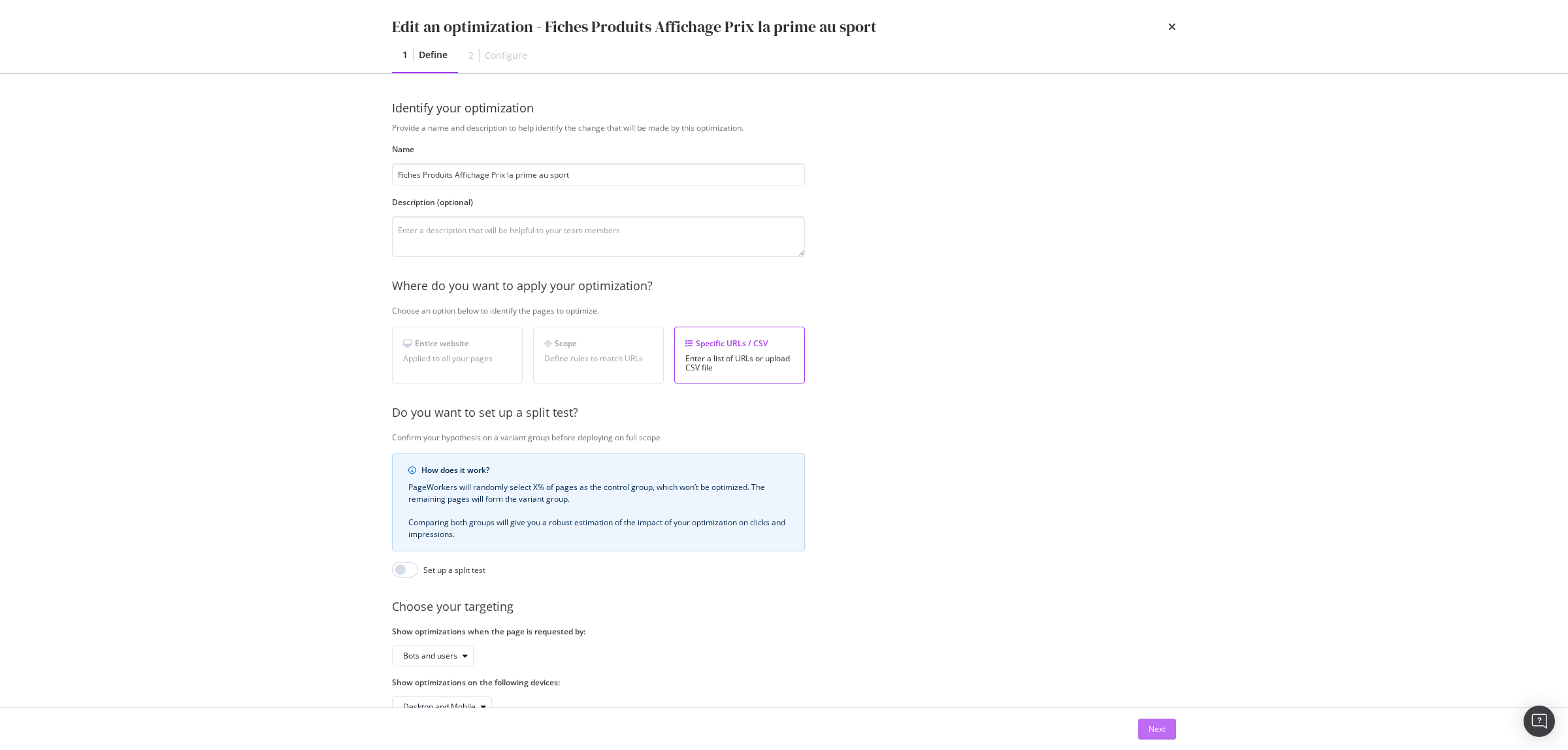
click at [1159, 728] on div "Next" at bounding box center [1157, 728] width 17 height 11
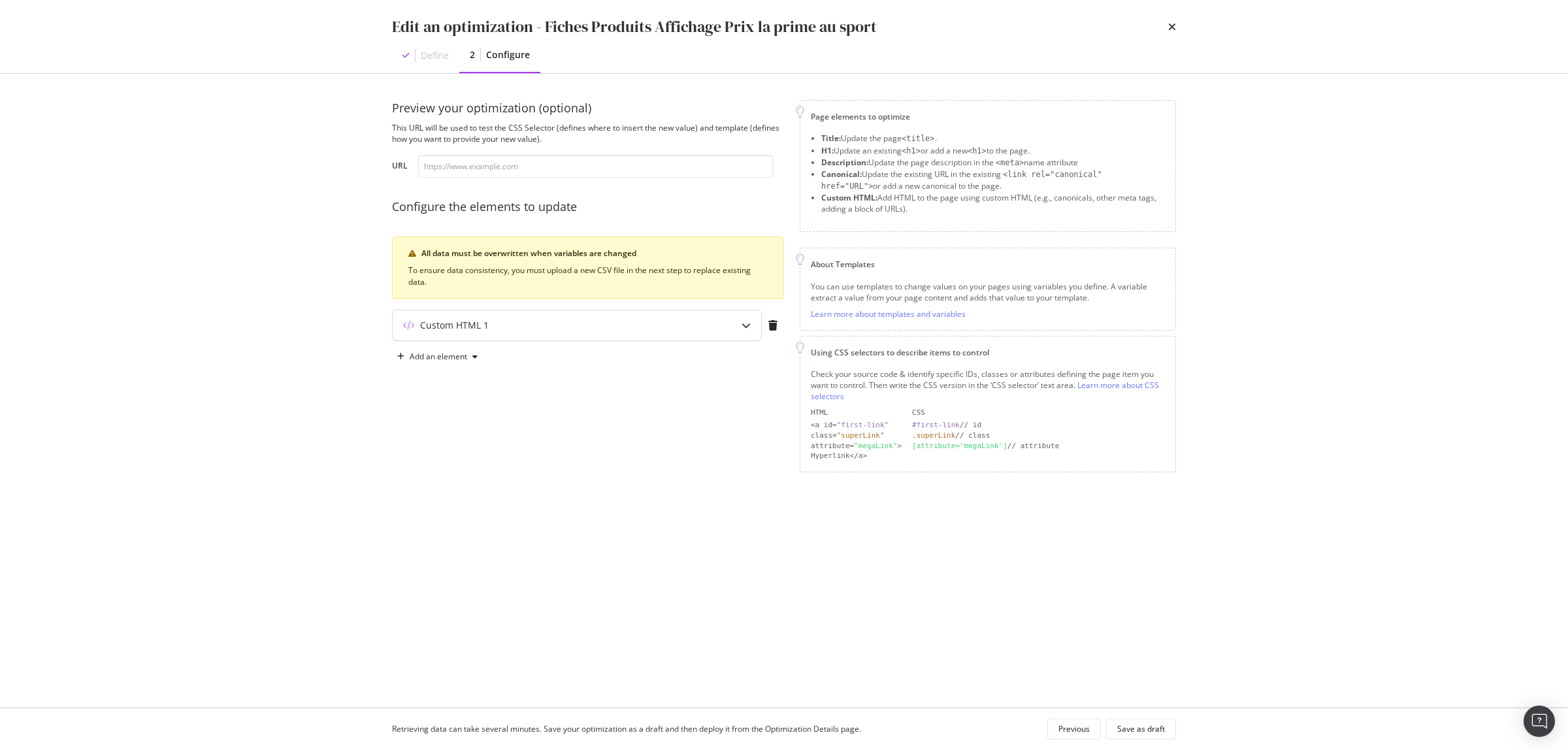
click at [744, 320] on div "modal" at bounding box center [746, 325] width 30 height 30
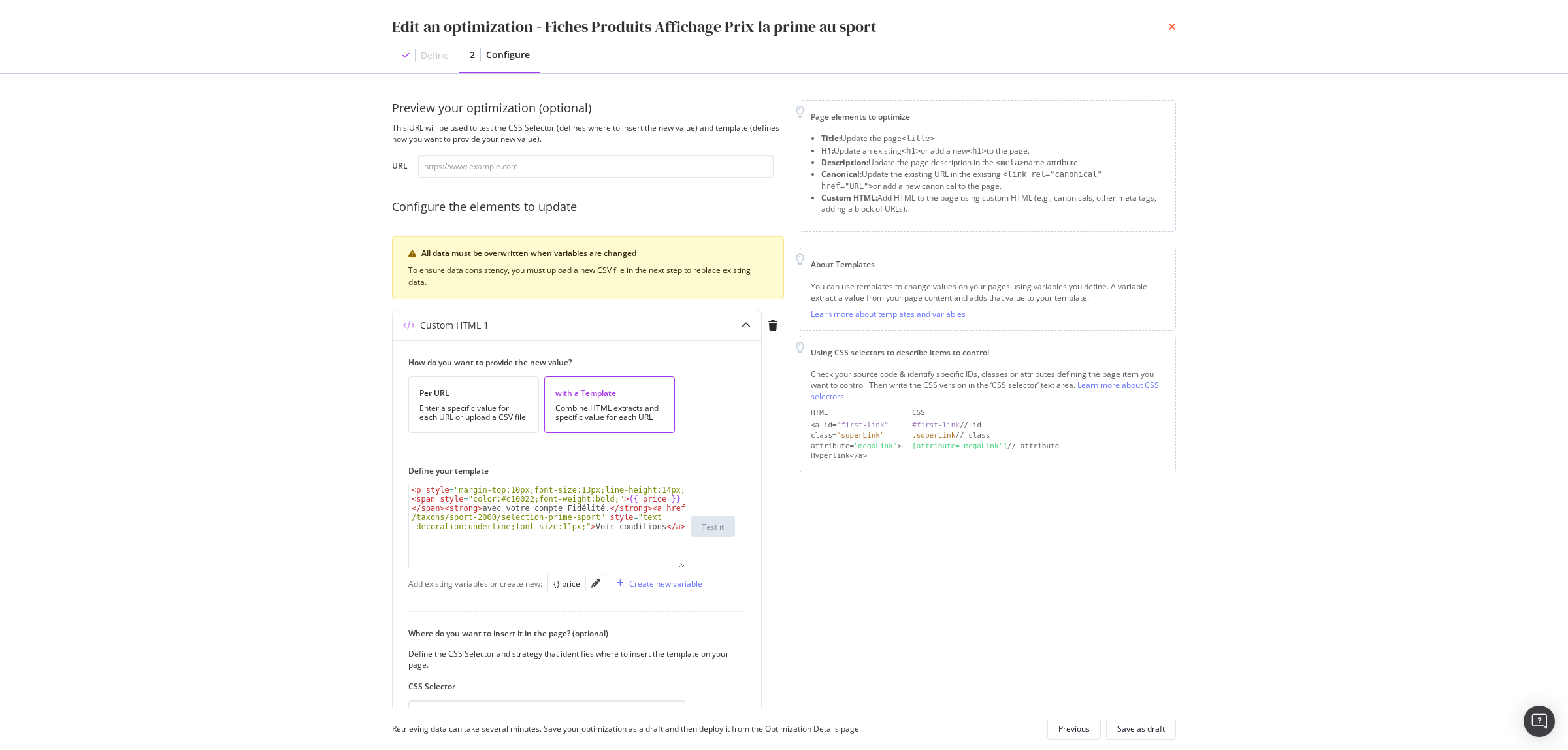
click at [1171, 28] on icon "times" at bounding box center [1172, 26] width 8 height 10
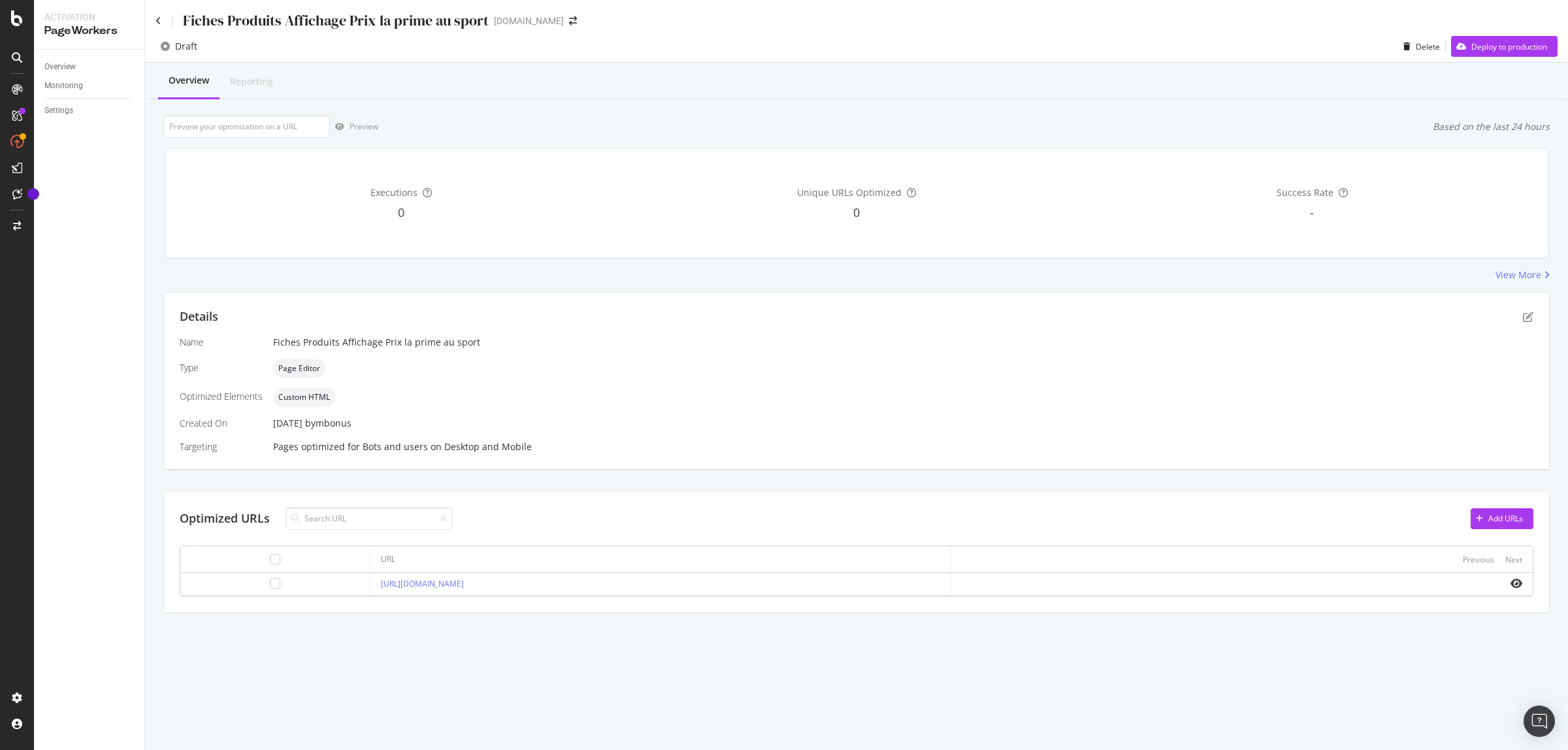
drag, startPoint x: 770, startPoint y: 678, endPoint x: 816, endPoint y: 681, distance: 46.1
click at [809, 681] on div "Fiches Produits Affichage Prix la prime au sport sport2000.fr Draft Delete Depl…" at bounding box center [856, 375] width 1423 height 750
click at [1517, 513] on div "Add URLs" at bounding box center [1506, 518] width 35 height 11
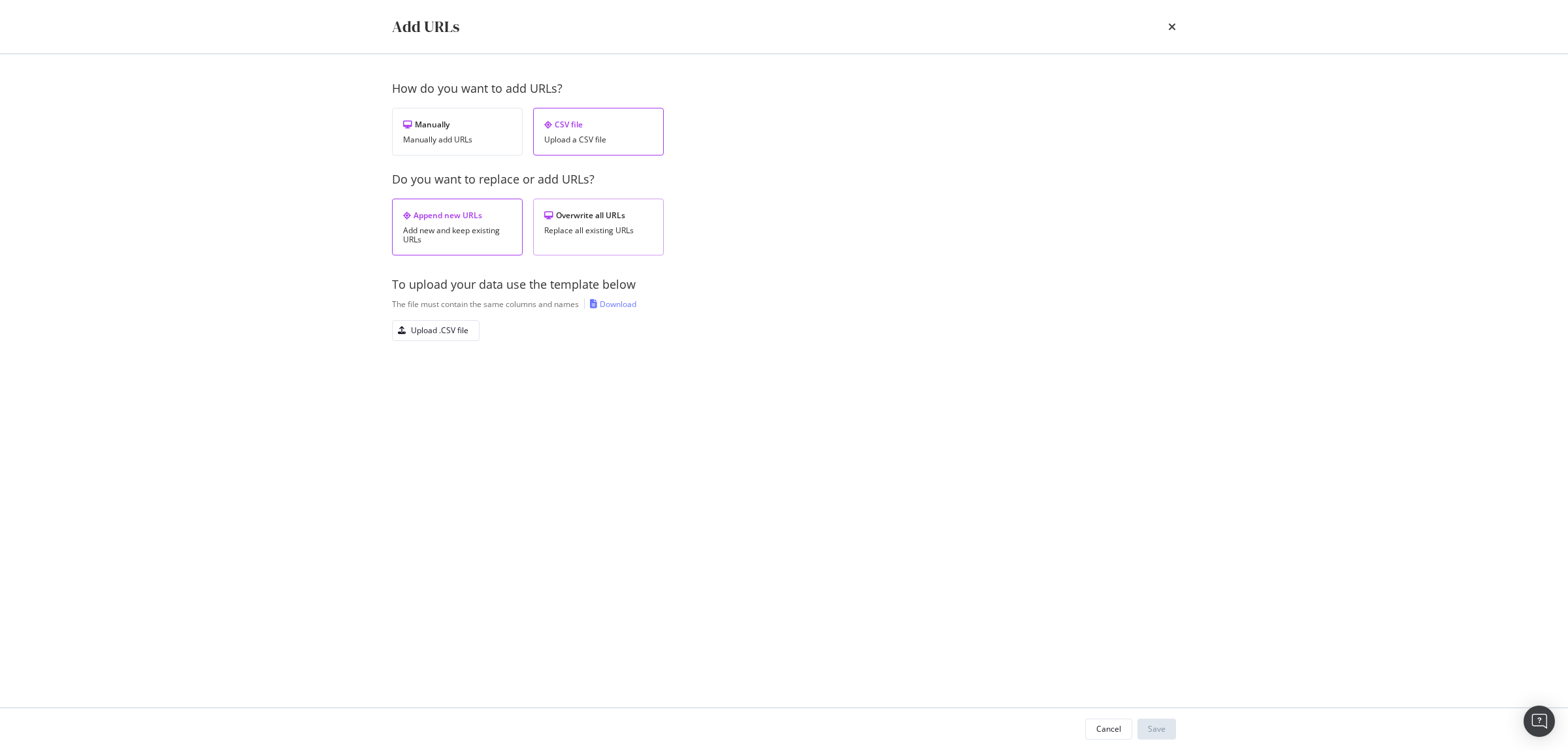
click at [576, 229] on div "Replace all existing URLs" at bounding box center [599, 230] width 109 height 9
click at [438, 335] on div "Upload .CSV file" at bounding box center [440, 330] width 58 height 11
click at [1163, 726] on div "Save" at bounding box center [1157, 728] width 17 height 11
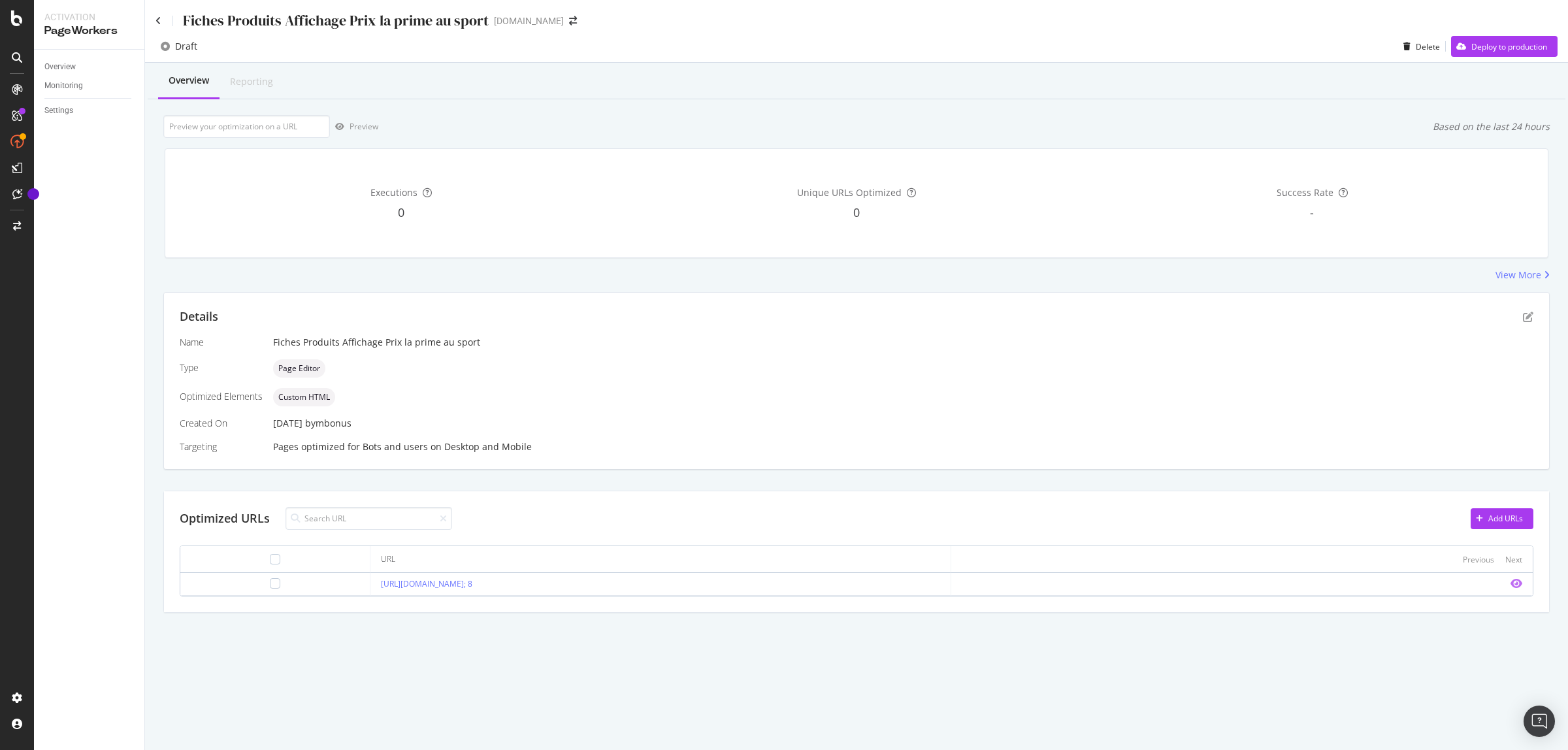
click at [1514, 582] on icon "eye" at bounding box center [1516, 583] width 12 height 10
click at [1494, 518] on div "Add URLs" at bounding box center [1506, 518] width 35 height 11
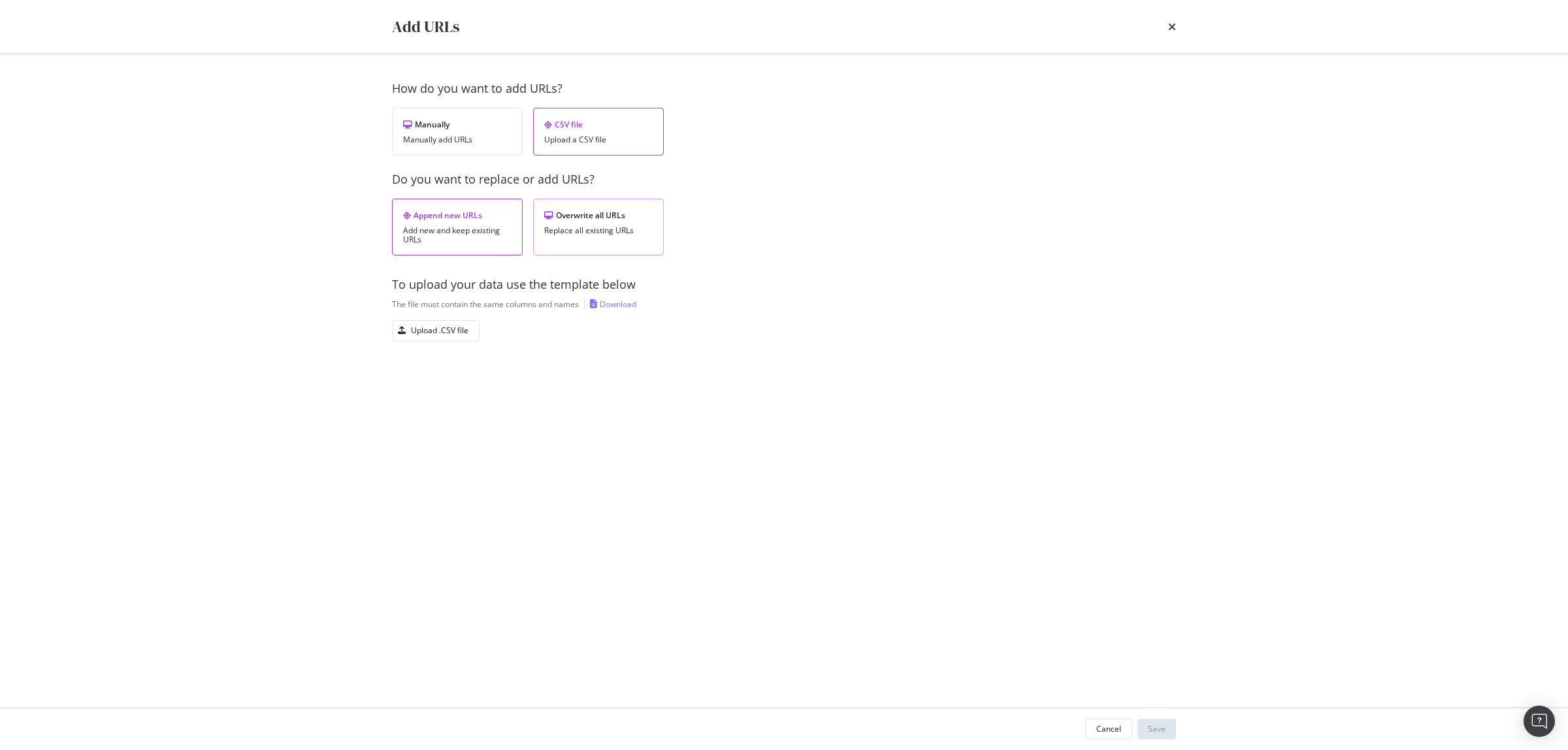
click at [578, 230] on div "Replace all existing URLs" at bounding box center [599, 230] width 109 height 9
click at [427, 336] on div "Upload .CSV file" at bounding box center [440, 330] width 58 height 11
click at [1149, 726] on div "Save" at bounding box center [1157, 728] width 17 height 11
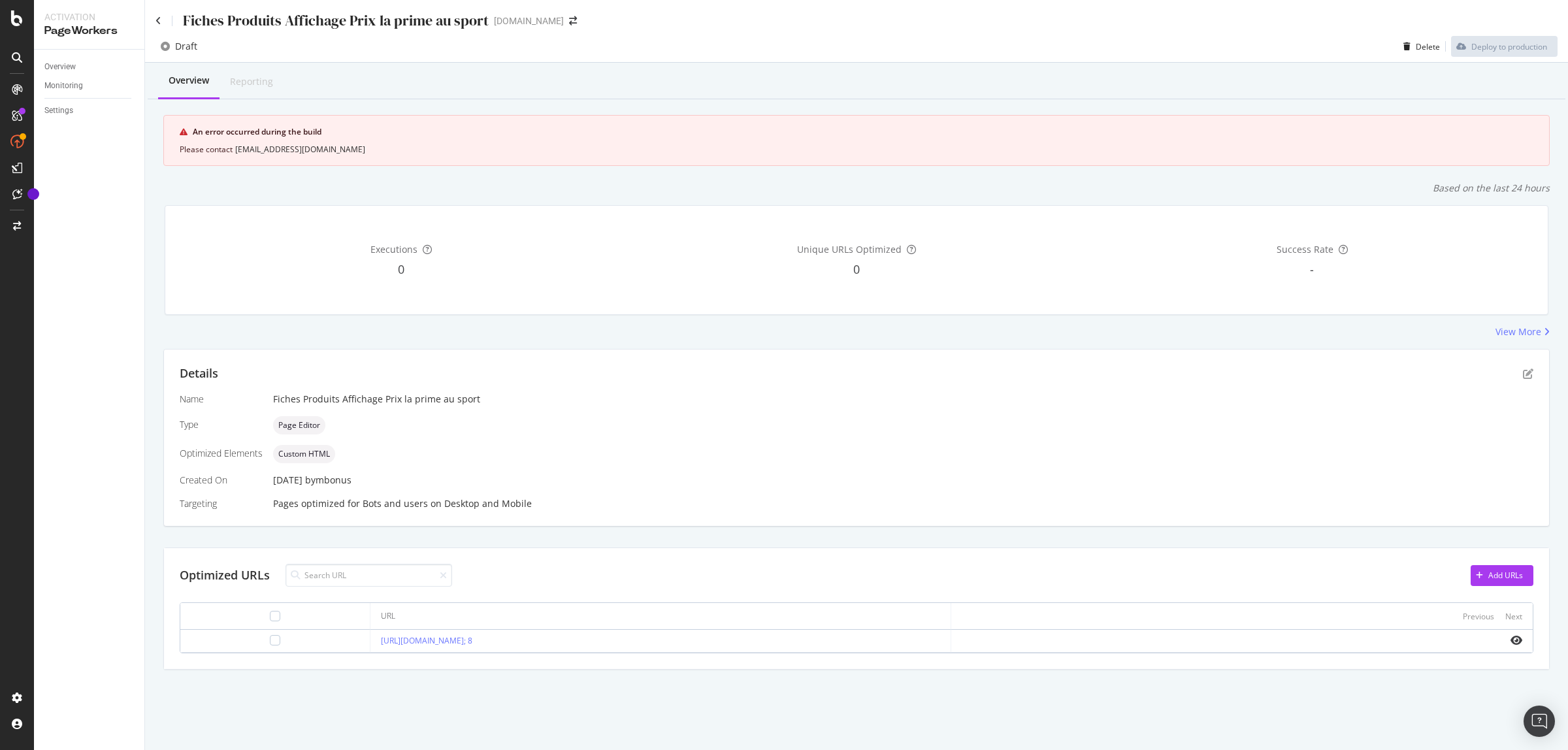
click at [1524, 632] on td at bounding box center [1242, 641] width 582 height 23
click at [1514, 644] on icon "eye" at bounding box center [1516, 640] width 12 height 10
click at [1498, 577] on div "Add URLs" at bounding box center [1506, 575] width 35 height 11
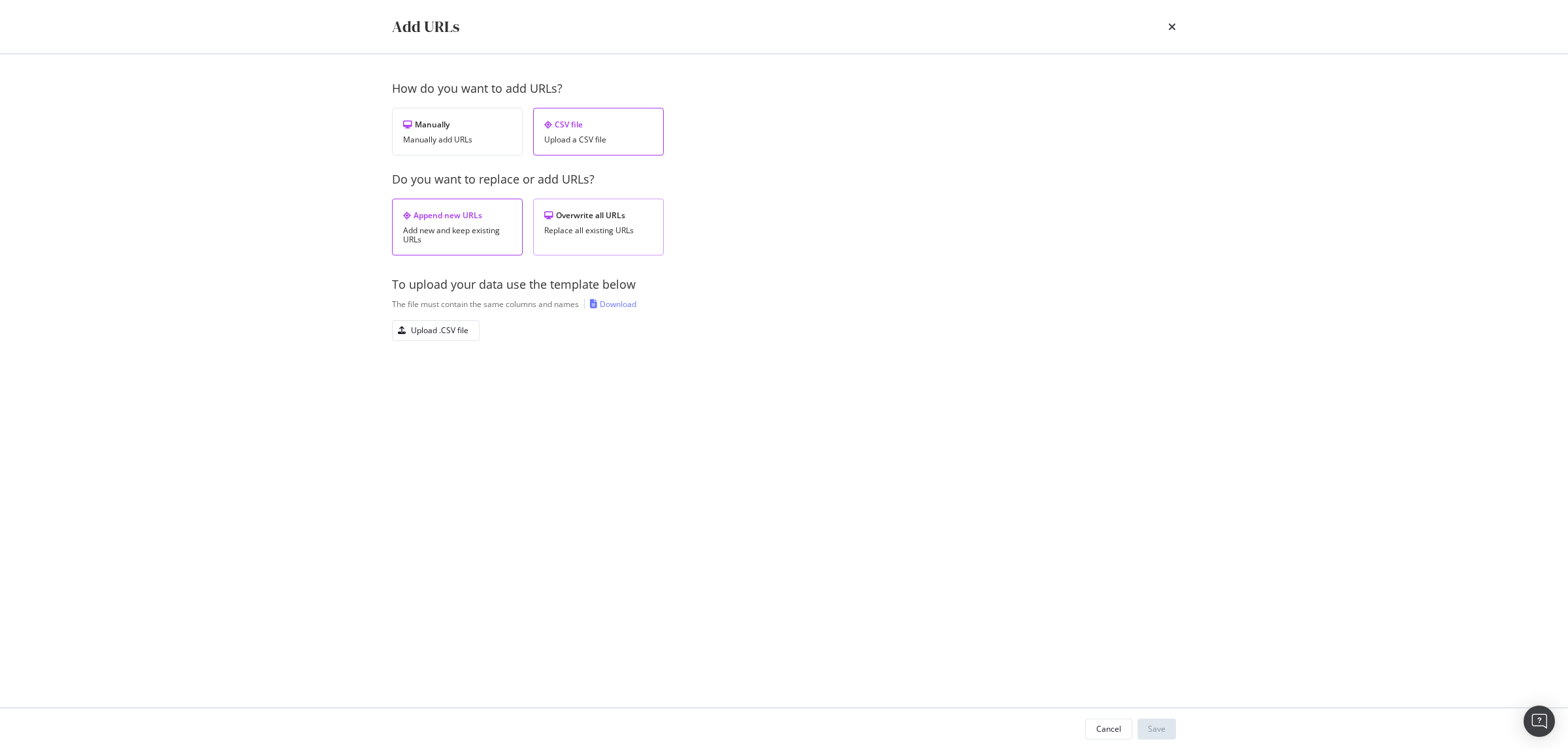
click at [603, 233] on div "Replace all existing URLs" at bounding box center [599, 230] width 109 height 9
click at [459, 327] on div "Upload .CSV file" at bounding box center [440, 330] width 58 height 11
click at [1152, 727] on div "Save" at bounding box center [1157, 728] width 17 height 11
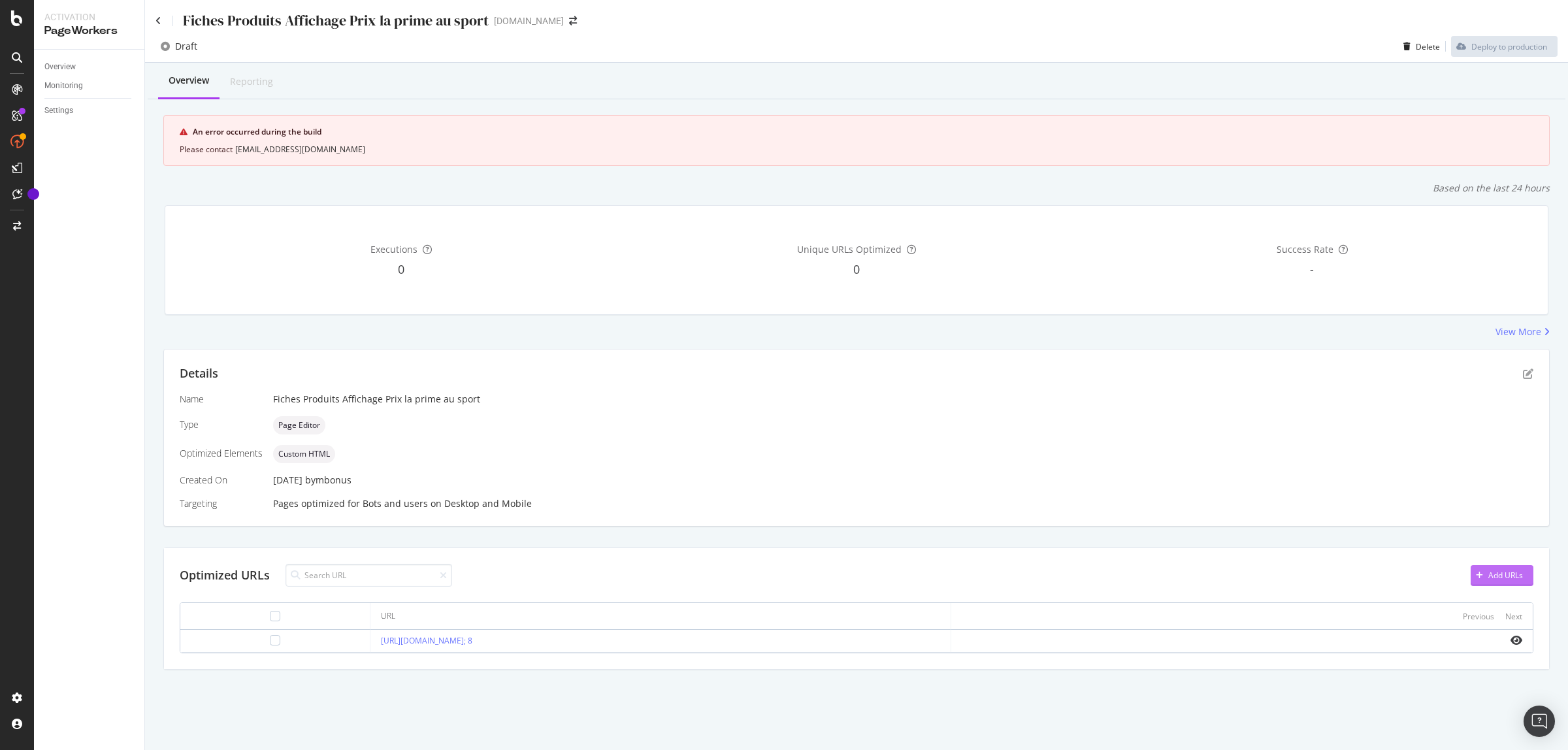
click at [1510, 577] on div "Add URLs" at bounding box center [1506, 575] width 35 height 11
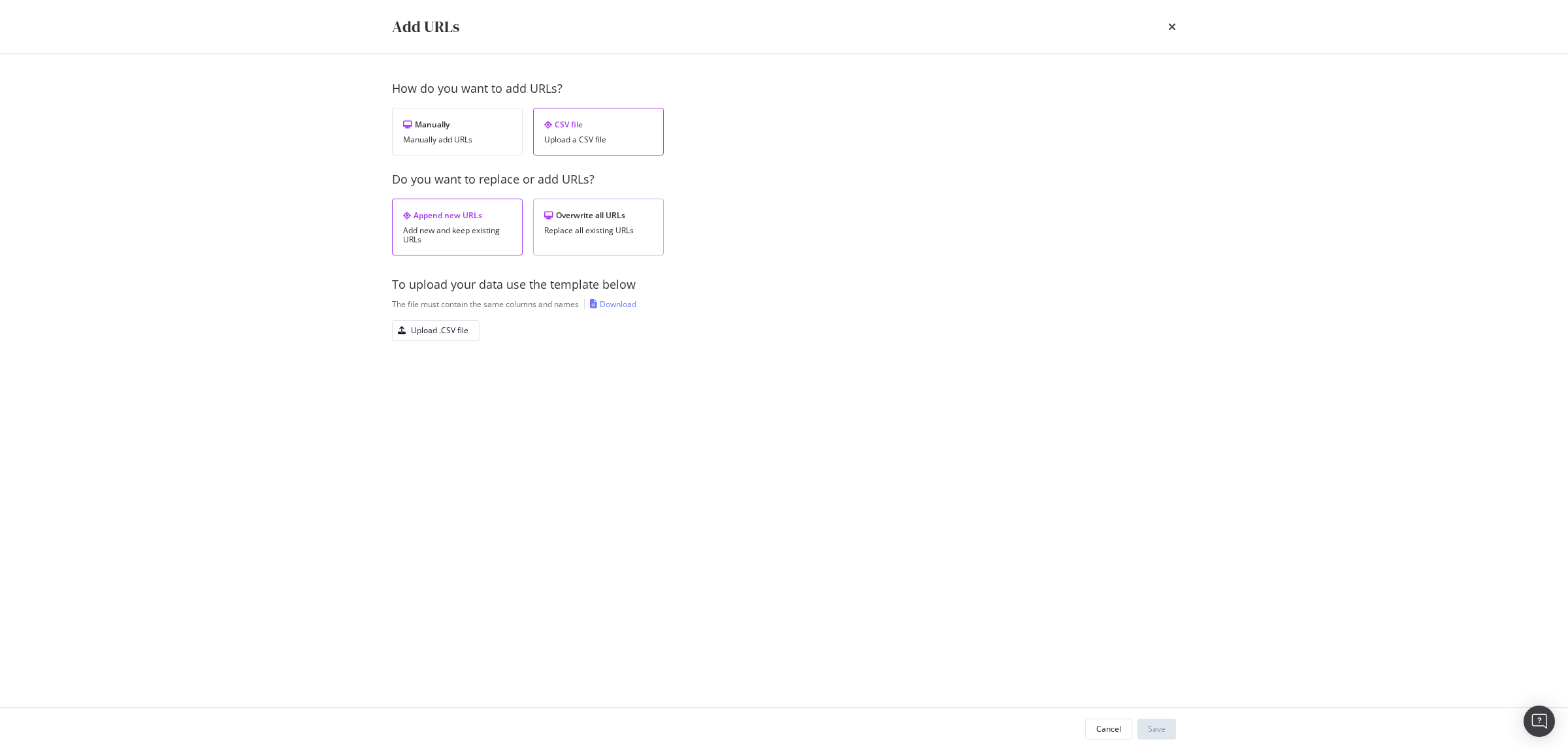
click at [579, 224] on div "Overwrite all URLs Replace all existing URLs" at bounding box center [599, 227] width 131 height 57
click at [452, 330] on div "Upload .CSV file" at bounding box center [440, 330] width 58 height 11
click at [1162, 730] on div "Save" at bounding box center [1157, 728] width 17 height 11
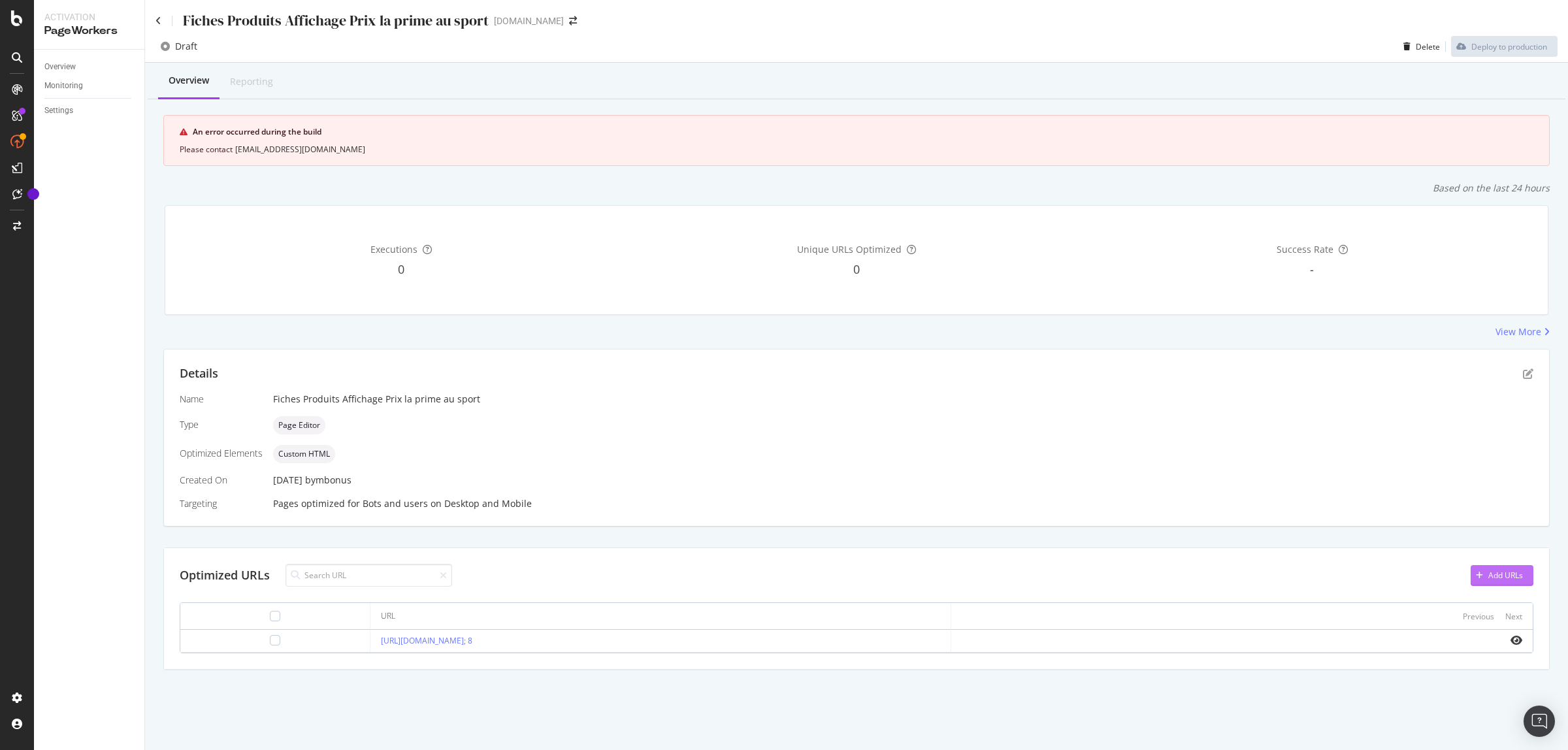
click at [1506, 572] on div "Add URLs" at bounding box center [1506, 575] width 35 height 11
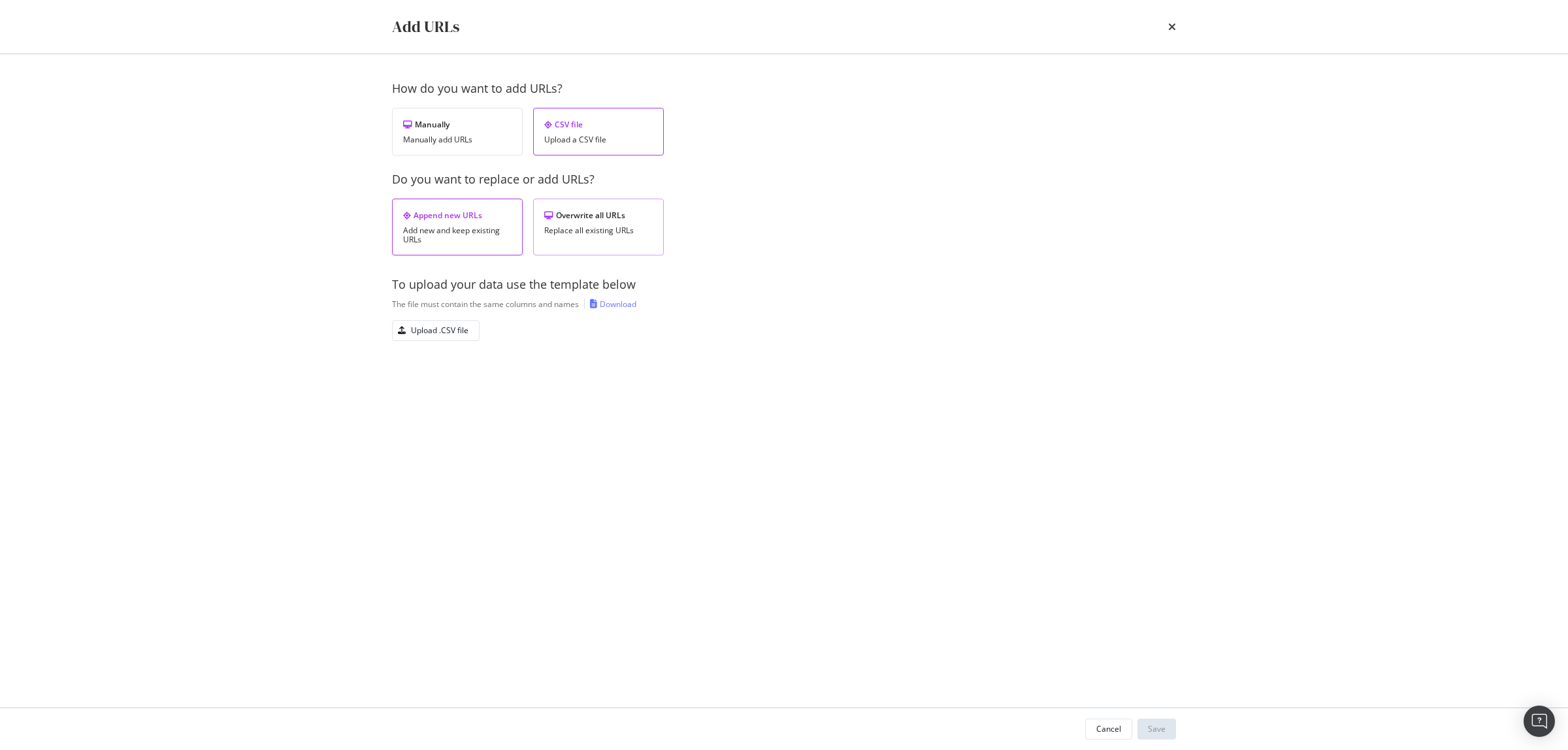
click at [633, 207] on div "Overwrite all URLs Replace all existing URLs" at bounding box center [599, 227] width 131 height 57
click at [451, 334] on div "Upload .CSV file" at bounding box center [440, 330] width 58 height 11
click at [1163, 728] on div "Save" at bounding box center [1157, 728] width 17 height 11
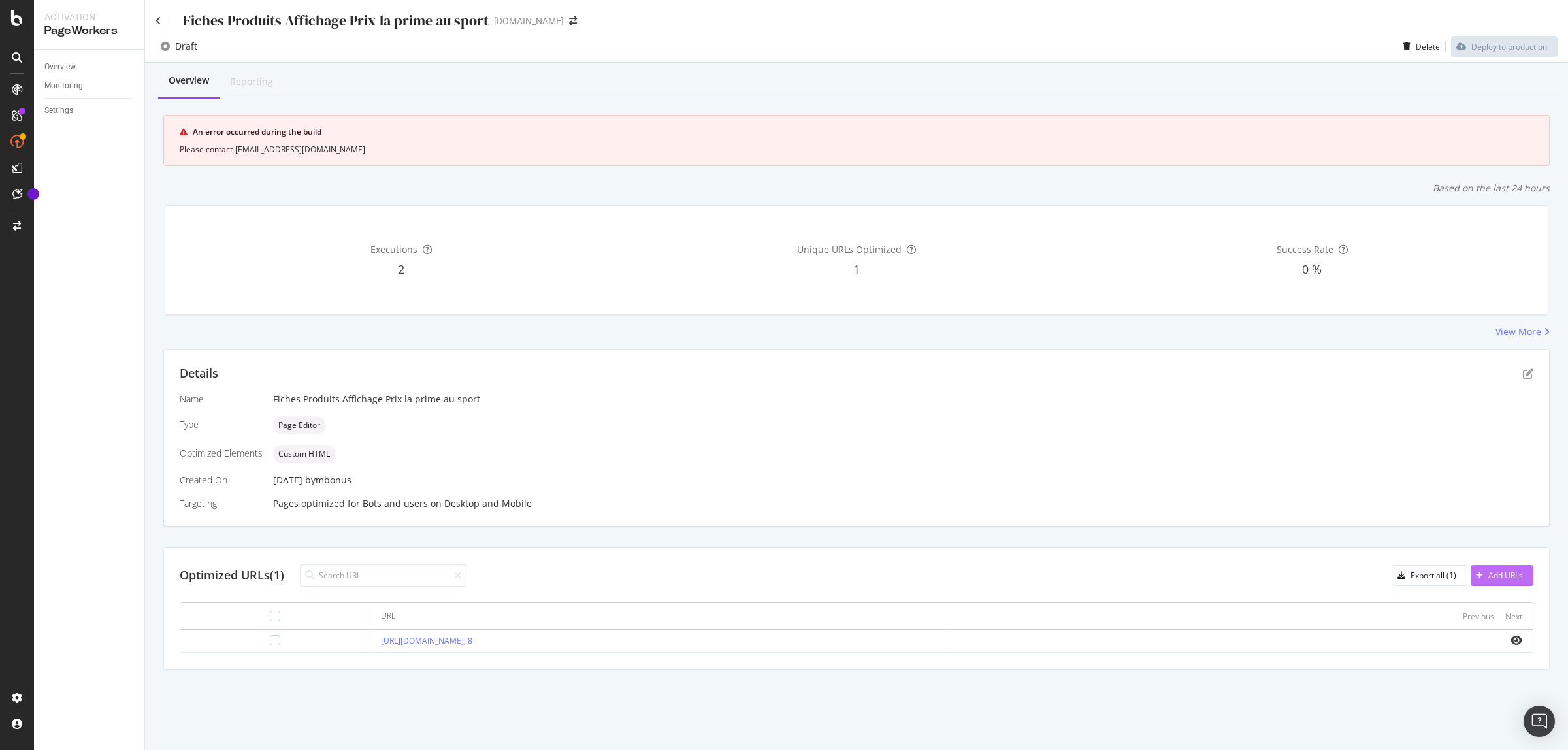
click at [1507, 568] on div "Add URLs" at bounding box center [1497, 575] width 52 height 19
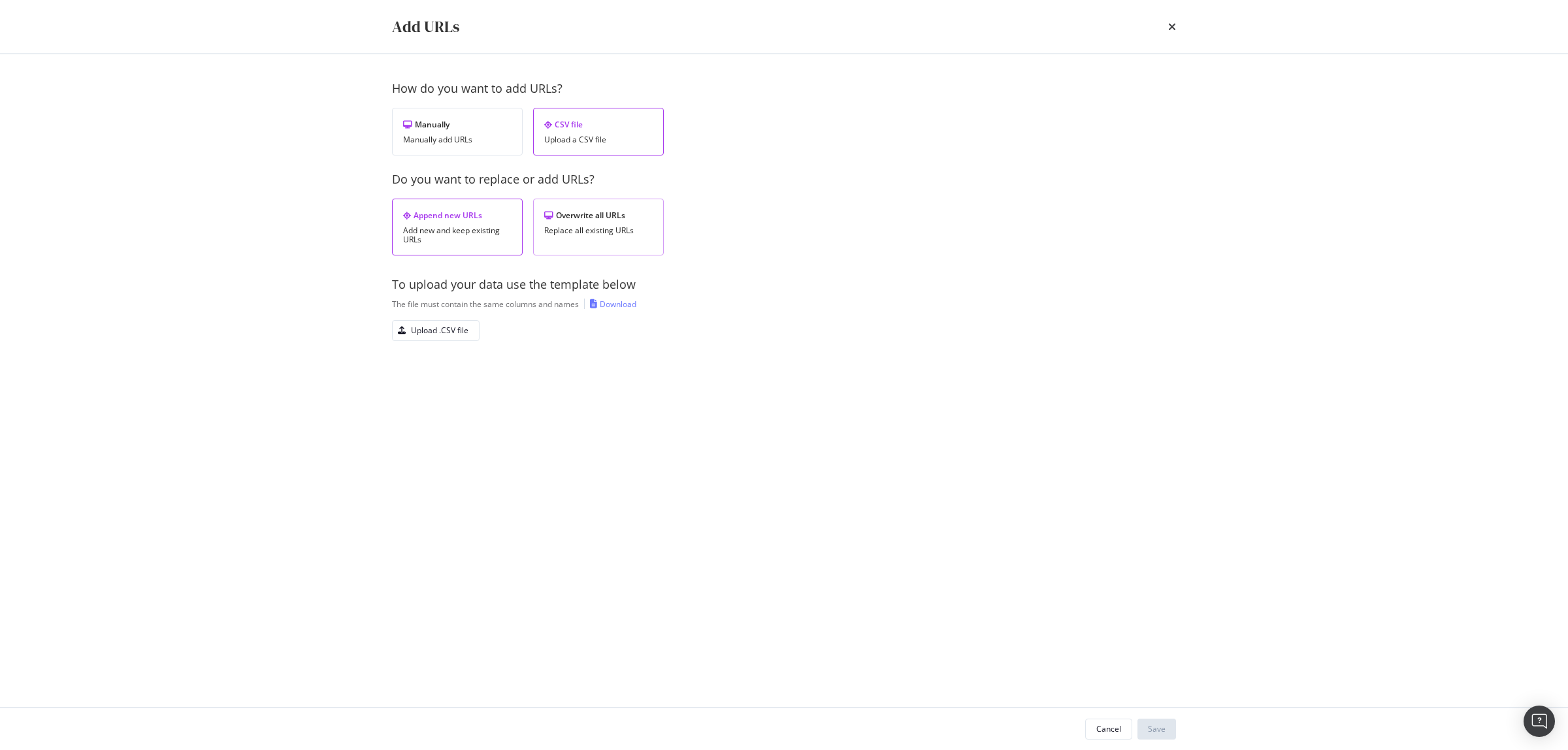
click at [583, 223] on div "Overwrite all URLs Replace all existing URLs" at bounding box center [599, 227] width 131 height 57
click at [435, 320] on button "Upload .CSV file" at bounding box center [436, 330] width 88 height 21
click at [1152, 732] on div "Save" at bounding box center [1157, 728] width 17 height 11
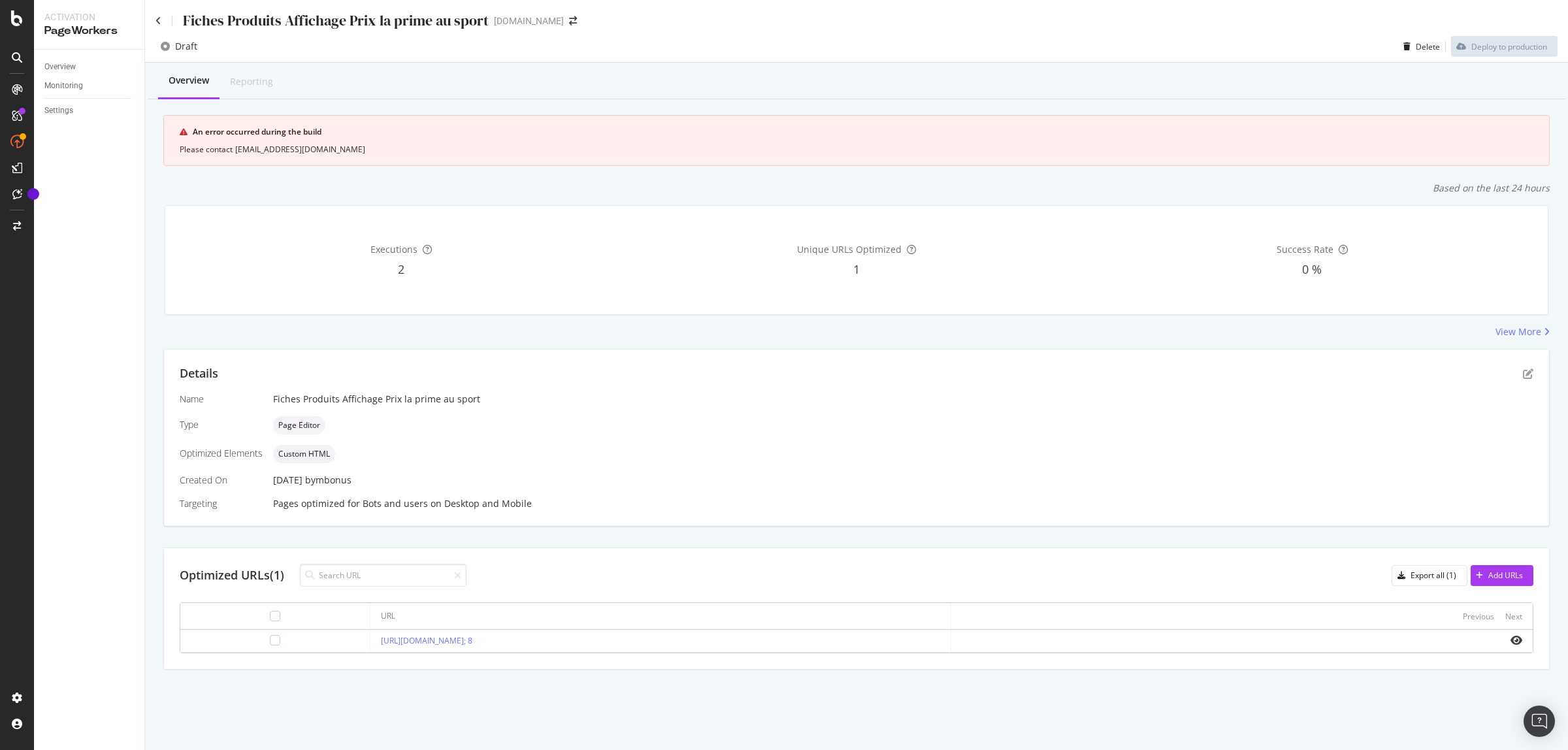
click at [155, 15] on div "Fiches Produits Affichage Prix la prime au sport" at bounding box center [322, 20] width 333 height 20
click at [159, 21] on icon at bounding box center [158, 20] width 6 height 9
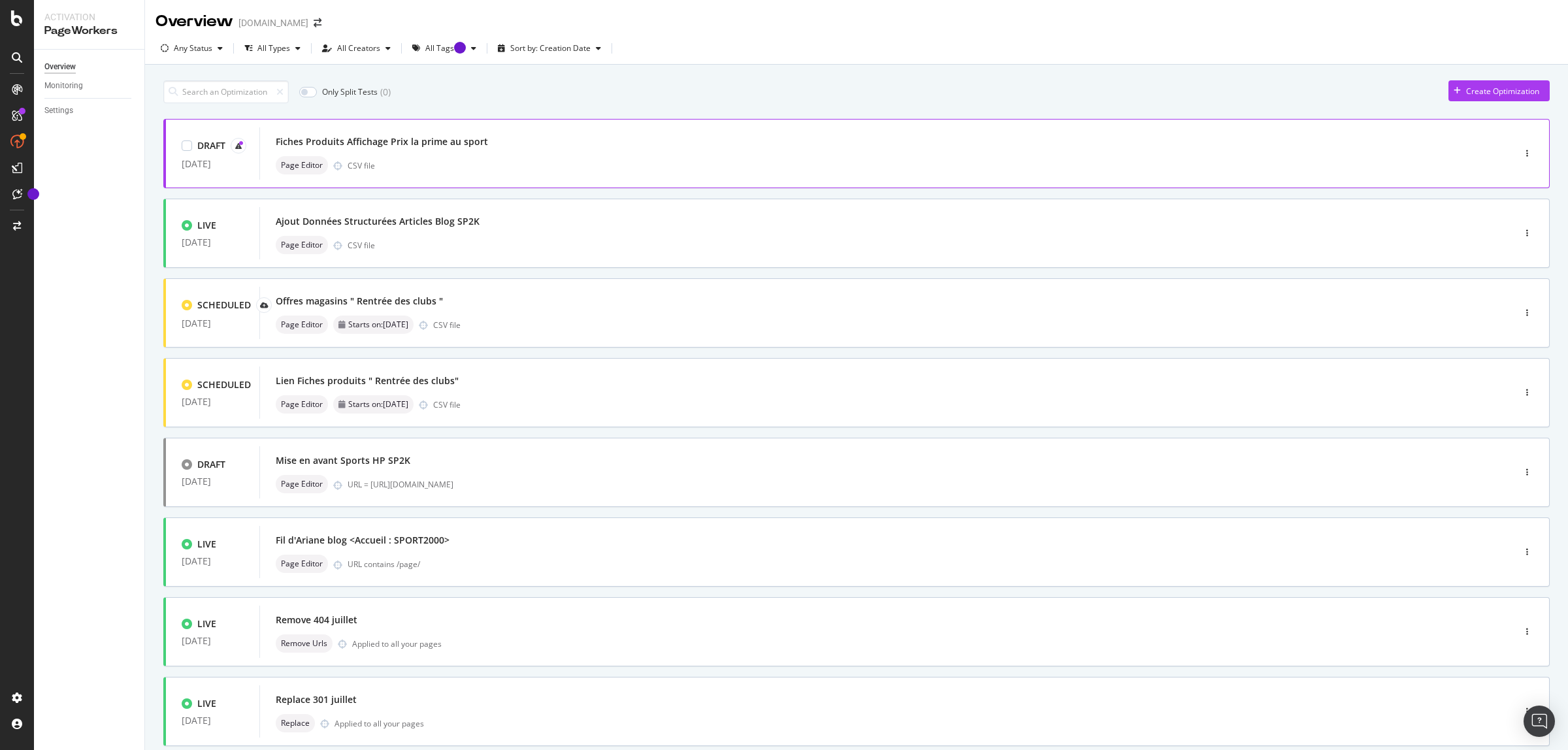
click at [485, 155] on div "Fiches Produits Affichage Prix la prime au sport Page Editor CSV file" at bounding box center [866, 154] width 1182 height 42
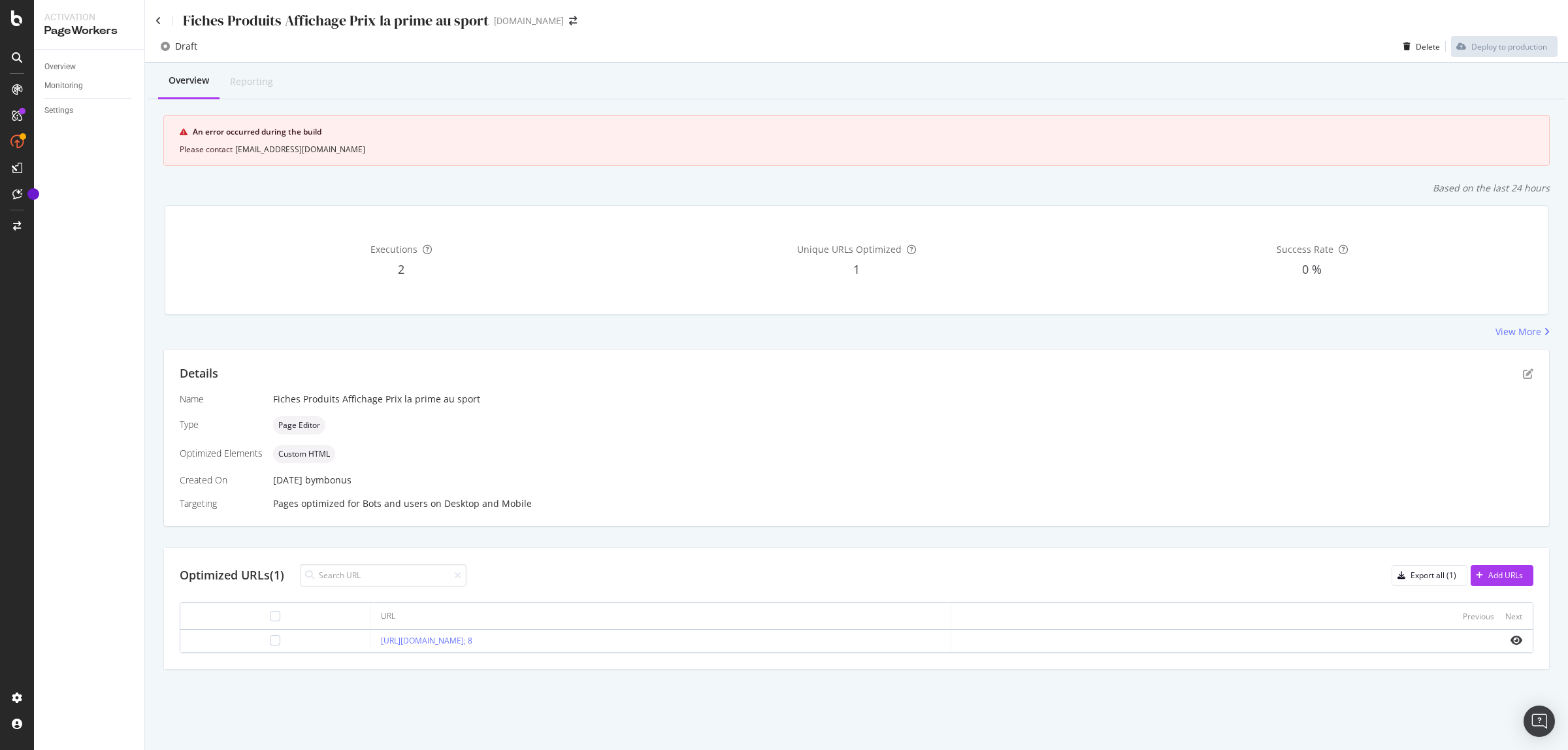
click at [1534, 370] on div "Details Name Fiches Produits Affichage Prix la prime au sport Type Page Editor …" at bounding box center [857, 438] width 1386 height 177
click at [1527, 374] on icon "pen-to-square" at bounding box center [1528, 374] width 10 height 10
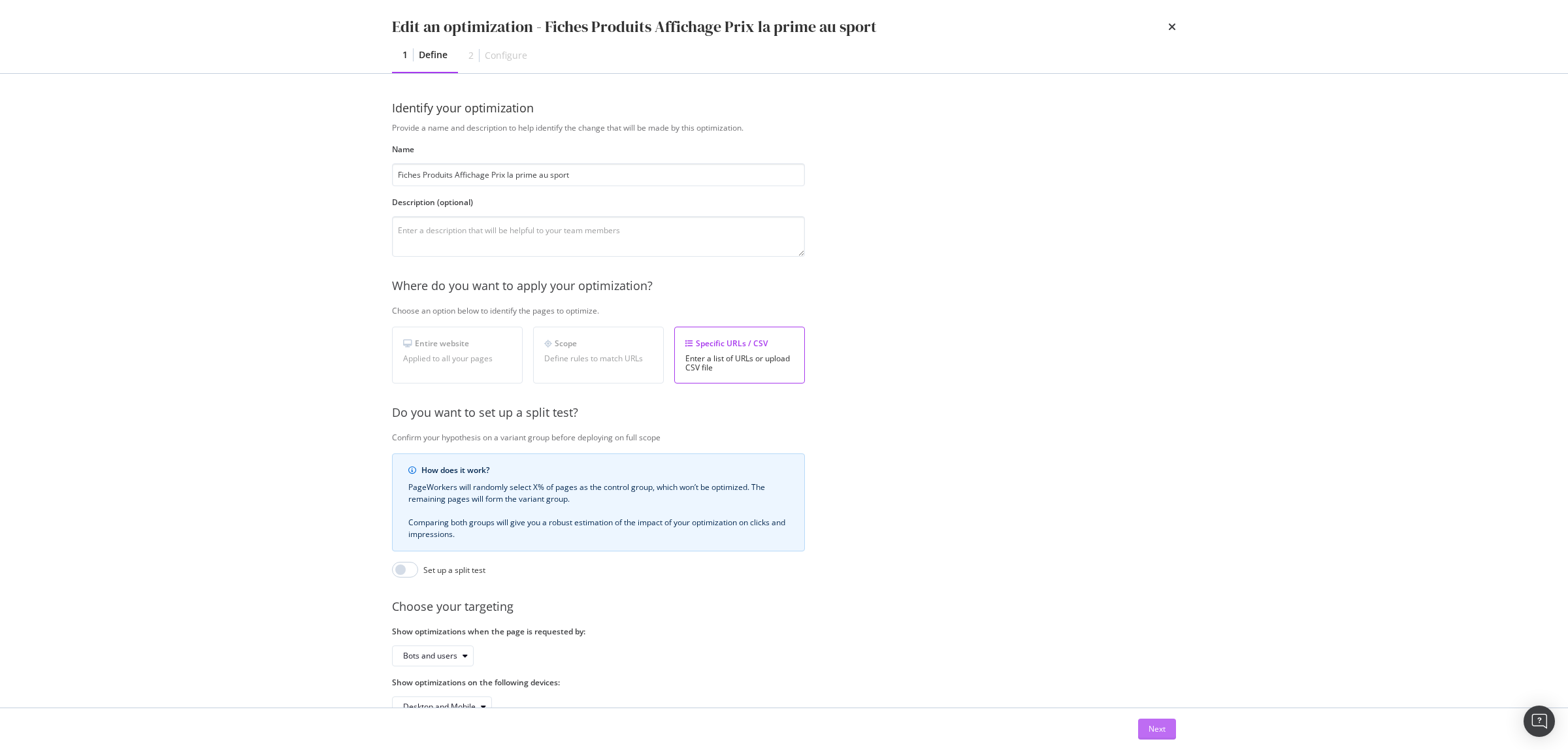
click at [1150, 731] on div "Next" at bounding box center [1157, 728] width 17 height 11
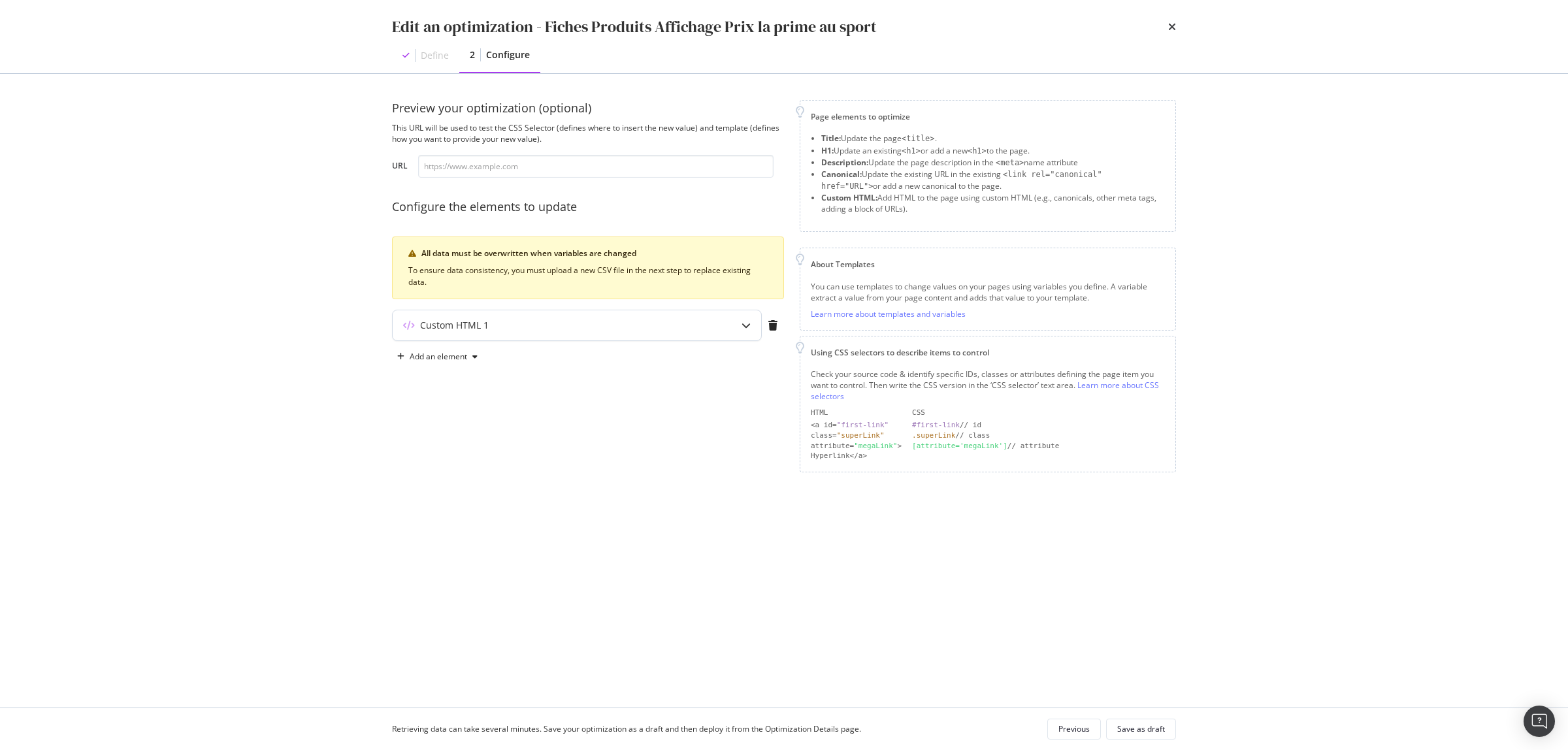
click at [749, 326] on icon "modal" at bounding box center [746, 325] width 9 height 9
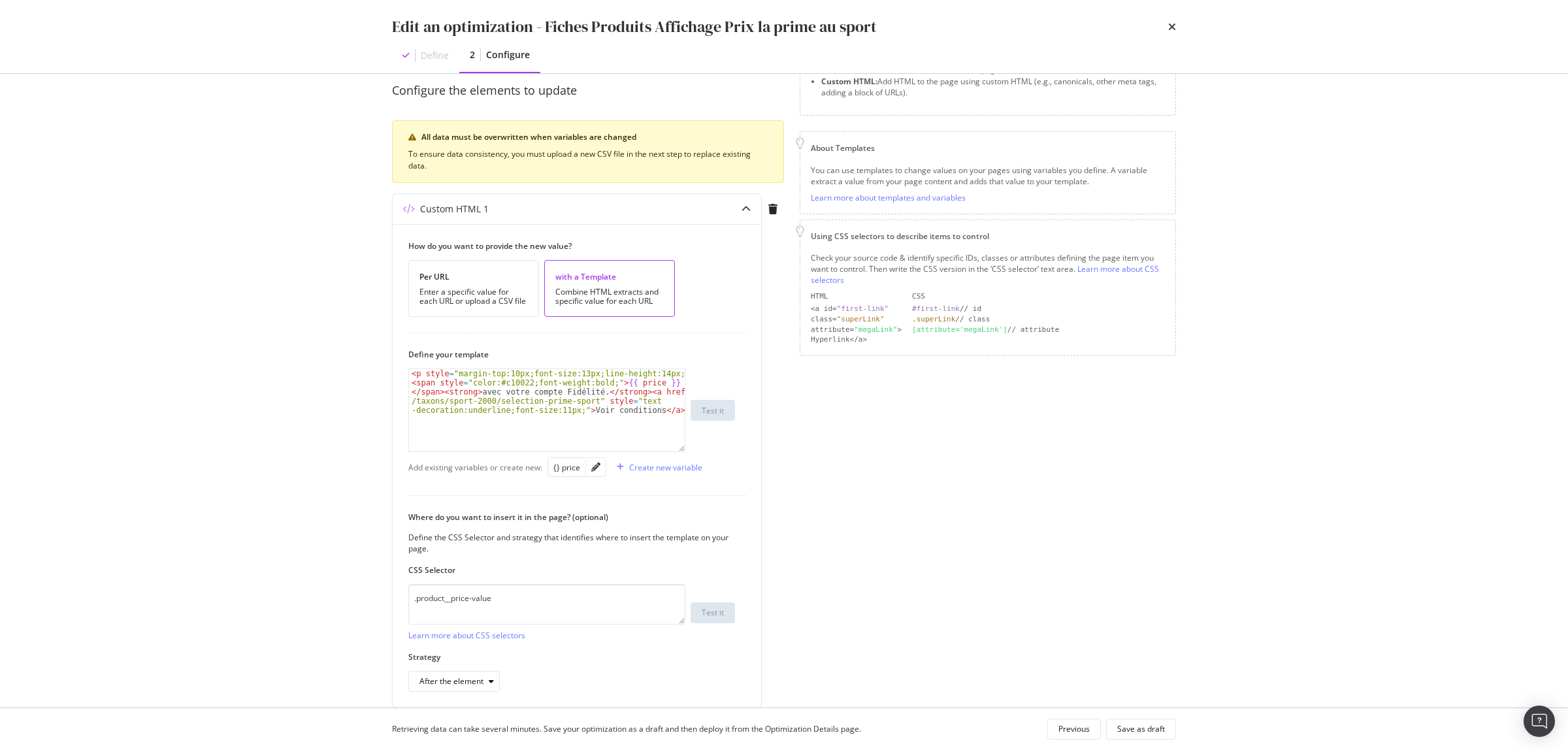
scroll to position [170, 0]
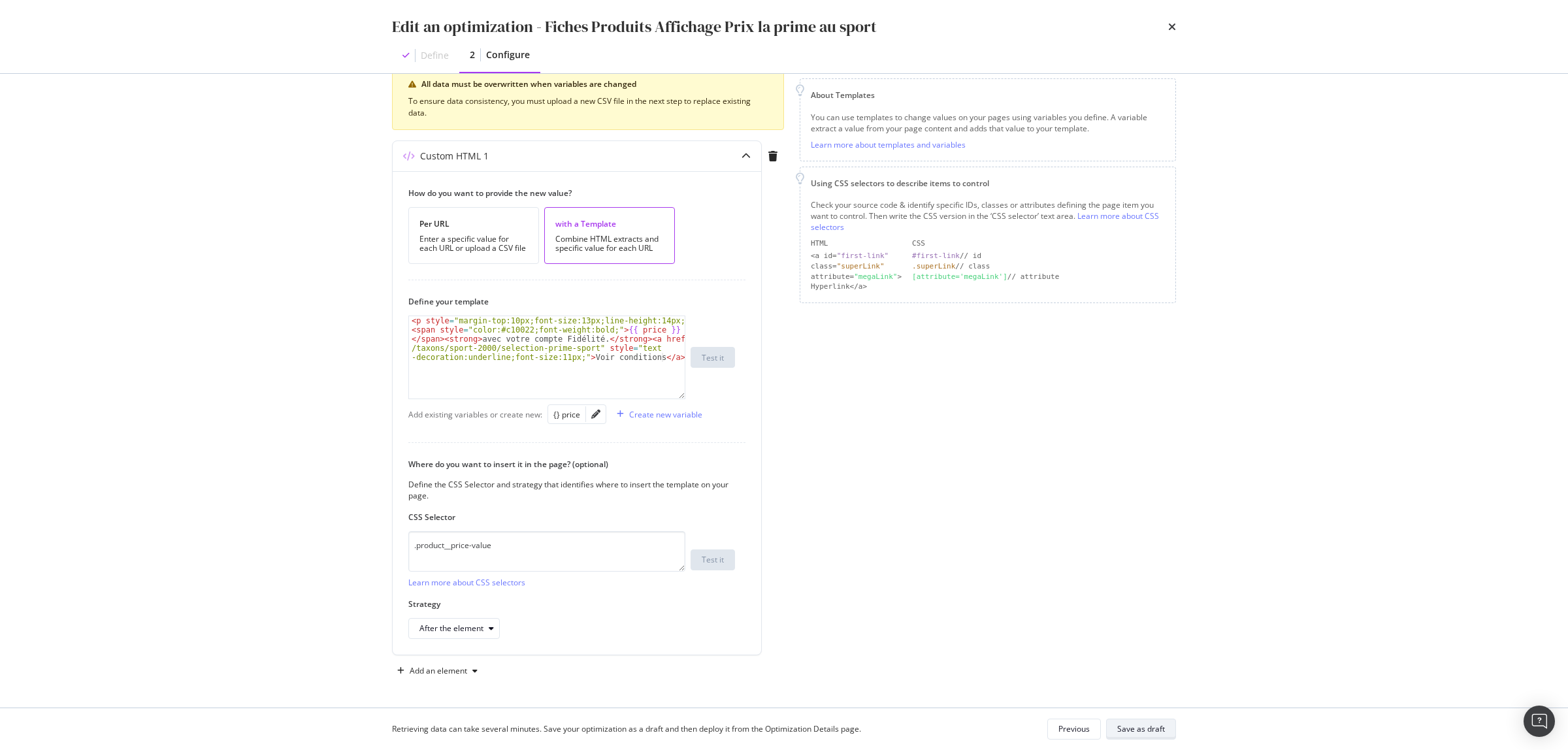
click at [1157, 729] on div "Save as draft" at bounding box center [1141, 728] width 48 height 11
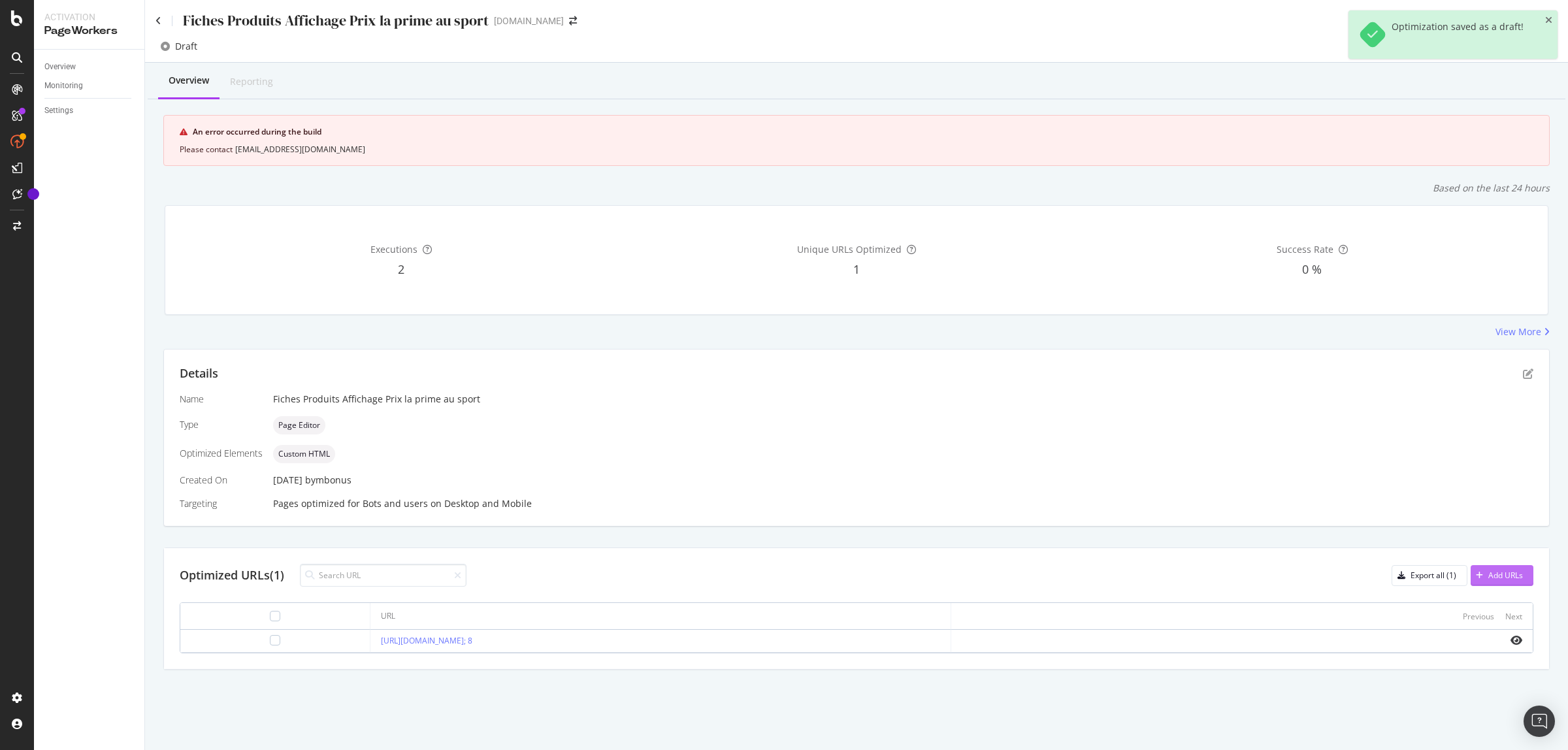
click at [1517, 573] on div "Add URLs" at bounding box center [1506, 575] width 35 height 11
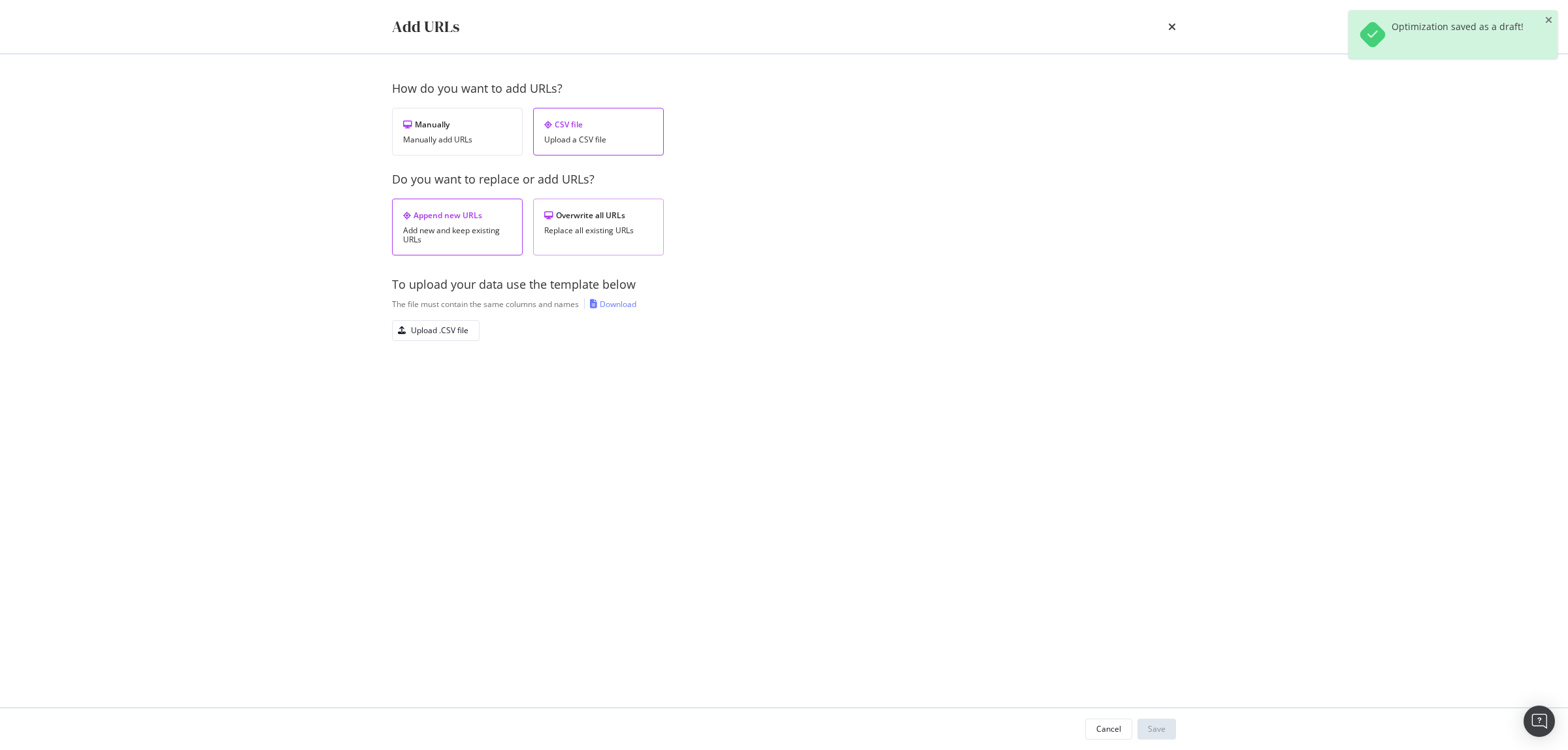
click at [583, 206] on div "Overwrite all URLs Replace all existing URLs" at bounding box center [599, 227] width 131 height 57
click at [434, 335] on div "Upload .CSV file" at bounding box center [440, 330] width 58 height 11
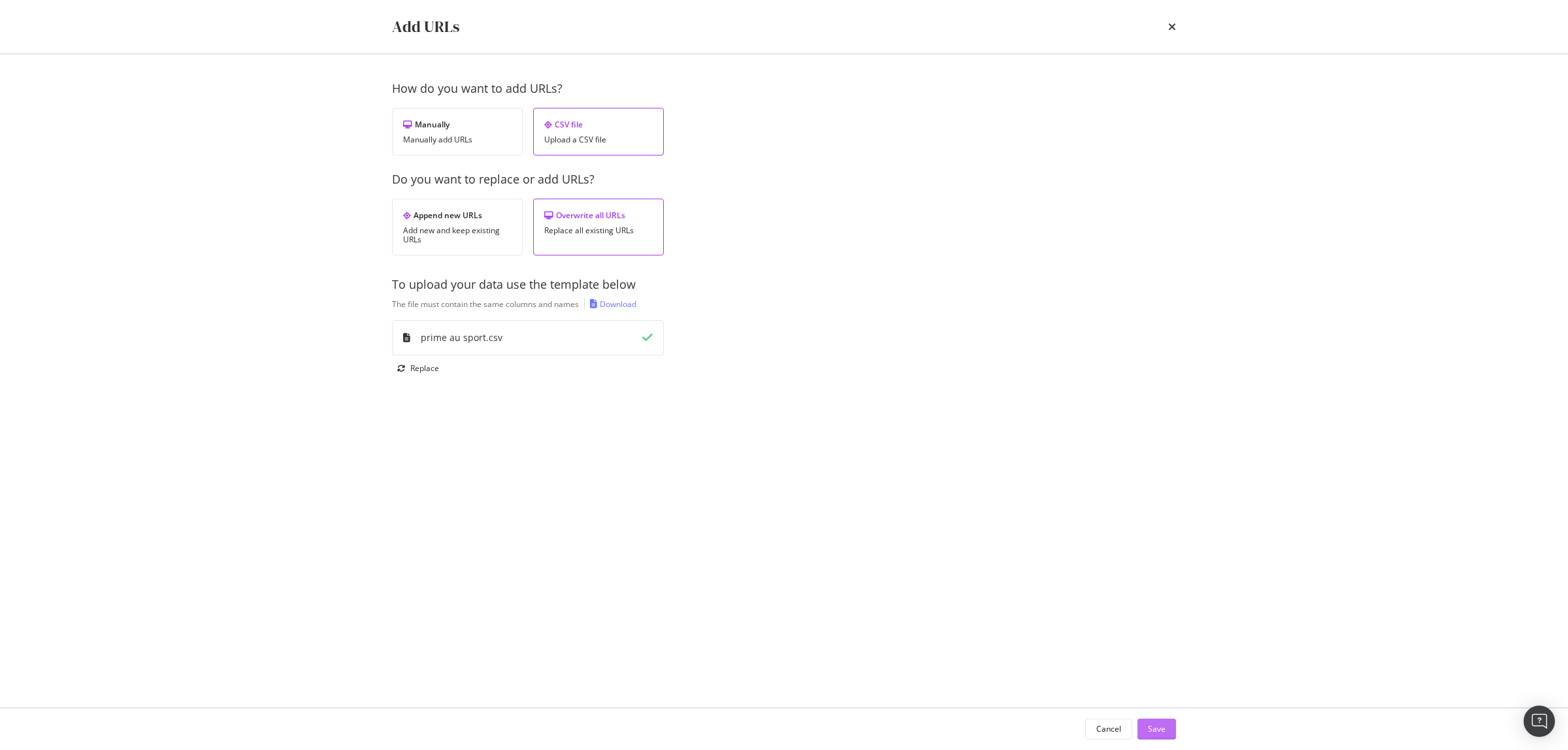
click at [1155, 725] on div "Save" at bounding box center [1157, 728] width 17 height 11
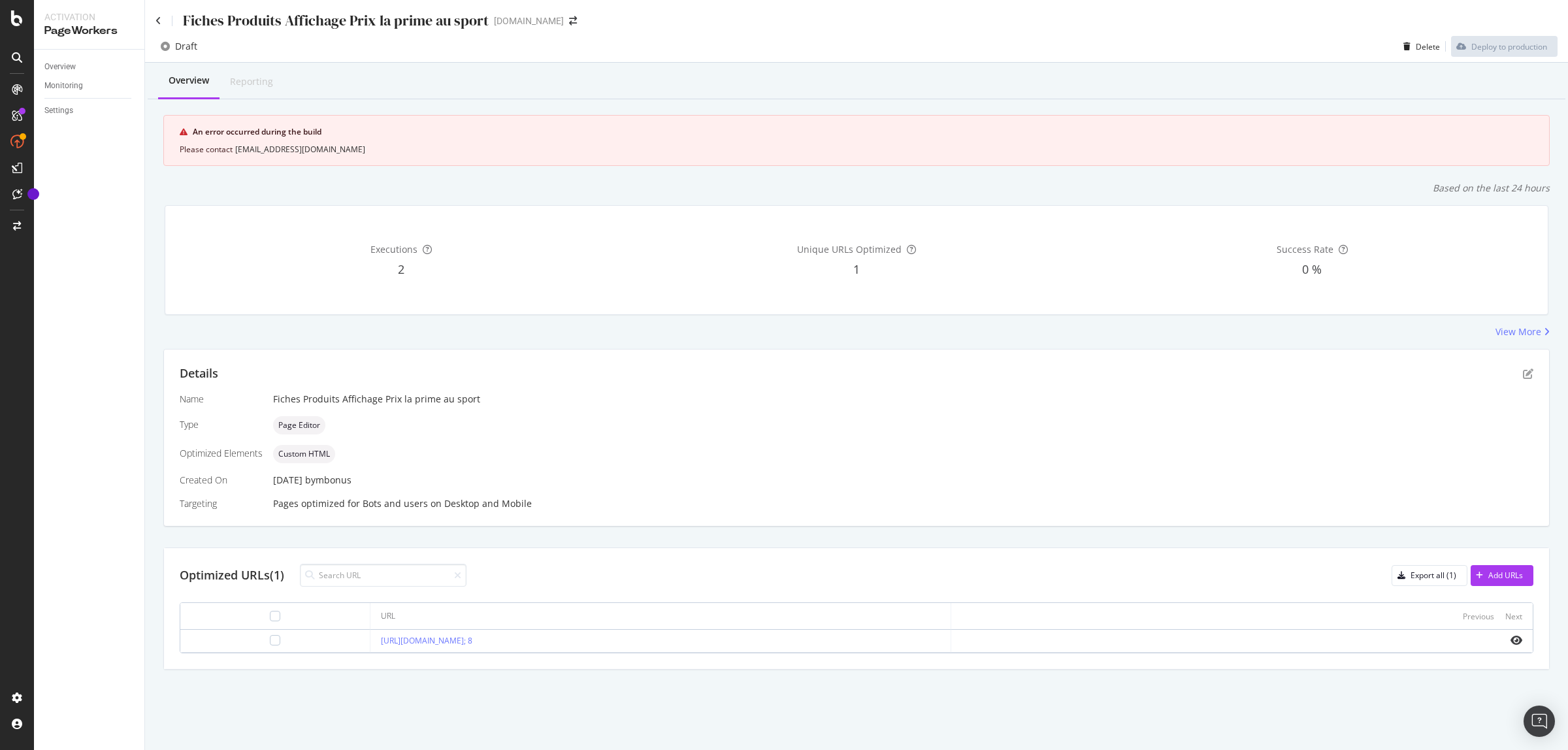
click at [1331, 495] on div "Name Fiches Produits Affichage Prix la prime au sport Type Page Editor Optimize…" at bounding box center [856, 451] width 1354 height 118
click at [1409, 42] on icon "button" at bounding box center [1407, 46] width 7 height 8
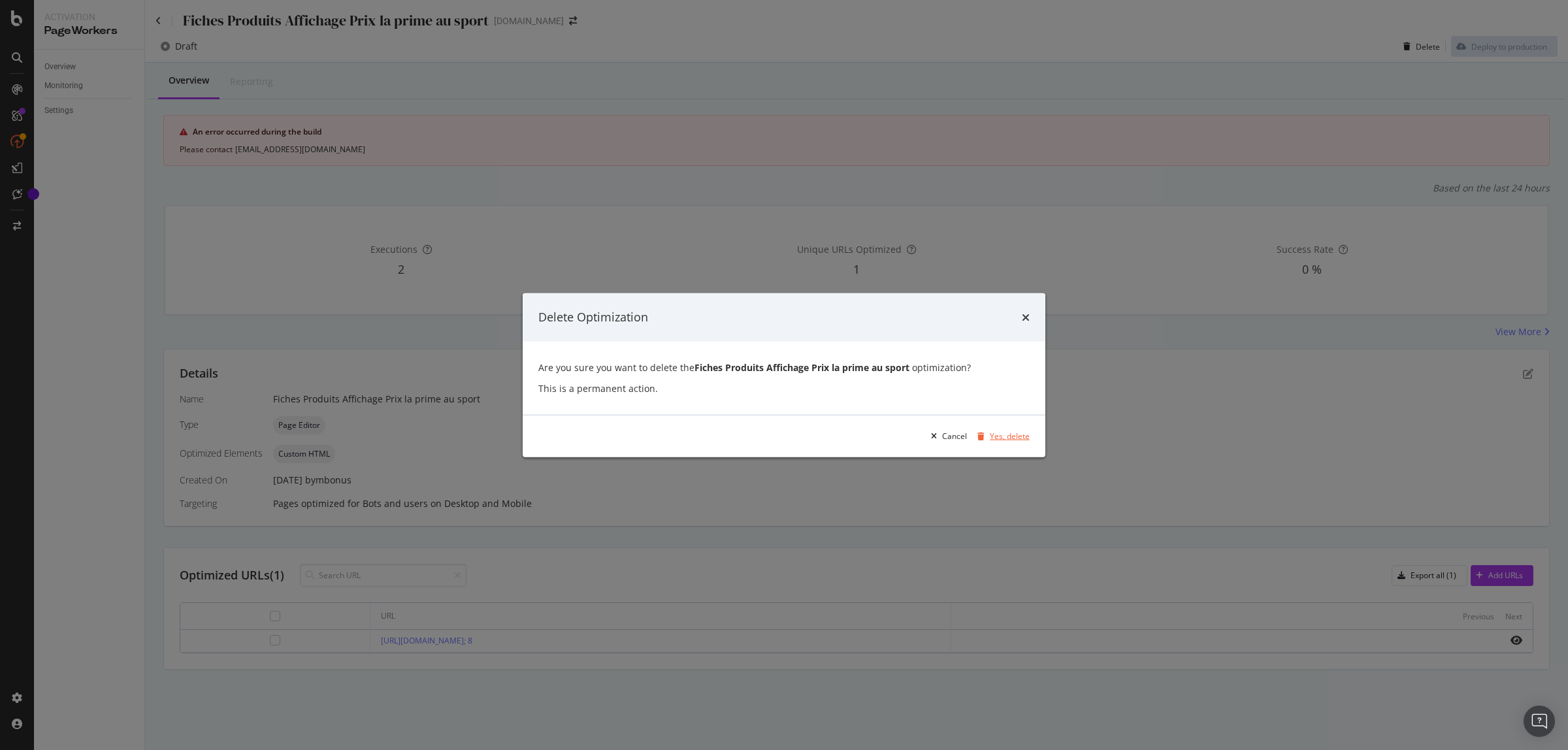
click at [990, 433] on div "Yes, delete" at bounding box center [1010, 436] width 40 height 11
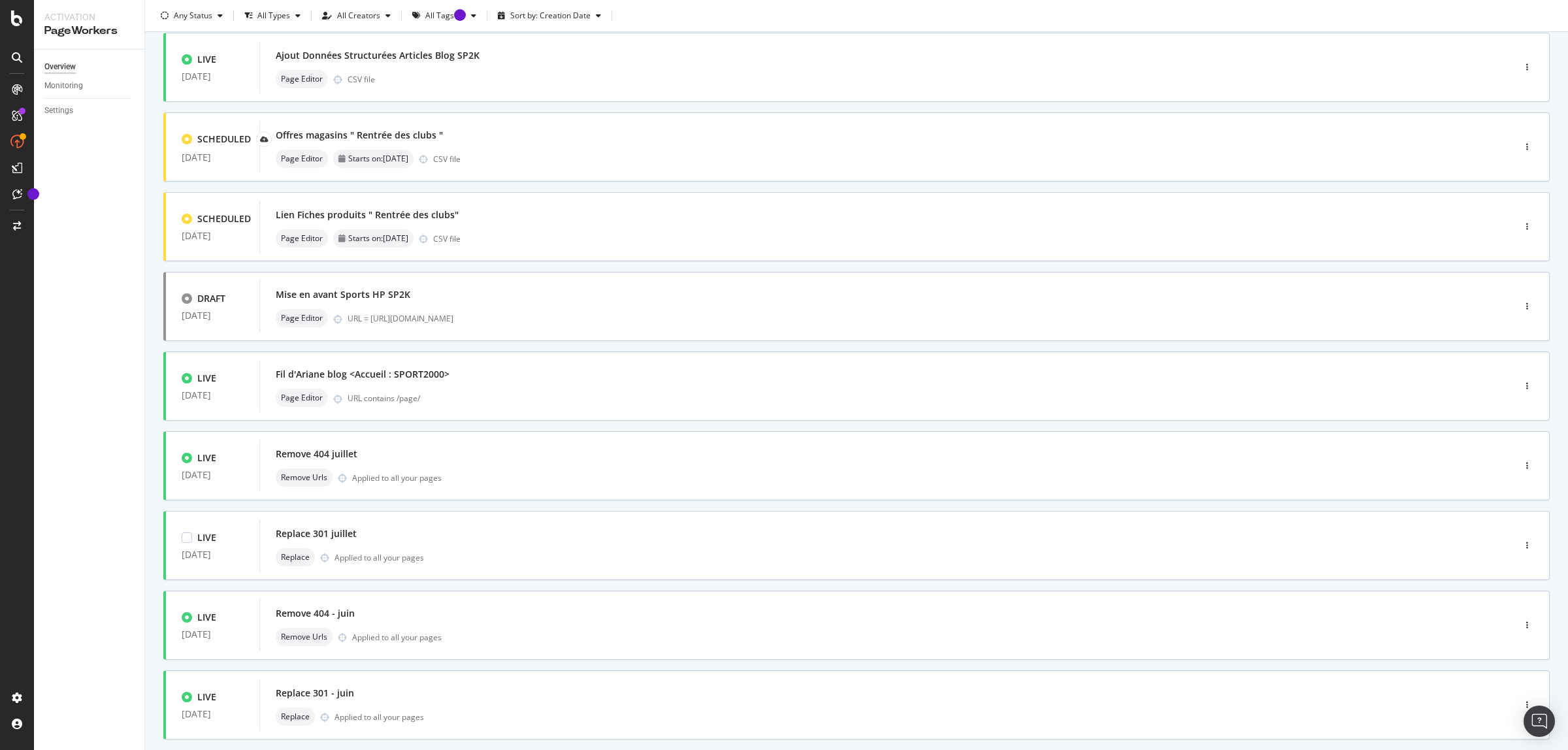
scroll to position [240, 0]
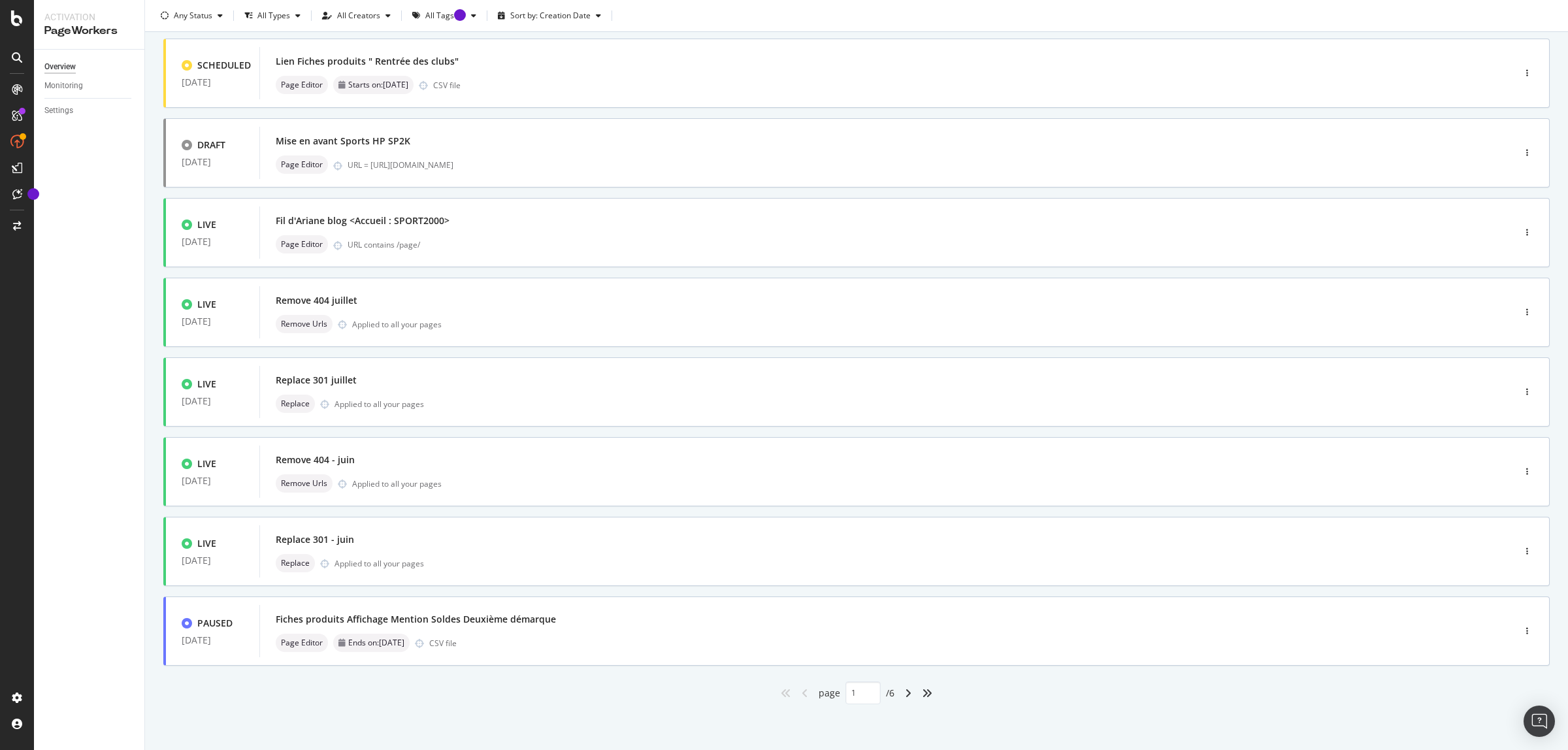
click at [909, 690] on div "angle-right" at bounding box center [908, 693] width 17 height 21
type input "2"
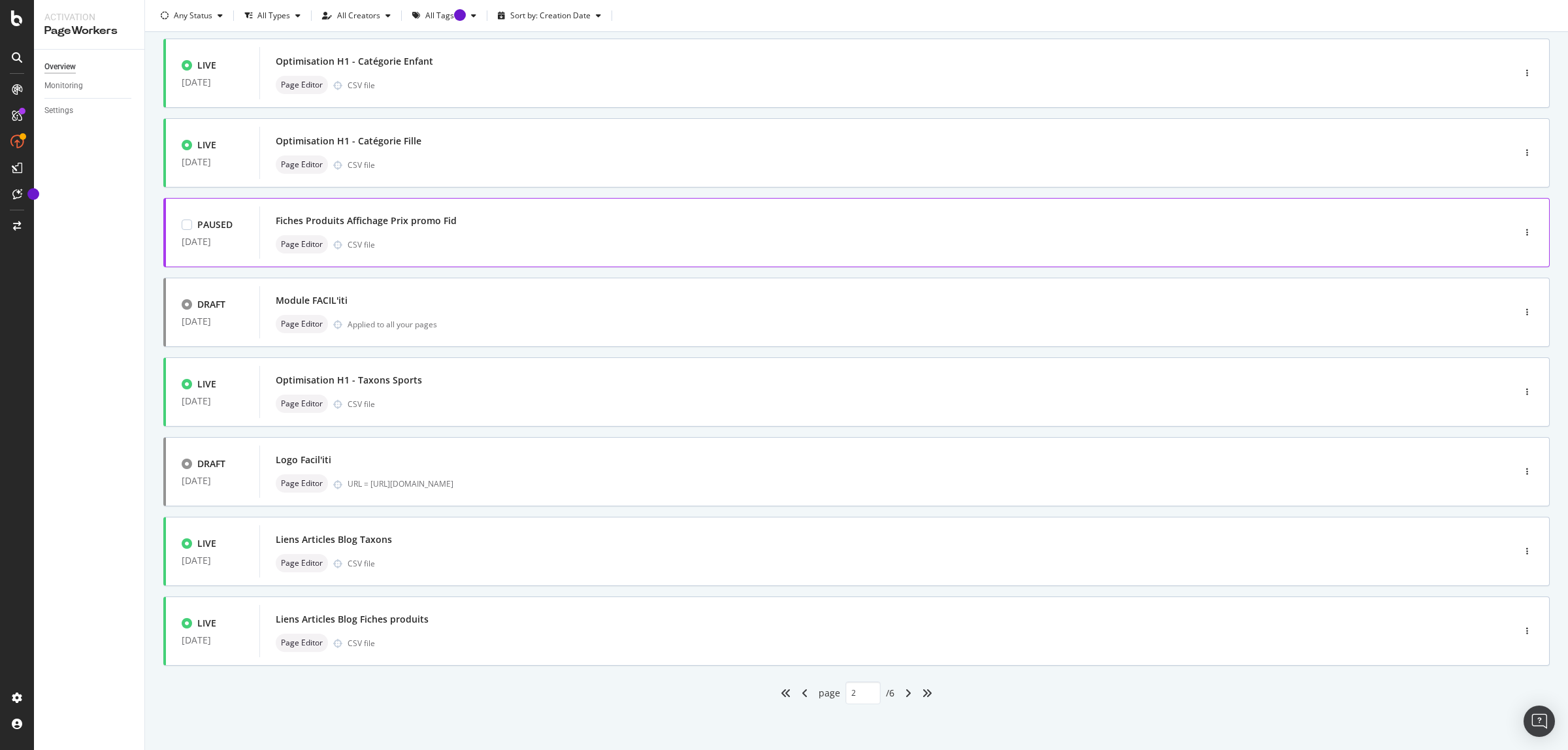
scroll to position [0, 0]
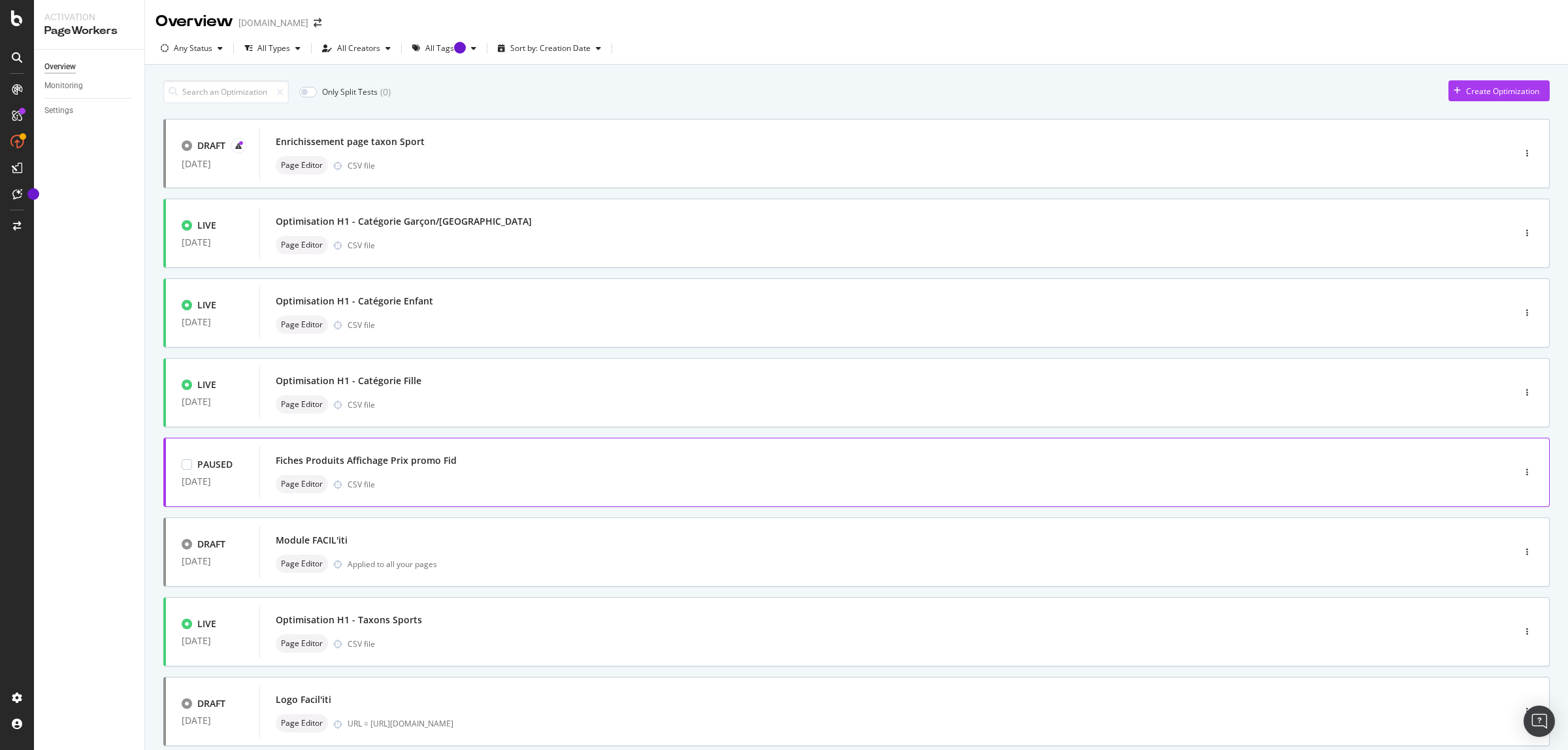
click at [615, 465] on div "Fiches Produits Affichage Prix promo Fid" at bounding box center [866, 461] width 1182 height 18
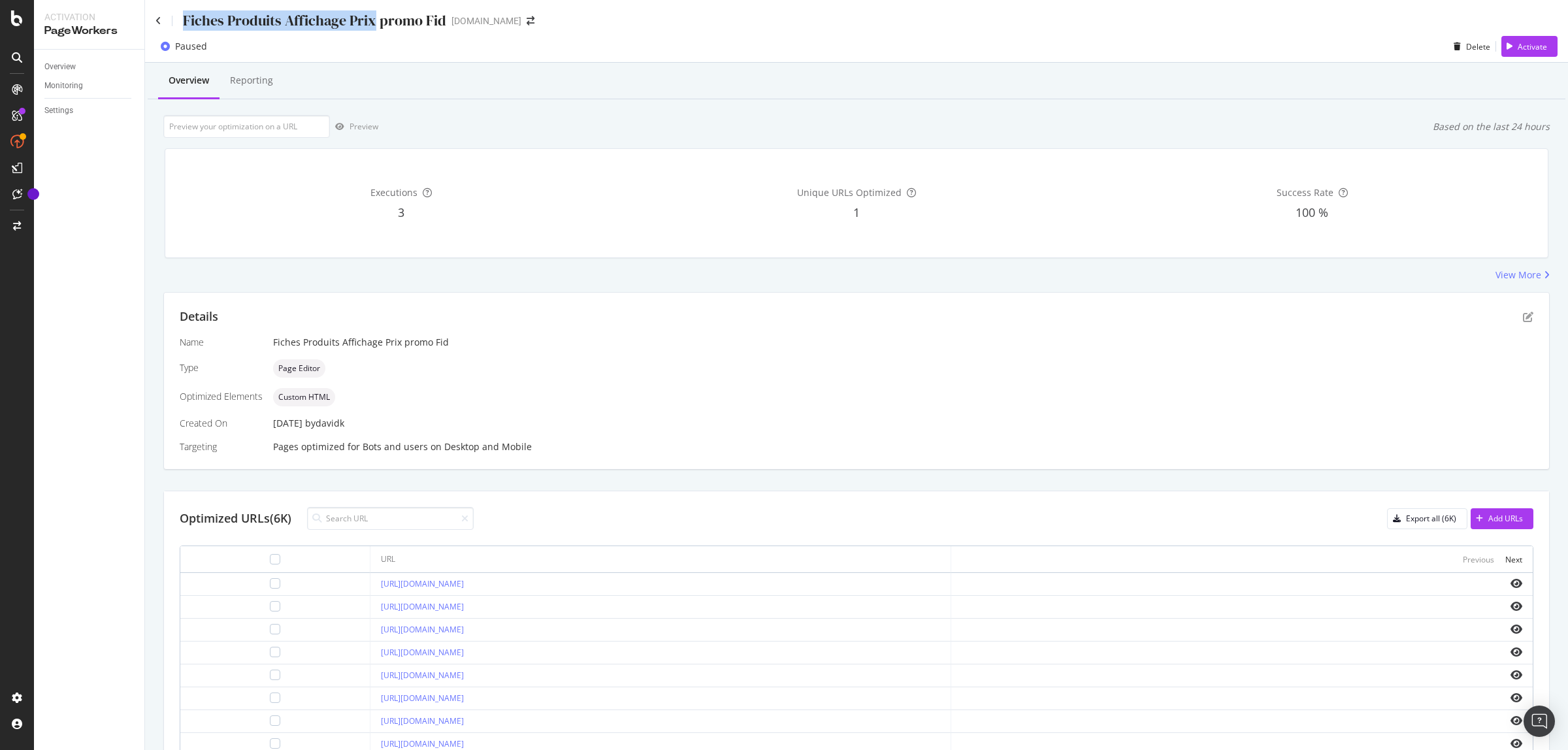
drag, startPoint x: 371, startPoint y: 16, endPoint x: 187, endPoint y: 16, distance: 184.0
click at [187, 16] on div "Fiches Produits Affichage Prix promo Fid" at bounding box center [315, 20] width 263 height 20
copy div "Fiches Produits Affichage Prix"
click at [1523, 315] on icon "pen-to-square" at bounding box center [1528, 317] width 10 height 10
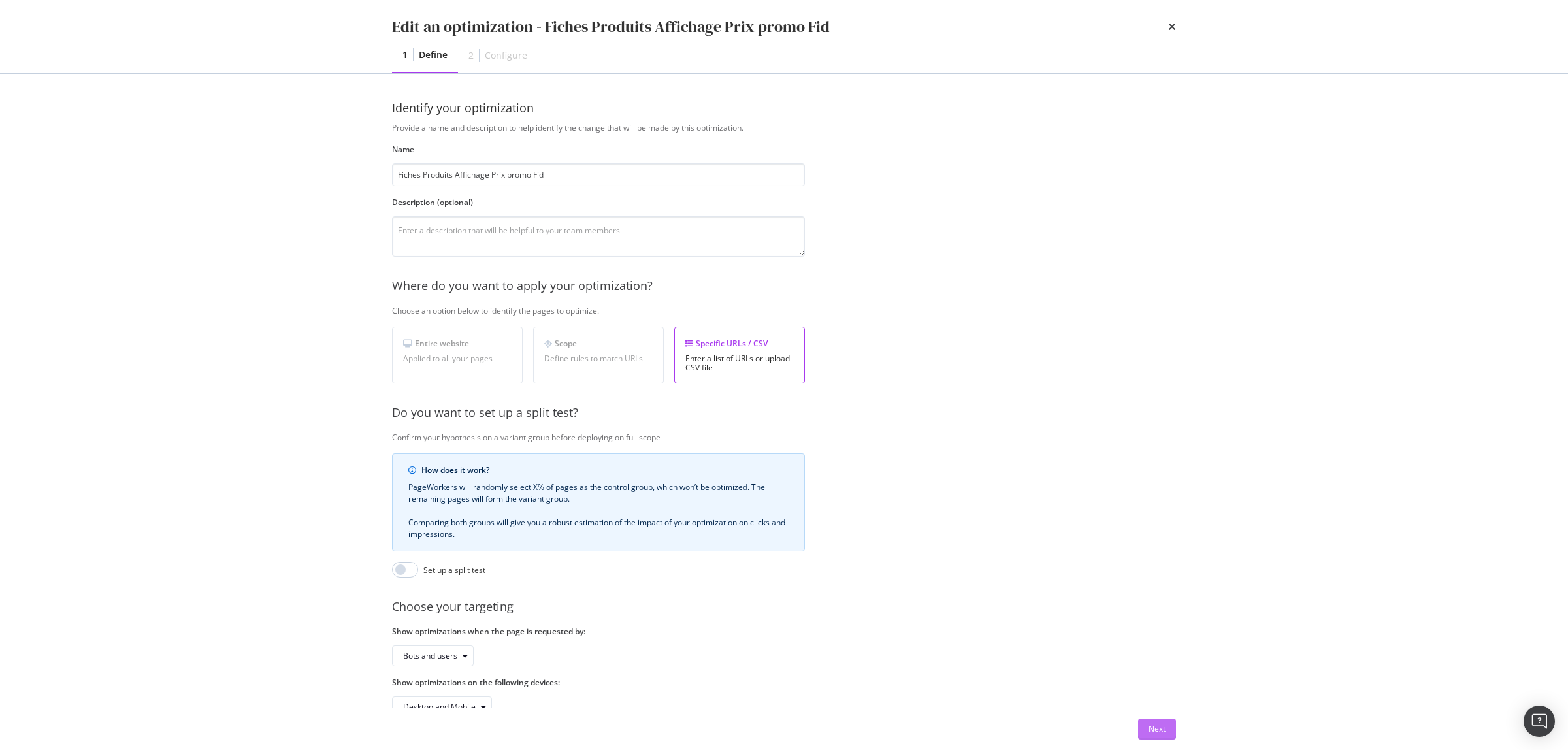
click at [1155, 722] on div "Next" at bounding box center [1157, 729] width 17 height 19
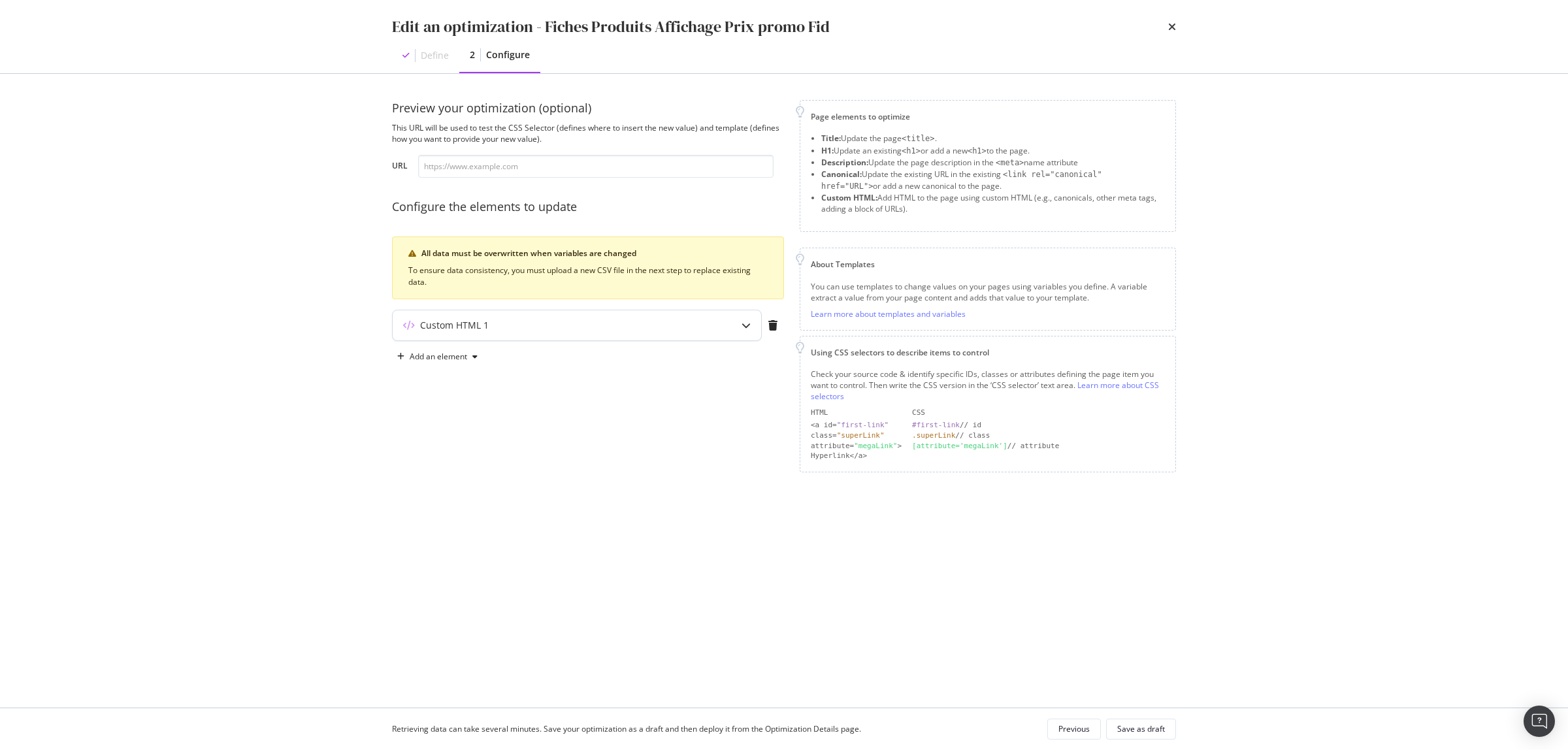
click at [548, 324] on div "Custom HTML 1" at bounding box center [551, 325] width 317 height 13
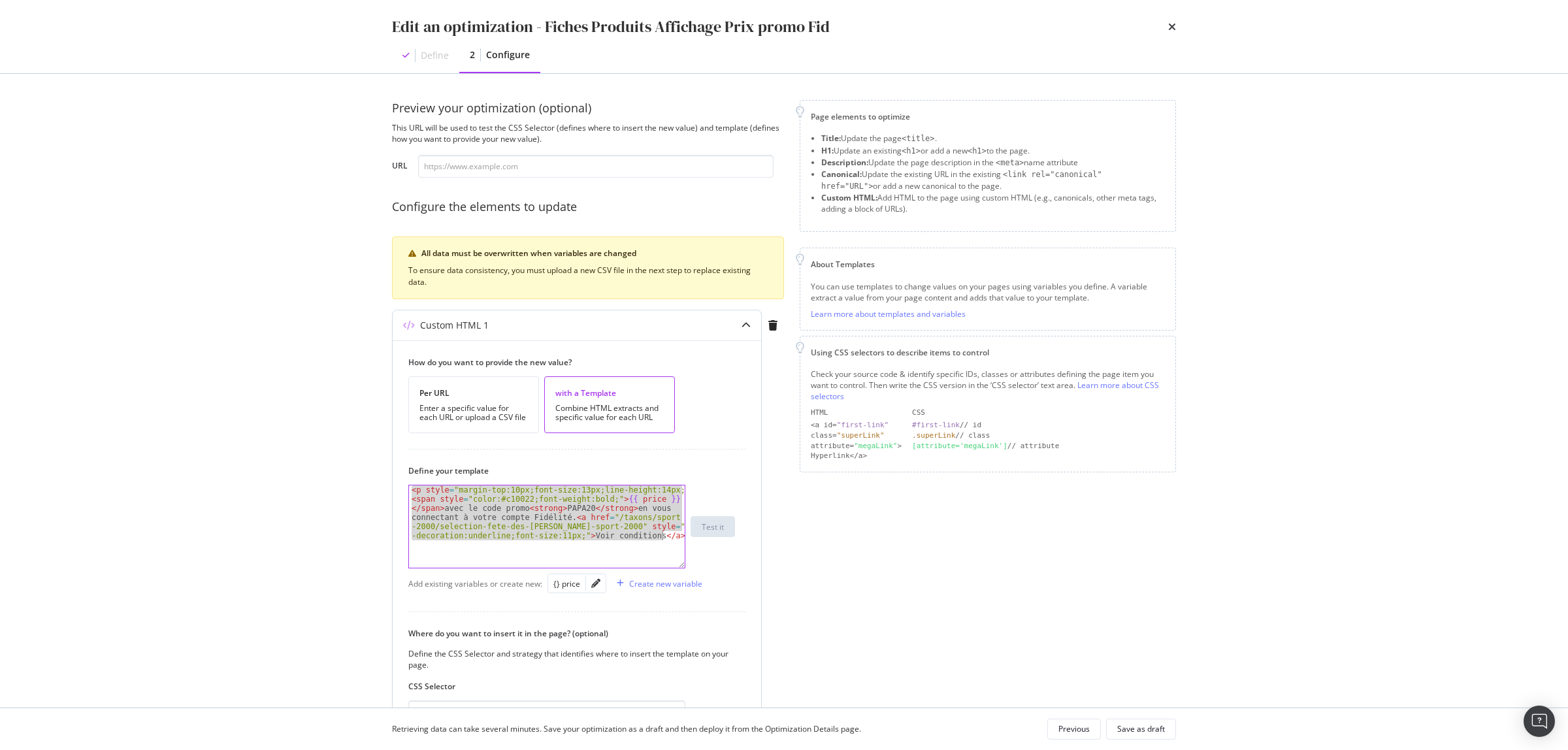
drag, startPoint x: 411, startPoint y: 492, endPoint x: 690, endPoint y: 566, distance: 288.6
click at [690, 566] on div "<p style="margin-top:10px;font-size:13px;line-height:14px;"> < p style = "margi…" at bounding box center [571, 527] width 326 height 83
type textarea "<p style="margin-top:10px;font-size:13px;line-height:14px;"> <span style="color…"
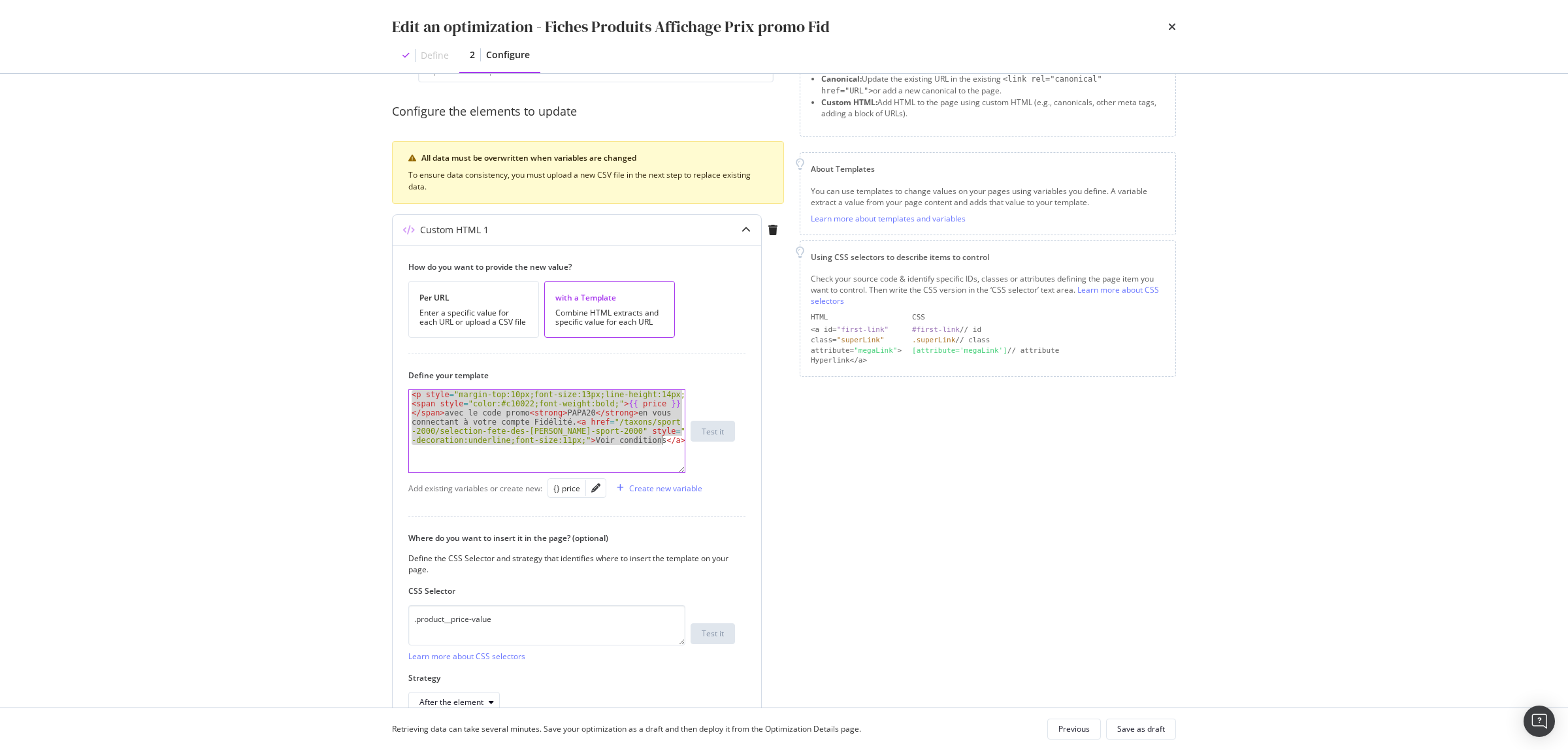
scroll to position [170, 0]
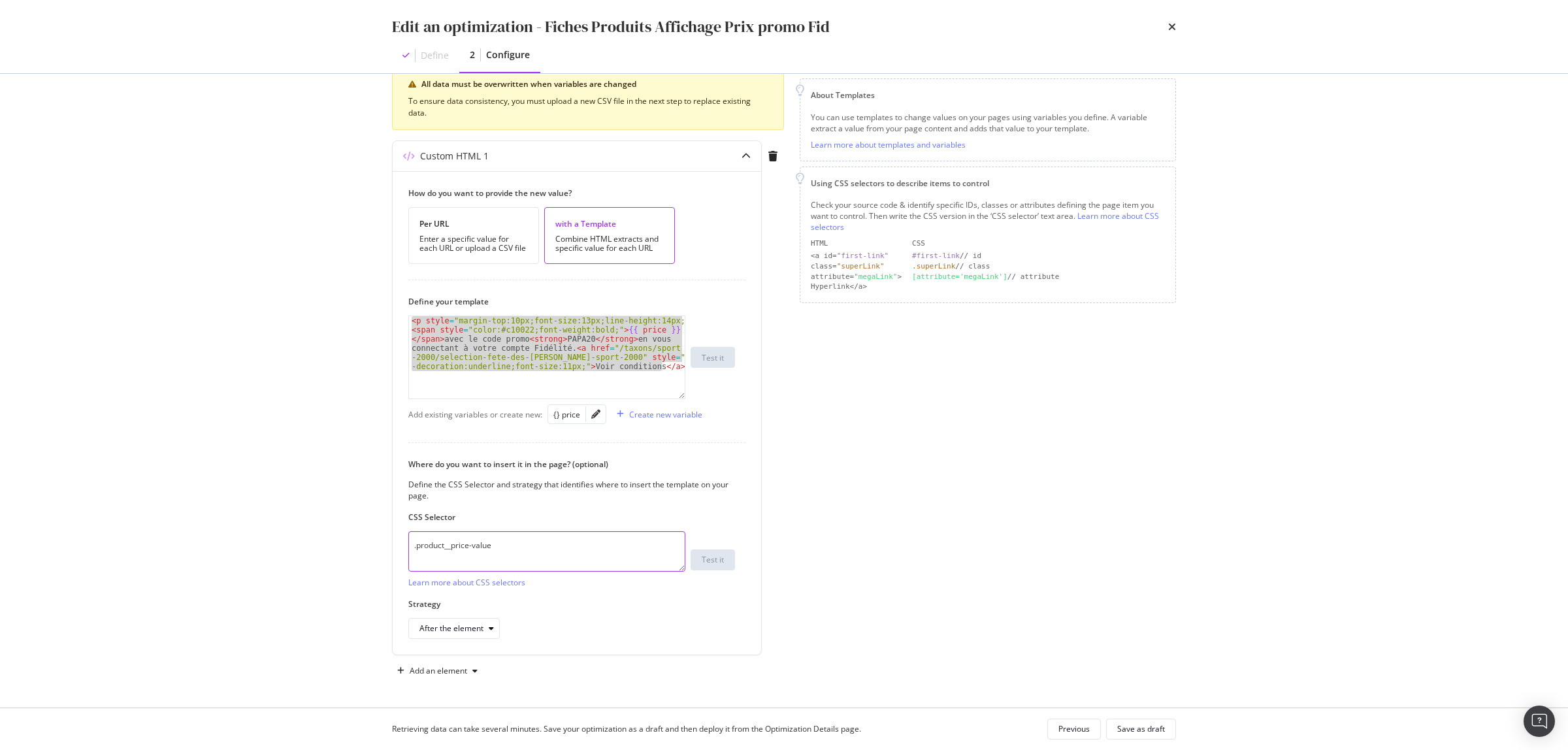
drag, startPoint x: 523, startPoint y: 546, endPoint x: 219, endPoint y: 548, distance: 304.0
click at [219, 548] on div "Edit an optimization - Fiches Produits Affichage Prix promo Fid Define 2 Config…" at bounding box center [784, 375] width 1568 height 750
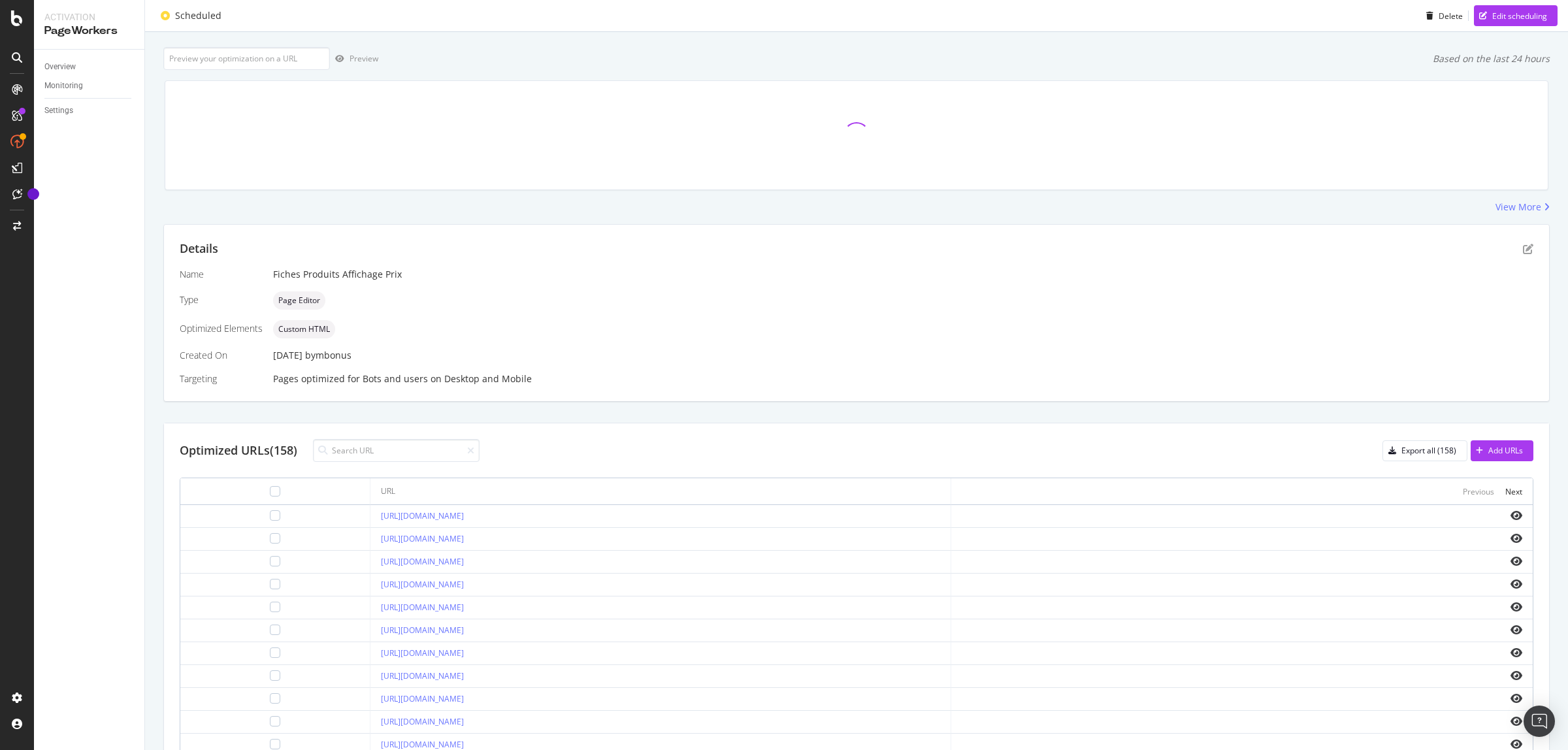
scroll to position [163, 0]
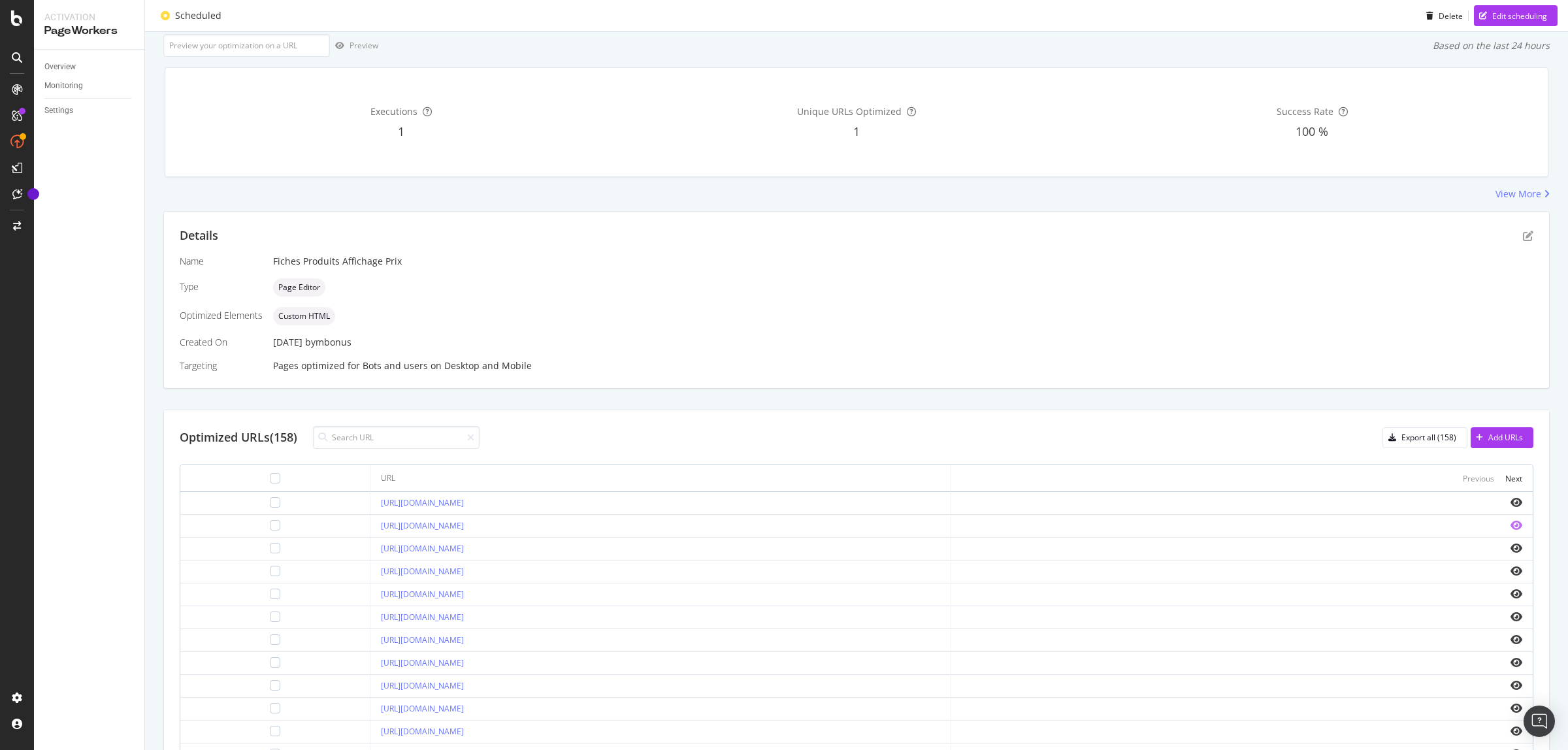
click at [1511, 528] on icon "eye" at bounding box center [1516, 525] width 12 height 10
